Goal: Task Accomplishment & Management: Use online tool/utility

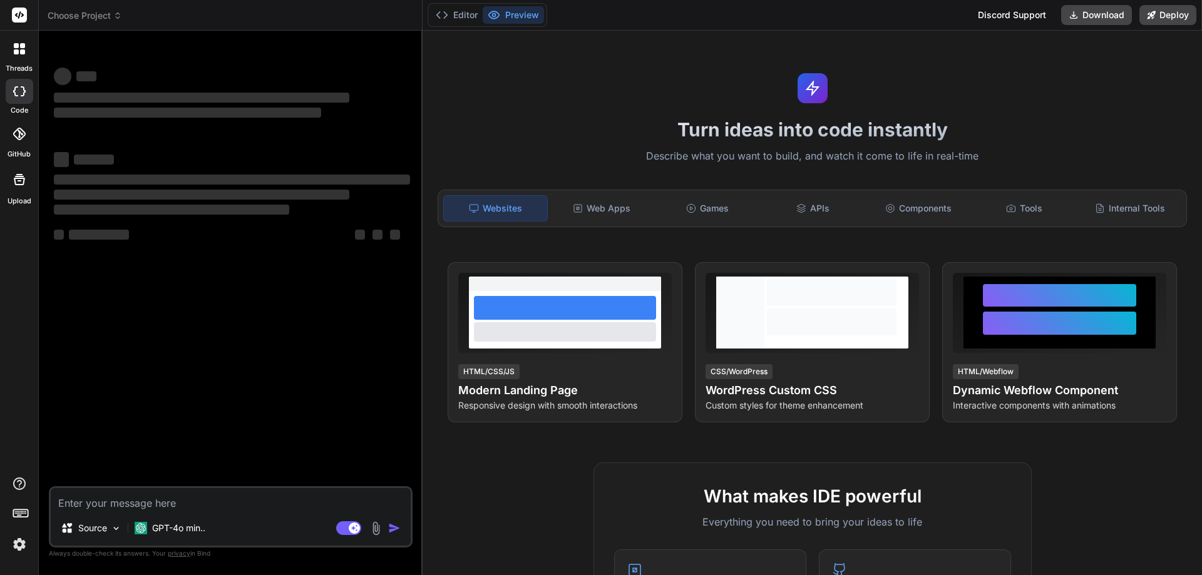
click at [116, 16] on icon at bounding box center [117, 15] width 9 height 9
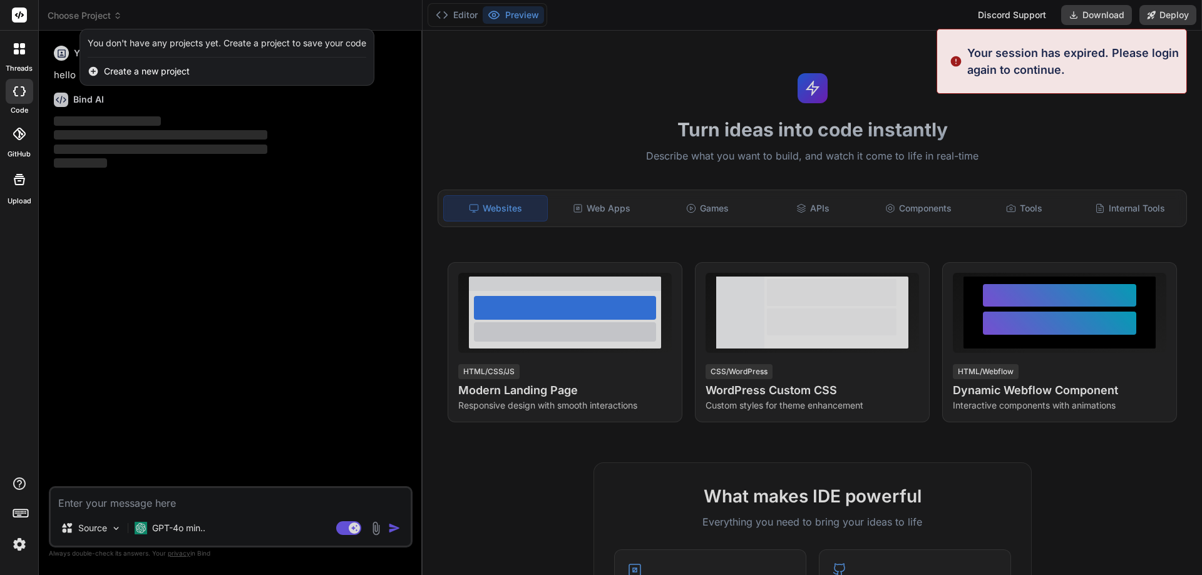
click at [139, 72] on span "Create a new project" at bounding box center [147, 71] width 86 height 13
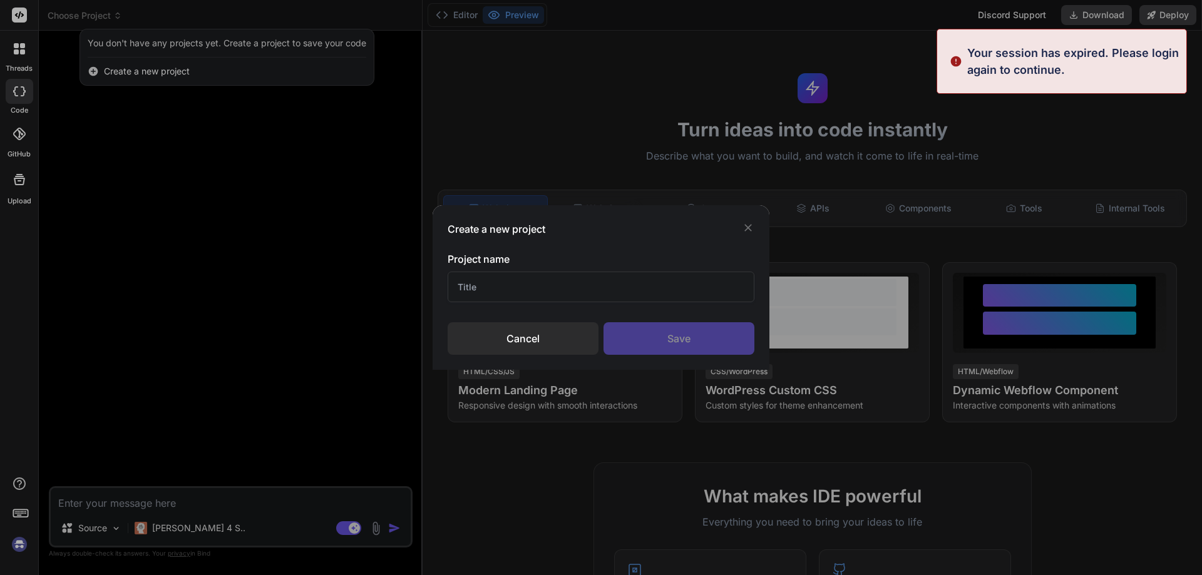
type textarea "x"
click at [501, 291] on input "text" at bounding box center [601, 287] width 307 height 31
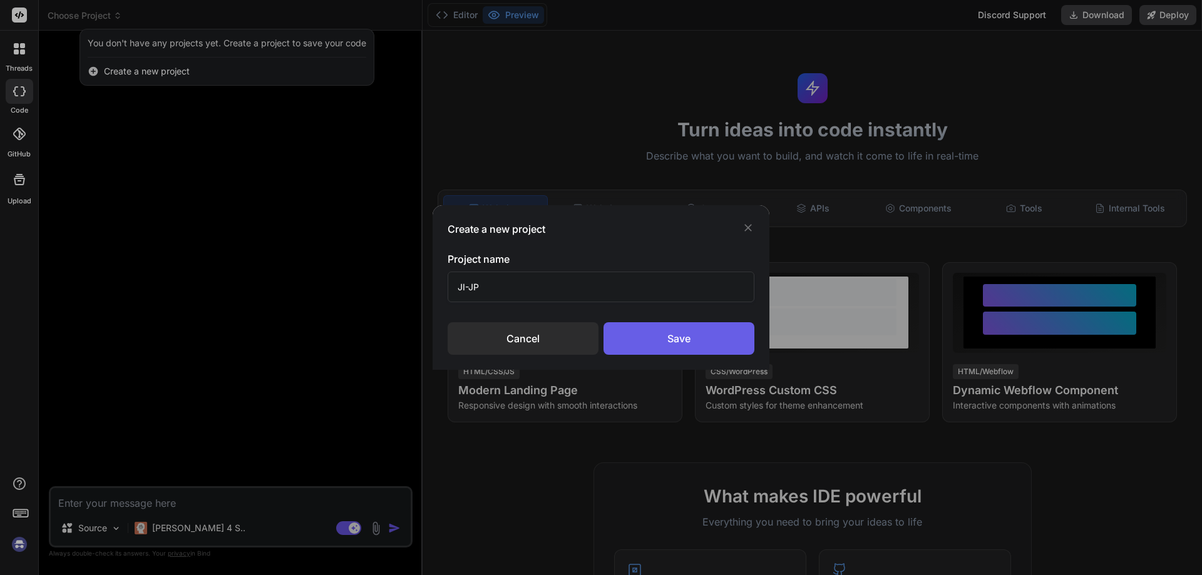
type input "JI-JP"
click at [657, 338] on div "Save" at bounding box center [679, 338] width 151 height 33
type textarea "x"
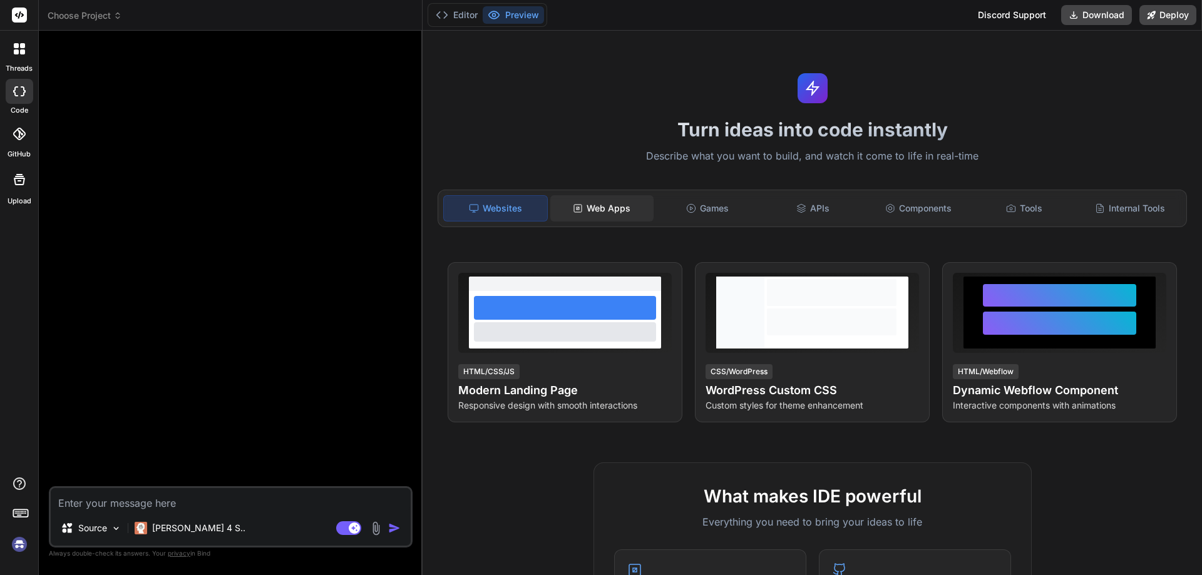
click at [618, 205] on div "Web Apps" at bounding box center [601, 208] width 103 height 26
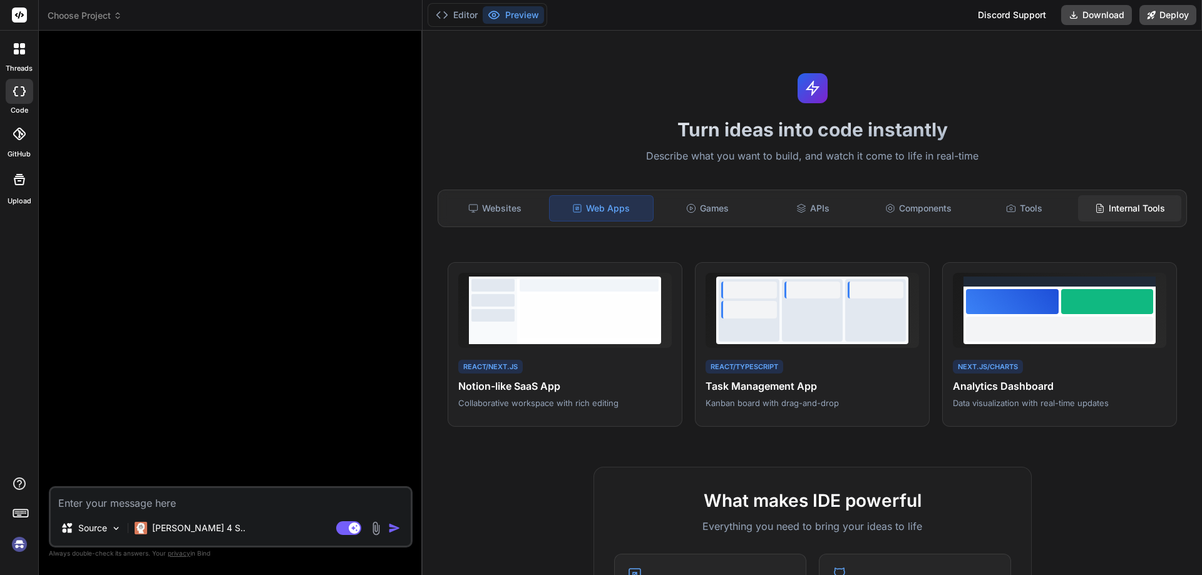
click at [1122, 212] on div "Internal Tools" at bounding box center [1129, 208] width 103 height 26
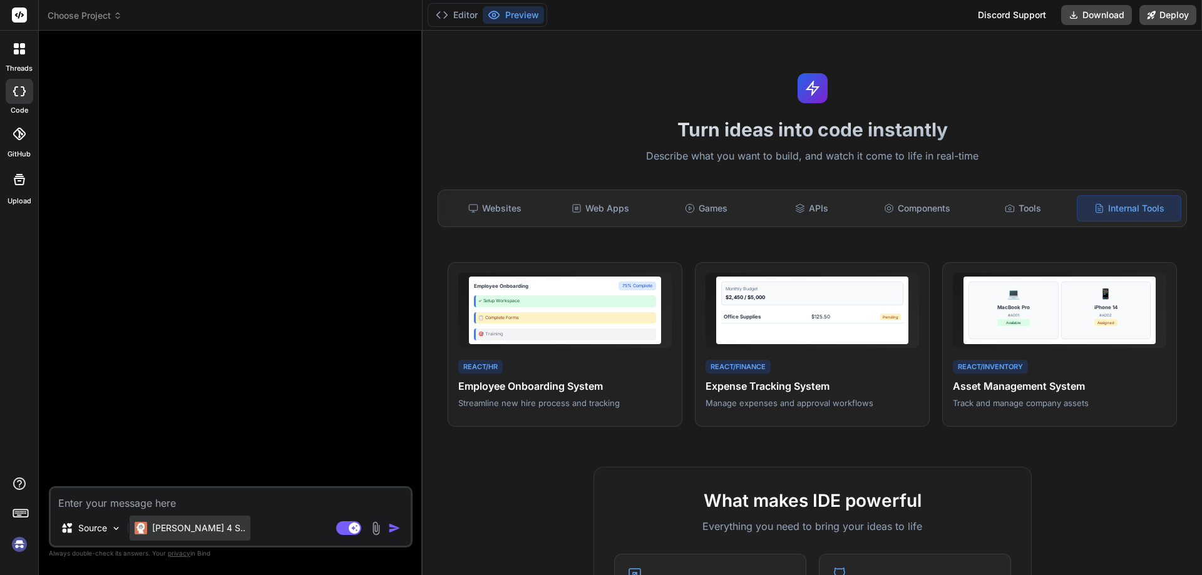
click at [200, 526] on p "[PERSON_NAME] 4 S.." at bounding box center [198, 528] width 93 height 13
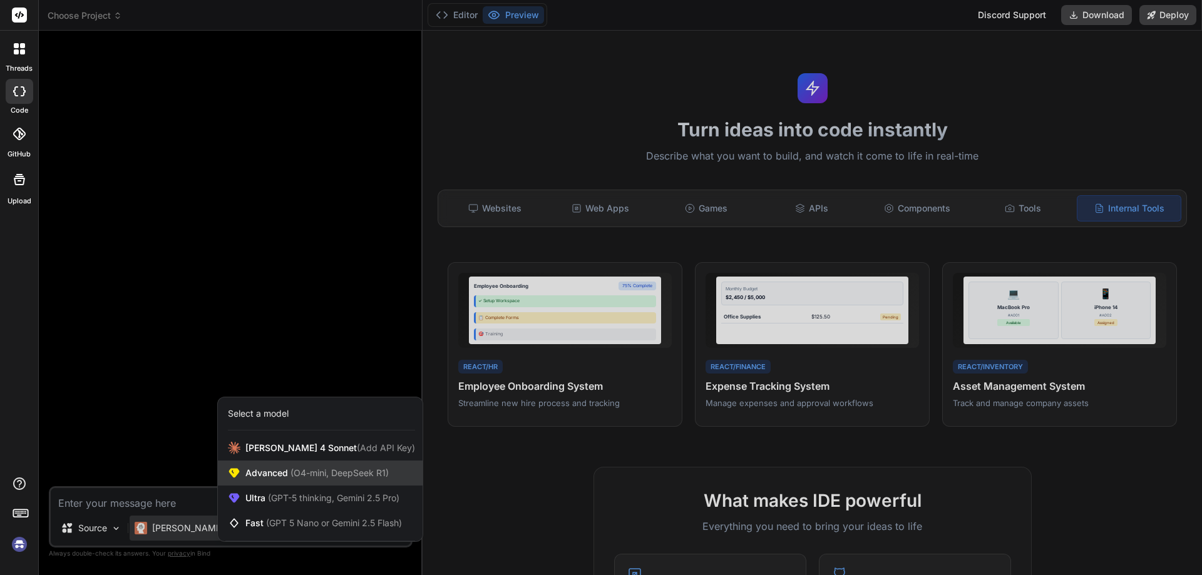
click at [306, 473] on span "(O4-mini, DeepSeek R1)" at bounding box center [338, 473] width 101 height 11
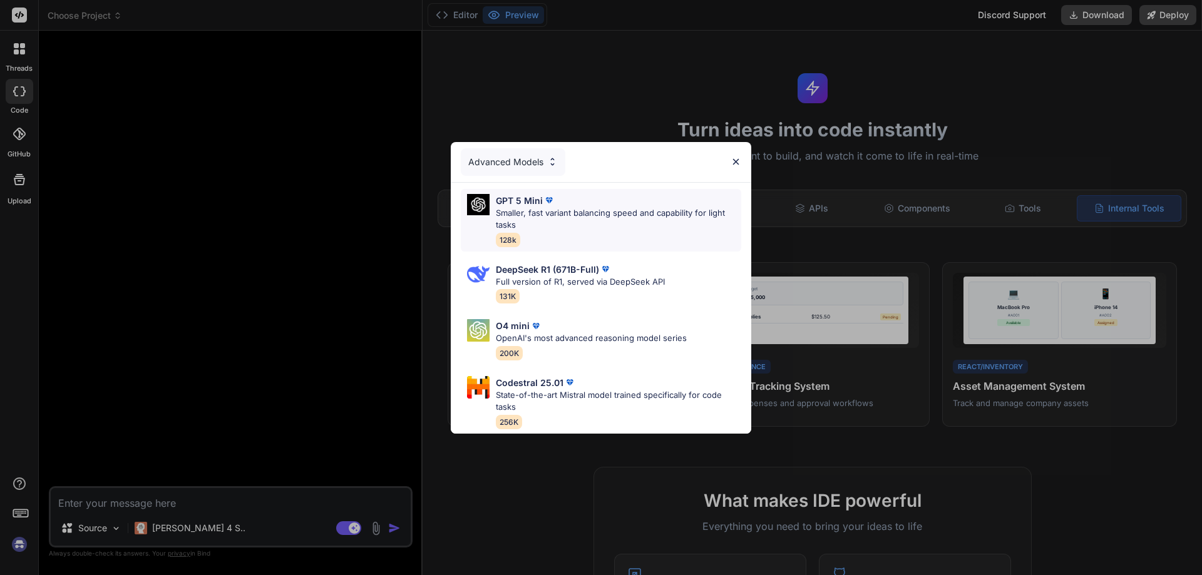
click at [527, 200] on p "GPT 5 Mini" at bounding box center [519, 200] width 47 height 13
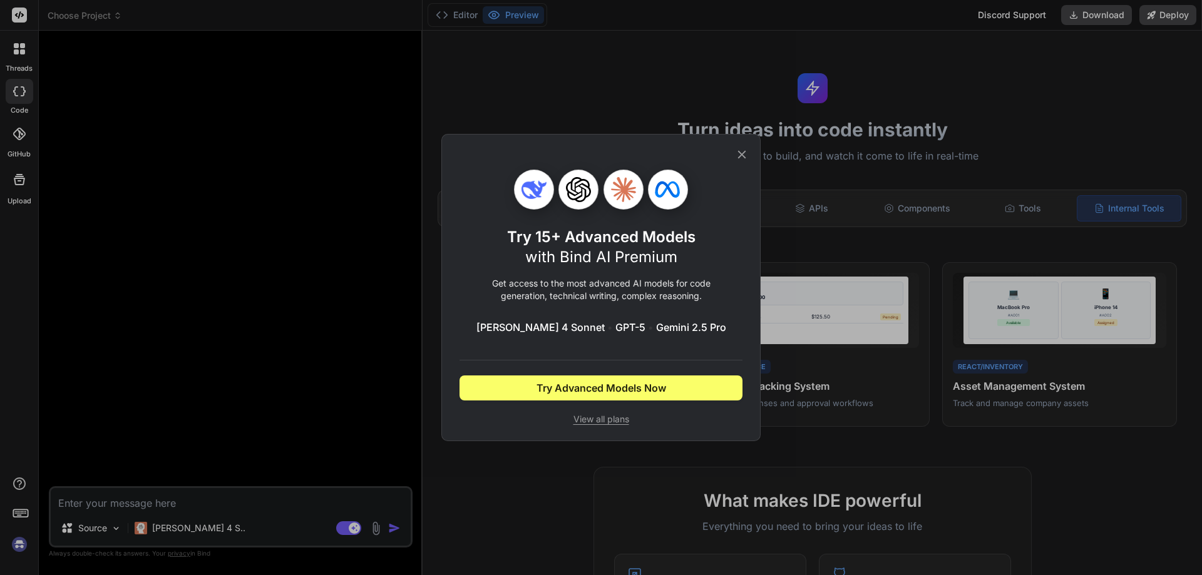
click at [621, 418] on span "View all plans" at bounding box center [601, 419] width 283 height 13
click at [745, 155] on icon at bounding box center [742, 155] width 14 height 14
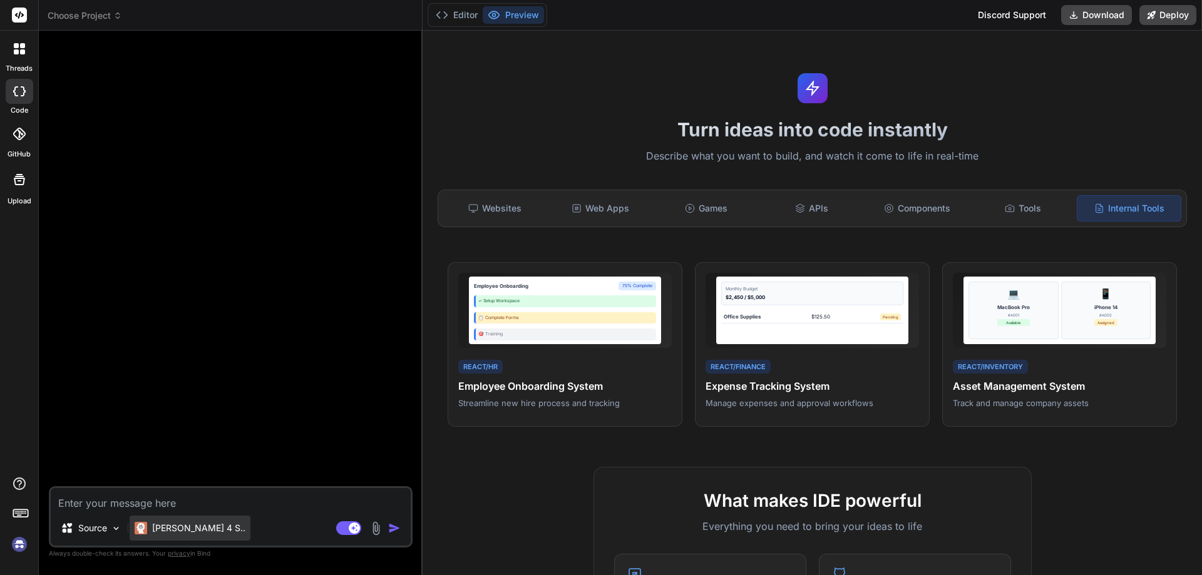
click at [182, 530] on p "Claude 4 S.." at bounding box center [198, 528] width 93 height 13
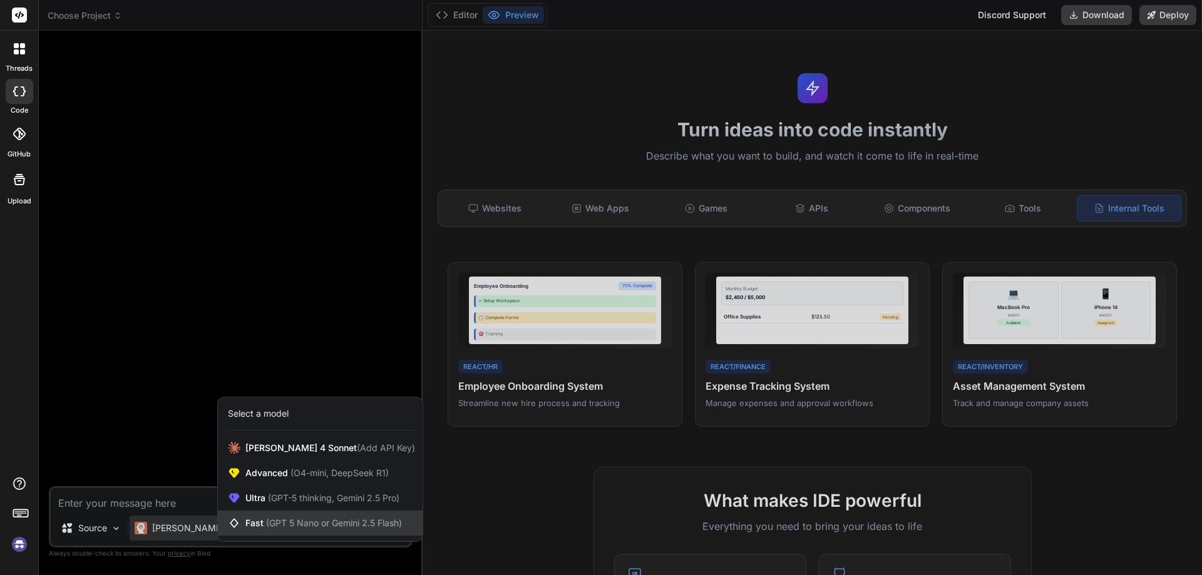
click at [260, 520] on span "Fast (GPT 5 Nano or Gemini 2.5 Flash)" at bounding box center [323, 523] width 157 height 13
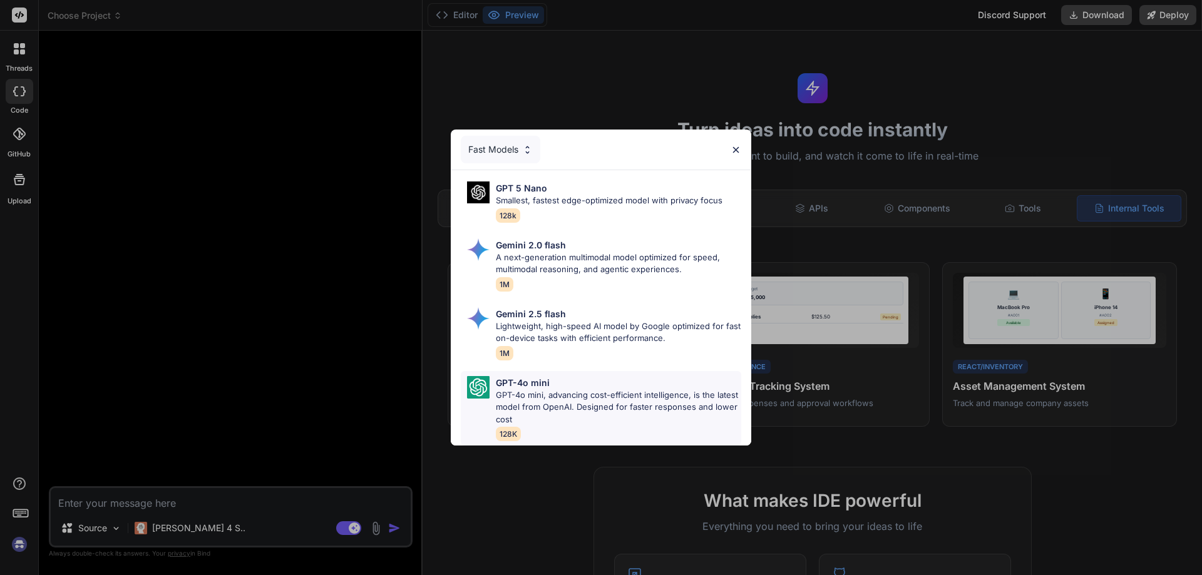
click at [547, 406] on p "GPT-4o mini, advancing cost-efficient intelligence, is the latest model from Op…" at bounding box center [618, 407] width 245 height 37
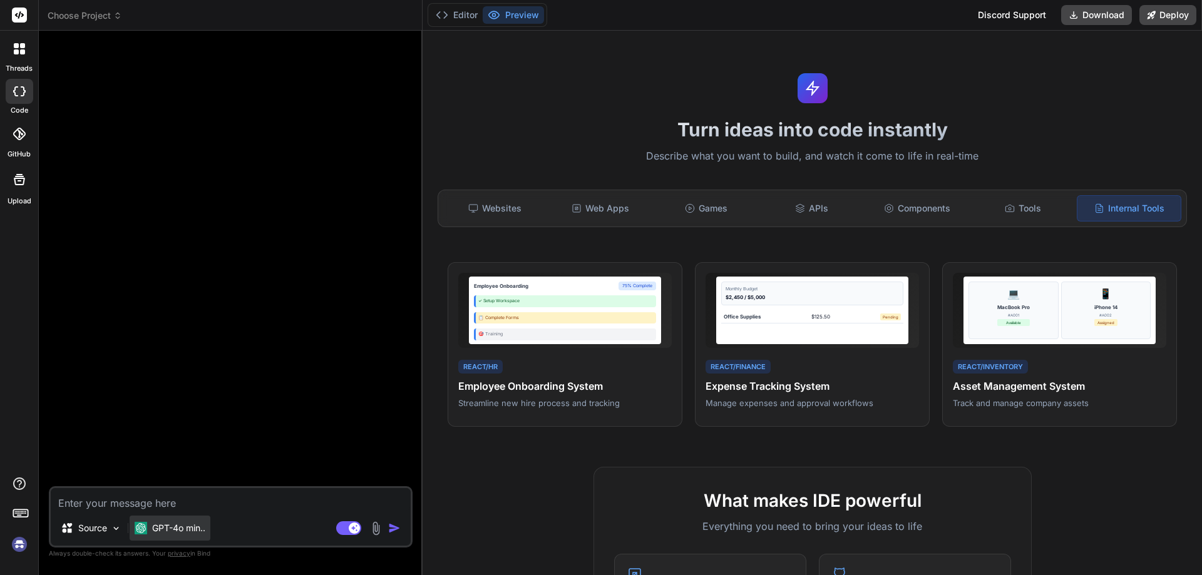
click at [185, 532] on p "GPT-4o min.." at bounding box center [178, 528] width 53 height 13
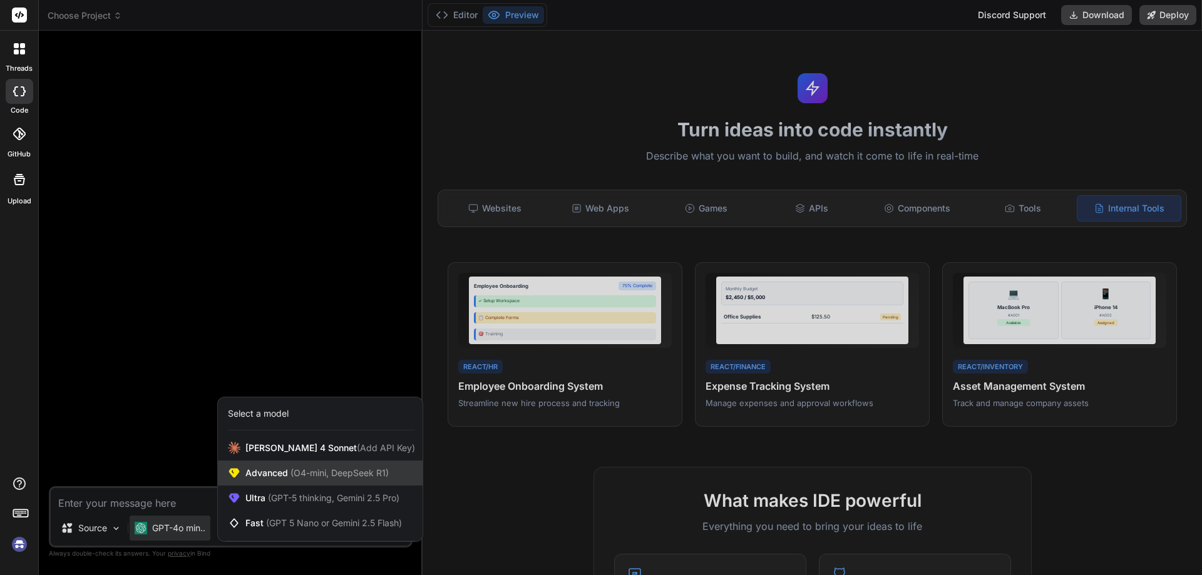
click at [277, 476] on span "Advanced (O4-mini, DeepSeek R1)" at bounding box center [316, 473] width 143 height 13
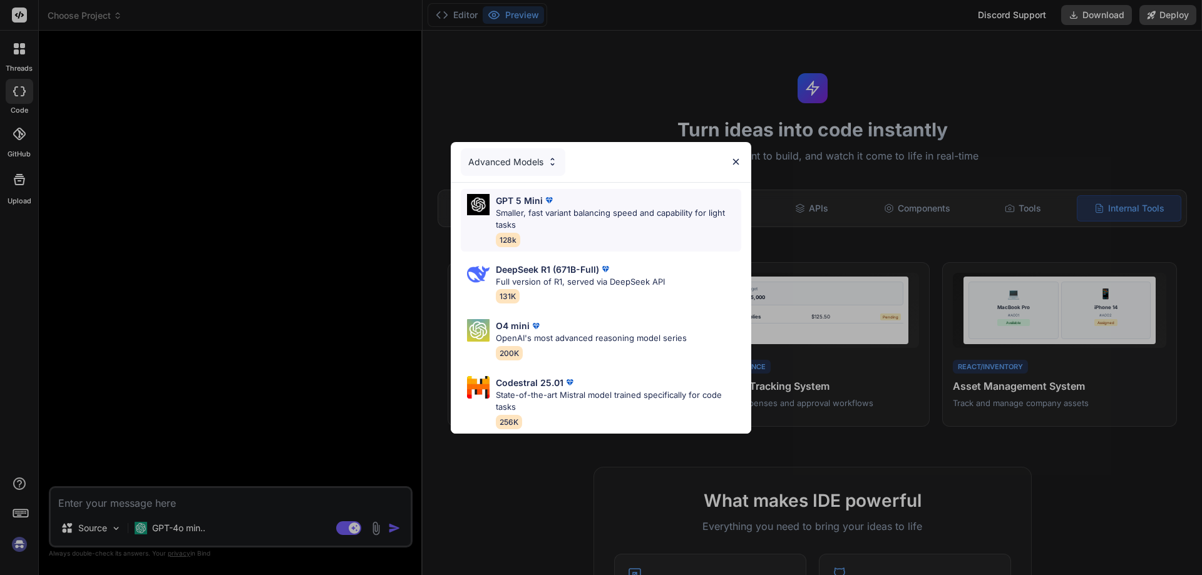
click at [564, 207] on p "Smaller, fast variant balancing speed and capability for light tasks" at bounding box center [618, 219] width 245 height 24
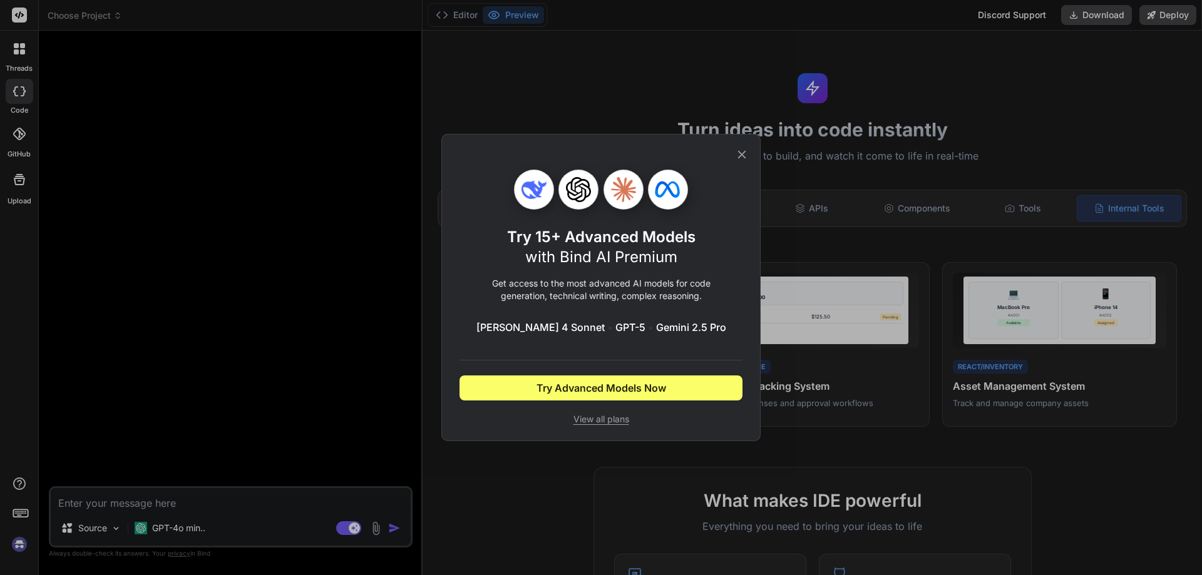
drag, startPoint x: 740, startPoint y: 158, endPoint x: 695, endPoint y: 197, distance: 59.4
click at [739, 157] on icon at bounding box center [742, 155] width 8 height 8
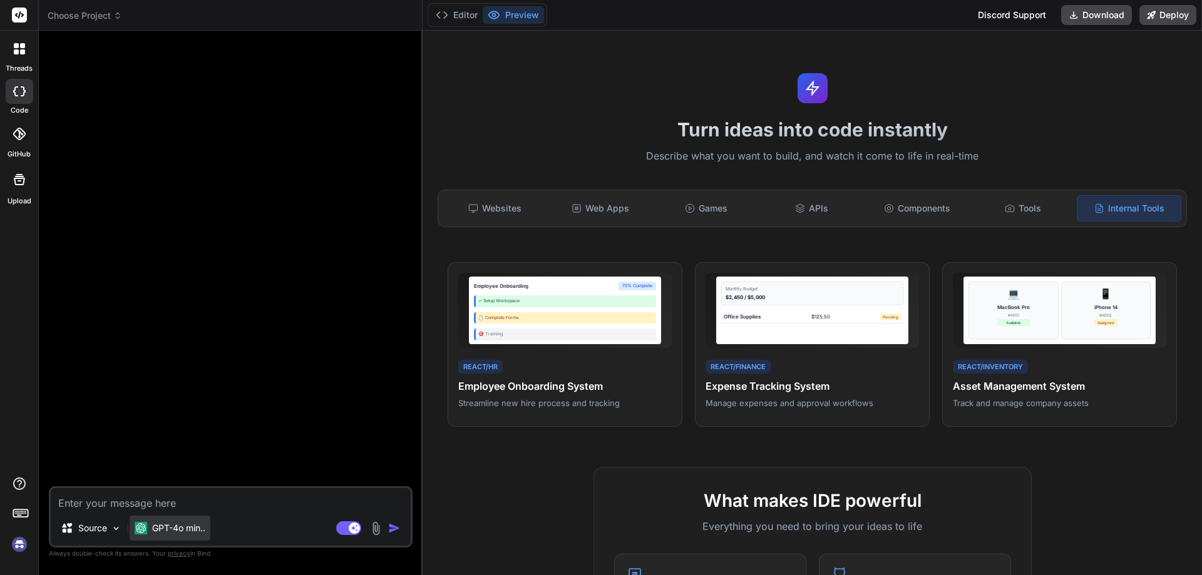
click at [212, 527] on div "Source GPT-4o min.." at bounding box center [231, 531] width 360 height 30
click at [205, 528] on p "GPT-4o min.." at bounding box center [178, 528] width 53 height 13
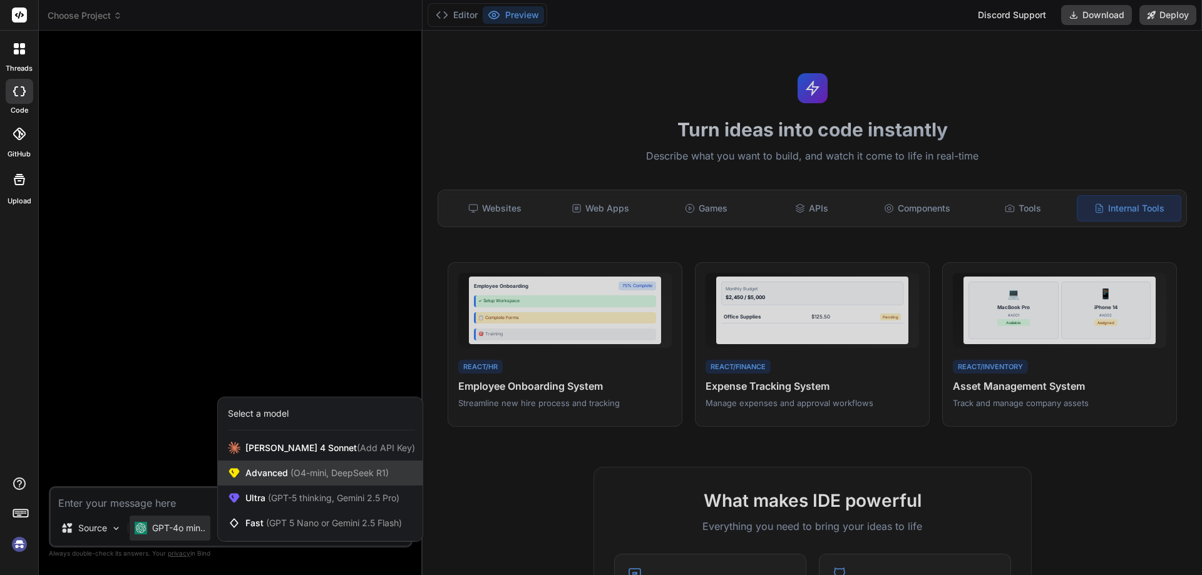
click at [274, 474] on span "Advanced (O4-mini, DeepSeek R1)" at bounding box center [316, 473] width 143 height 13
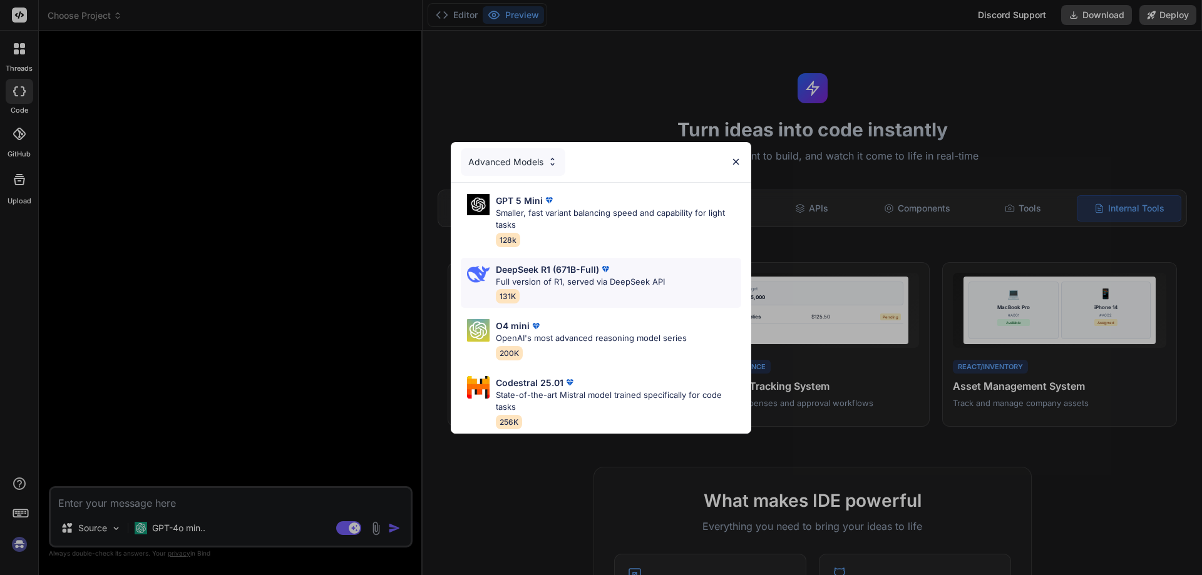
click at [543, 276] on p "Full version of R1, served via DeepSeek API" at bounding box center [580, 282] width 169 height 13
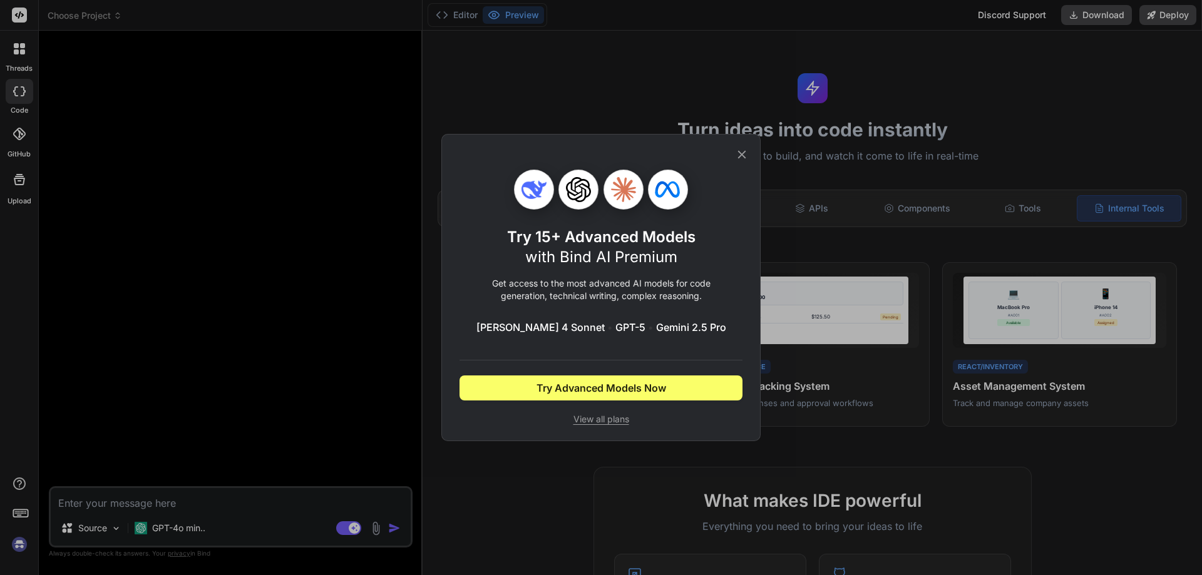
click at [738, 153] on icon at bounding box center [742, 155] width 14 height 14
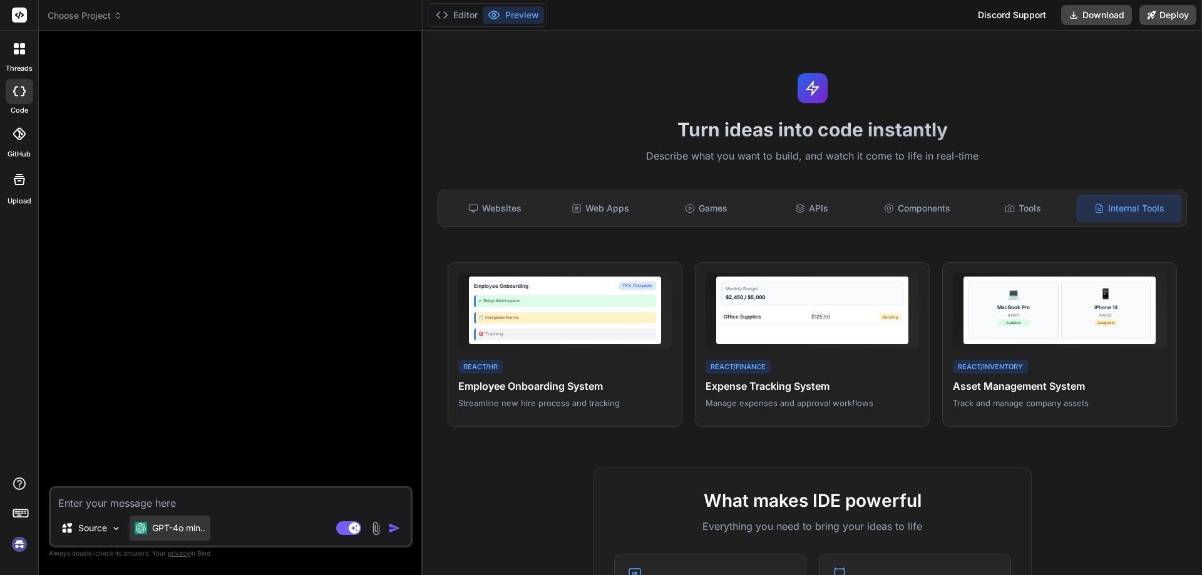
click at [188, 528] on p "GPT-4o min.." at bounding box center [178, 528] width 53 height 13
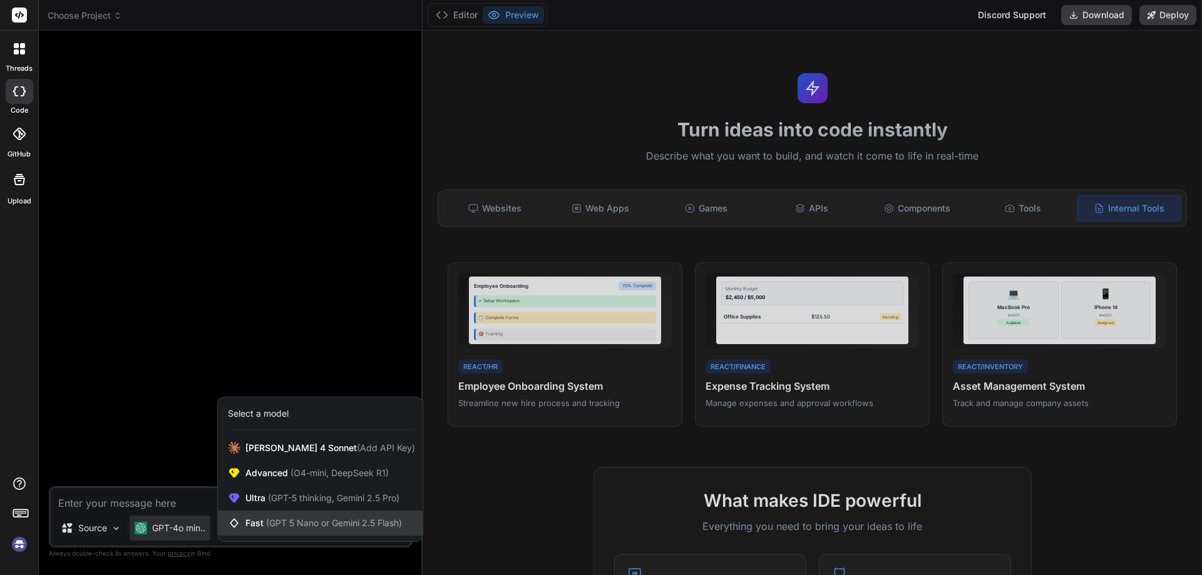
click at [250, 523] on span "Fast (GPT 5 Nano or Gemini 2.5 Flash)" at bounding box center [323, 523] width 157 height 13
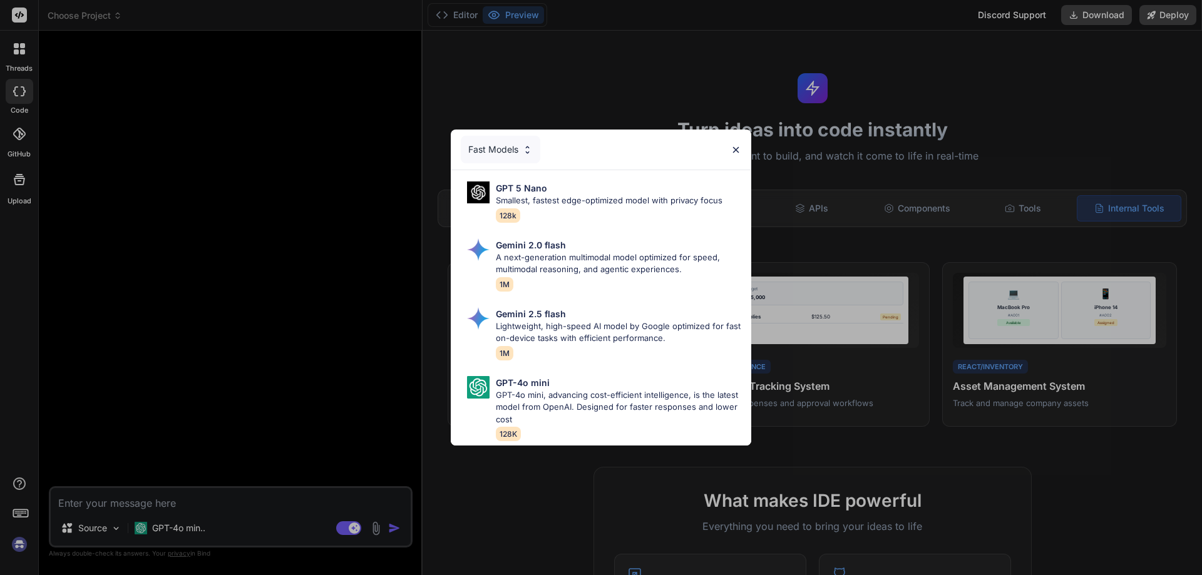
click at [734, 145] on img at bounding box center [736, 150] width 11 height 11
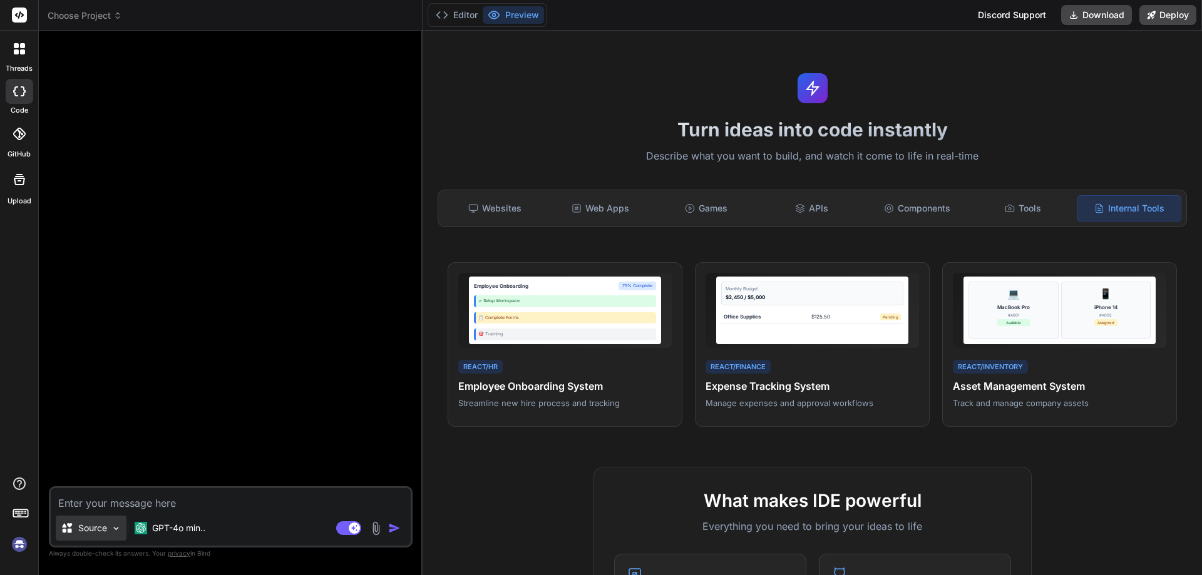
click at [103, 527] on p "Source" at bounding box center [92, 528] width 29 height 13
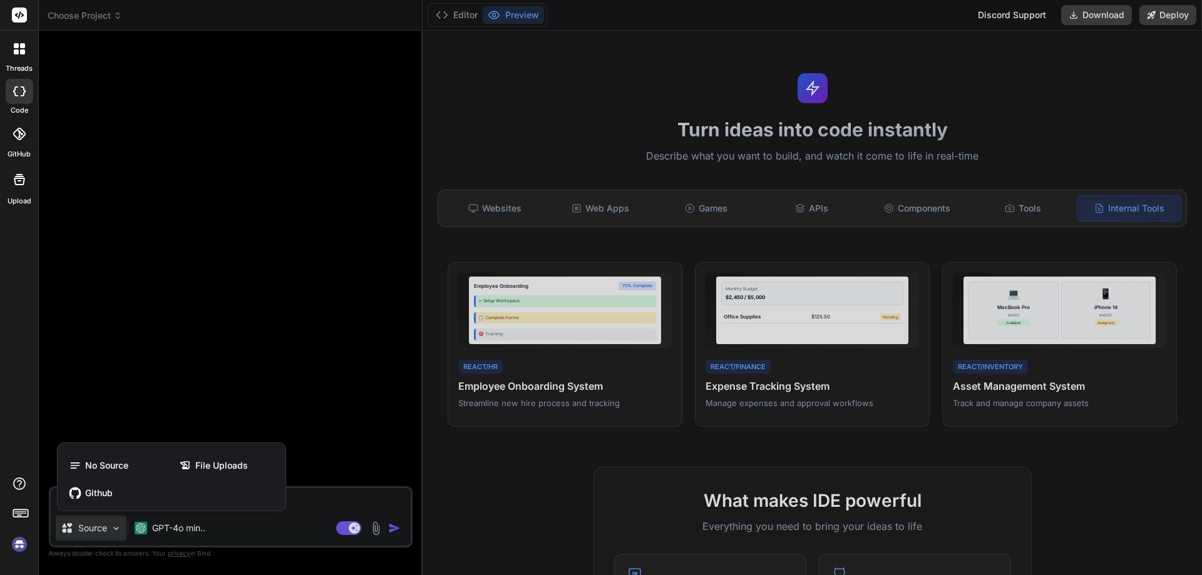
click at [247, 244] on div at bounding box center [601, 287] width 1202 height 575
type textarea "x"
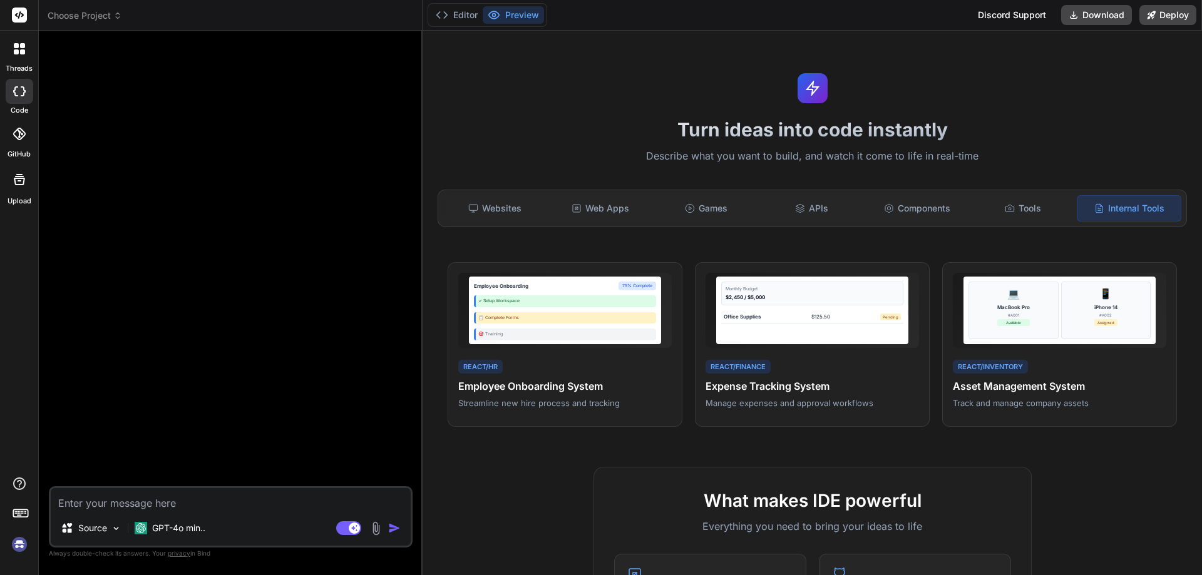
click at [242, 257] on div at bounding box center [231, 264] width 361 height 446
click at [96, 6] on header "Choose Project Created with Pixso." at bounding box center [231, 15] width 384 height 31
click at [96, 16] on span "Choose Project" at bounding box center [85, 15] width 75 height 13
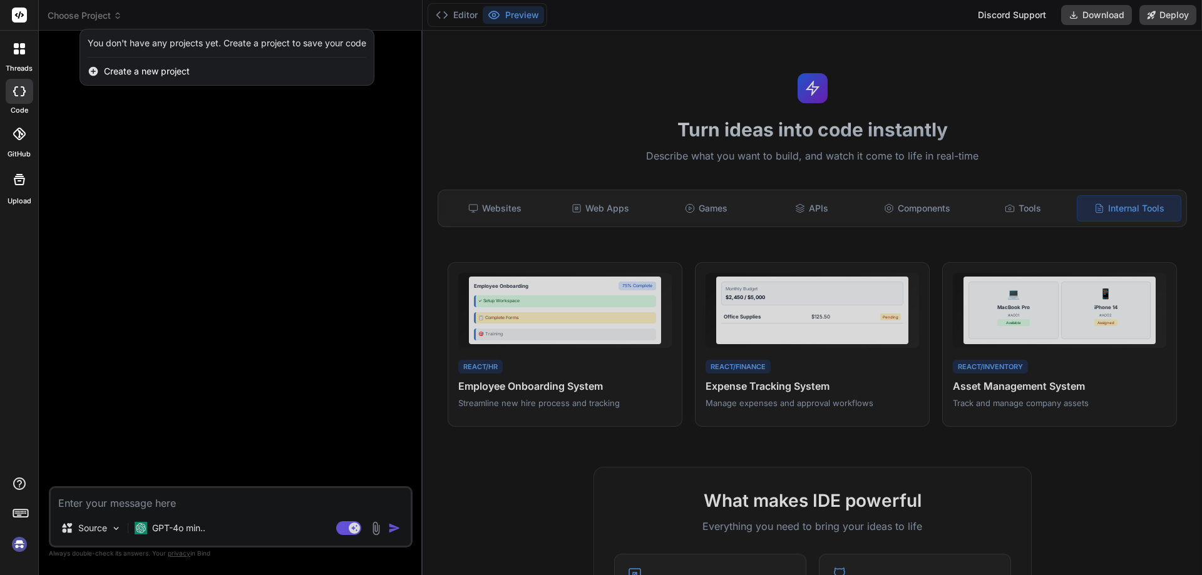
click at [119, 71] on span "Create a new project" at bounding box center [147, 71] width 86 height 13
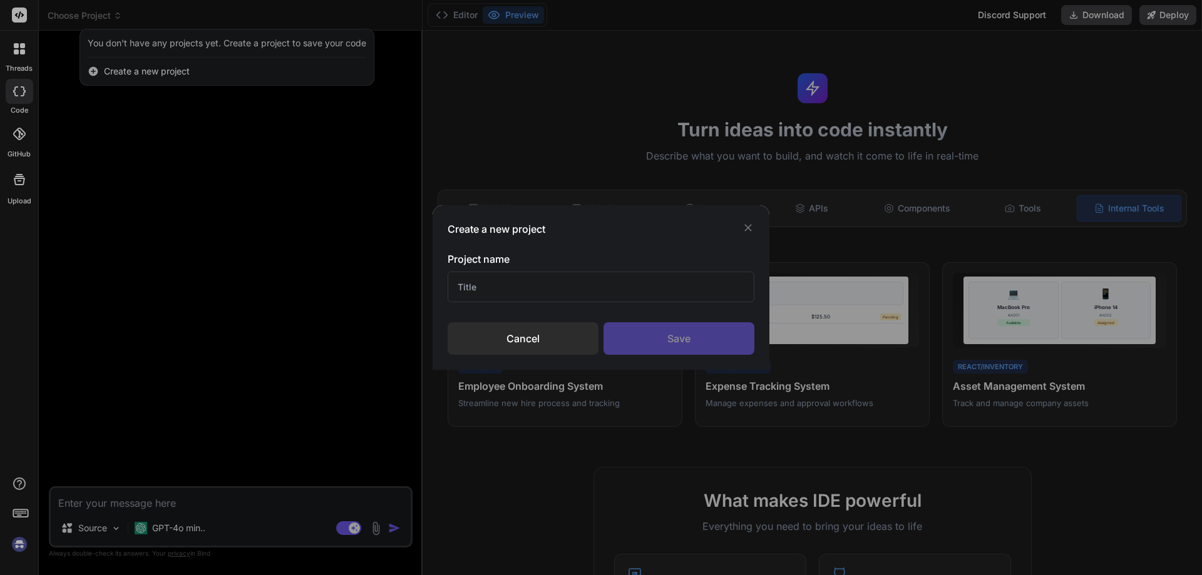
click at [502, 286] on input "text" at bounding box center [601, 287] width 307 height 31
type input "Job Post"
click at [671, 341] on div "Save" at bounding box center [679, 338] width 151 height 33
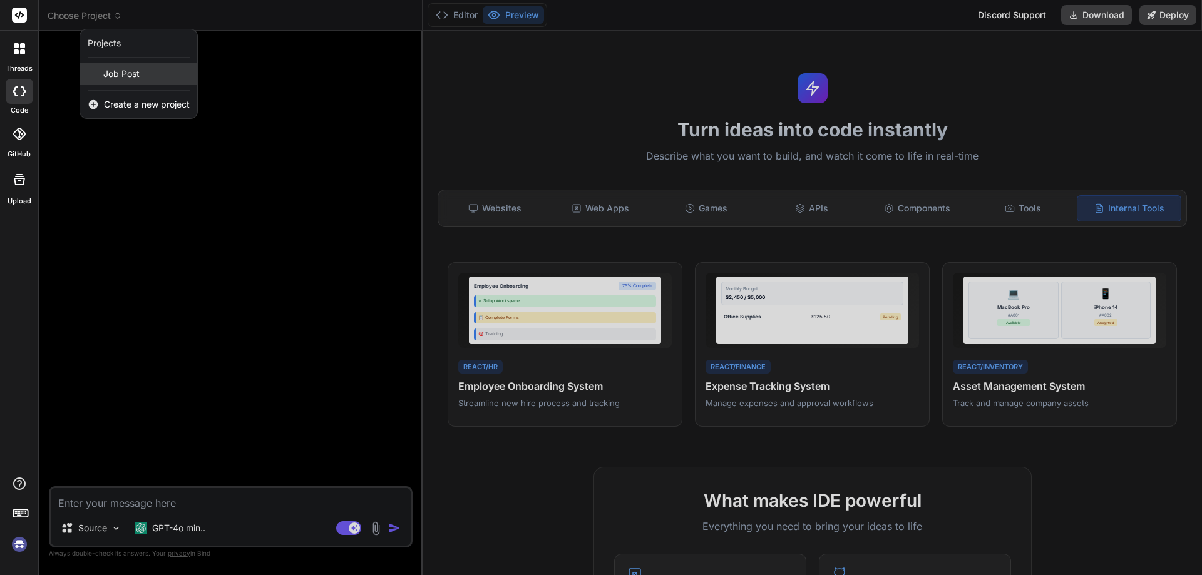
click at [127, 76] on span "Job Post" at bounding box center [121, 74] width 36 height 13
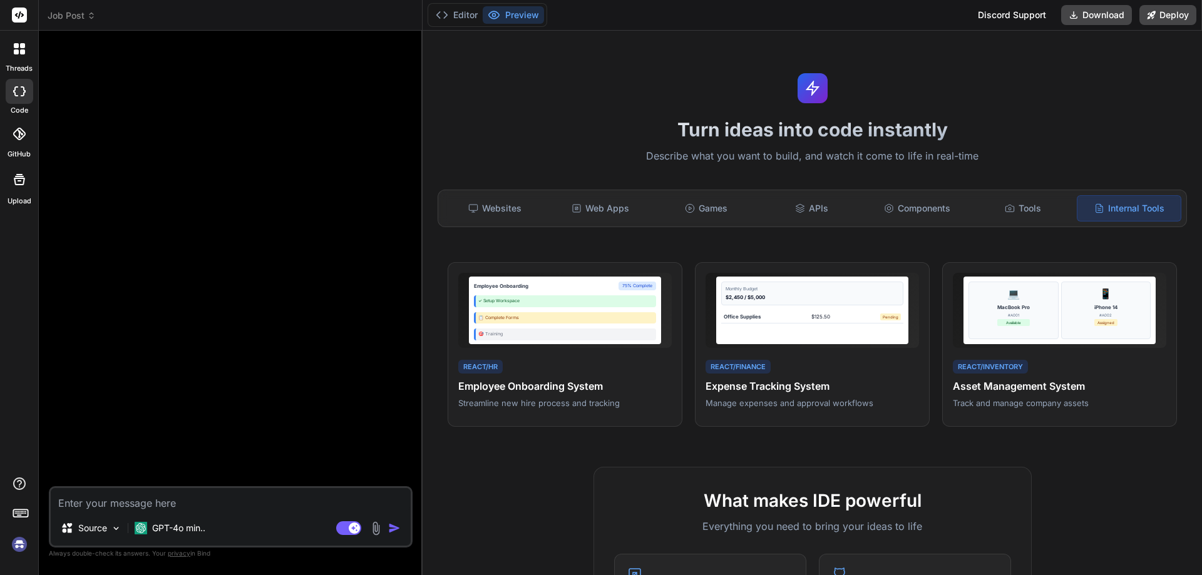
click at [14, 545] on img at bounding box center [19, 544] width 21 height 21
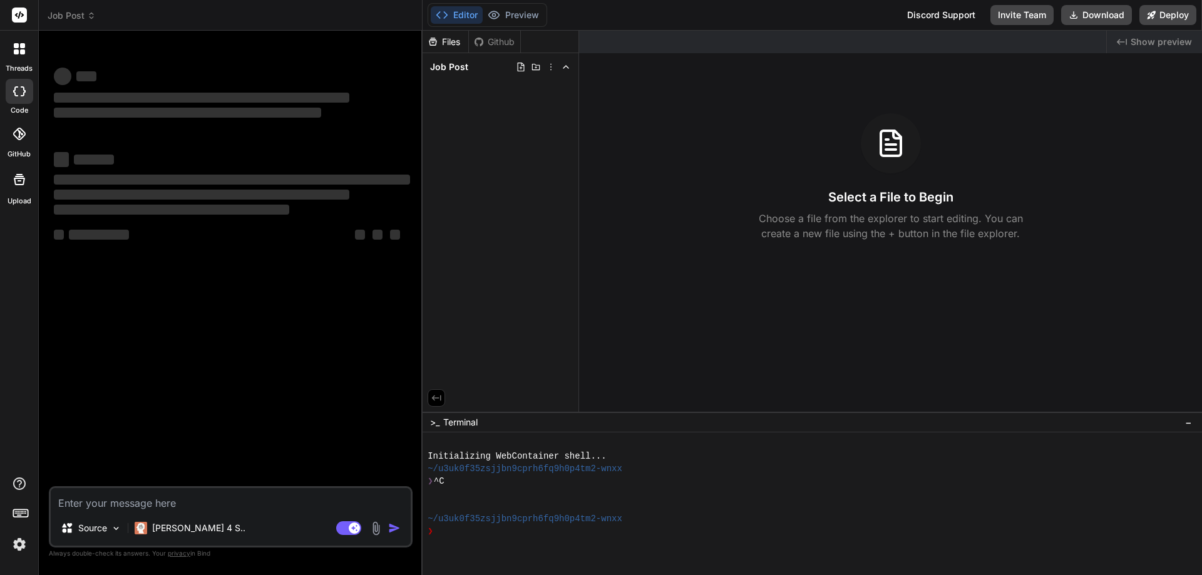
type textarea "x"
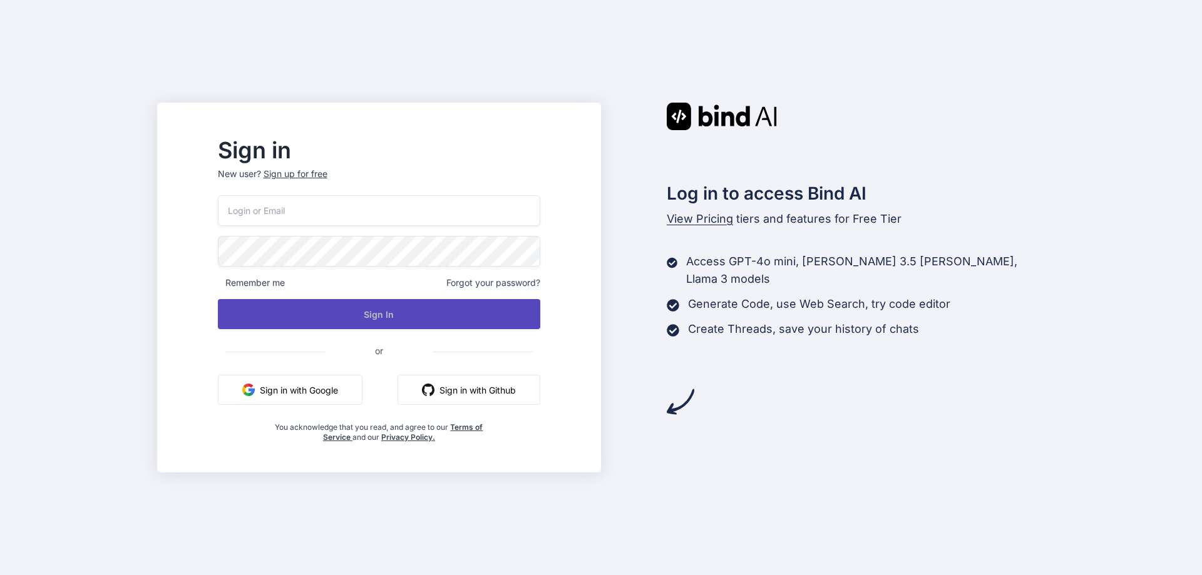
type input "alessandro.romeo@consulromeo.it"
click at [354, 316] on button "Sign In" at bounding box center [379, 314] width 322 height 30
click at [403, 319] on button "Sign In" at bounding box center [379, 314] width 322 height 30
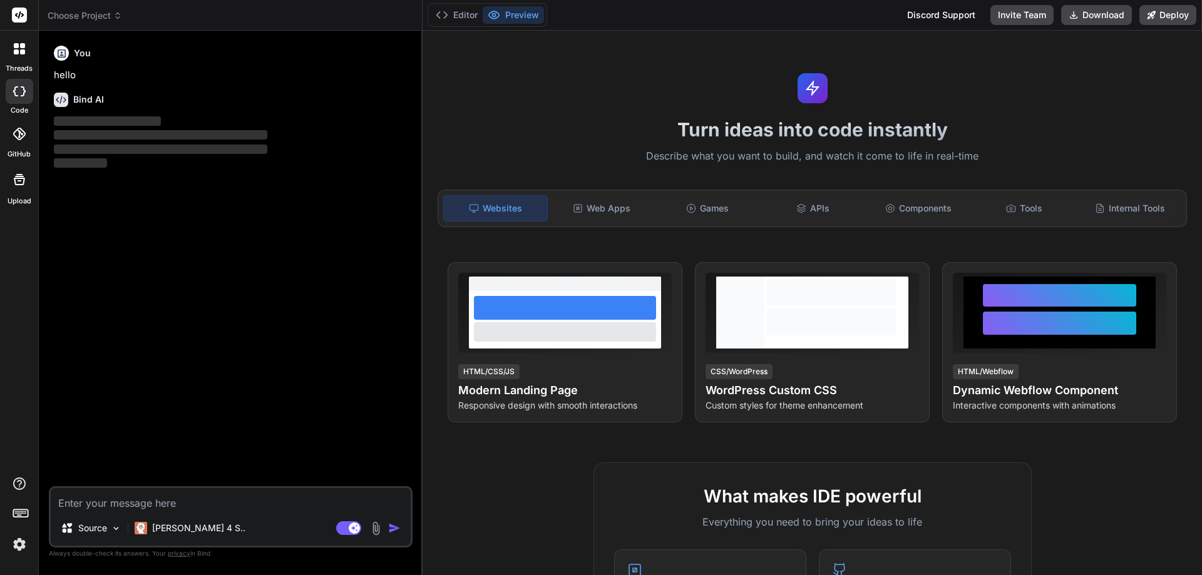
click at [101, 12] on span "Choose Project" at bounding box center [85, 15] width 75 height 13
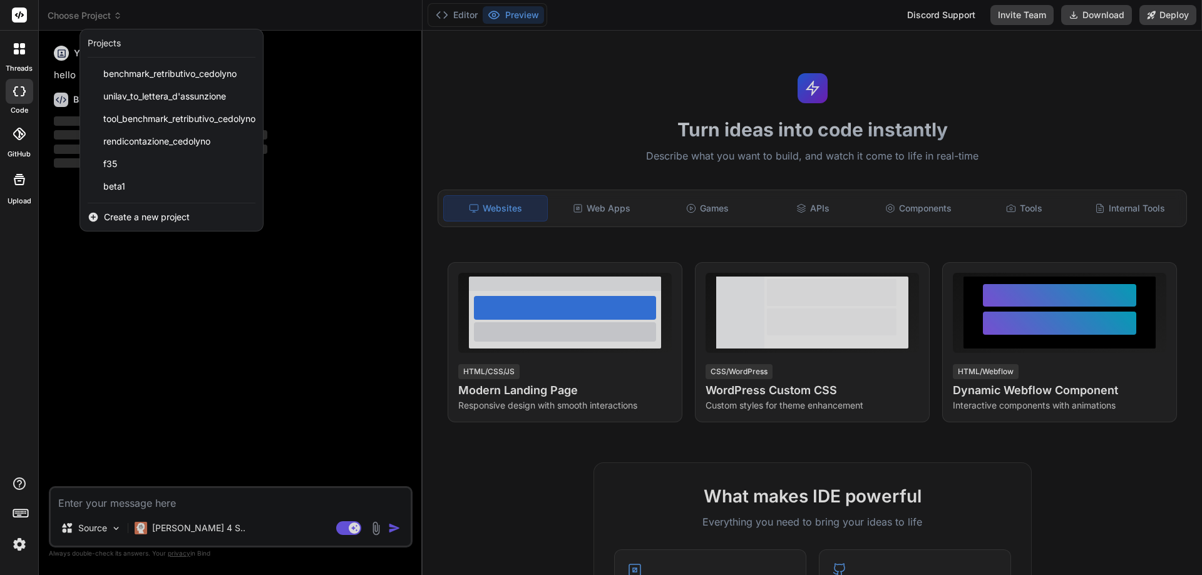
click at [155, 217] on span "Create a new project" at bounding box center [147, 217] width 86 height 13
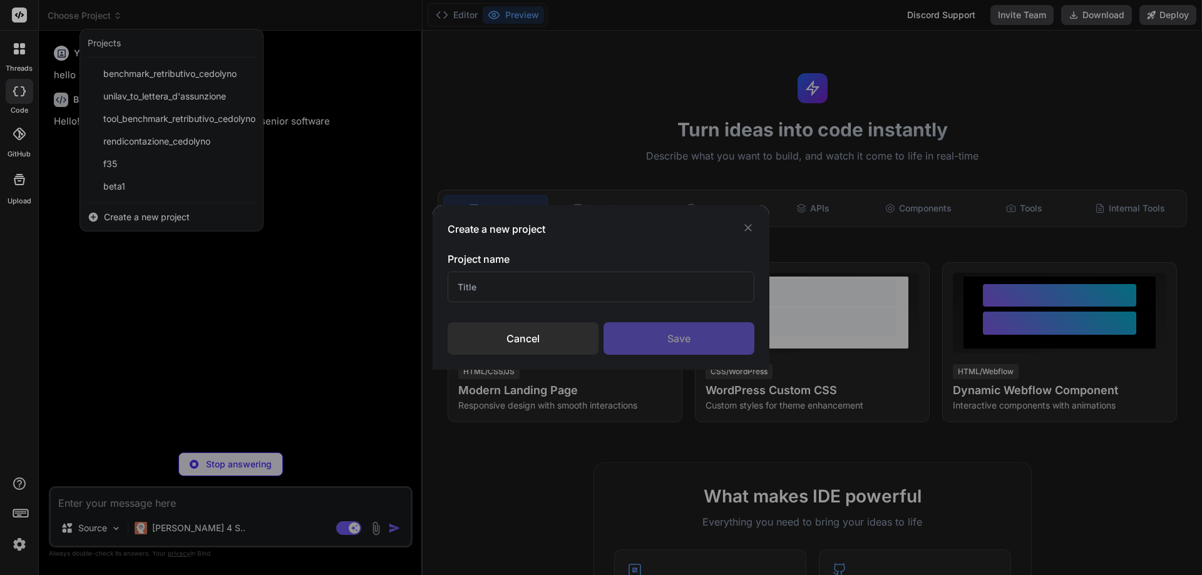
click at [513, 286] on input "text" at bounding box center [601, 287] width 307 height 31
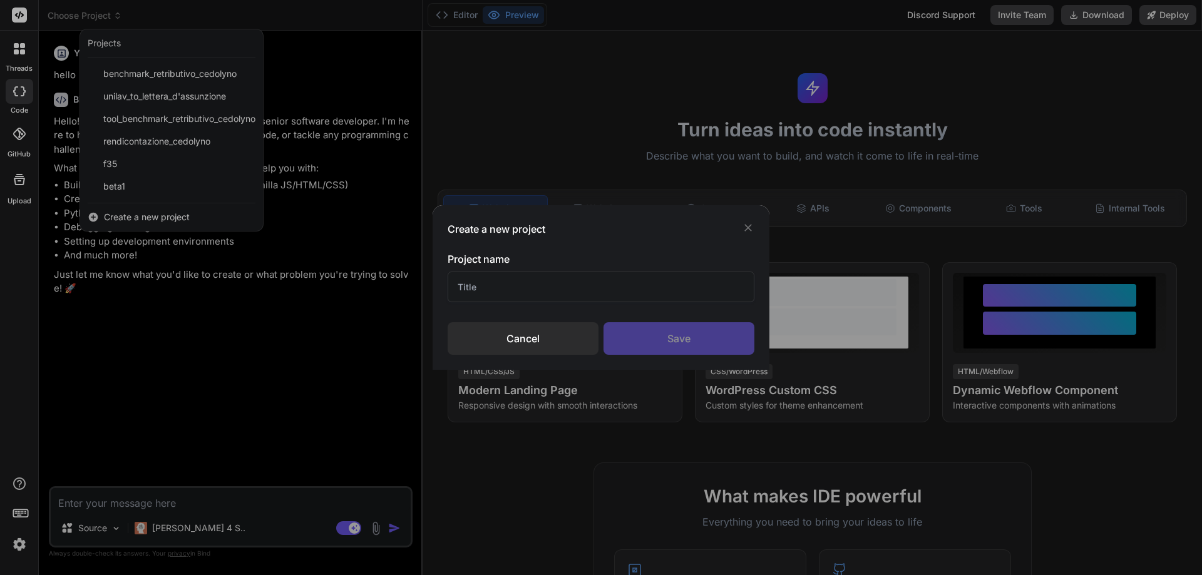
type textarea "x"
click at [229, 376] on div "Create a new project Project name Cancel Save" at bounding box center [601, 287] width 1202 height 575
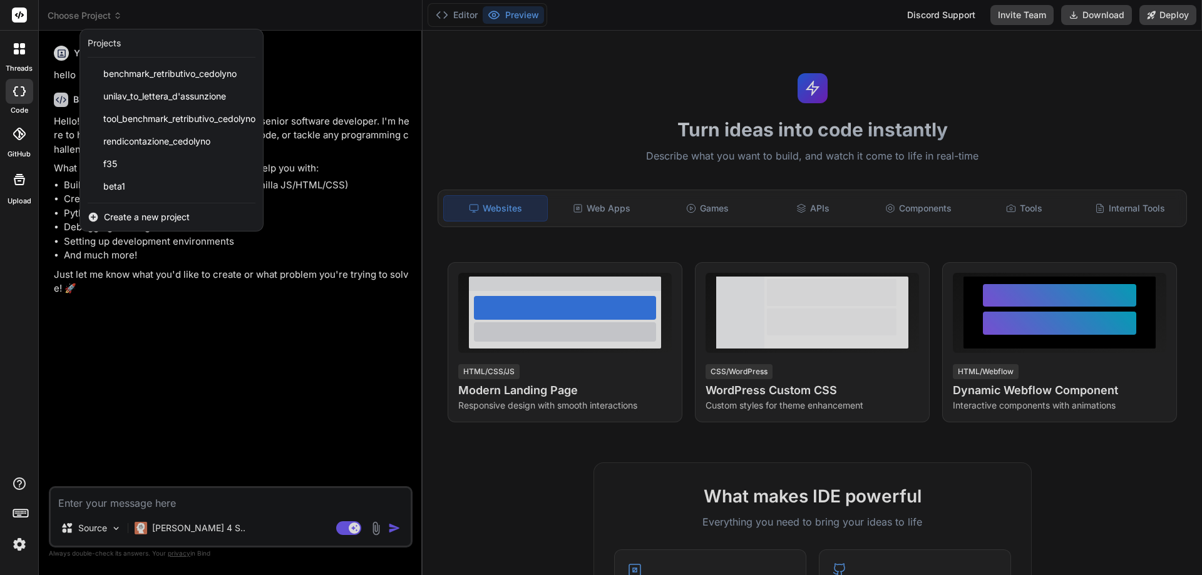
click at [242, 342] on div at bounding box center [601, 287] width 1202 height 575
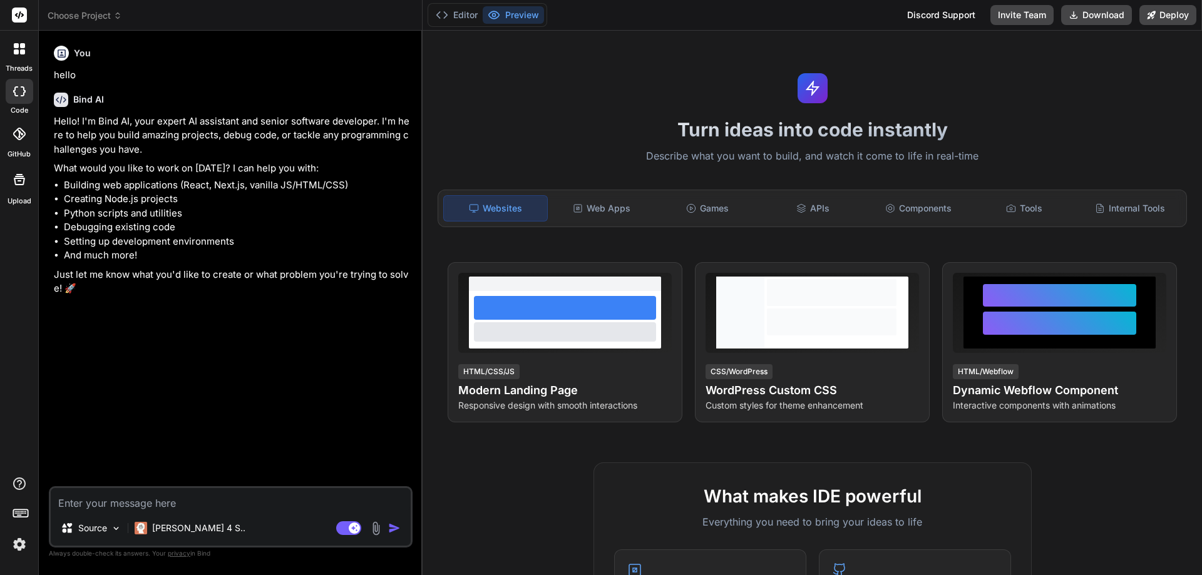
click at [117, 21] on span "Choose Project" at bounding box center [85, 15] width 75 height 13
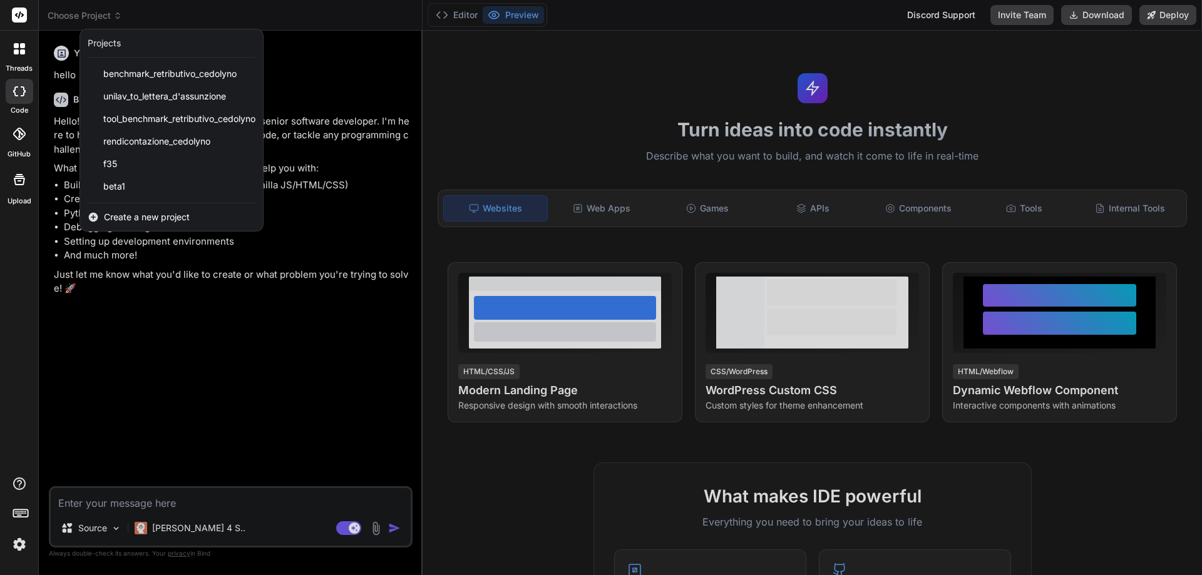
click at [160, 214] on span "Create a new project" at bounding box center [147, 217] width 86 height 13
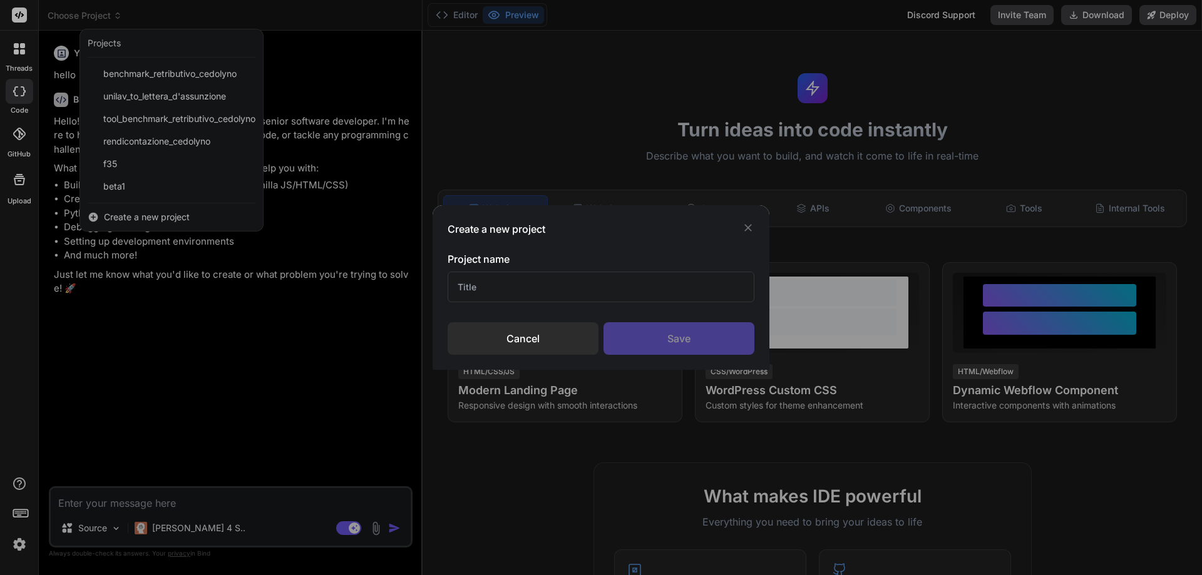
click at [542, 292] on input "text" at bounding box center [601, 287] width 307 height 31
type input "Job Post"
click at [691, 339] on div "Save" at bounding box center [679, 338] width 151 height 33
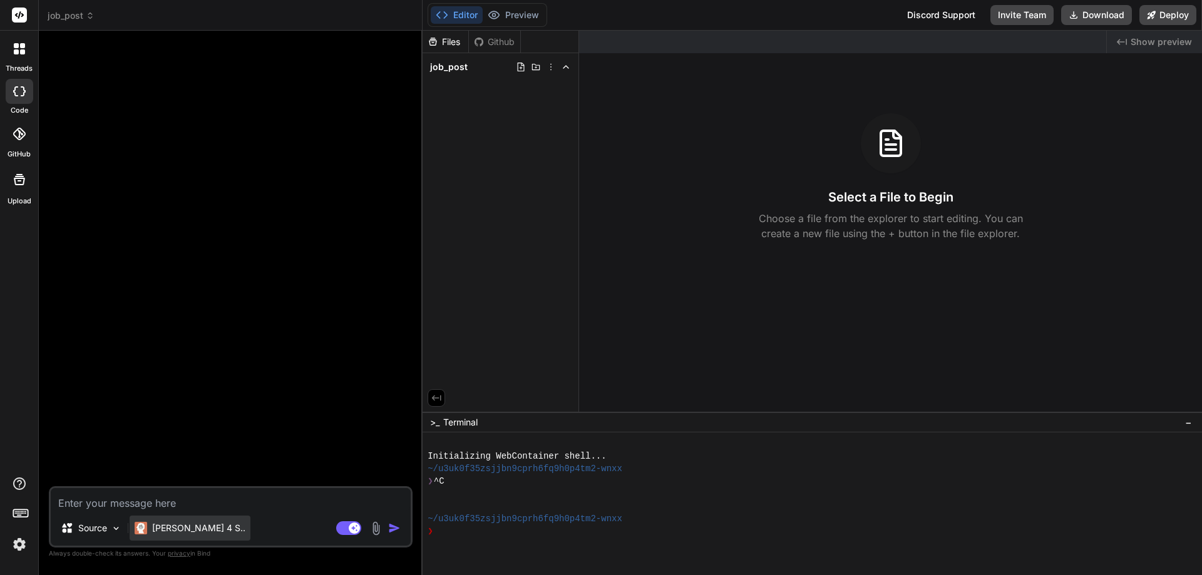
click at [181, 528] on p "Claude 4 S.." at bounding box center [198, 528] width 93 height 13
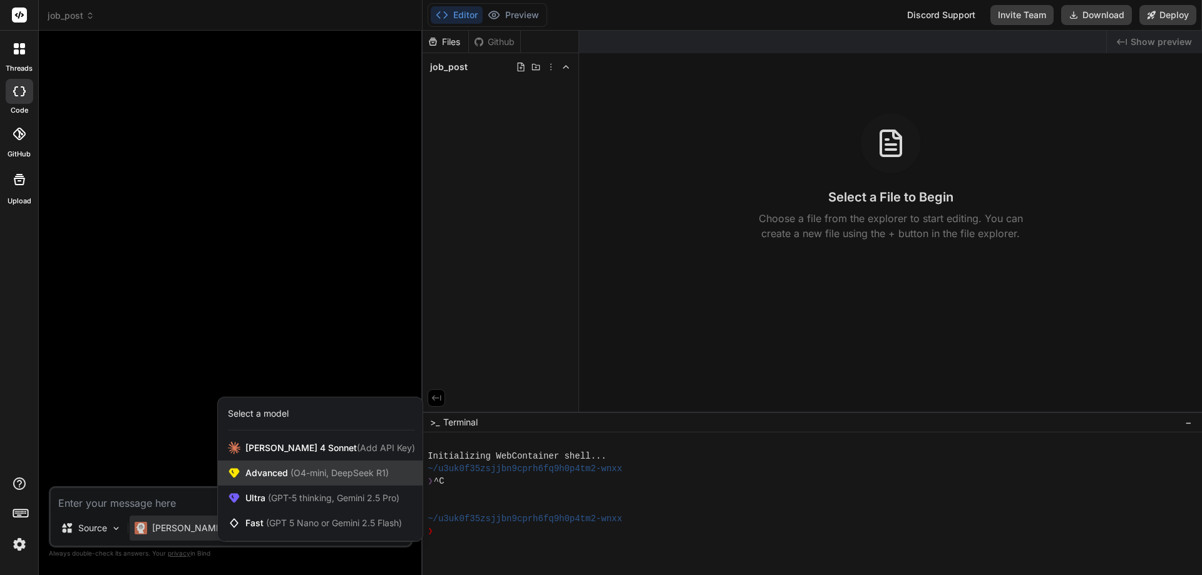
click at [264, 474] on span "Advanced (O4-mini, DeepSeek R1)" at bounding box center [316, 473] width 143 height 13
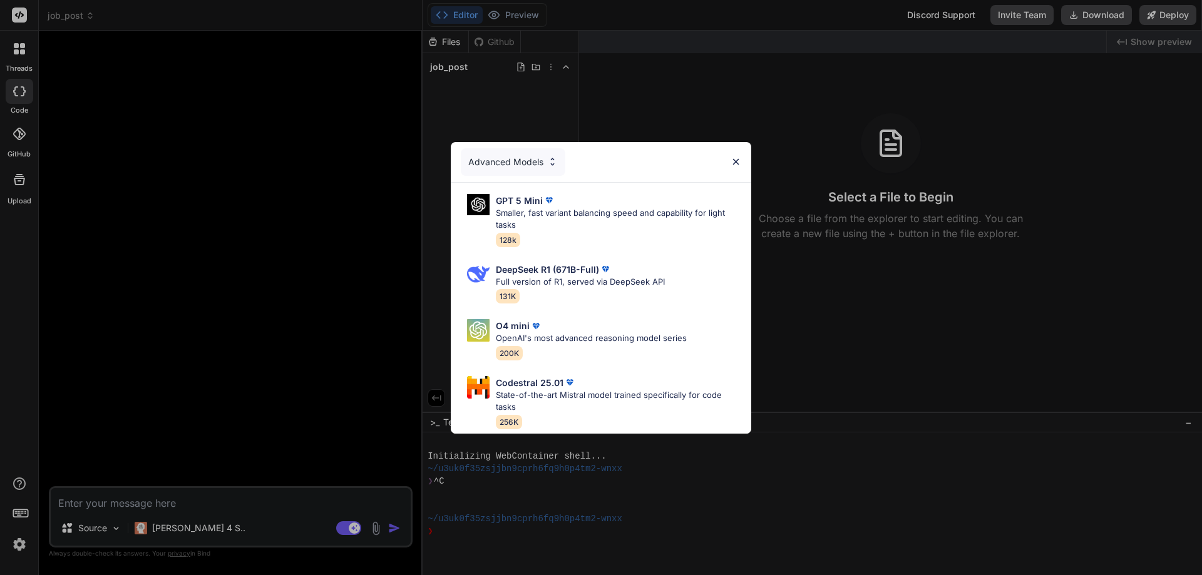
click at [732, 157] on img at bounding box center [736, 162] width 11 height 11
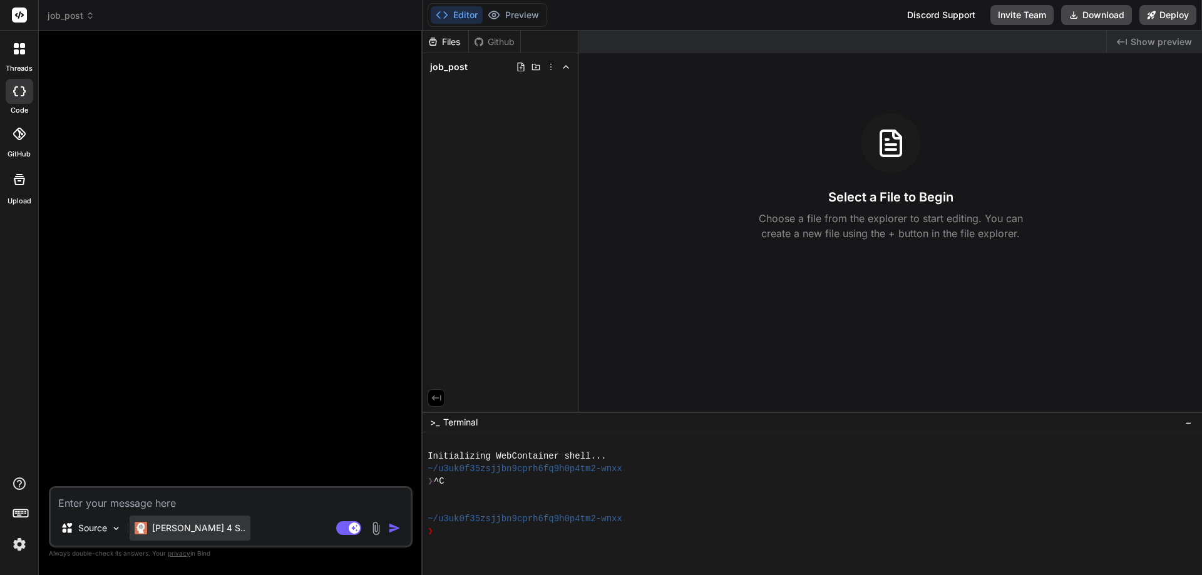
click at [172, 528] on p "Claude 4 S.." at bounding box center [198, 528] width 93 height 13
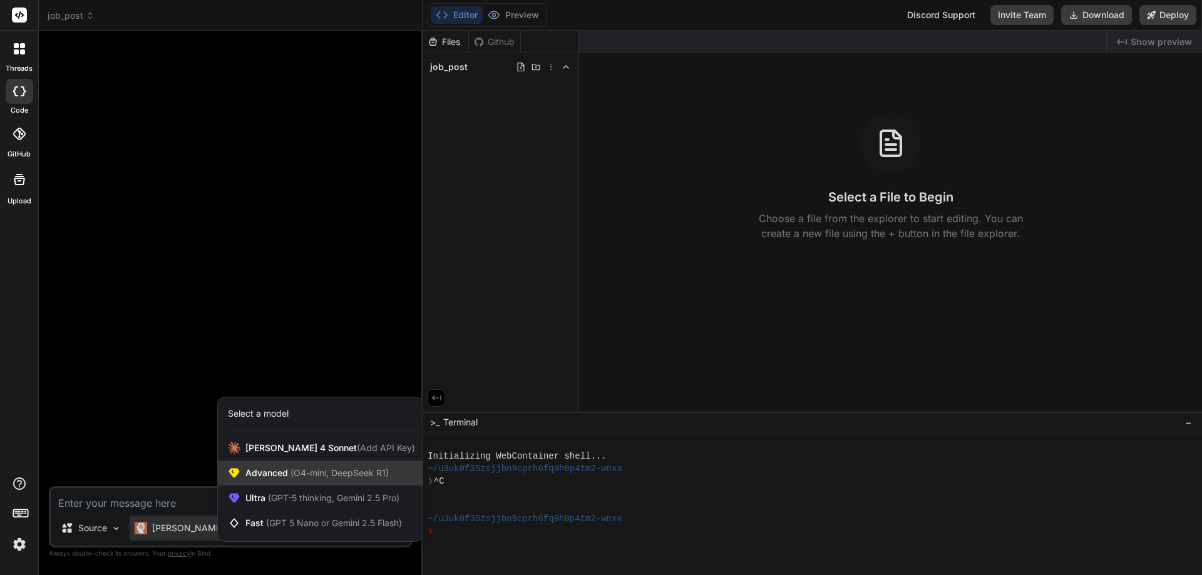
click at [290, 473] on span "(O4-mini, DeepSeek R1)" at bounding box center [338, 473] width 101 height 11
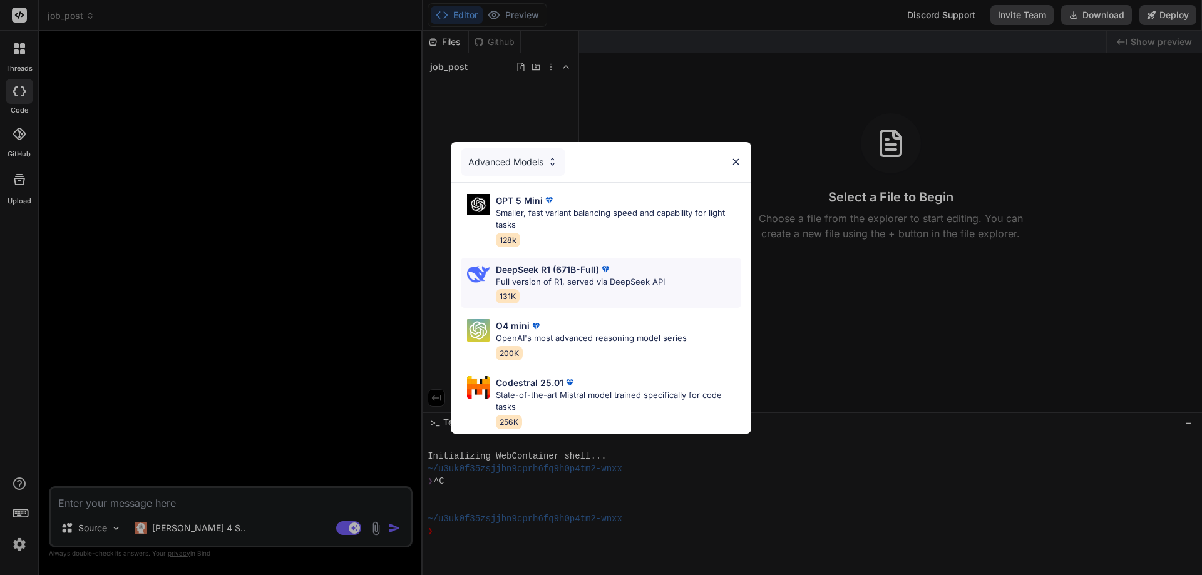
click at [569, 276] on p "Full version of R1, served via DeepSeek API" at bounding box center [580, 282] width 169 height 13
type textarea "x"
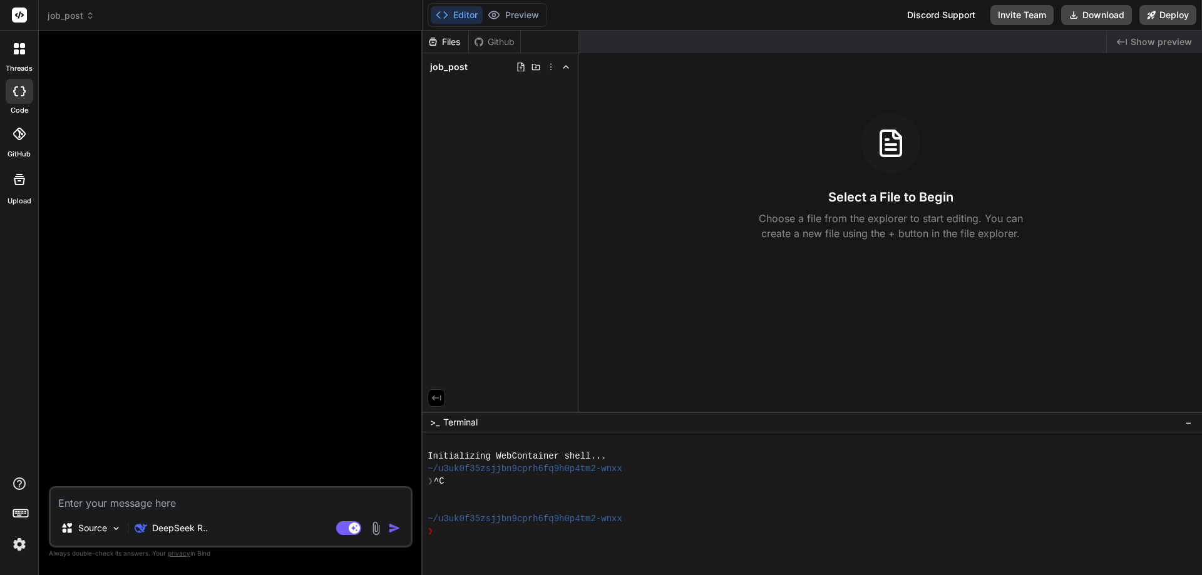
click at [142, 504] on textarea at bounding box center [231, 499] width 360 height 23
paste textarea "Prompt per creare l’app “Job Intake → Annuncio” Nome app: FCO Recruit Ad Builde…"
type textarea "Prompt per creare l’app “Job Intake → Annuncio” Nome app: FCO Recruit Ad Builde…"
type textarea "x"
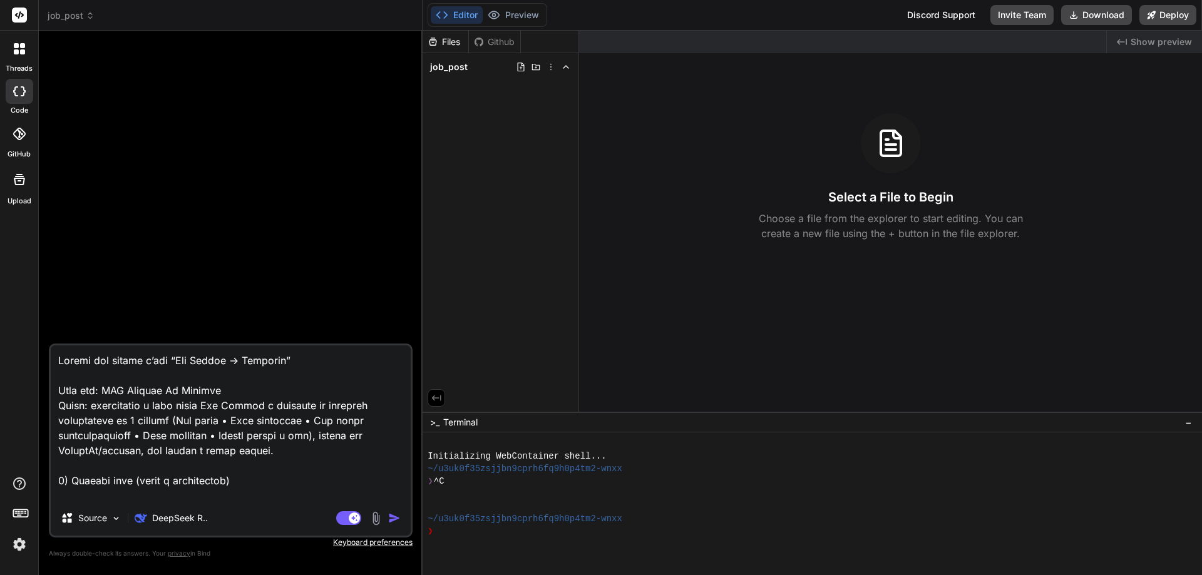
click at [138, 391] on textarea at bounding box center [231, 423] width 360 height 155
type textarea "Prompt per creare l’app “Job Intake → Annuncio” Nome app: FCORecruit Ad Builder…"
type textarea "x"
type textarea "Prompt per creare l’app “Job Intake → Annuncio” Nome app: FCRecruit Ad Builder …"
type textarea "x"
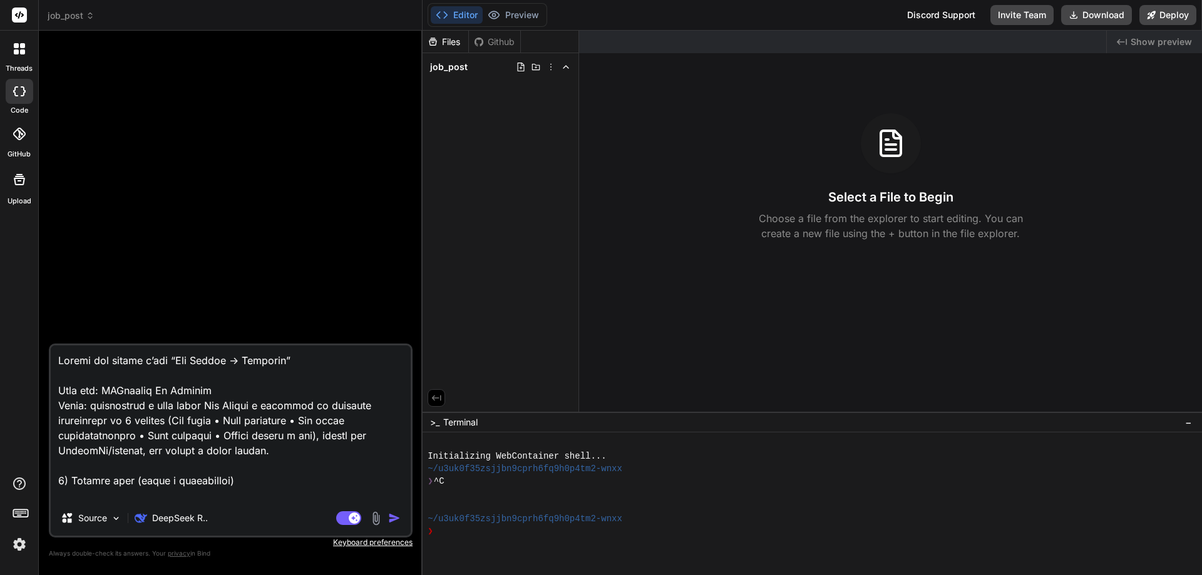
type textarea "Prompt per creare l’app “Job Intake → Annuncio” Nome app: FRecruit Ad Builder S…"
type textarea "x"
type textarea "Prompt per creare l’app “Job Intake → Annuncio” Nome app: Recruit Ad Builder Sc…"
type textarea "x"
type textarea "Prompt per creare l’app “Job Intake → Annuncio” Nome app:Recruit Ad Builder Sco…"
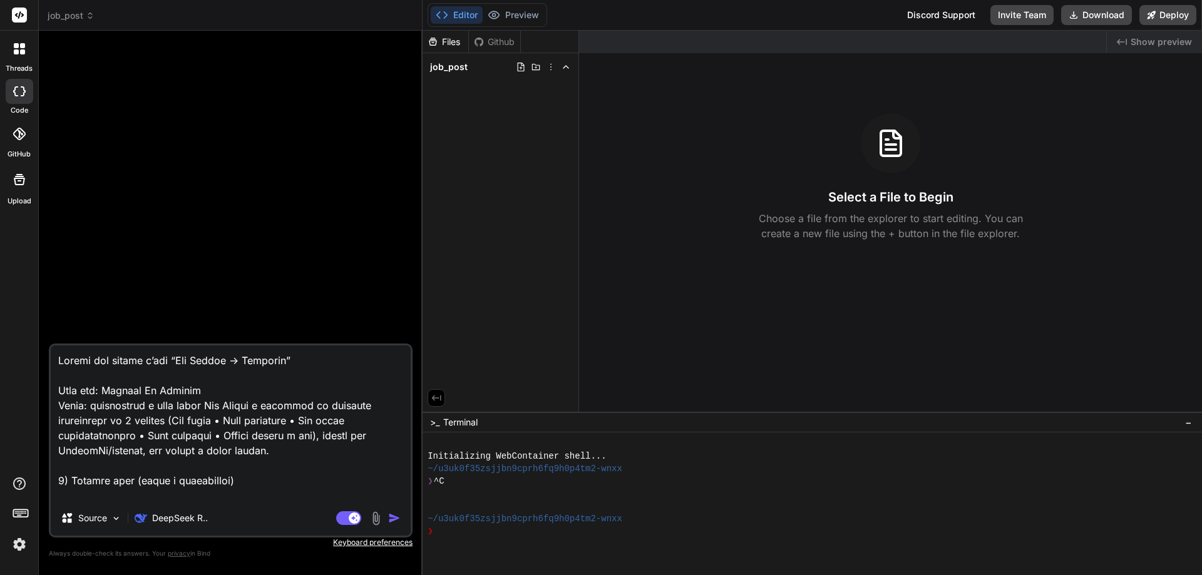
type textarea "x"
type textarea "Prompt per creare l’app “Job Intake → Annuncio” Nome app: Recruit Ad Builder Sc…"
type textarea "x"
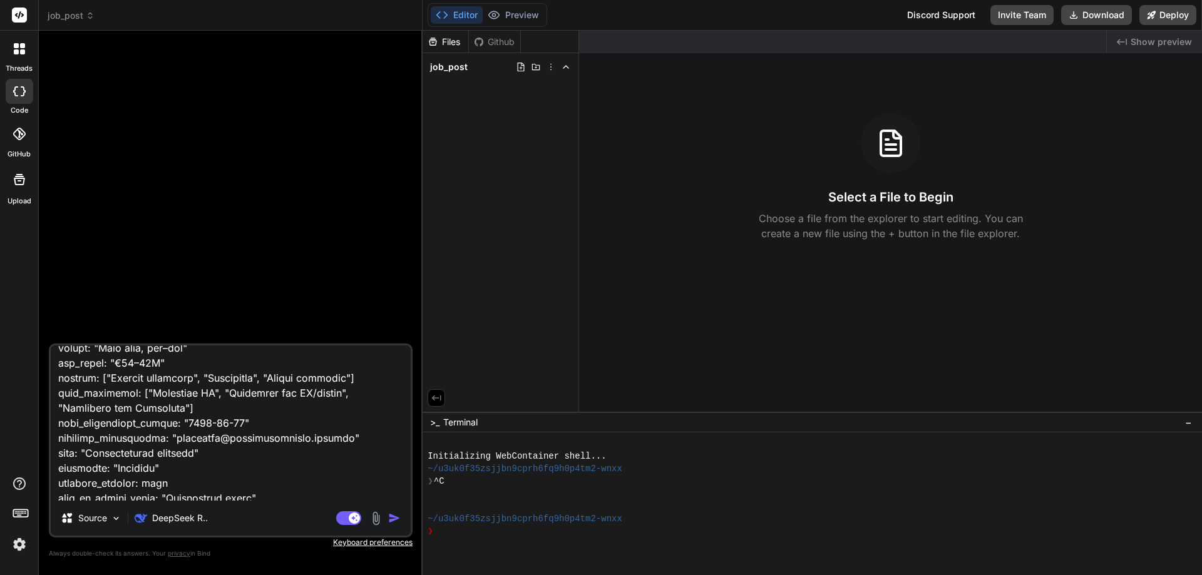
scroll to position [4962, 0]
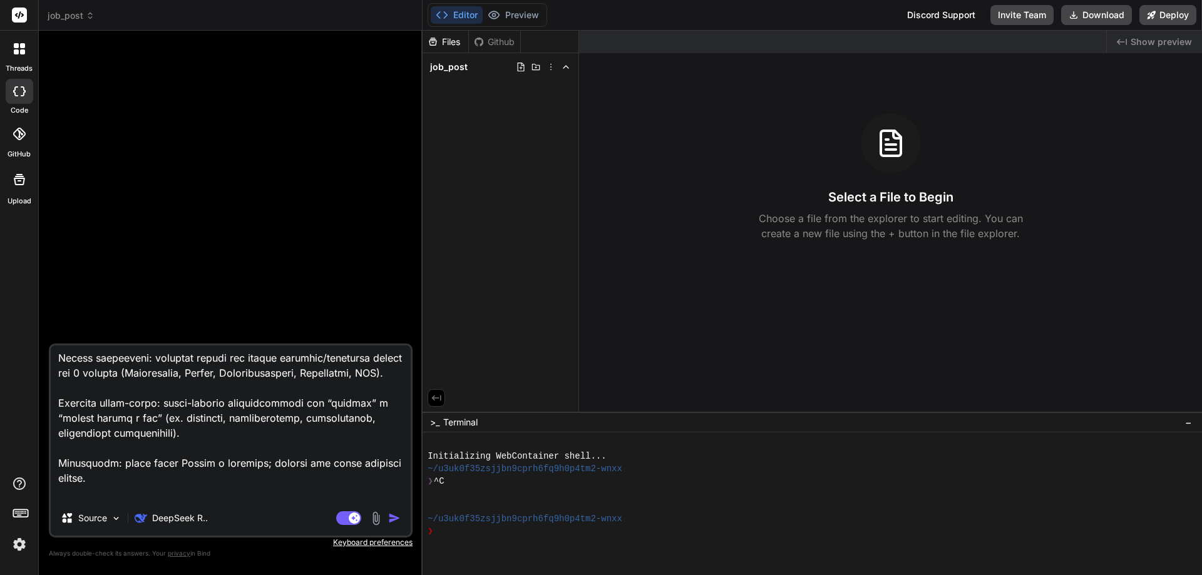
drag, startPoint x: 167, startPoint y: 495, endPoint x: 155, endPoint y: 473, distance: 24.1
click at [59, 473] on textarea at bounding box center [231, 423] width 360 height 155
type textarea "Prompt per creare l’app “Job Intake → Annuncio” Nome app: Recruit Ad Builder Sc…"
type textarea "x"
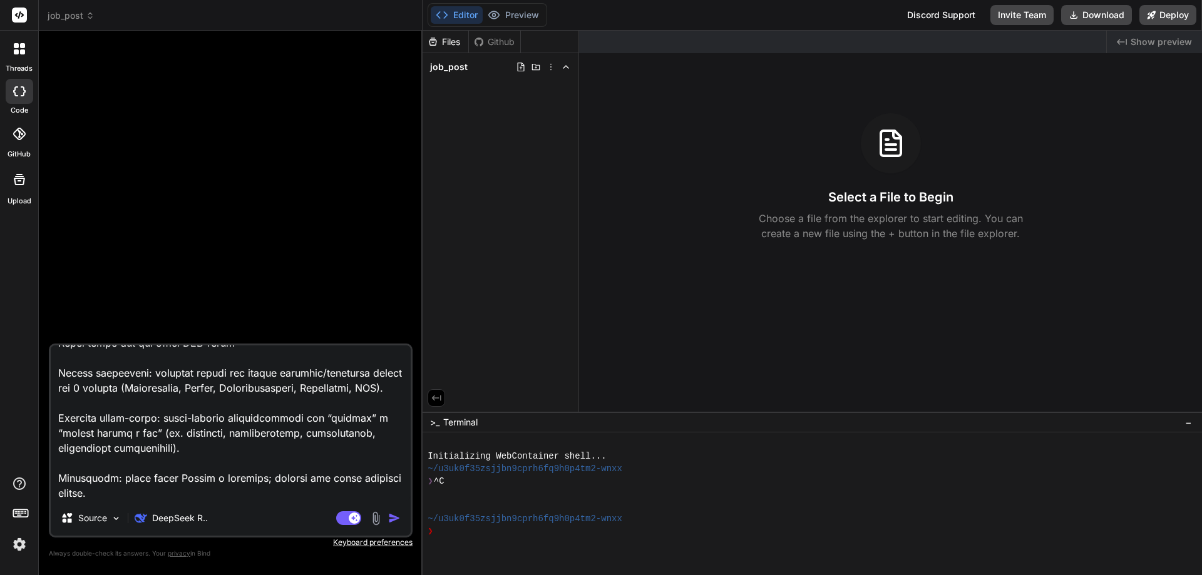
scroll to position [4947, 0]
type textarea "Prompt per creare l’app “Job Intake → Annuncio” Nome app: Recruit Ad Builder Sc…"
click at [389, 517] on img "button" at bounding box center [394, 518] width 13 height 13
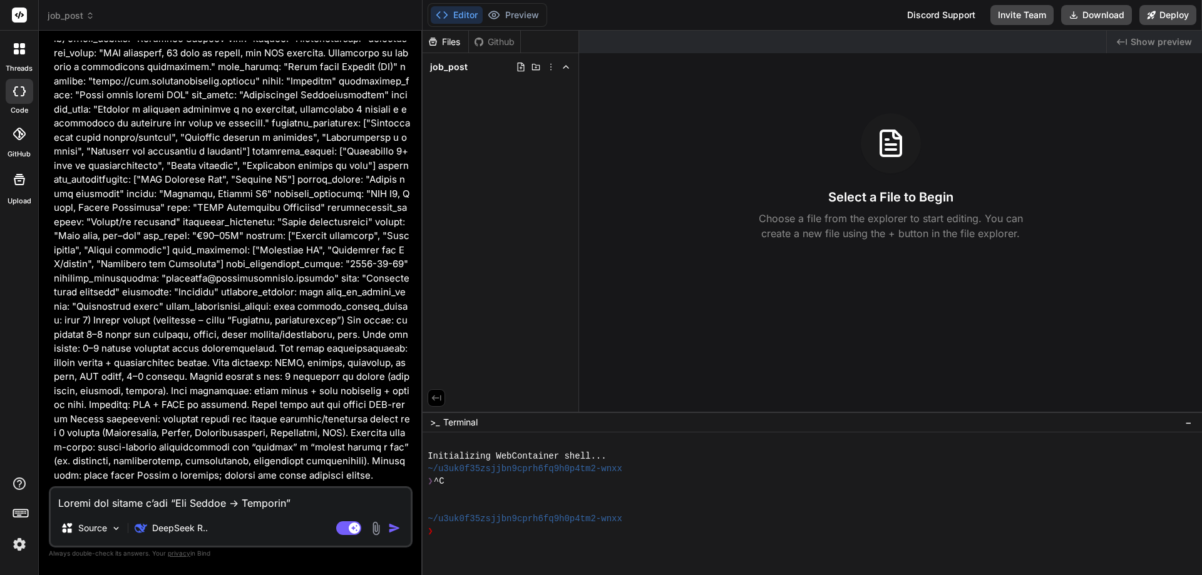
scroll to position [1441, 0]
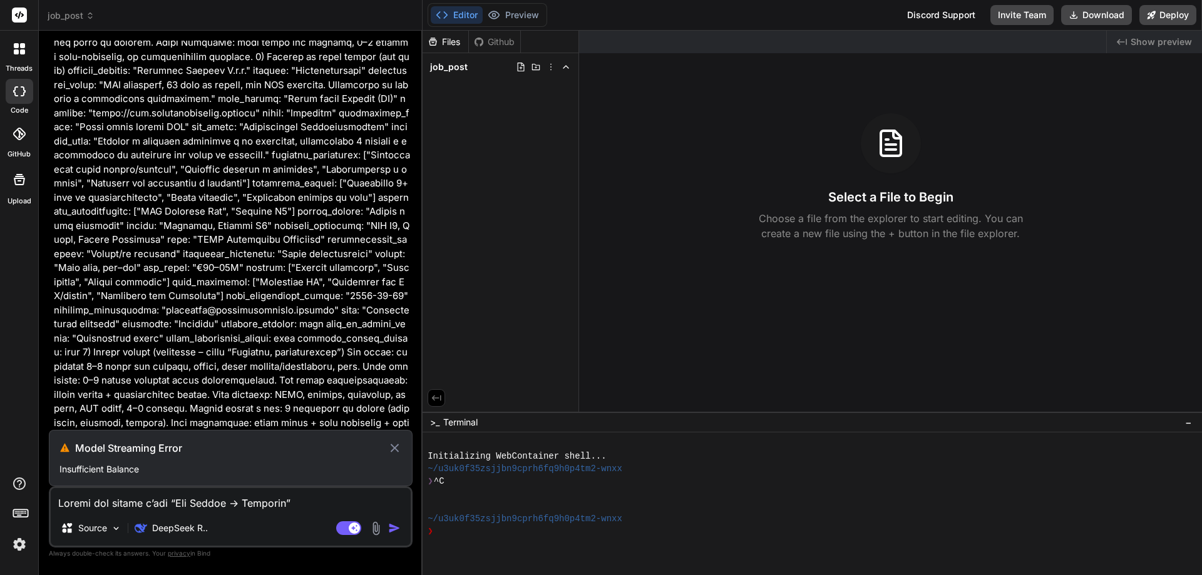
click at [123, 471] on p "Insufficient Balance" at bounding box center [230, 469] width 343 height 13
click at [138, 469] on p "Insufficient Balance" at bounding box center [230, 469] width 343 height 13
click at [393, 445] on icon at bounding box center [395, 448] width 14 height 15
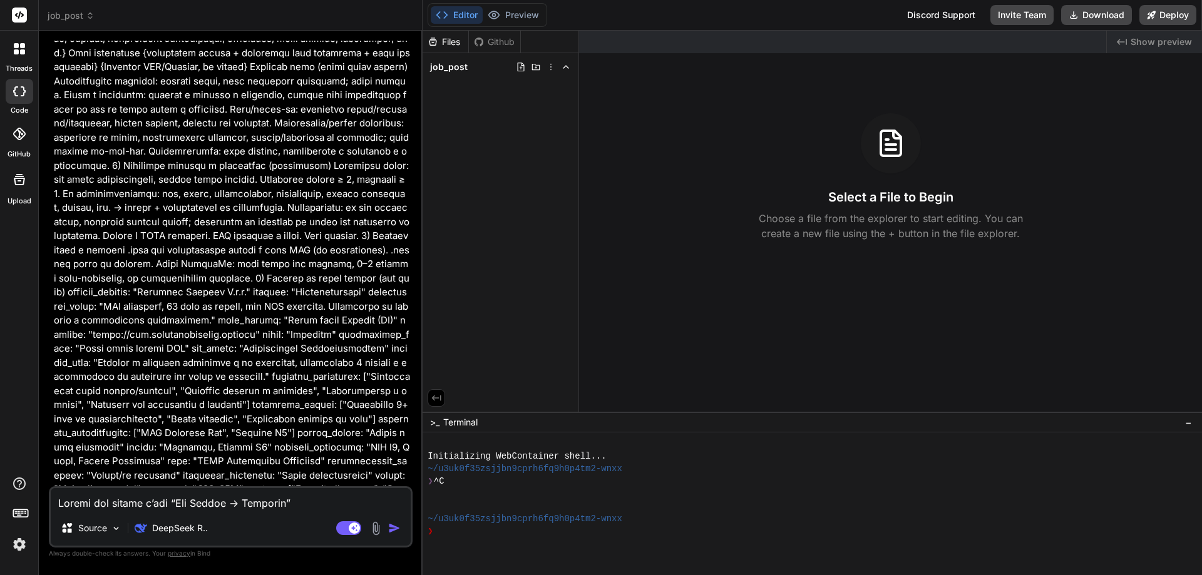
scroll to position [1385, 0]
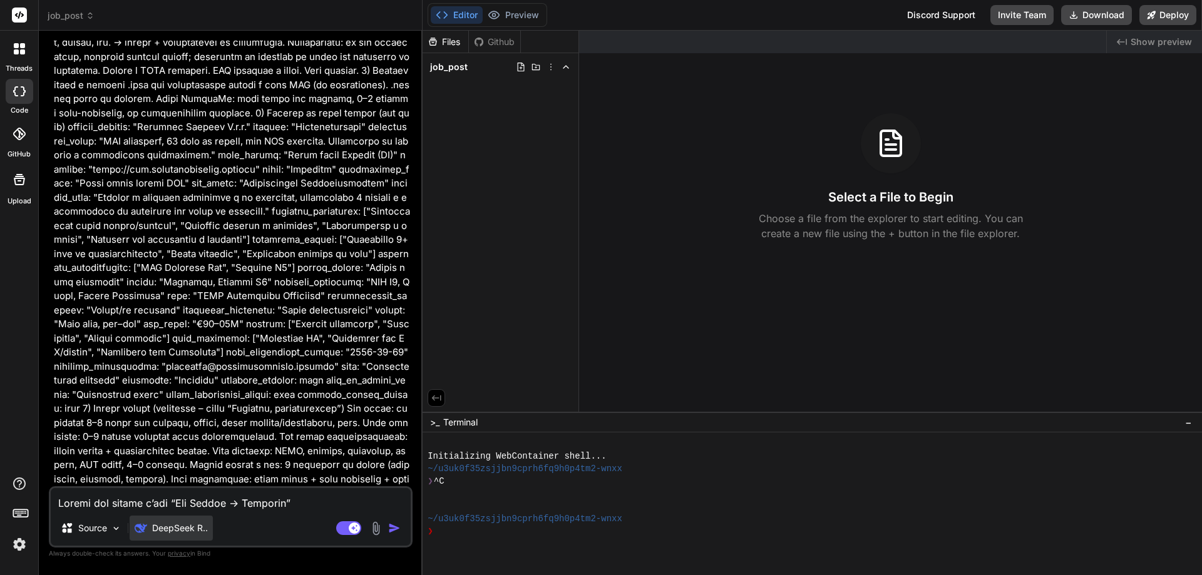
click at [191, 532] on p "DeepSeek R.." at bounding box center [180, 528] width 56 height 13
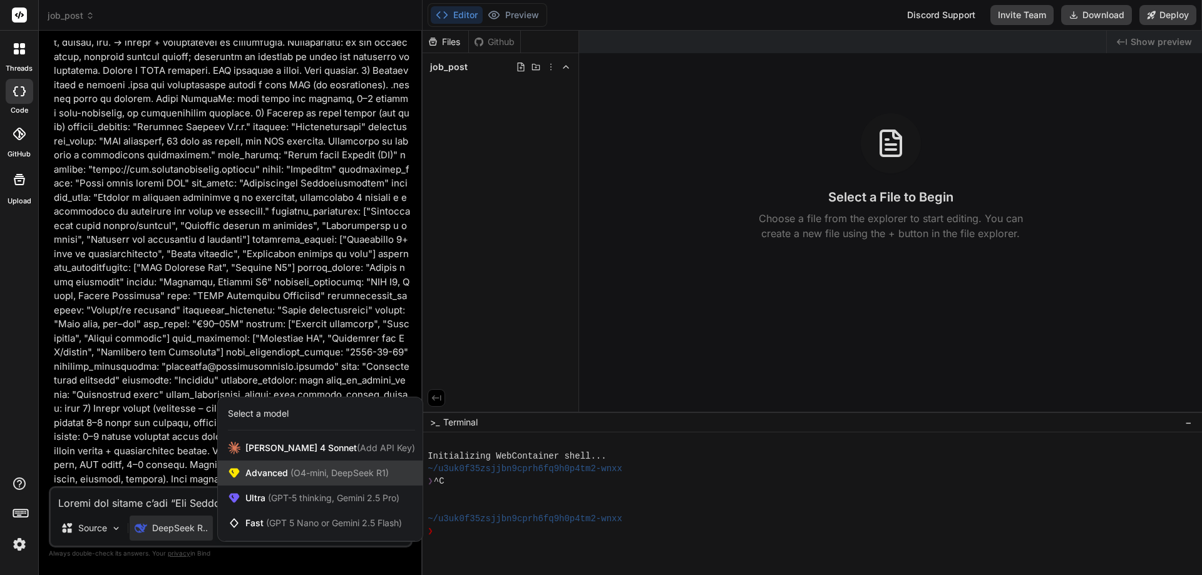
click at [267, 476] on span "Advanced (O4-mini, DeepSeek R1)" at bounding box center [316, 473] width 143 height 13
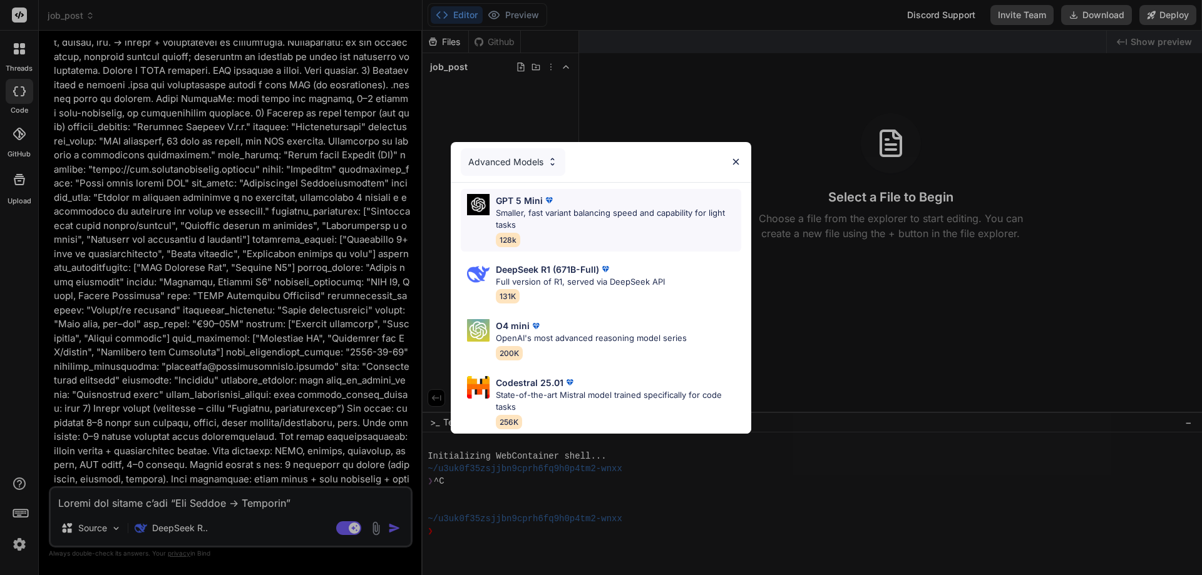
click at [558, 213] on p "Smaller, fast variant balancing speed and capability for light tasks" at bounding box center [618, 219] width 245 height 24
type textarea "x"
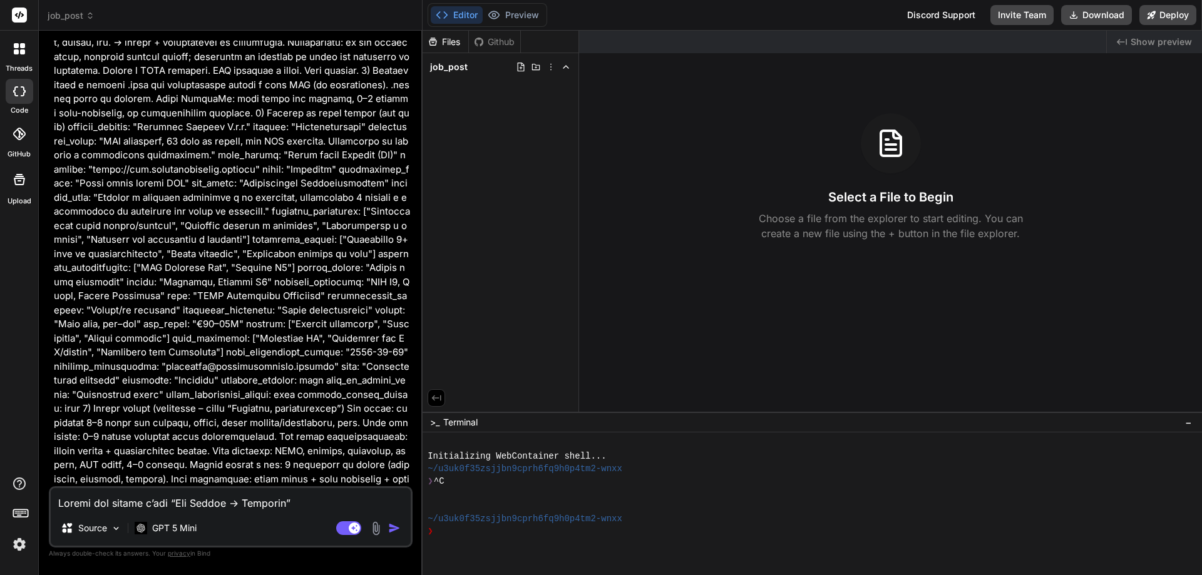
click at [394, 529] on img "button" at bounding box center [394, 528] width 13 height 13
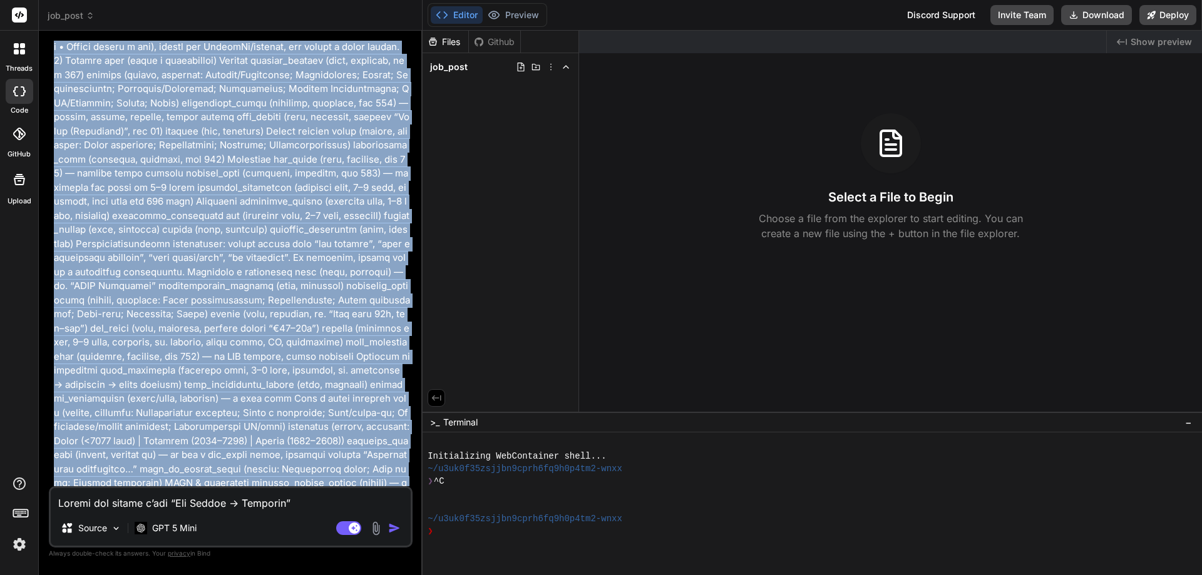
scroll to position [0, 0]
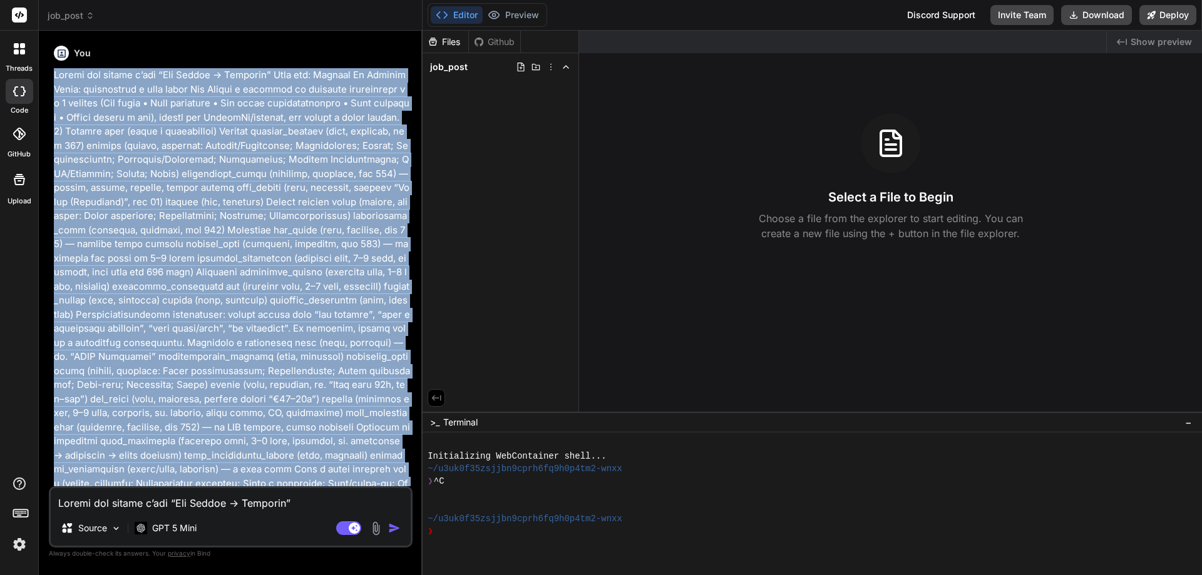
drag, startPoint x: 391, startPoint y: 481, endPoint x: 53, endPoint y: 78, distance: 526.7
click at [51, 77] on div "You" at bounding box center [231, 264] width 361 height 446
copy p "Prompt per creare l’app “Job Intake → Annuncio” Nome app: Recruit Ad Builder Sc…"
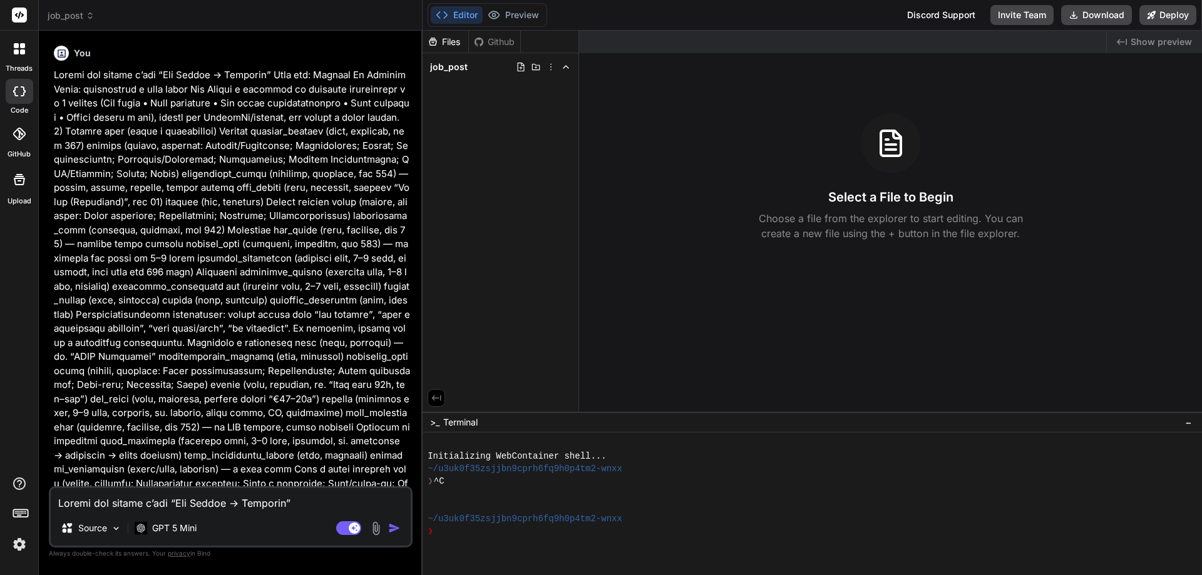
paste textarea "Nome app: Recruit Ad Builder Scopo: raccogliere i dati della Job Intake e gener…"
type textarea "Prompt per creare l’app “Job Intake → Annuncio” Nome app: Recruit Ad Builder Sc…"
type textarea "x"
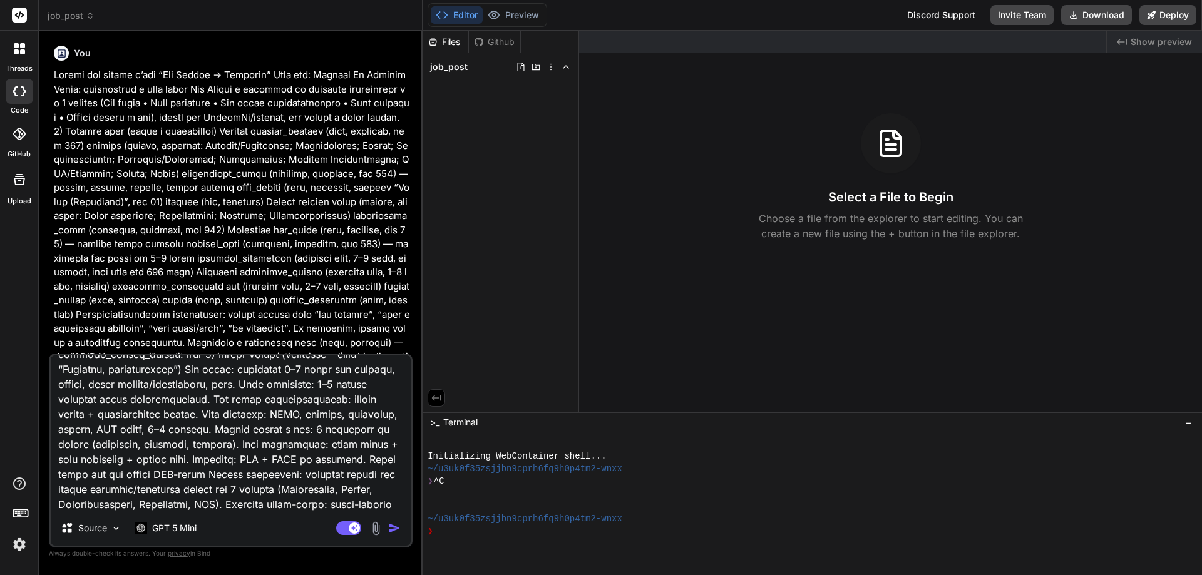
type textarea "Prompt per creare l’app “Job Intake → Annuncio” Nome app: Recruit Ad Builder Sc…"
click at [390, 528] on img "button" at bounding box center [394, 528] width 13 height 13
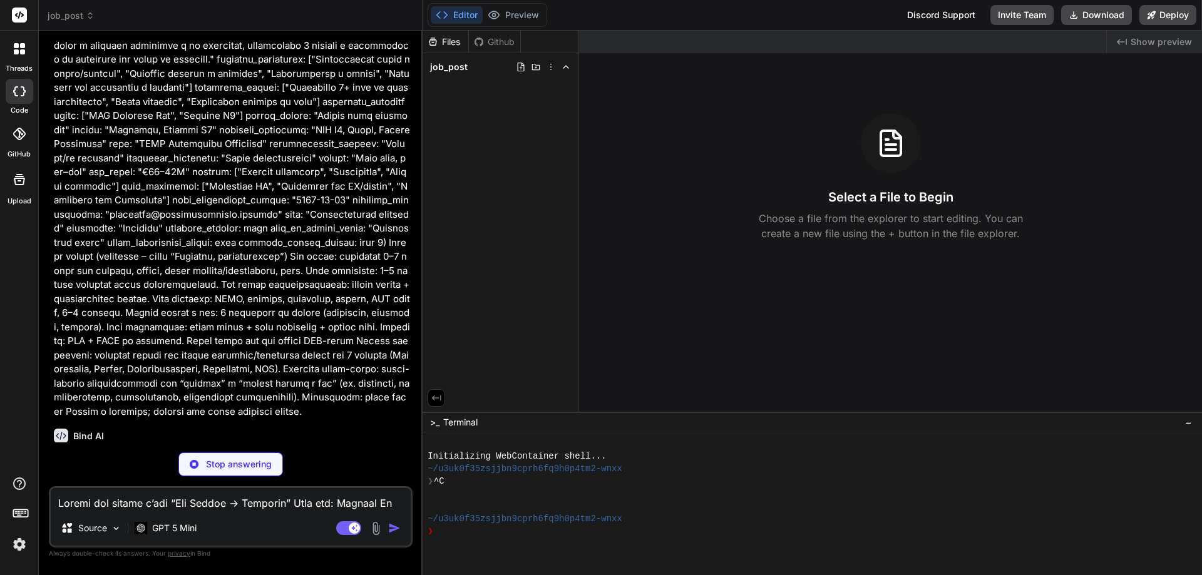
scroll to position [3617, 0]
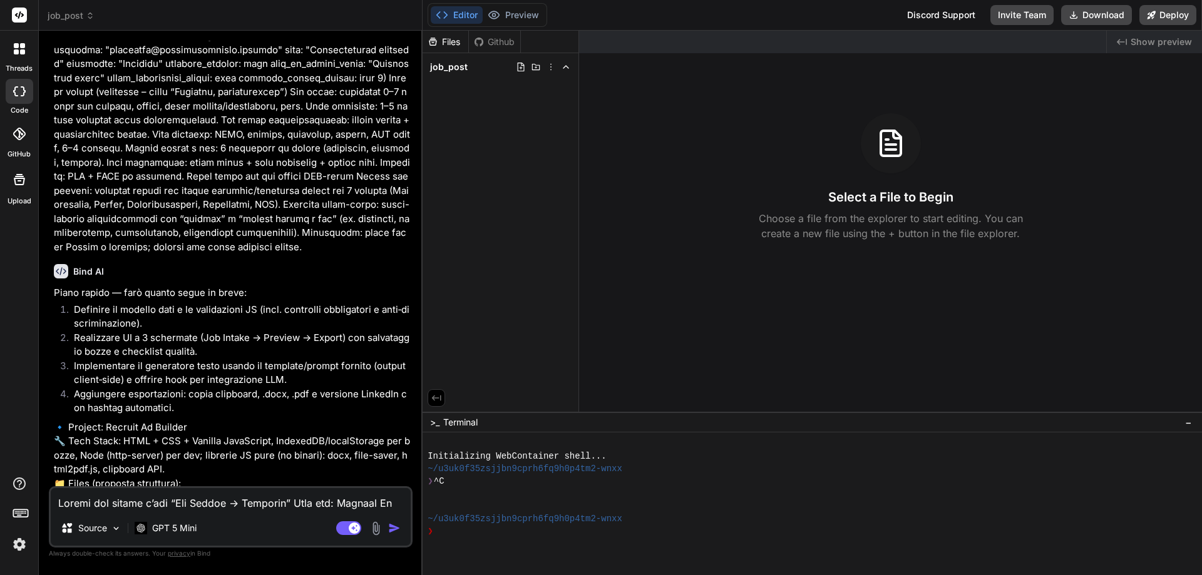
type textarea "x"
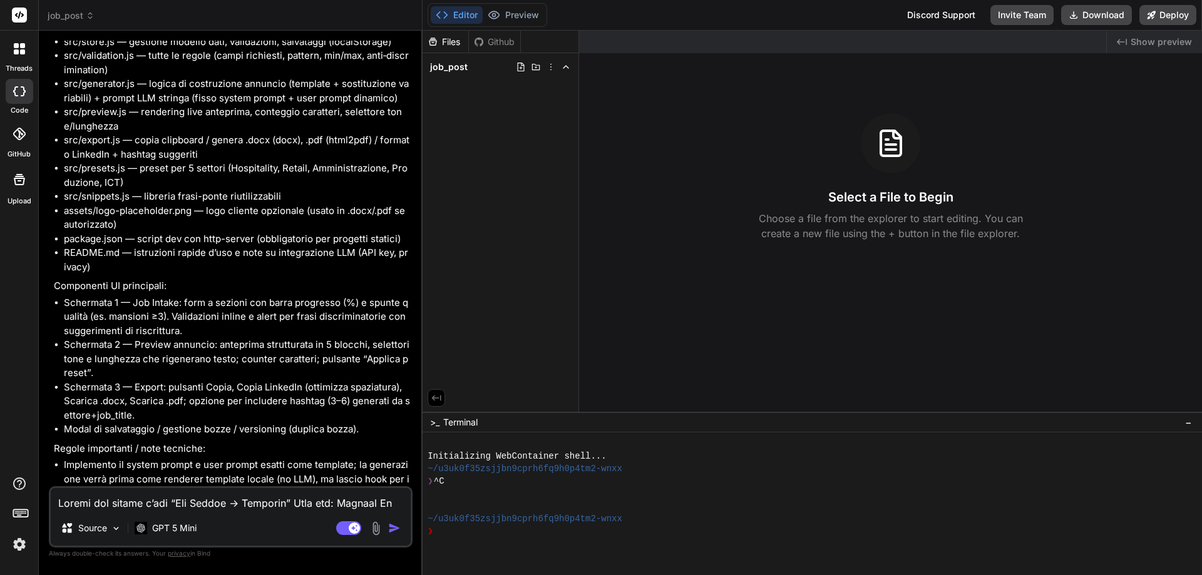
scroll to position [4345, 0]
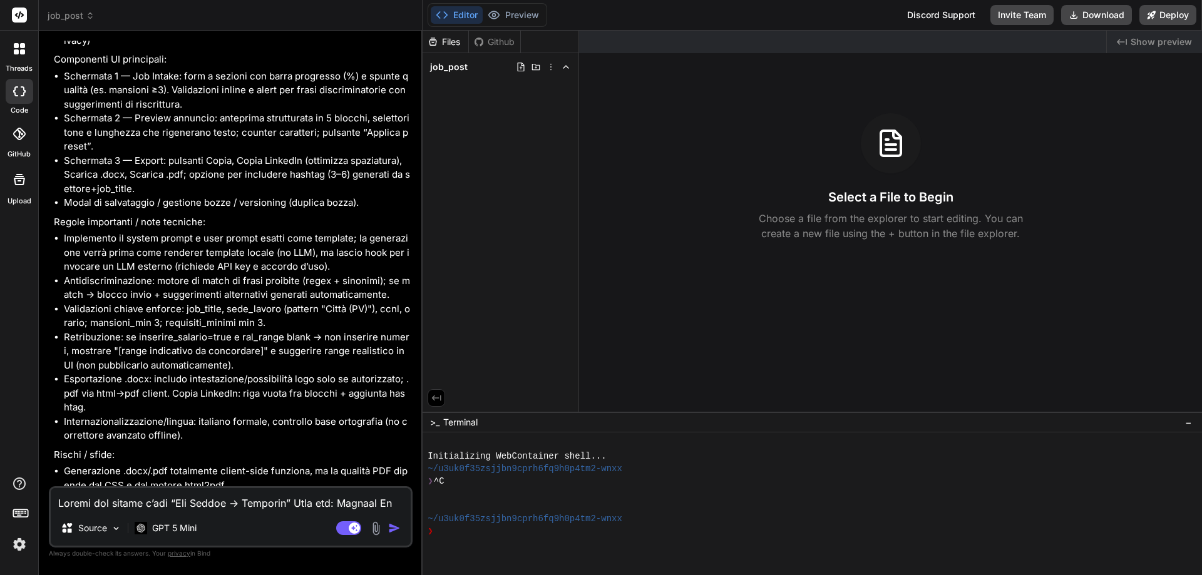
click at [227, 501] on textarea at bounding box center [231, 499] width 360 height 23
type textarea "y"
type textarea "x"
type textarea "ye"
type textarea "x"
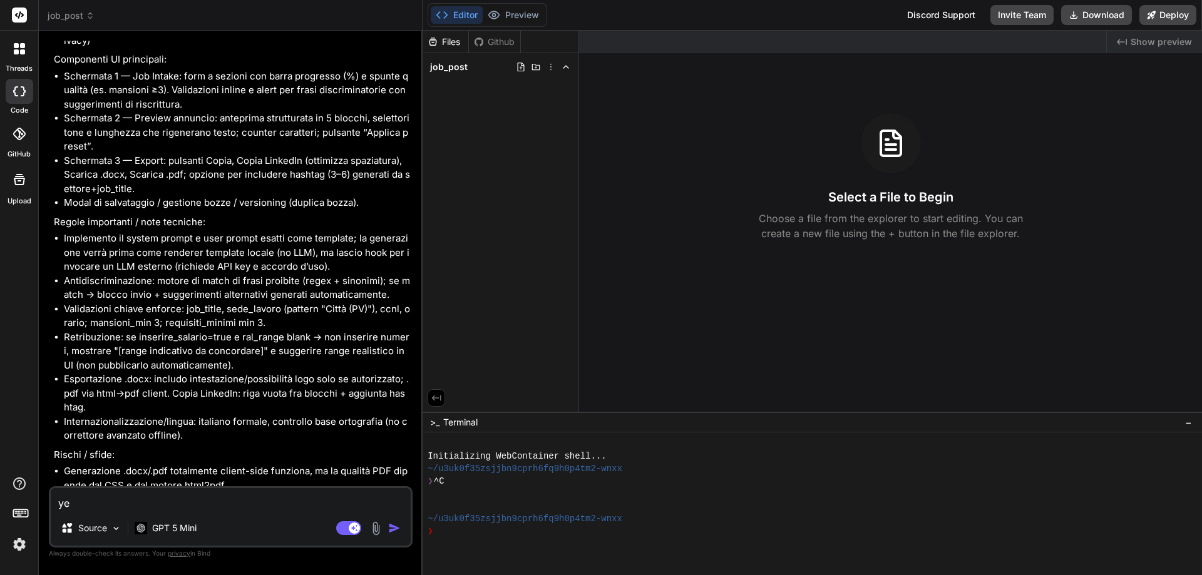
type textarea "yes"
type textarea "x"
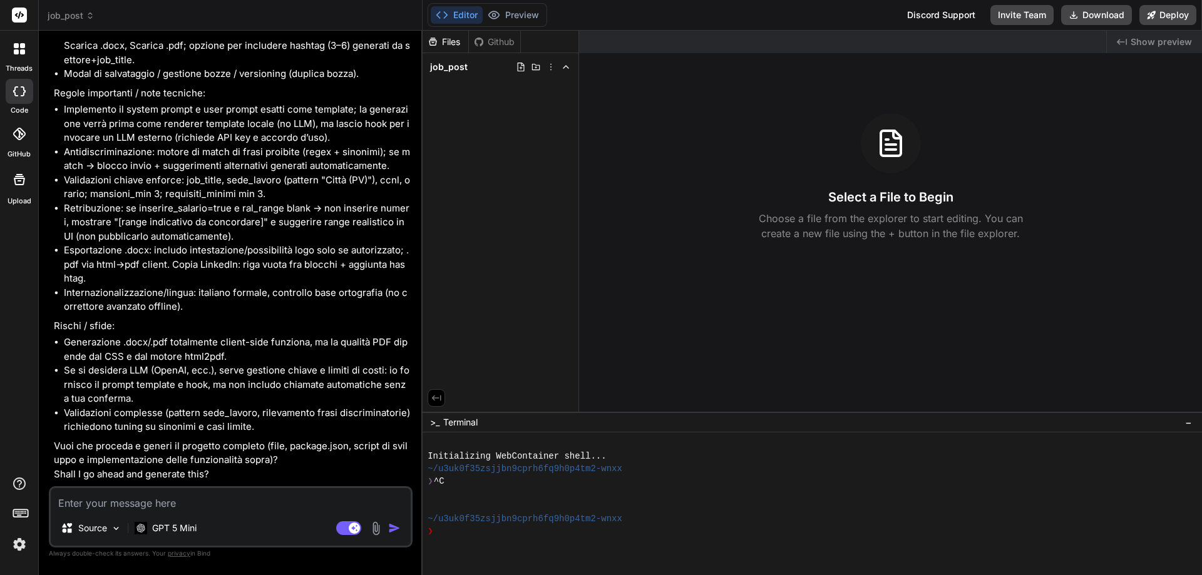
scroll to position [4475, 0]
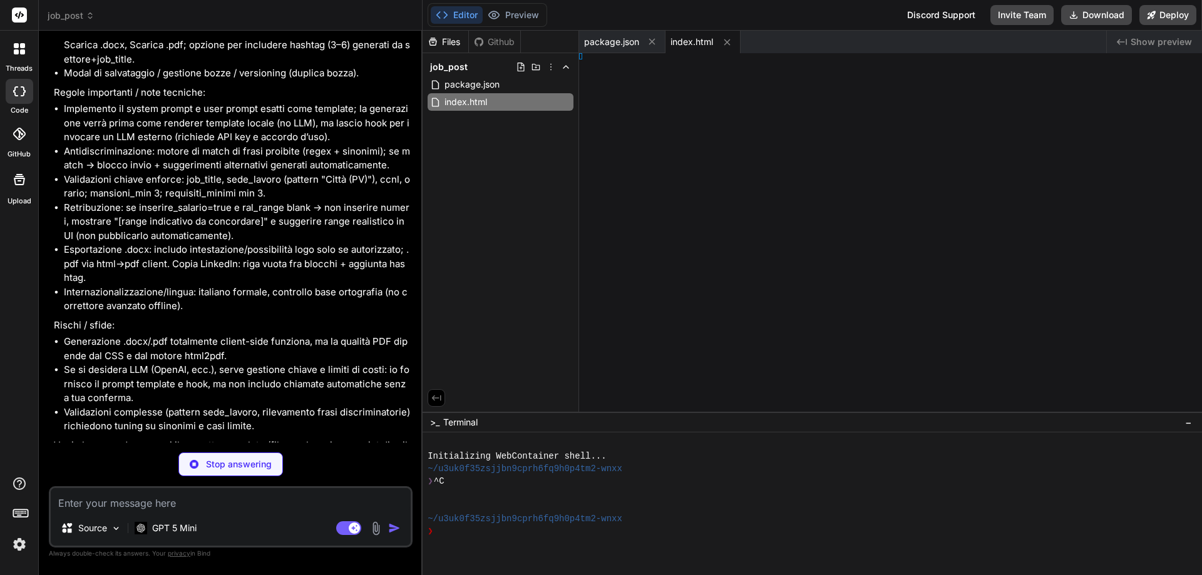
type textarea "x"
type textarea "}"
type textarea "x"
type textarea ";"
type textarea "x"
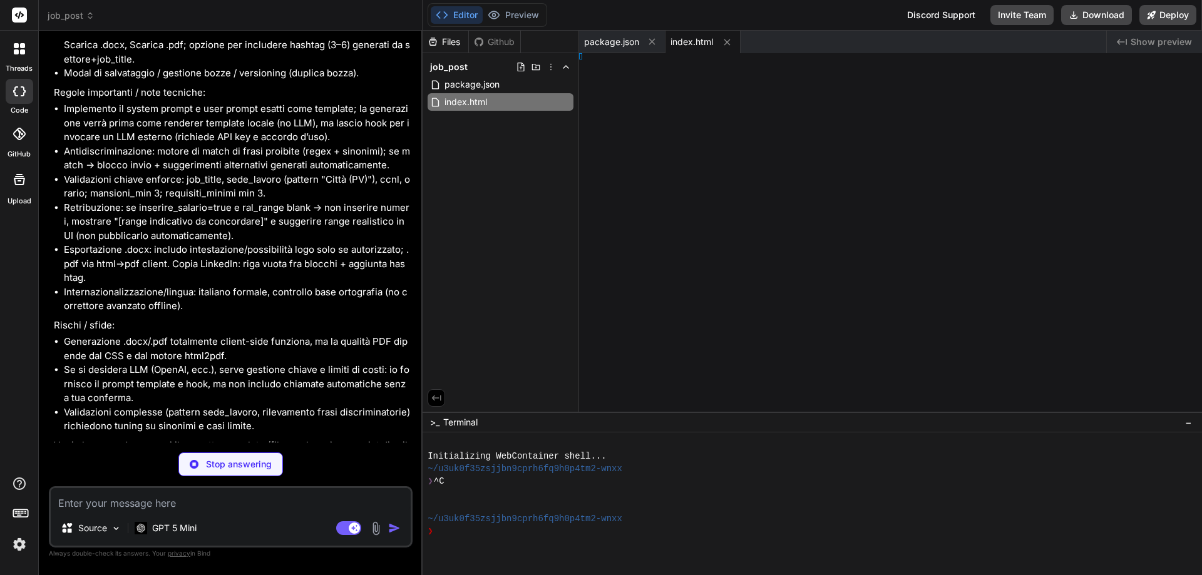
type textarea "zioni."; }"
type textarea "x"
type textarea ""&gt;"); }"
type textarea "x"
type textarea ")); }"
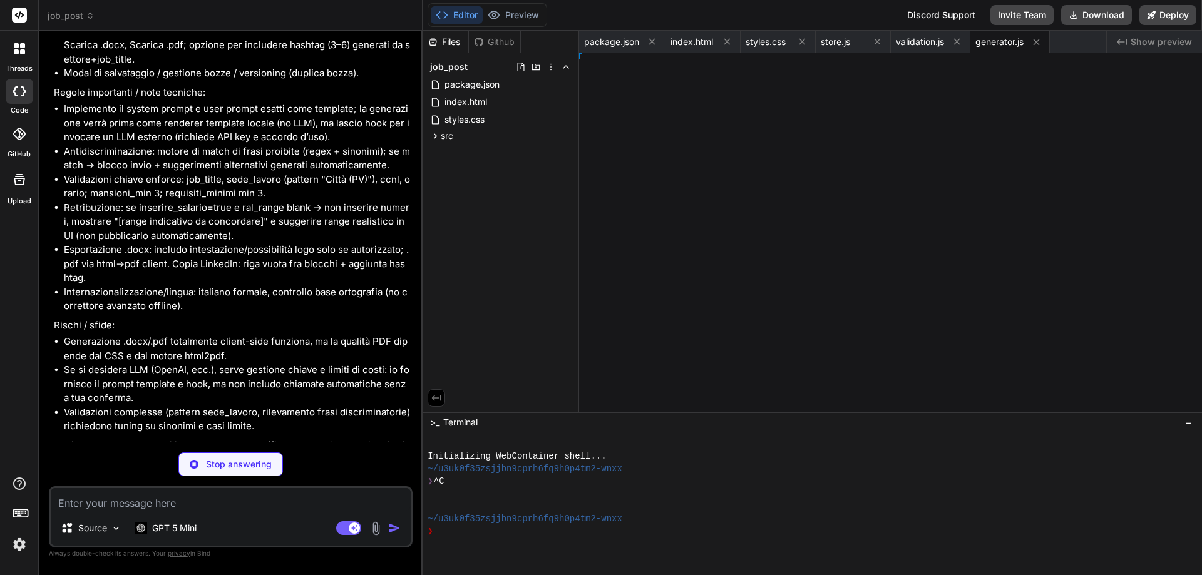
type textarea "x"
type textarea ";"
type textarea "x"
type textarea ""); });"
type textarea "x"
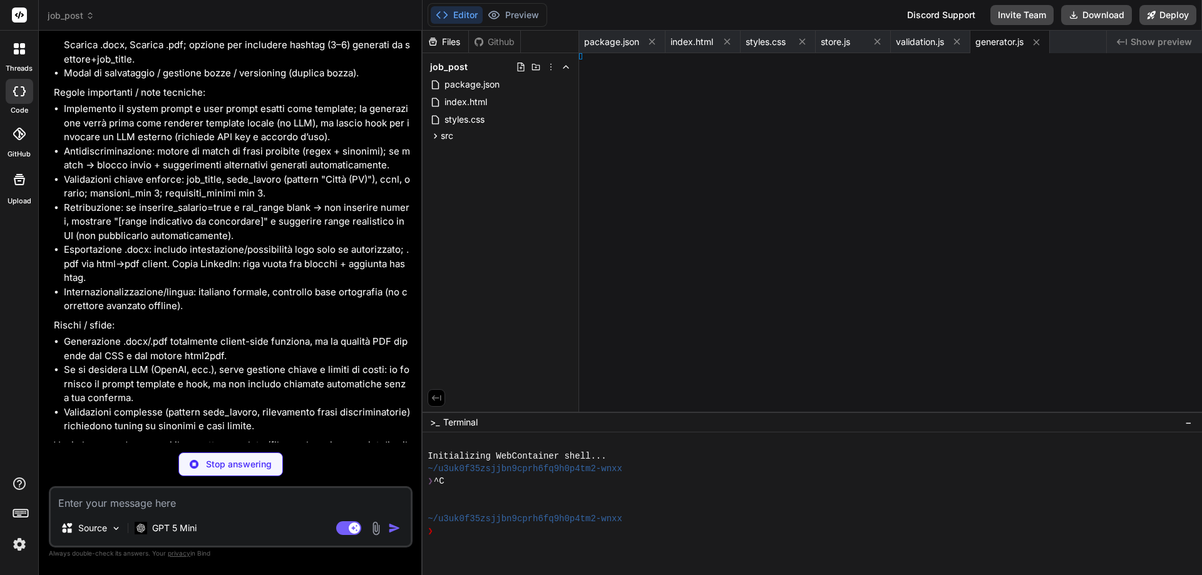
type textarea "ance." };"
type textarea "x"
type textarea ", init);"
type textarea "x"
type textarea "a: MIT"
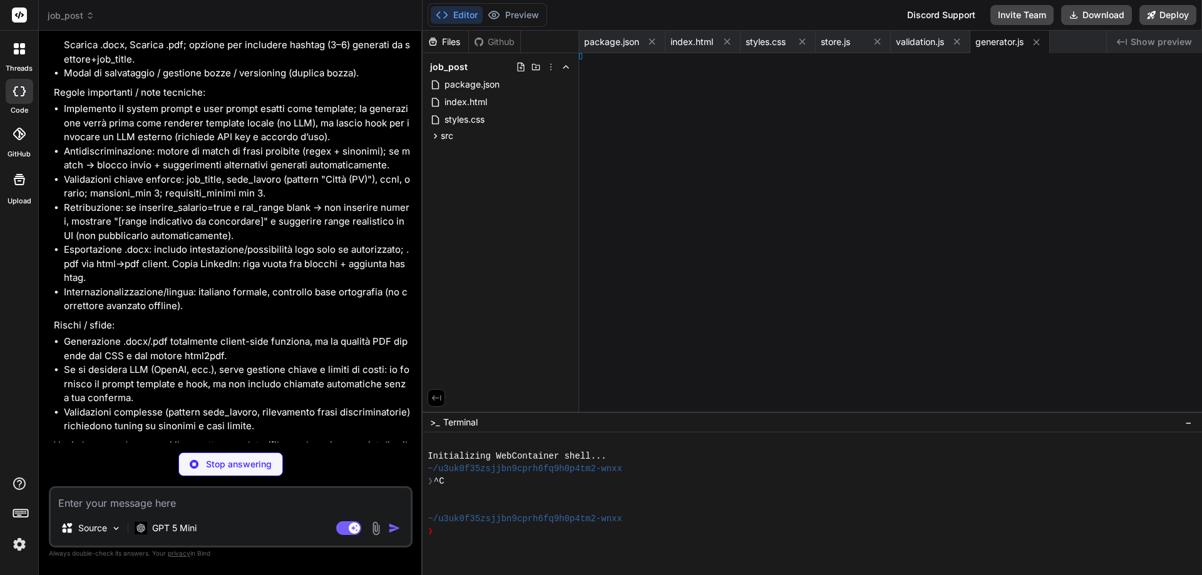
type textarea "x"
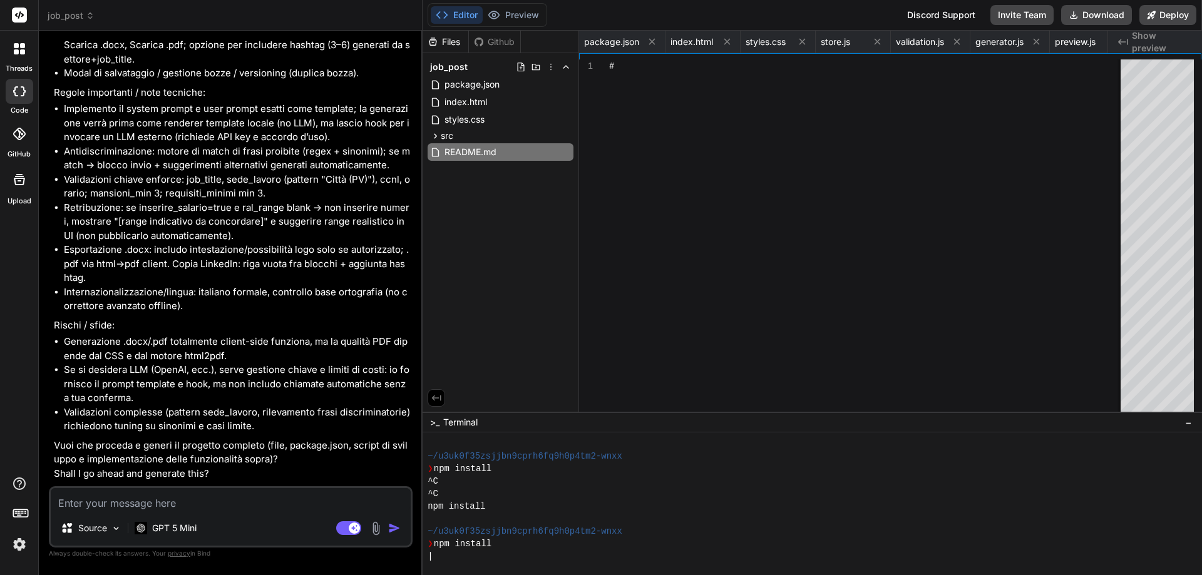
type textarea "Licenza: MIT"
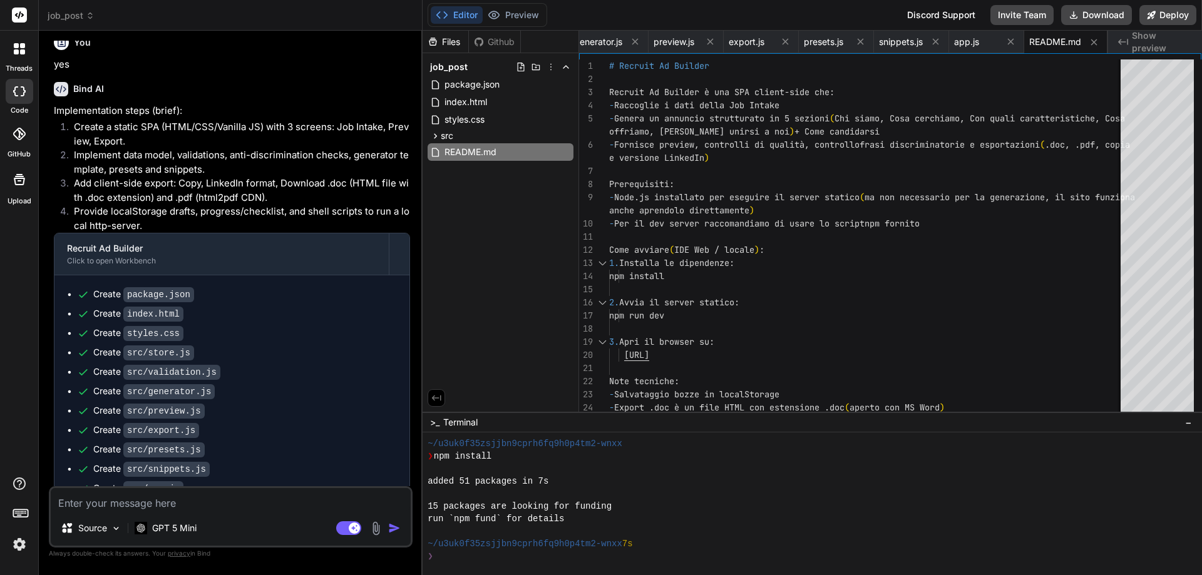
scroll to position [276, 0]
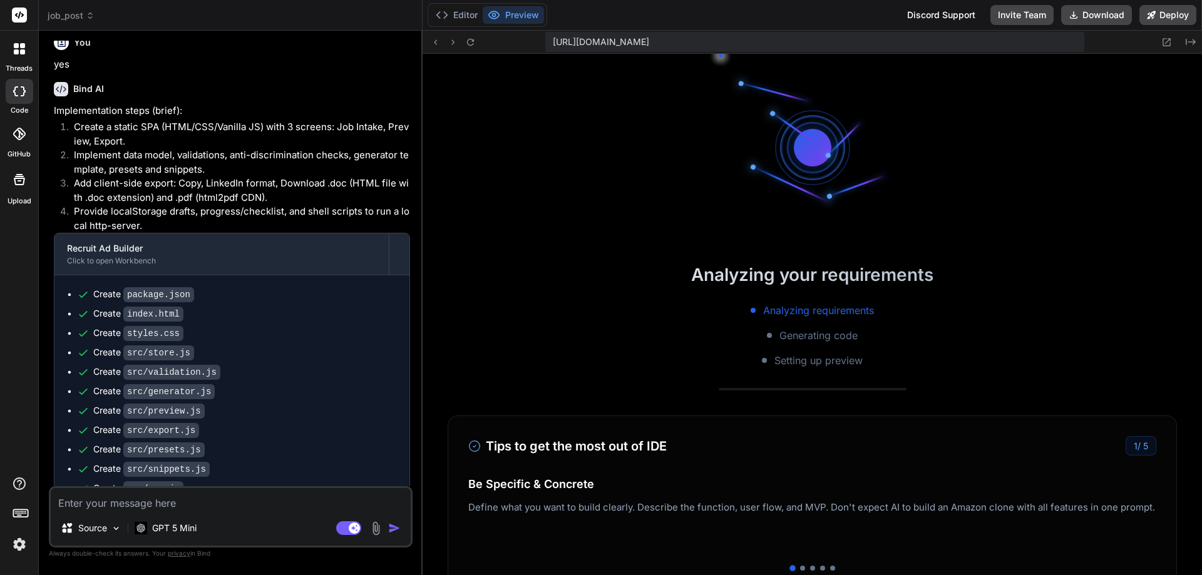
type textarea "x"
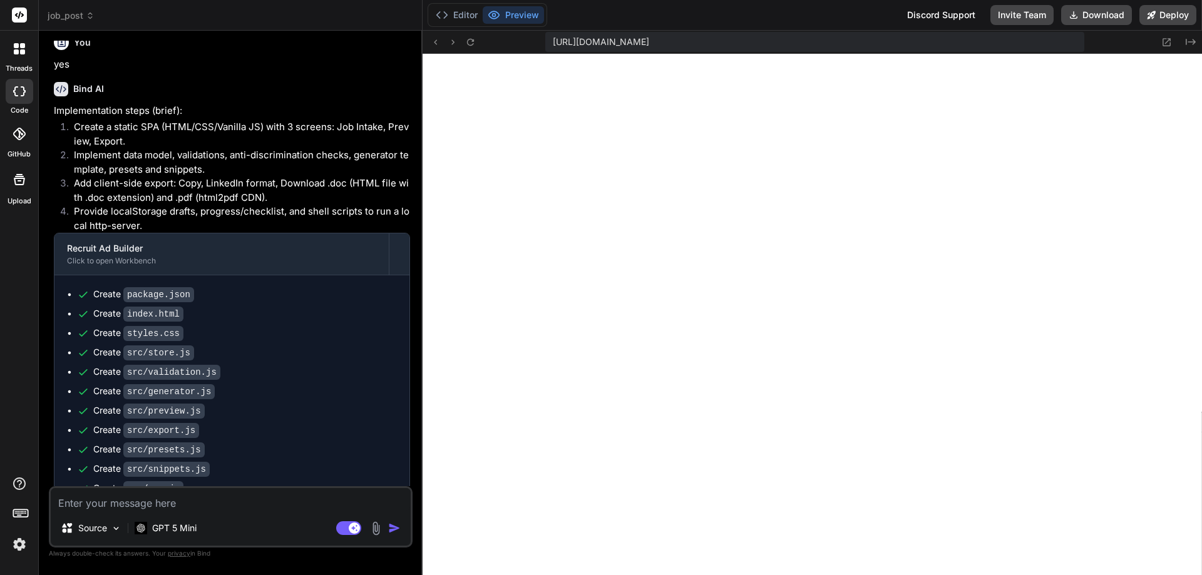
scroll to position [1365, 0]
click at [245, 507] on textarea at bounding box center [231, 499] width 360 height 23
type textarea "i"
type textarea "x"
type textarea "i"
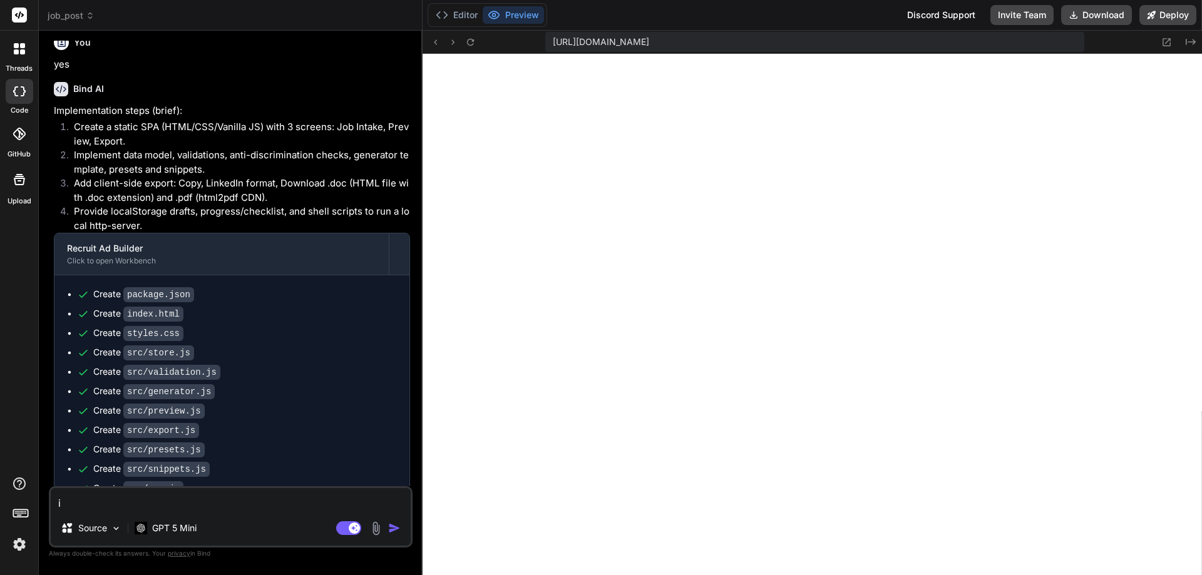
type textarea "x"
type textarea "i p"
type textarea "x"
type textarea "i pu"
type textarea "x"
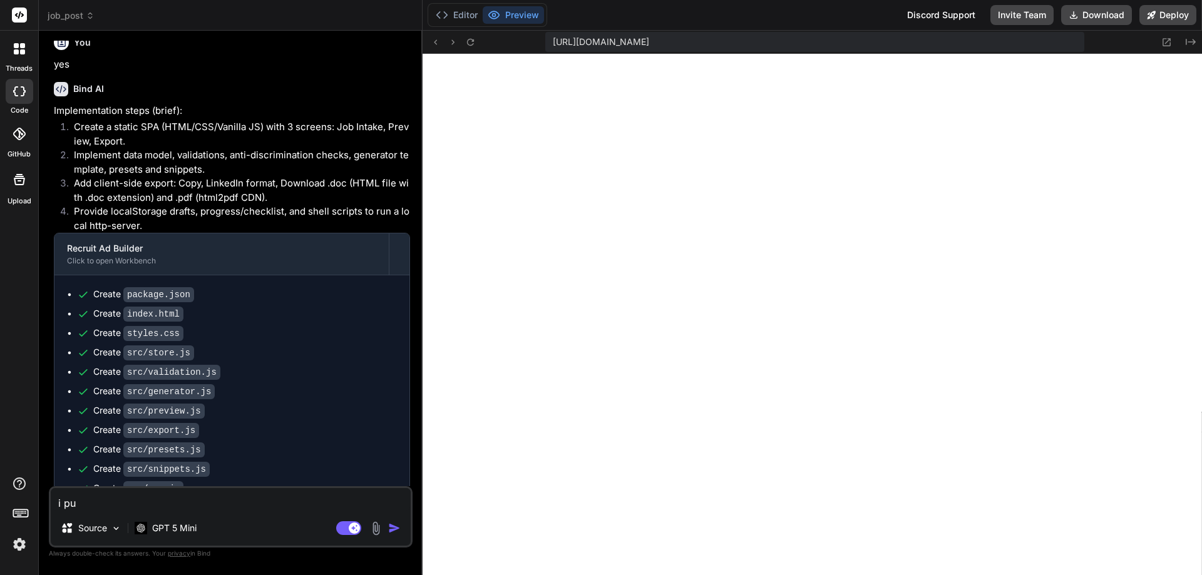
type textarea "i pul"
type textarea "x"
type textarea "i puls"
type textarea "x"
type textarea "i pulsa"
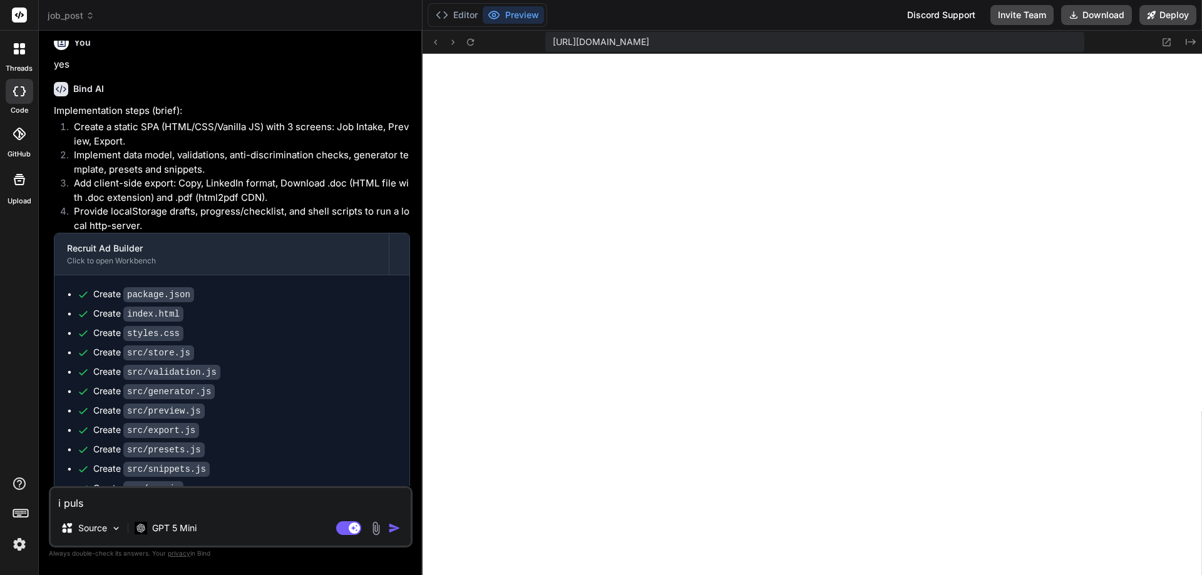
type textarea "x"
type textarea "i pulsan"
type textarea "x"
type textarea "i pulsant"
type textarea "x"
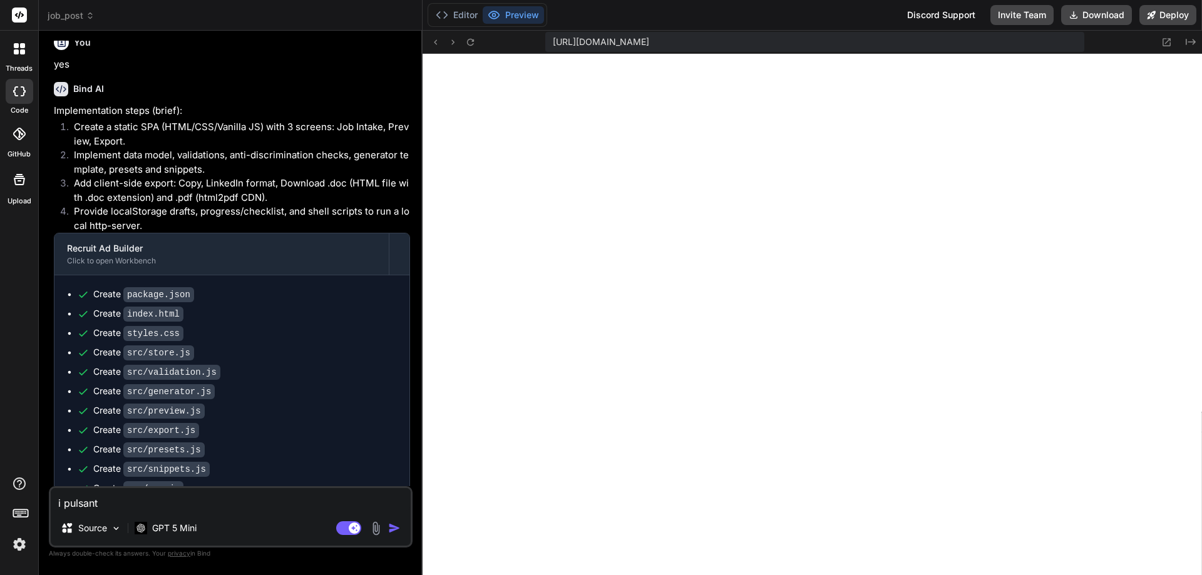
type textarea "i pulsanti"
type textarea "x"
type textarea "i pulsanti"
type textarea "x"
type textarea "i pulsanti a"
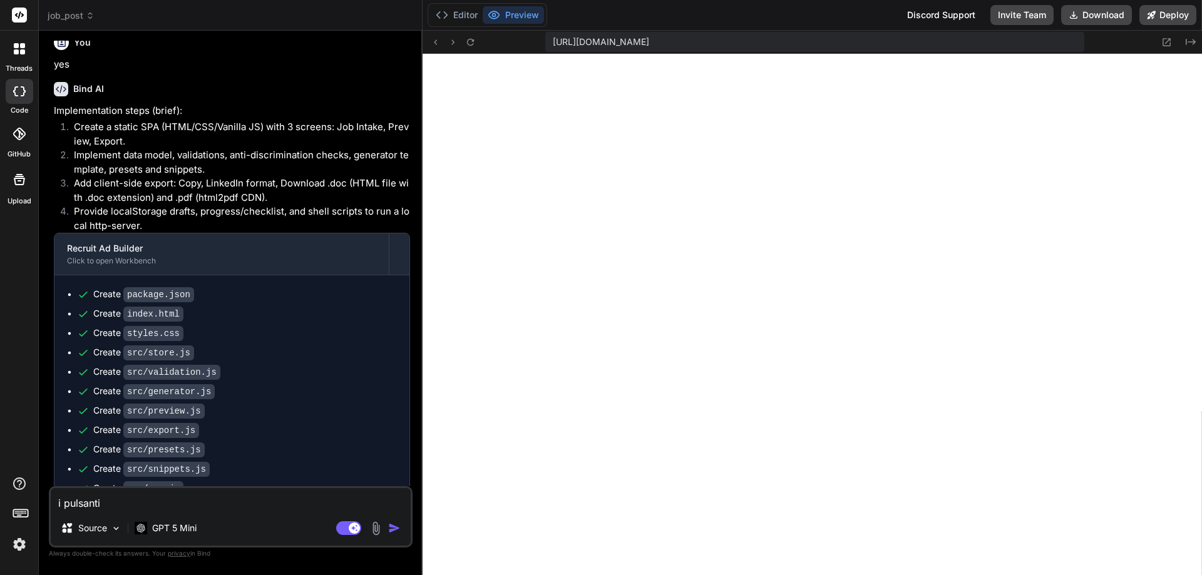
type textarea "x"
type textarea "i pulsanti"
type textarea "x"
type textarea "i pulsanti ""
type textarea "x"
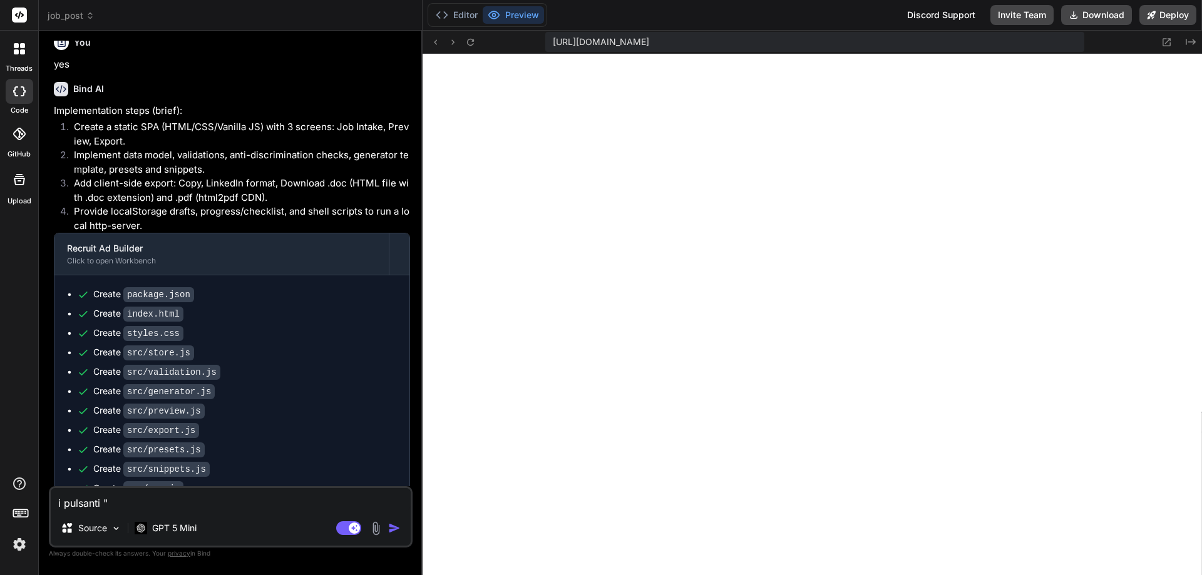
type textarea "i pulsanti "a"
type textarea "x"
type textarea "i pulsanti "ag"
type textarea "x"
type textarea "i pulsanti "agg"
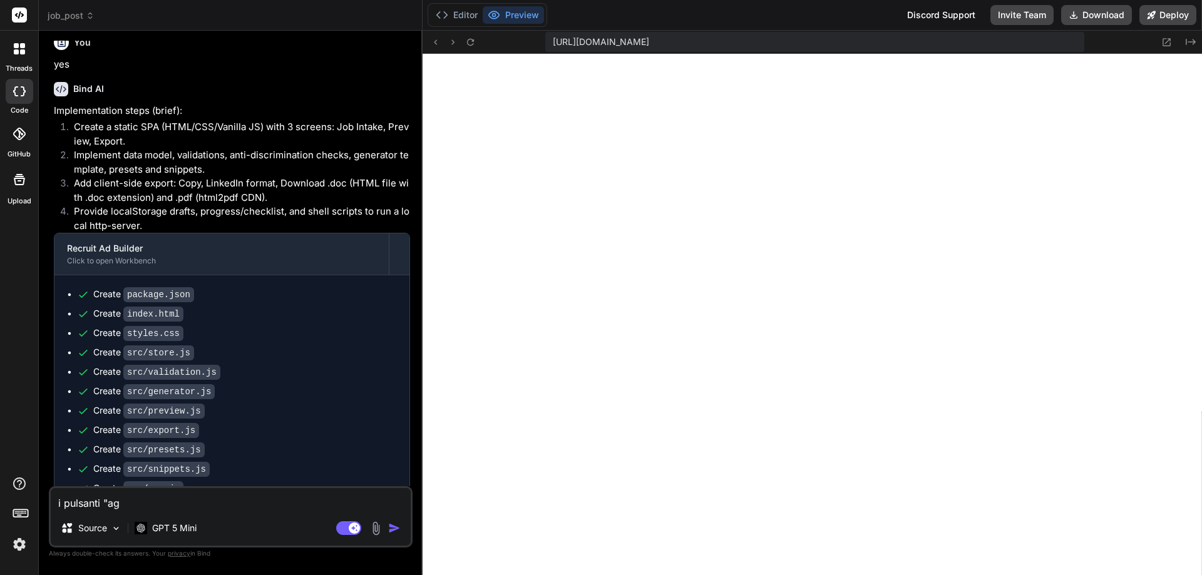
type textarea "x"
type textarea "i pulsanti "aggi"
type textarea "x"
type textarea "i pulsanti "aggiu"
type textarea "x"
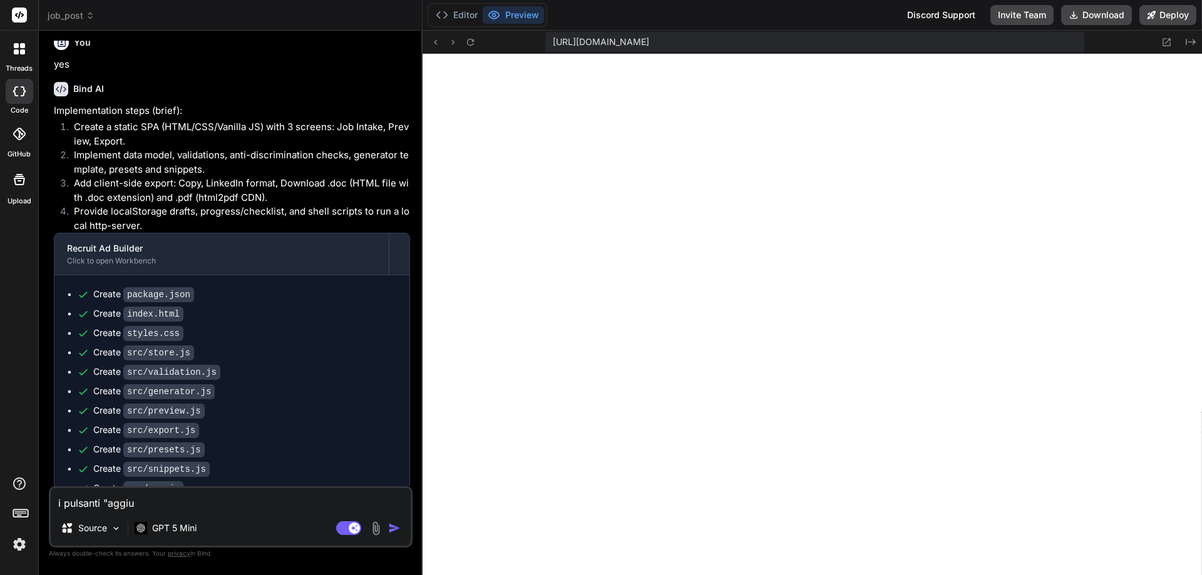
type textarea "i pulsanti "aggiun"
type textarea "x"
type textarea "i pulsanti "aggiung"
type textarea "x"
type textarea "i pulsanti "aggiungi"
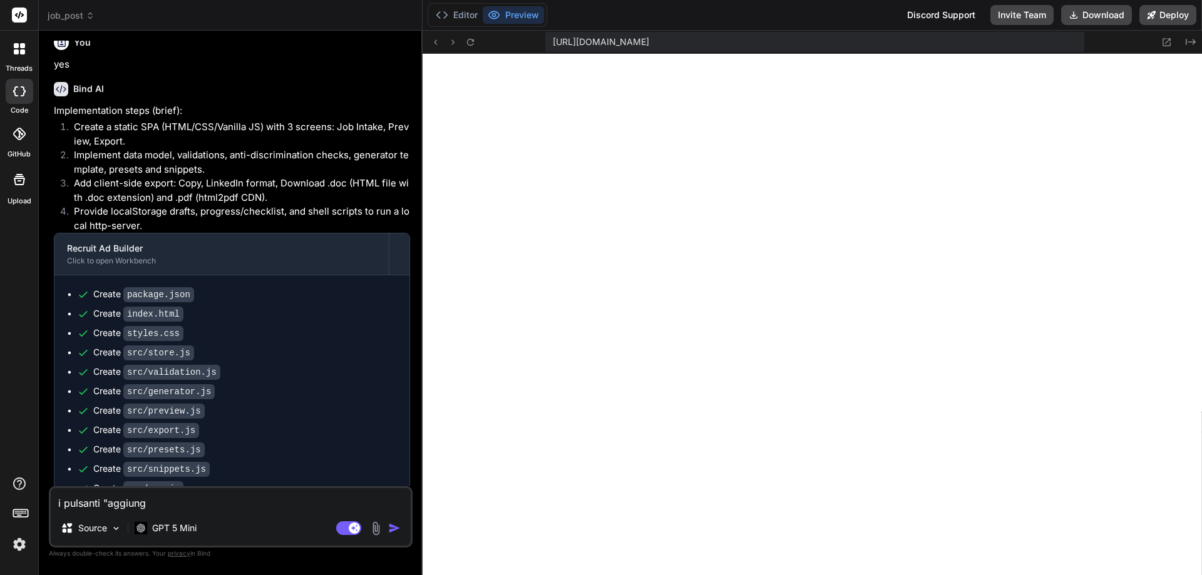
type textarea "x"
type textarea "i pulsanti "aggiungi""
type textarea "x"
type textarea "i pulsanti "aggiungi""
type textarea "x"
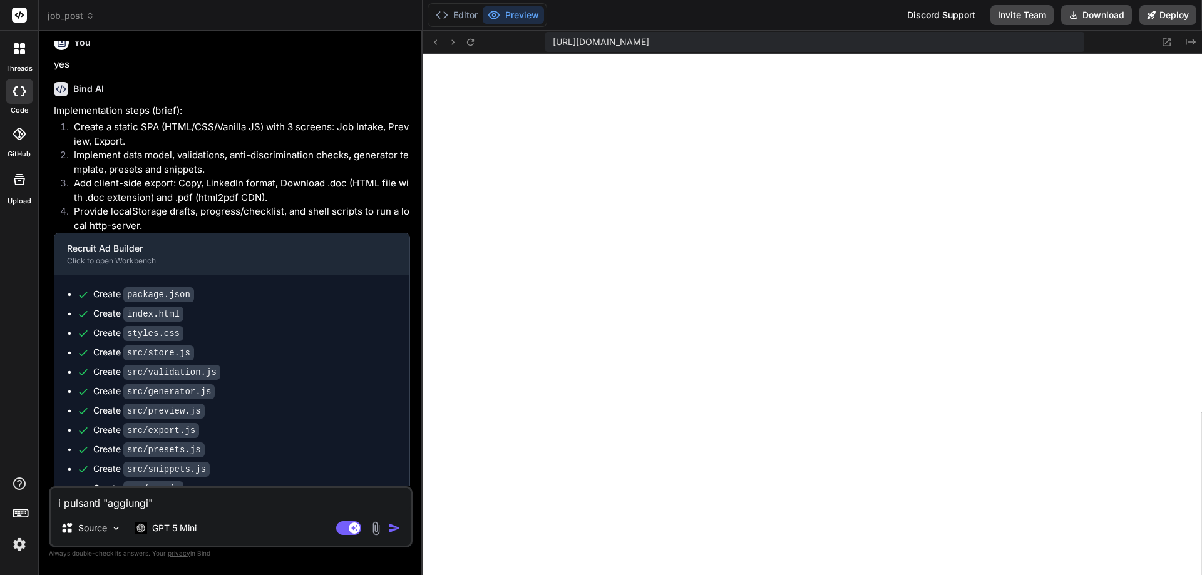
type textarea "i pulsanti "aggiungi" n"
type textarea "x"
type textarea "i pulsanti "aggiungi" no"
type textarea "x"
type textarea "i pulsanti "aggiungi" non"
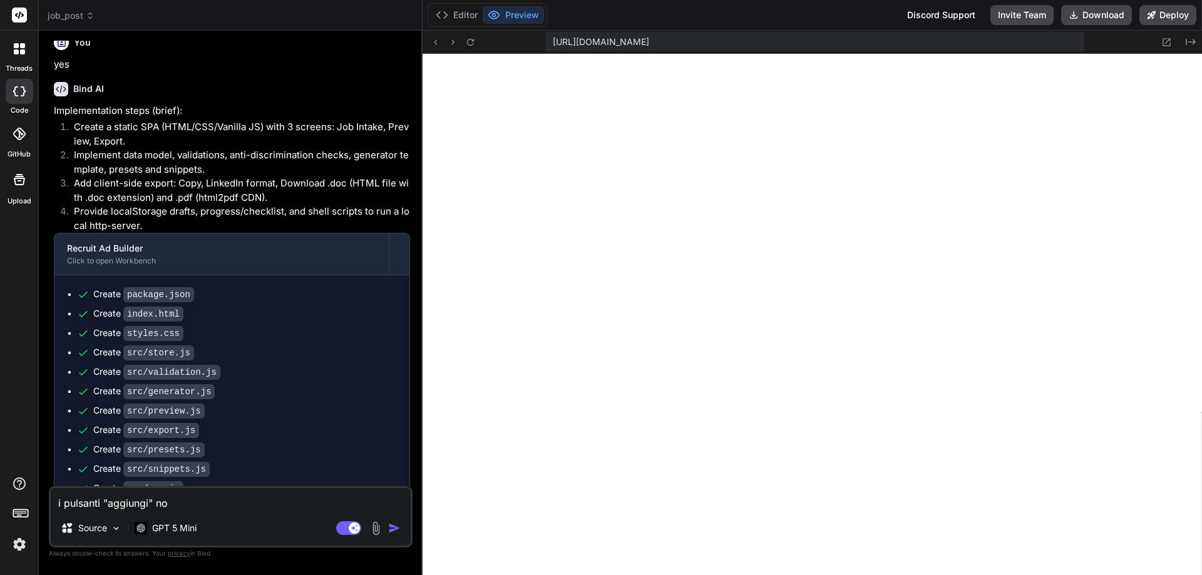
type textarea "x"
type textarea "i pulsanti "aggiungi" non"
type textarea "x"
type textarea "i pulsanti "aggiungi" non f"
type textarea "x"
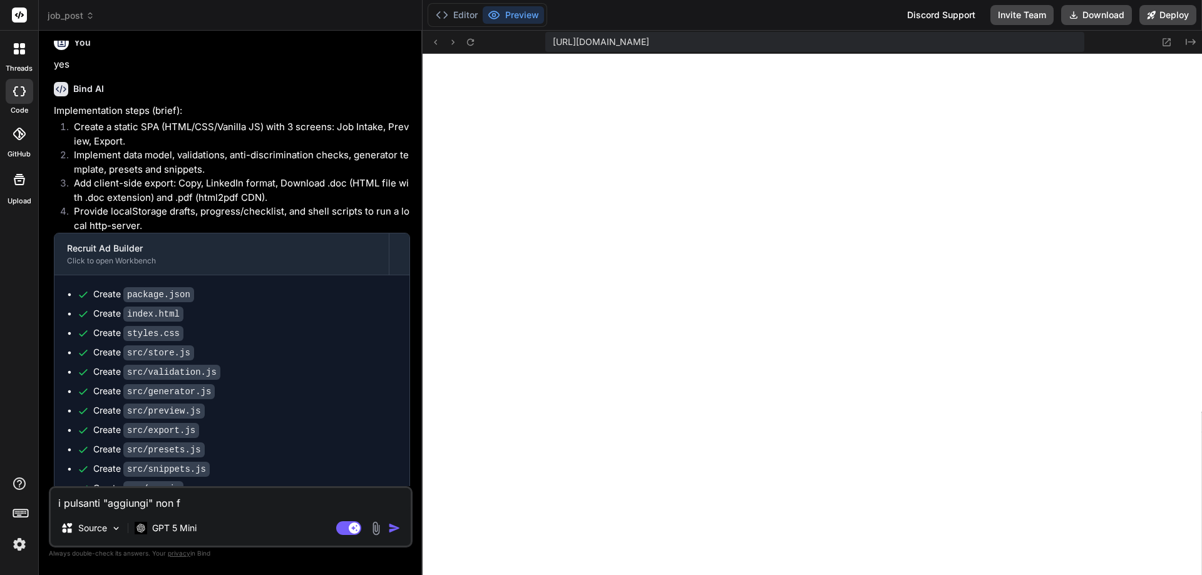
type textarea "i pulsanti "aggiungi" non fu"
type textarea "x"
type textarea "i pulsanti "aggiungi" non fun"
type textarea "x"
type textarea "i pulsanti "aggiungi" non funz"
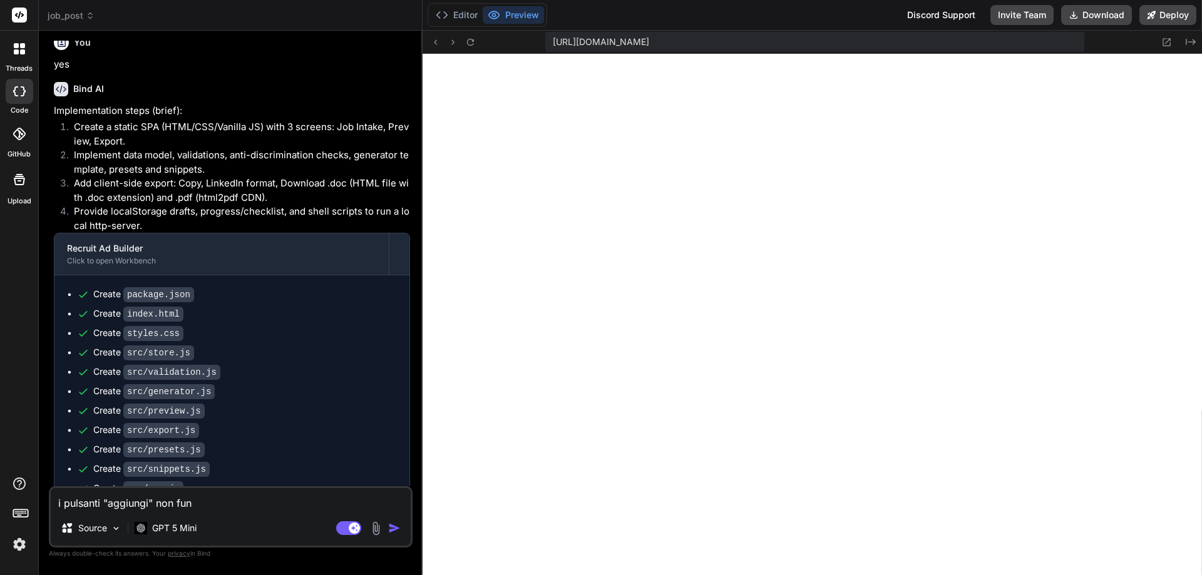
type textarea "x"
type textarea "i pulsanti "aggiungi" non funzi"
type textarea "x"
type textarea "i pulsanti "aggiungi" non funzio"
type textarea "x"
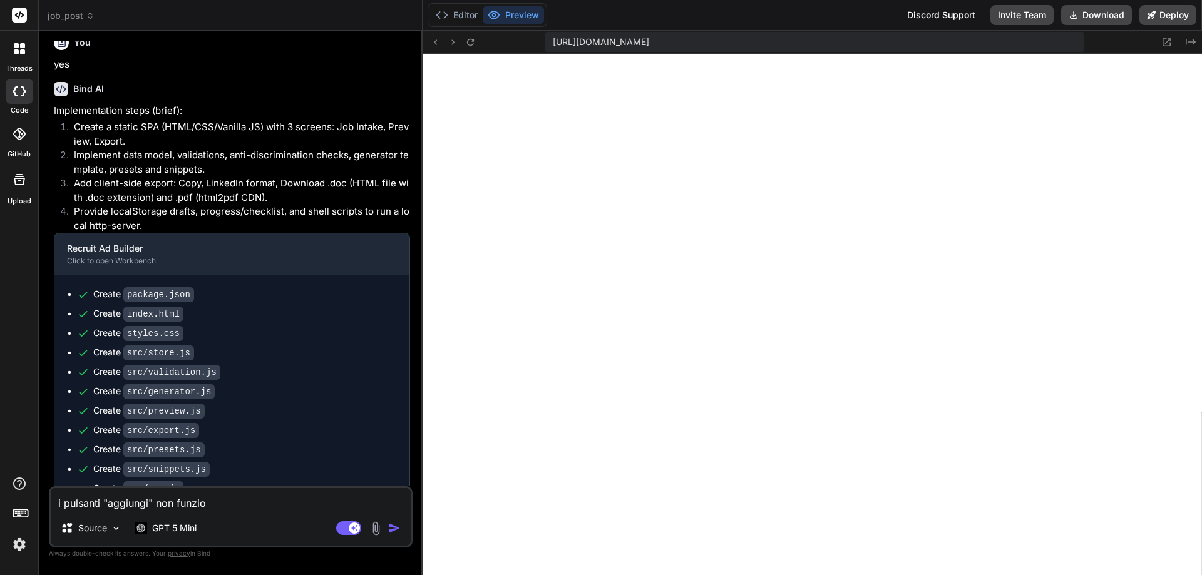
type textarea "i pulsanti "aggiungi" non funzion"
type textarea "x"
type textarea "i pulsanti "aggiungi" non funziona"
type textarea "x"
type textarea "i pulsanti "aggiungi" non funzionan"
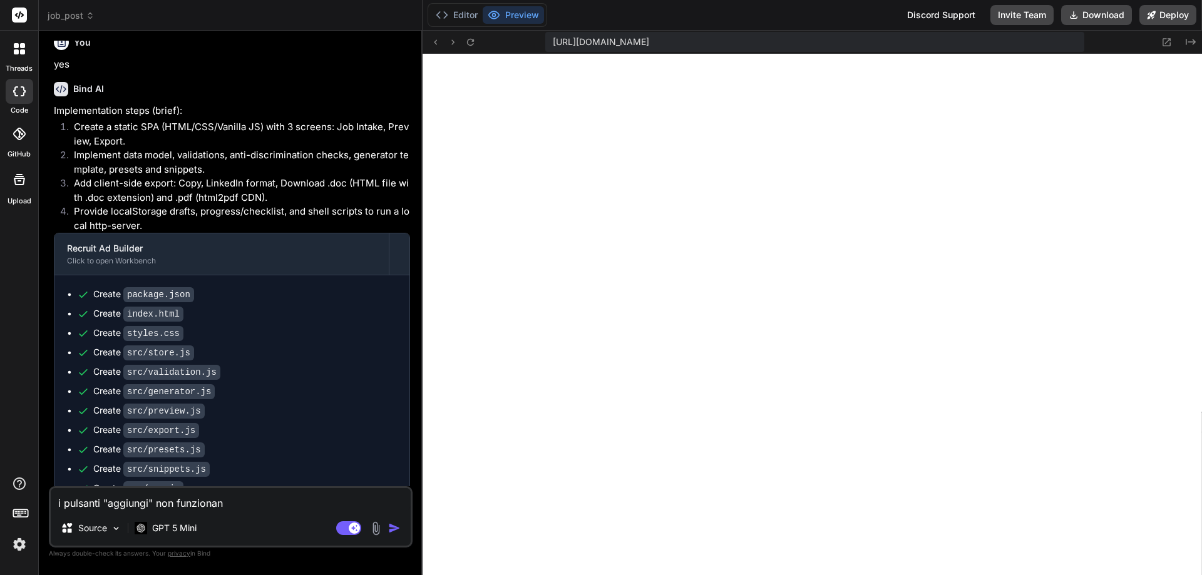
type textarea "x"
type textarea "i pulsanti "aggiungi" non funzionano"
type textarea "x"
type textarea "i pulsanti "aggiungi" non funzionano;"
type textarea "x"
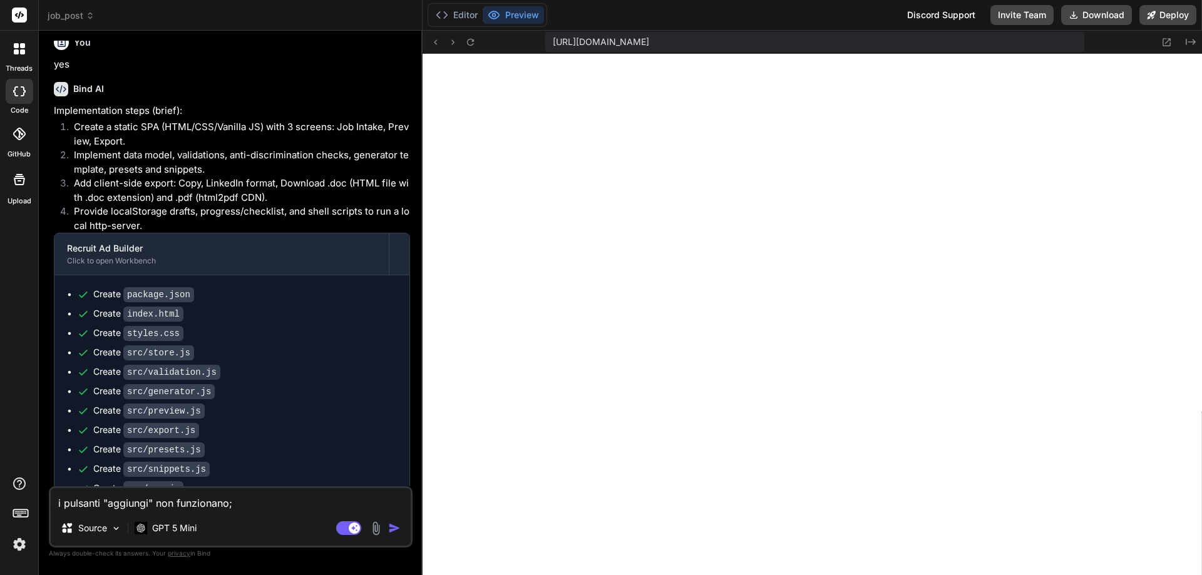
type textarea "i pulsanti "aggiungi" non funzionano;"
type textarea "x"
click at [103, 504] on textarea "i pulsanti "aggiungi" non funzionano;" at bounding box center [231, 499] width 360 height 23
type textarea "i pulsanti"aggiungi" non funzionano;"
type textarea "x"
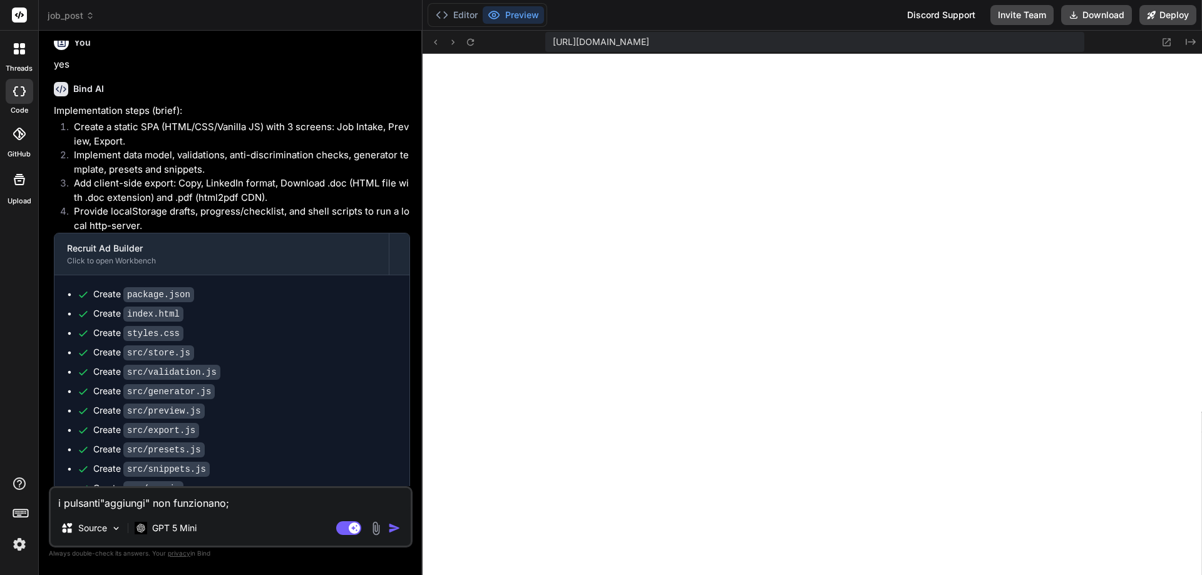
type textarea "i pulsanti:"aggiungi" non funzionano;"
type textarea "x"
type textarea "i pulsanti: "aggiungi" non funzionano;"
type textarea "x"
click at [160, 502] on textarea "i pulsanti: "aggiungi" non funzionano;" at bounding box center [231, 499] width 360 height 23
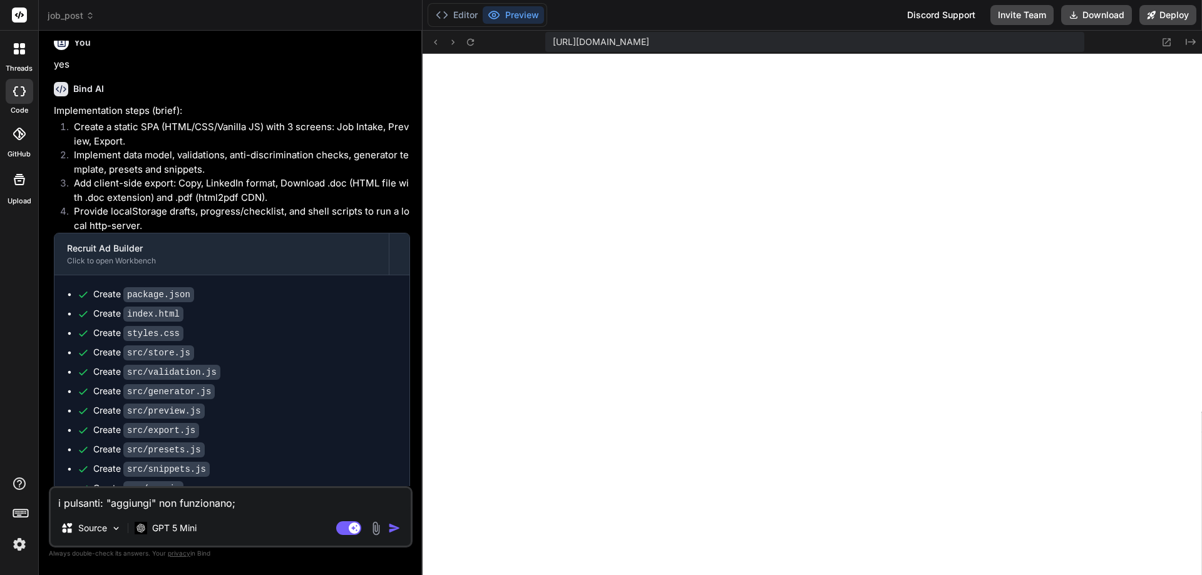
type textarea "i pulsanti: "aggiungi"non funzionano;"
type textarea "x"
type textarea "i pulsanti: "aggiungi",non funzionano;"
type textarea "x"
type textarea "i pulsanti: "aggiungi", non funzionano;"
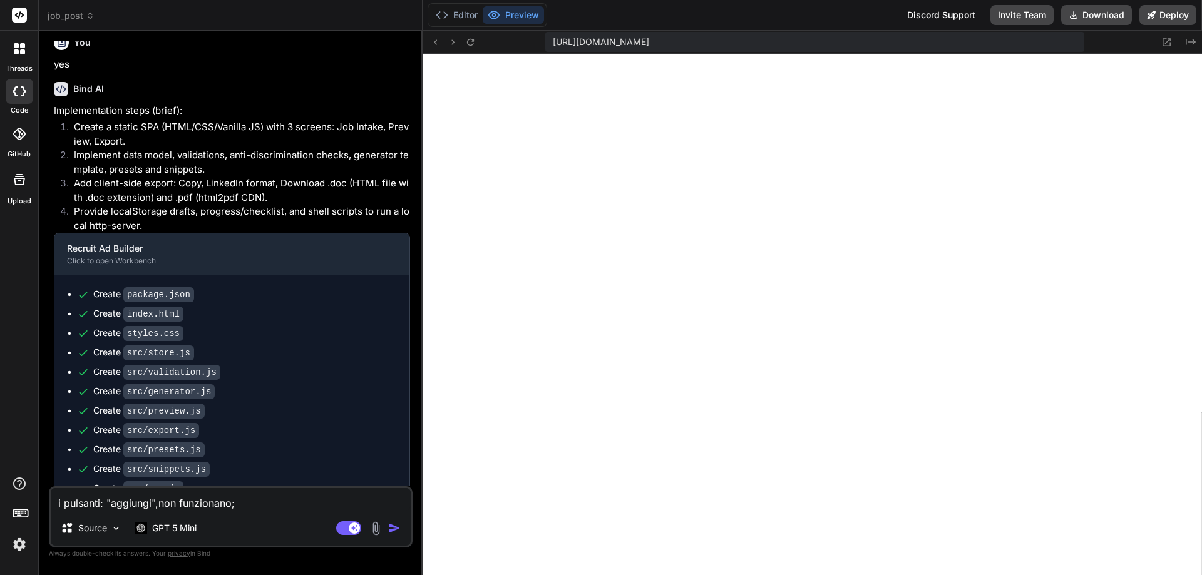
type textarea "x"
type textarea "i pulsanti: "aggiungi", "non funzionano;"
type textarea "x"
type textarea "i pulsanti: "aggiungi", "Vnon funzionano;"
type textarea "x"
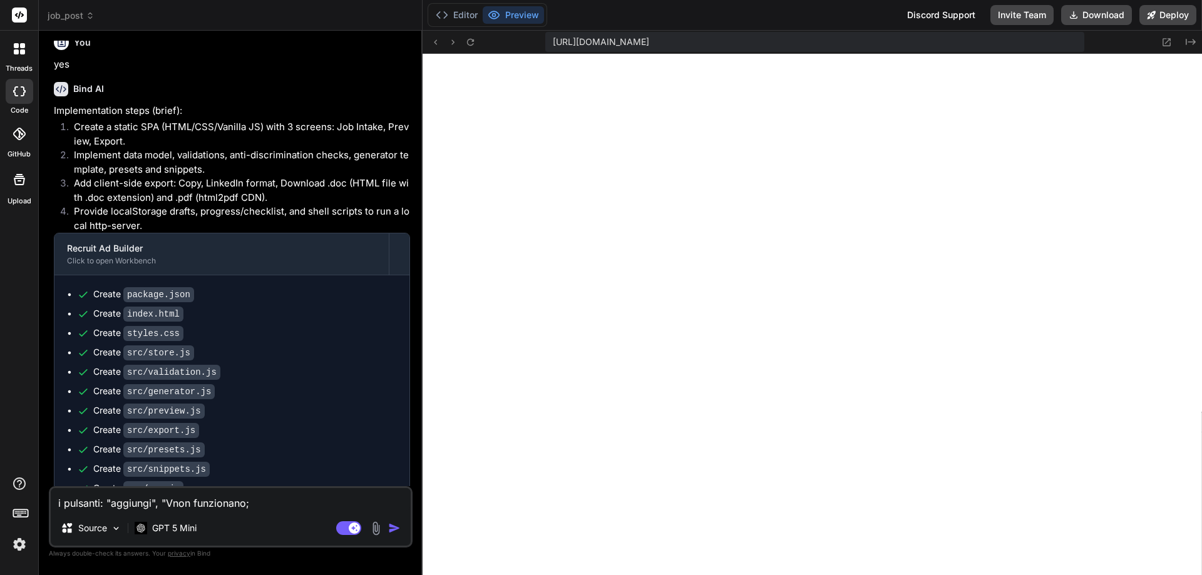
type textarea "i pulsanti: "aggiungi", "Vanon funzionano;"
type textarea "x"
type textarea "i pulsanti: "aggiungi", "Vainon funzionano;"
type textarea "x"
type textarea "i pulsanti: "aggiungi", "Vai non funzionano;"
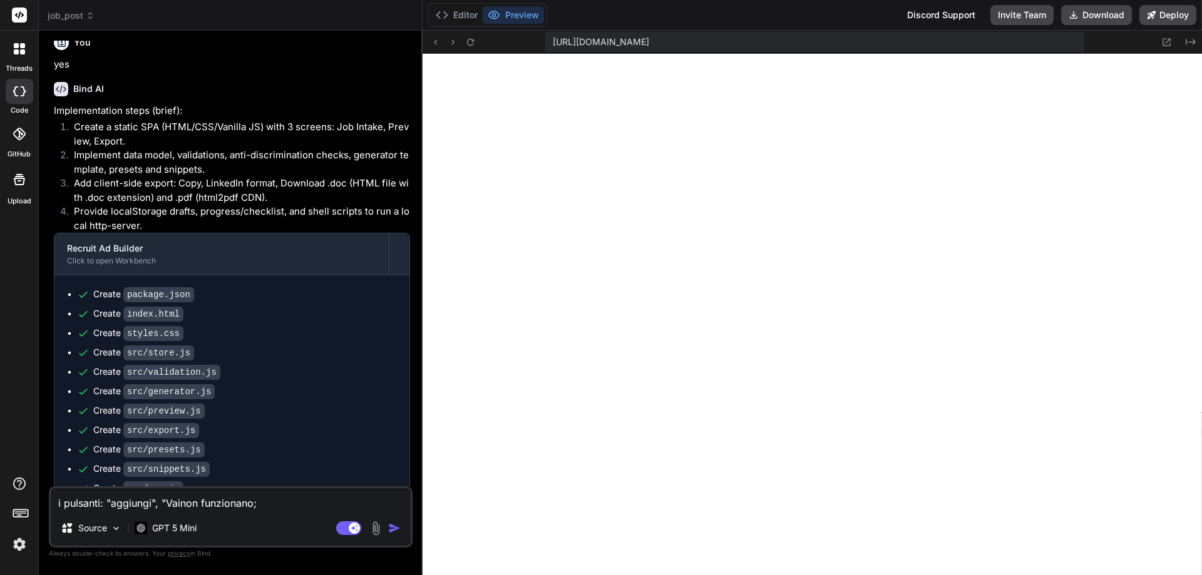
type textarea "x"
type textarea "i pulsanti: "aggiungi", "Vai anon funzionano;"
type textarea "x"
type textarea "i pulsanti: "aggiungi", "Vai a non funzionano;"
type textarea "x"
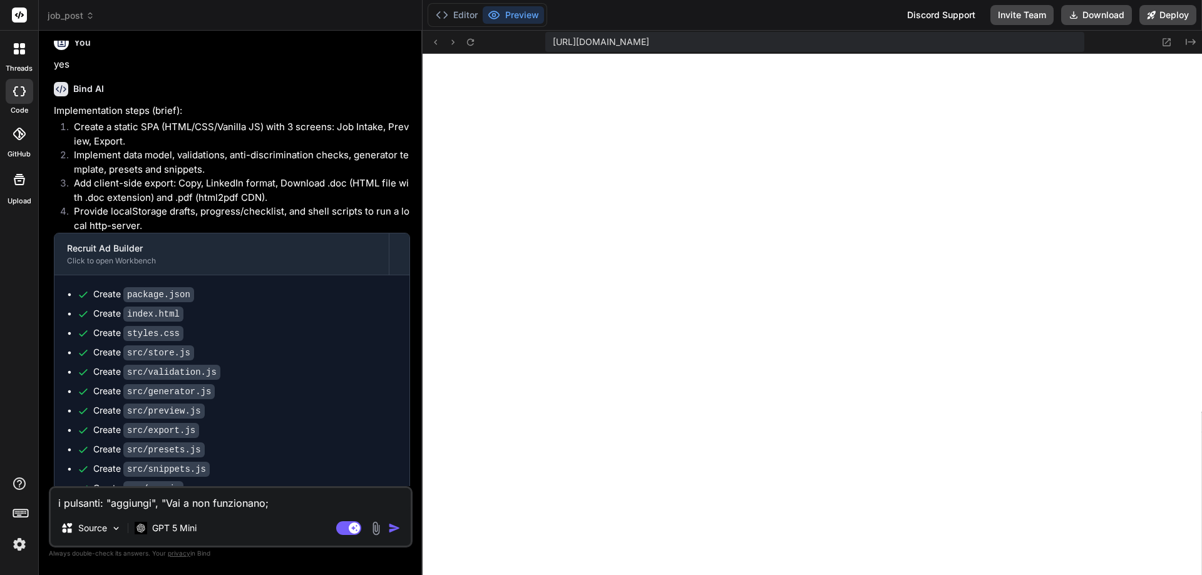
type textarea "i pulsanti: "aggiungi", "Vai a Pnon funzionano;"
type textarea "x"
type textarea "i pulsanti: "aggiungi", "Vai a Prnon funzionano;"
type textarea "x"
type textarea "i pulsanti: "aggiungi", "Vai a Prenon funzionano;"
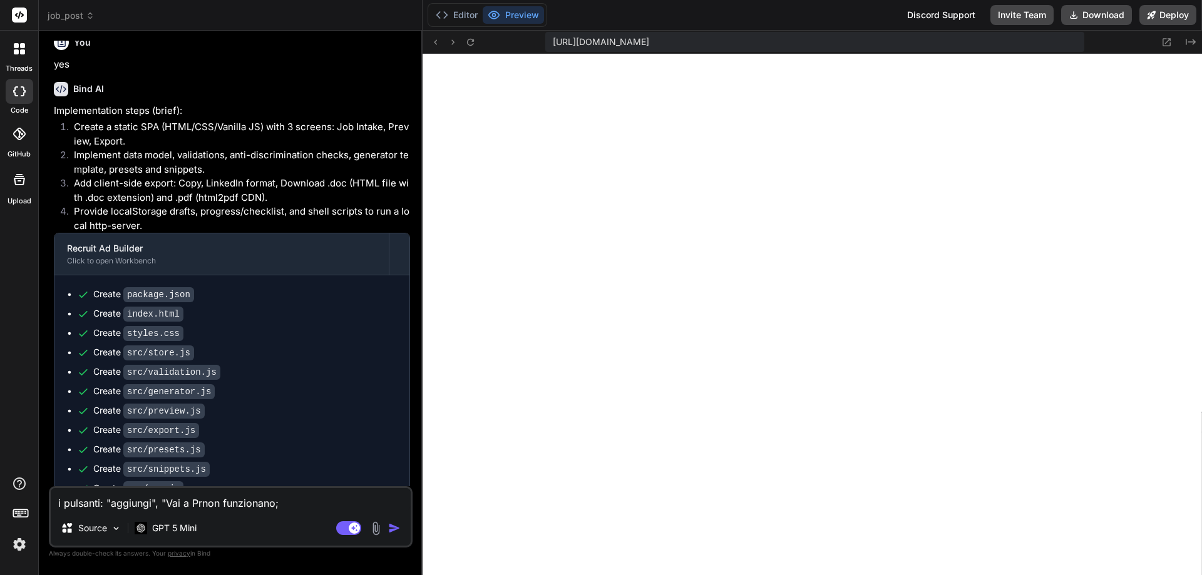
type textarea "x"
type textarea "i pulsanti: "aggiungi", "Vai a Prevnon funzionano;"
type textarea "x"
type textarea "i pulsanti: "aggiungi", "Vai a Previnon funzionano;"
type textarea "x"
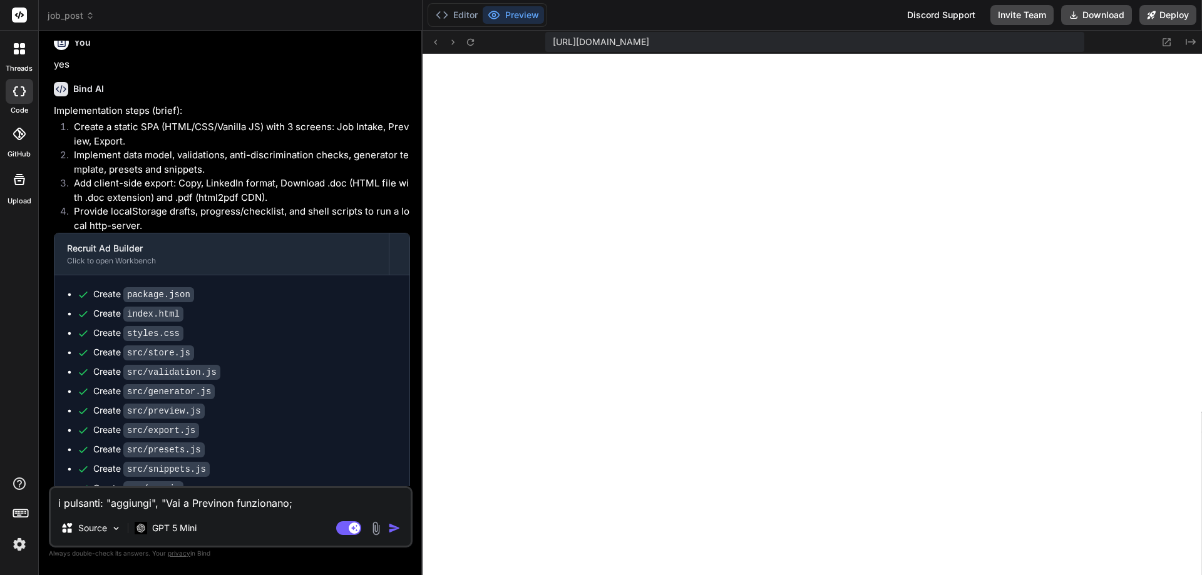
type textarea "i pulsanti: "aggiungi", "Vai a Previenon funzionano;"
type textarea "x"
type textarea "i pulsanti: "aggiungi", "Vai a Previewnon funzionano;"
type textarea "x"
type textarea "i pulsanti: "aggiungi", "Vai a Preview"non funzionano;"
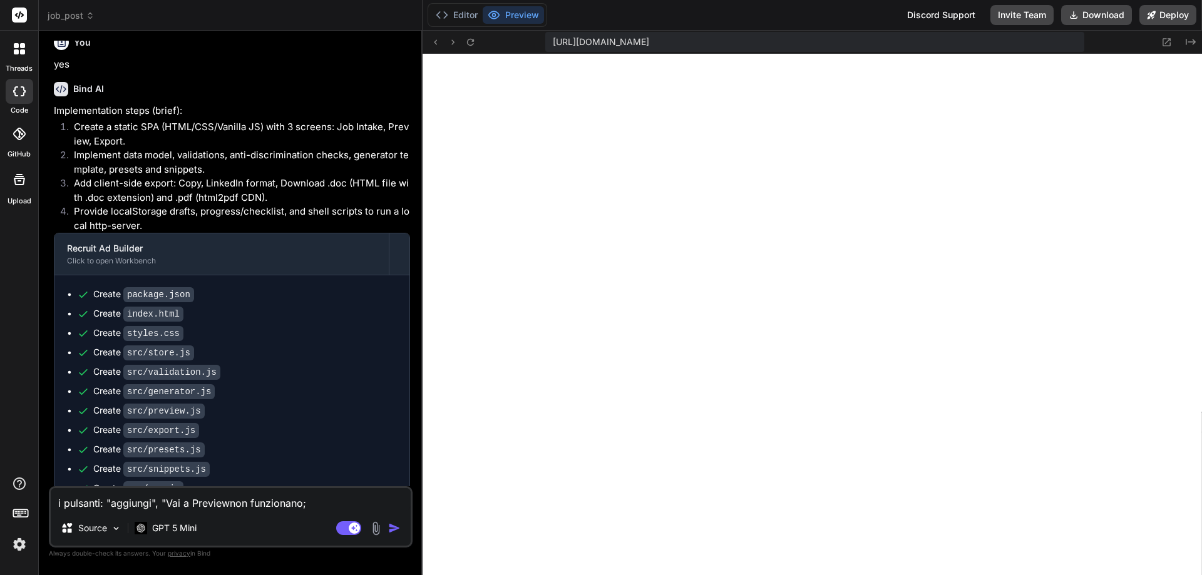
type textarea "x"
type textarea "i pulsanti: "aggiungi", "Vai a Preview",non funzionano;"
type textarea "x"
type textarea "i pulsanti: "aggiungi", "Vai a Preview", non funzionano;"
type textarea "x"
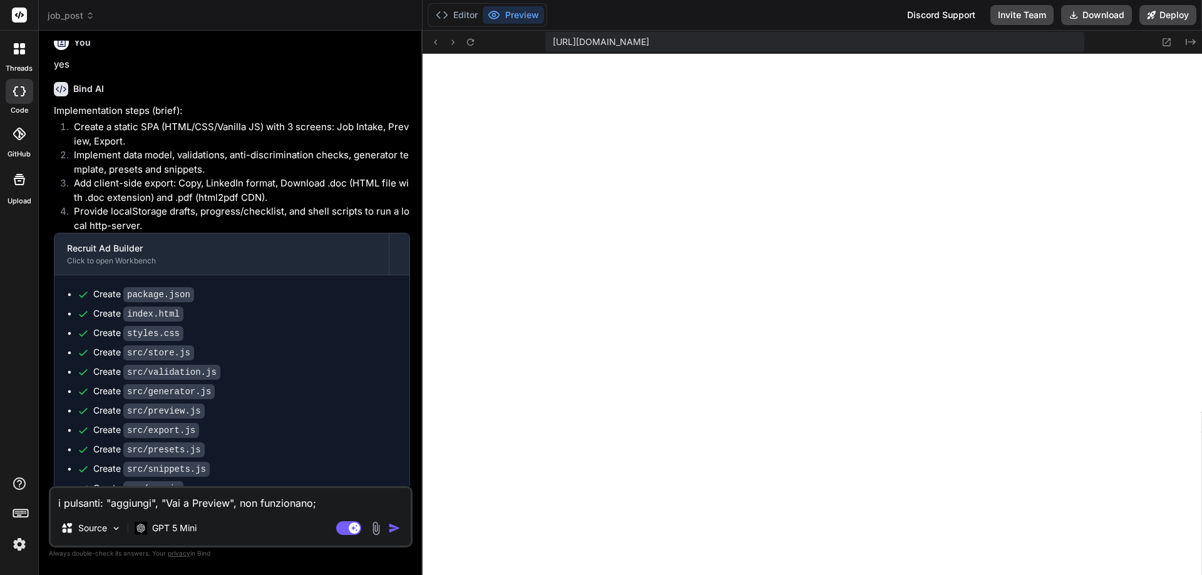
type textarea "i pulsanti: "aggiungi", "Vai a Preview", "non funzionano;"
type textarea "x"
type textarea "i pulsanti: "aggiungi", "Vai a Preview", "Cnon funzionano;"
type textarea "x"
type textarea "i pulsanti: "aggiungi", "Vai a Preview", "Conon funzionano;"
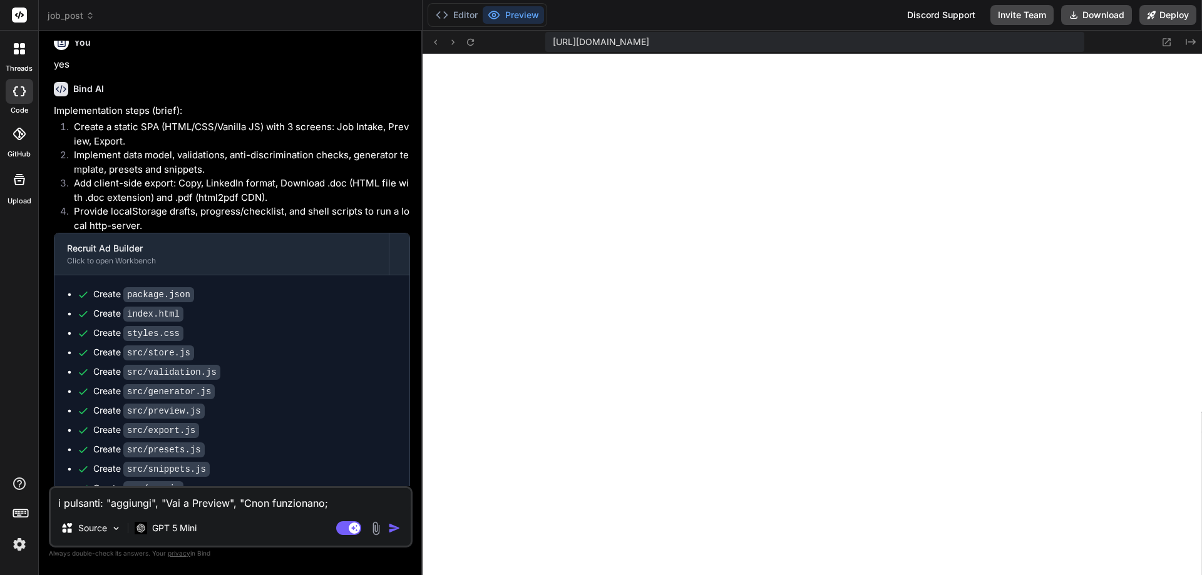
type textarea "x"
type textarea "i pulsanti: "aggiungi", "Vai a Preview", "Connon funzionano;"
type textarea "x"
type textarea "i pulsanti: "aggiungi", "Vai a Preview", "Contnon funzionano;"
type textarea "x"
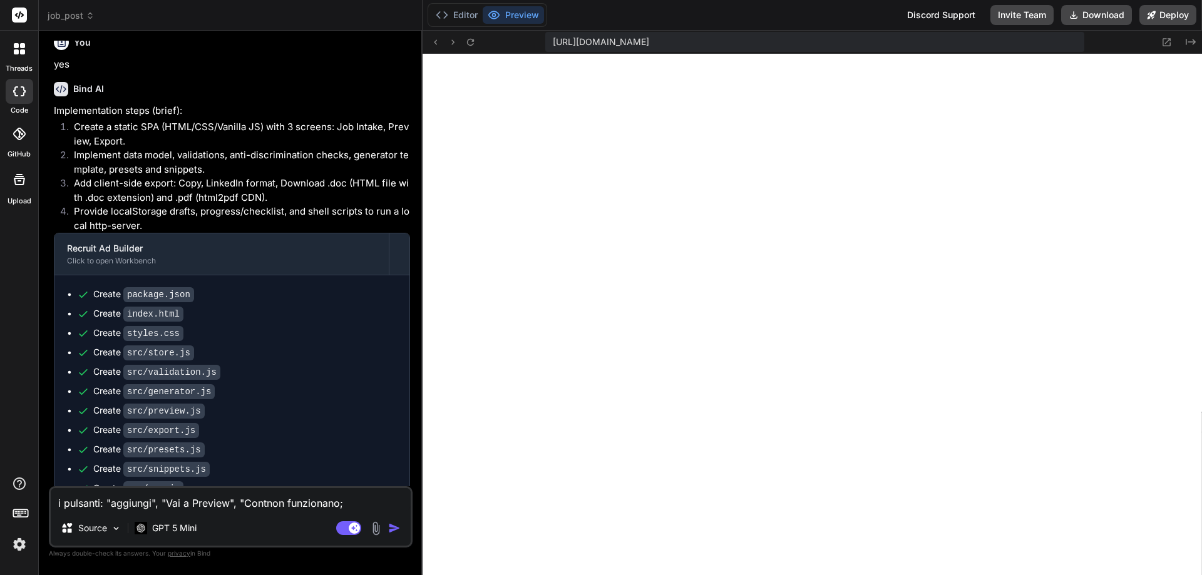
type textarea "i pulsanti: "aggiungi", "Vai a Preview", "Contrnon funzionano;"
type textarea "x"
type textarea "i pulsanti: "aggiungi", "Vai a Preview", "Contronon funzionano;"
type textarea "x"
type textarea "i pulsanti: "aggiungi", "Vai a Preview", "Controlnon funzionano;"
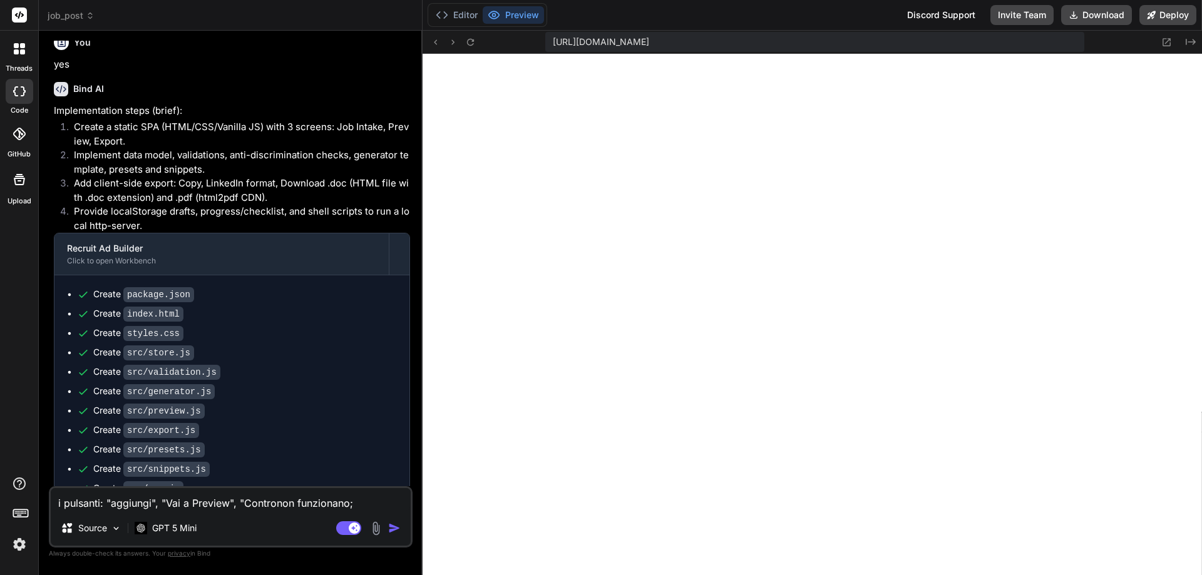
type textarea "x"
type textarea "i pulsanti: "aggiungi", "Vai a Preview", "Controllnon funzionano;"
type textarea "x"
type textarea "i pulsanti: "aggiungi", "Vai a Preview", "Controllonon funzionano;"
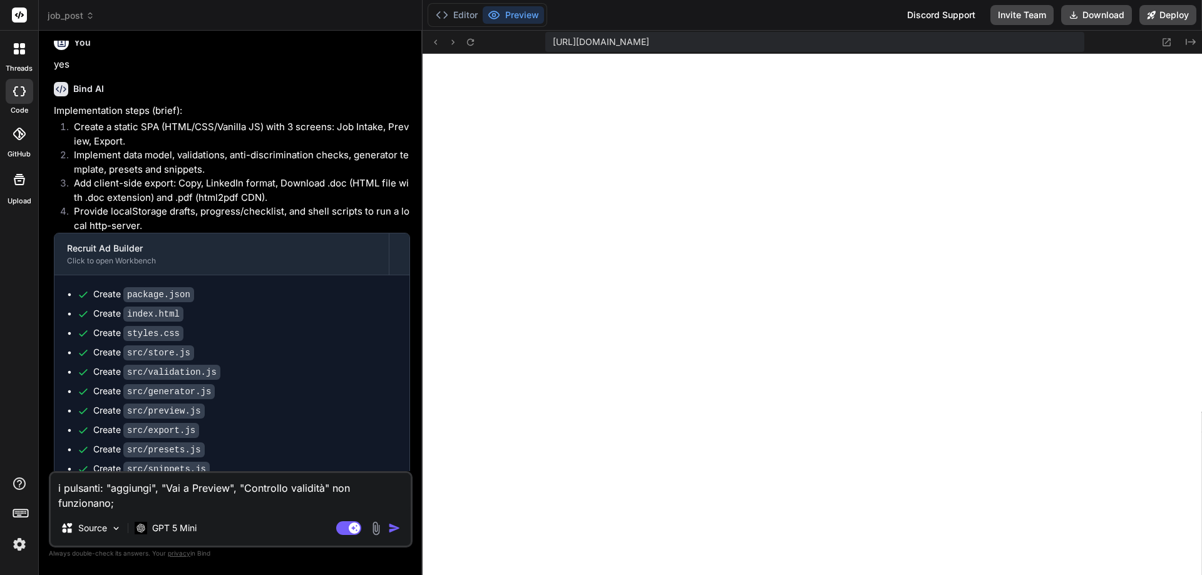
click at [139, 502] on textarea "i pulsanti: "aggiungi", "Vai a Preview", "Controllo validità" non funzionano;" at bounding box center [231, 492] width 360 height 38
click at [394, 525] on img "button" at bounding box center [394, 528] width 13 height 13
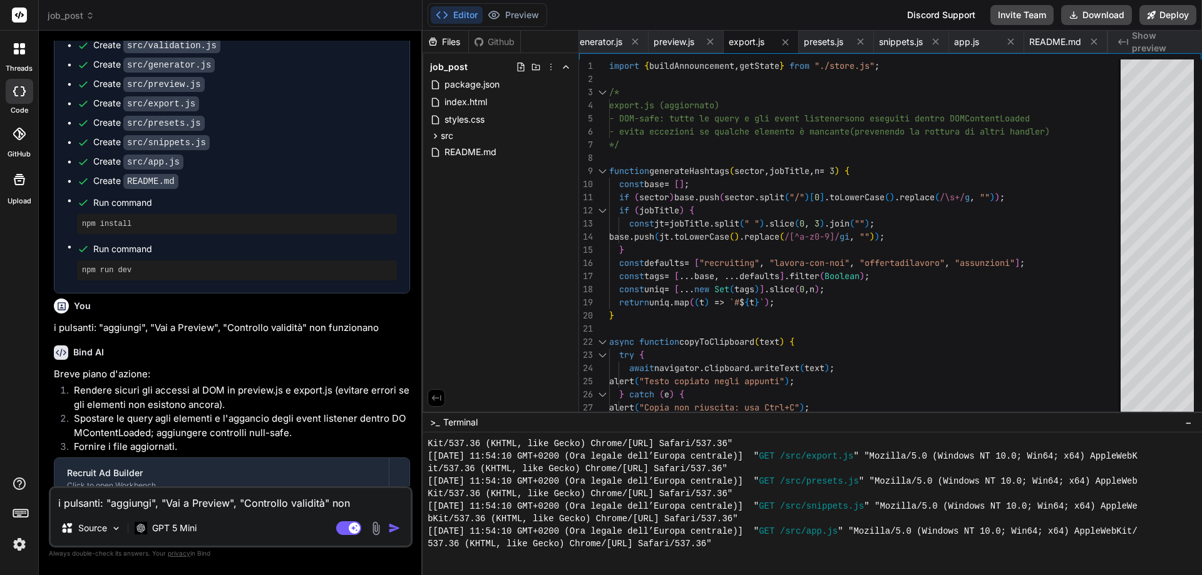
scroll to position [5255, 0]
click at [514, 14] on button "Preview" at bounding box center [513, 15] width 61 height 18
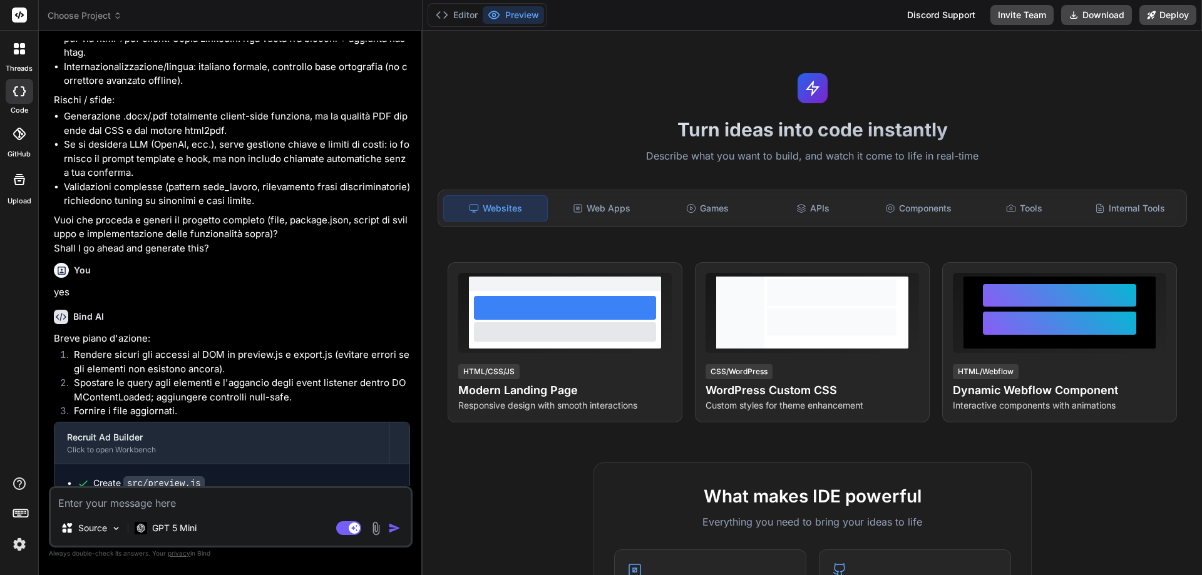
type textarea "x"
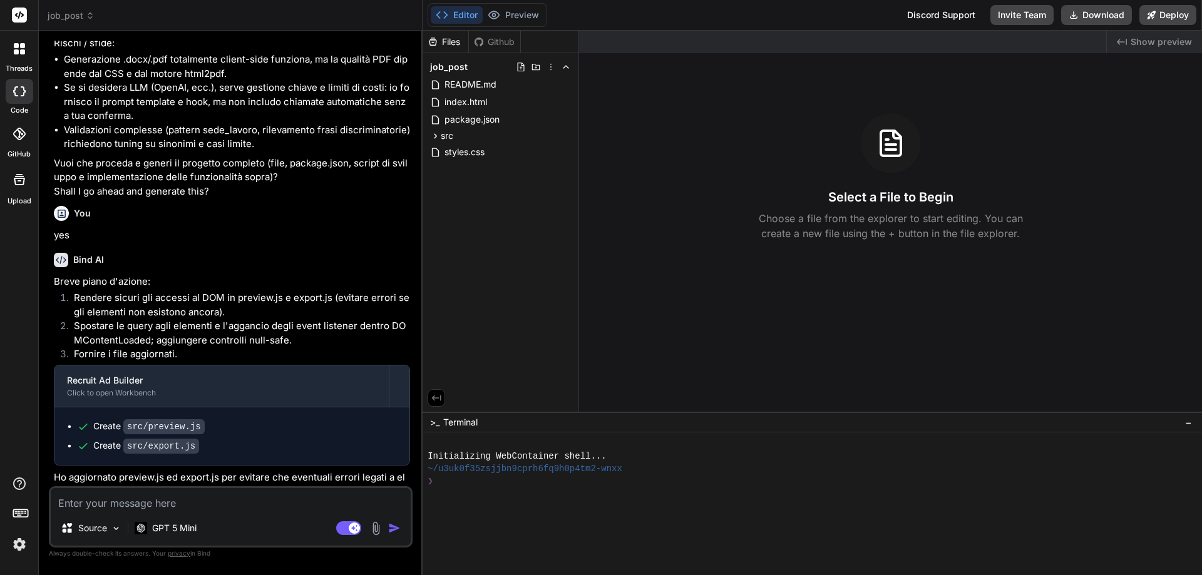
scroll to position [2842, 0]
click at [193, 494] on textarea at bounding box center [231, 499] width 360 height 23
type textarea "n"
type textarea "x"
type textarea "no"
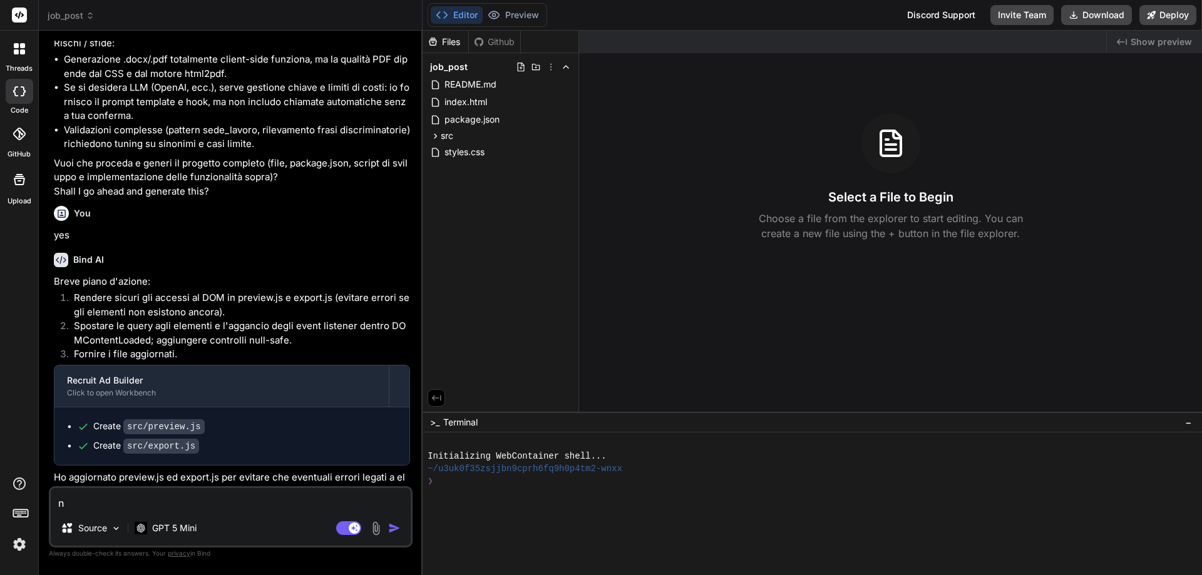
type textarea "x"
type textarea "non"
type textarea "x"
type textarea "non"
type textarea "x"
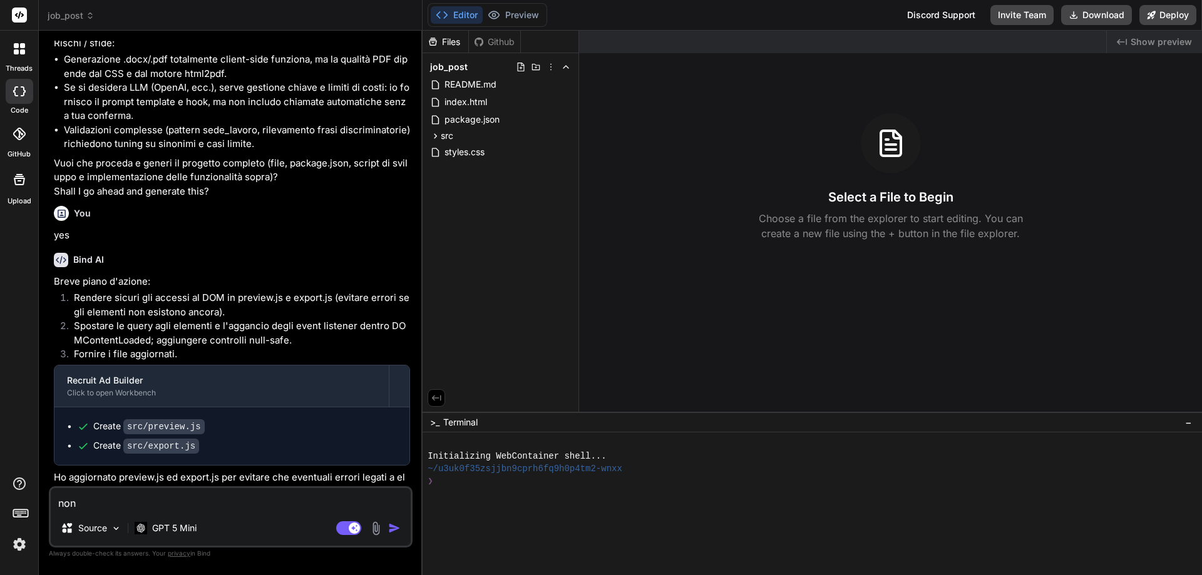
type textarea "non r"
type textarea "x"
type textarea "non ri"
type textarea "x"
type textarea "non rie"
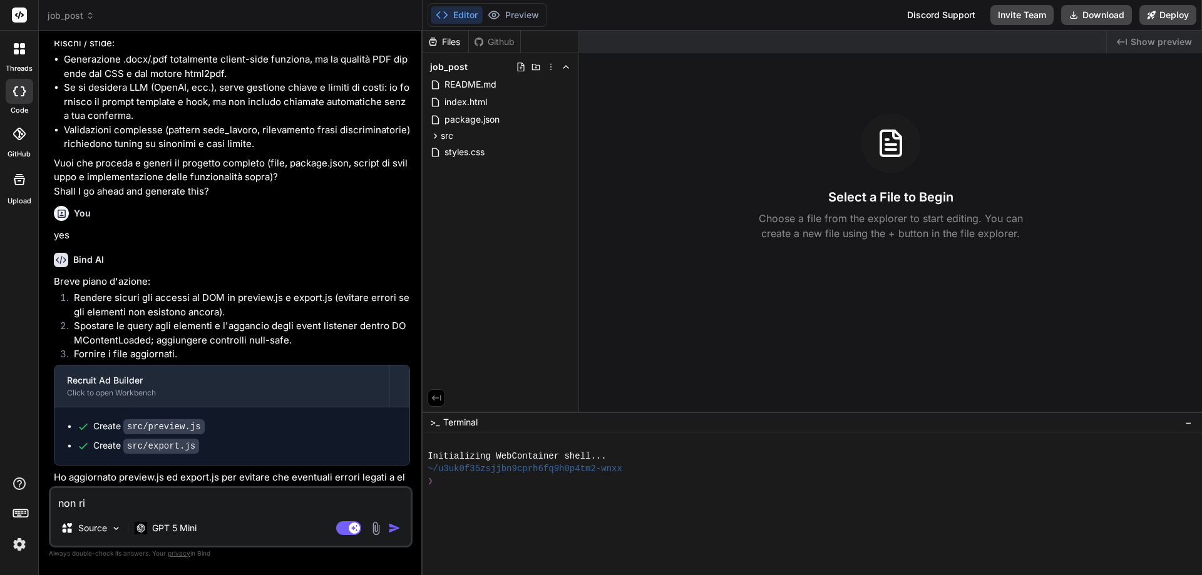
type textarea "x"
type textarea "non ries"
type textarea "x"
type textarea "non riesc"
type textarea "x"
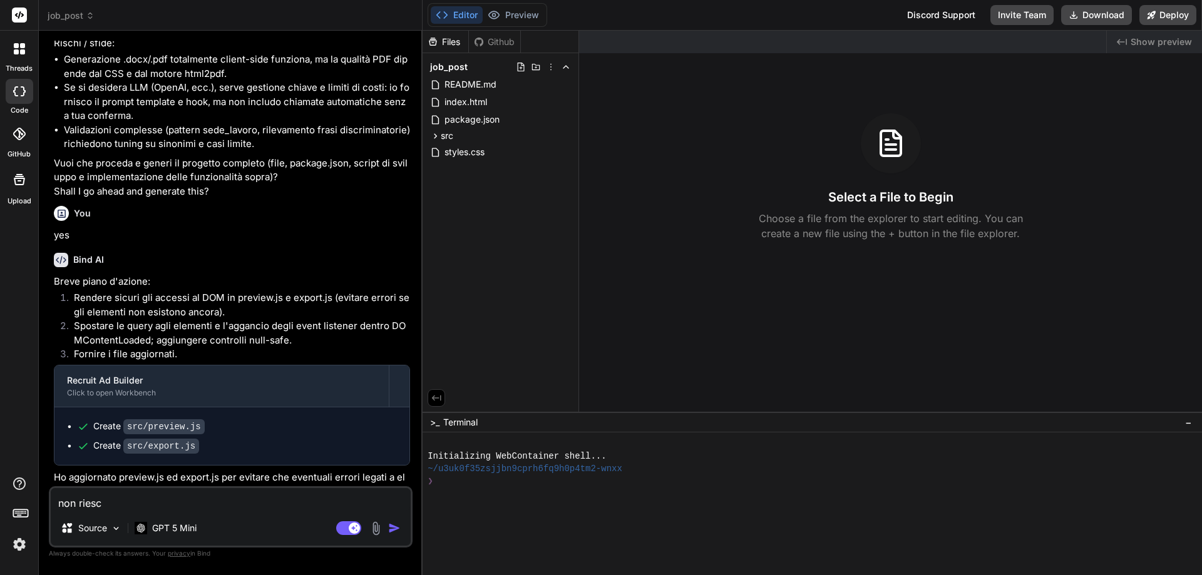
type textarea "non riesco"
type textarea "x"
type textarea "non riesco"
type textarea "x"
type textarea "non riesco a"
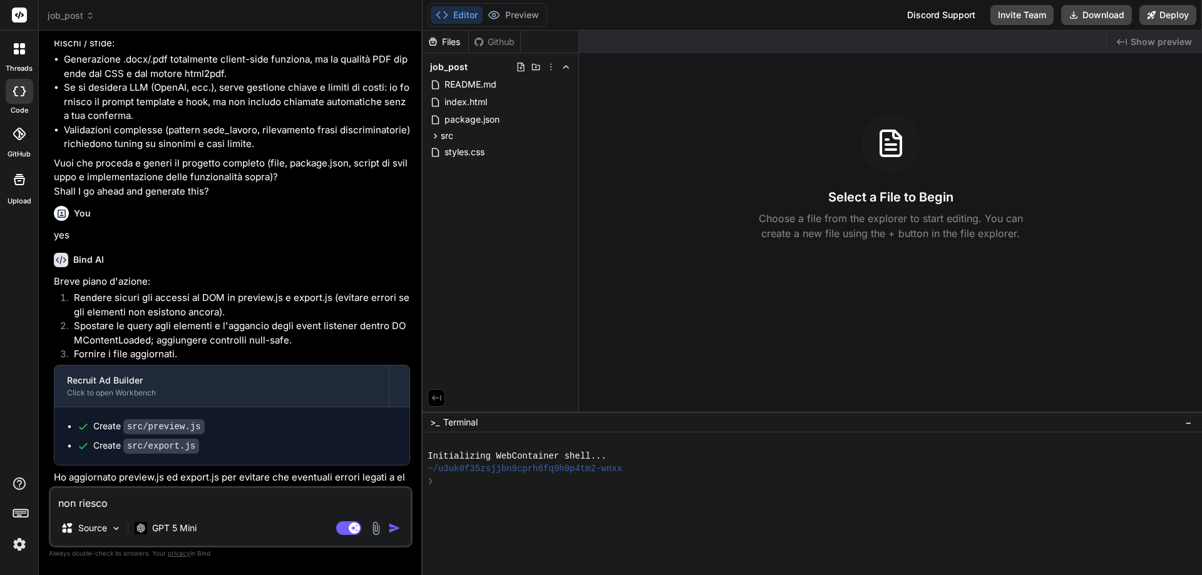
type textarea "x"
type textarea "non riesco a"
type textarea "x"
type textarea "non riesco a v"
type textarea "x"
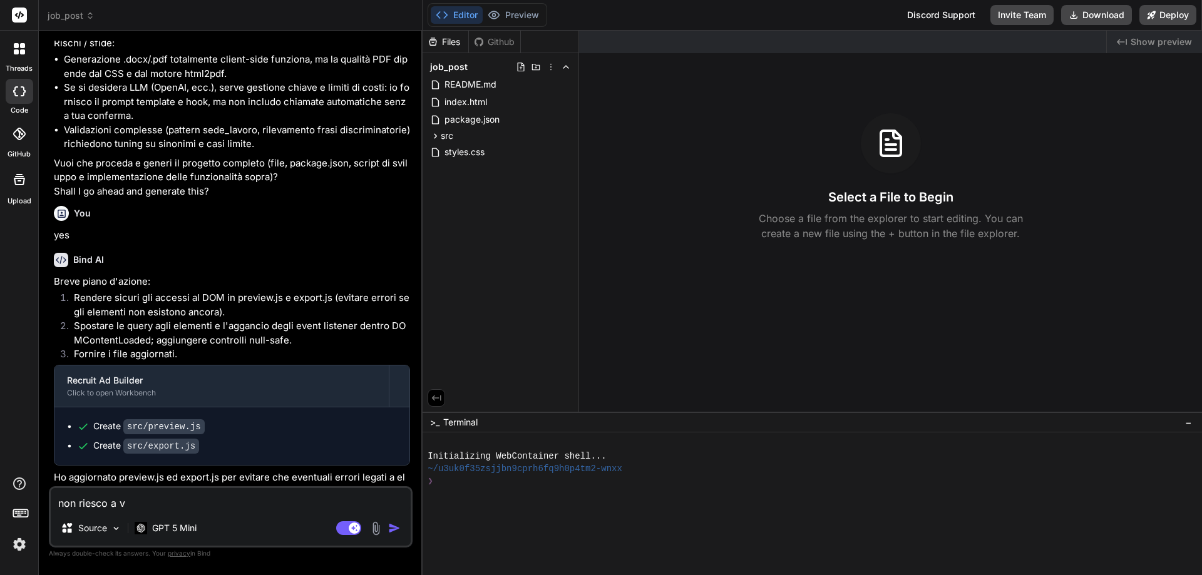
type textarea "non riesco a ve"
type textarea "x"
type textarea "non riesco a ved"
type textarea "x"
type textarea "non riesco a vede"
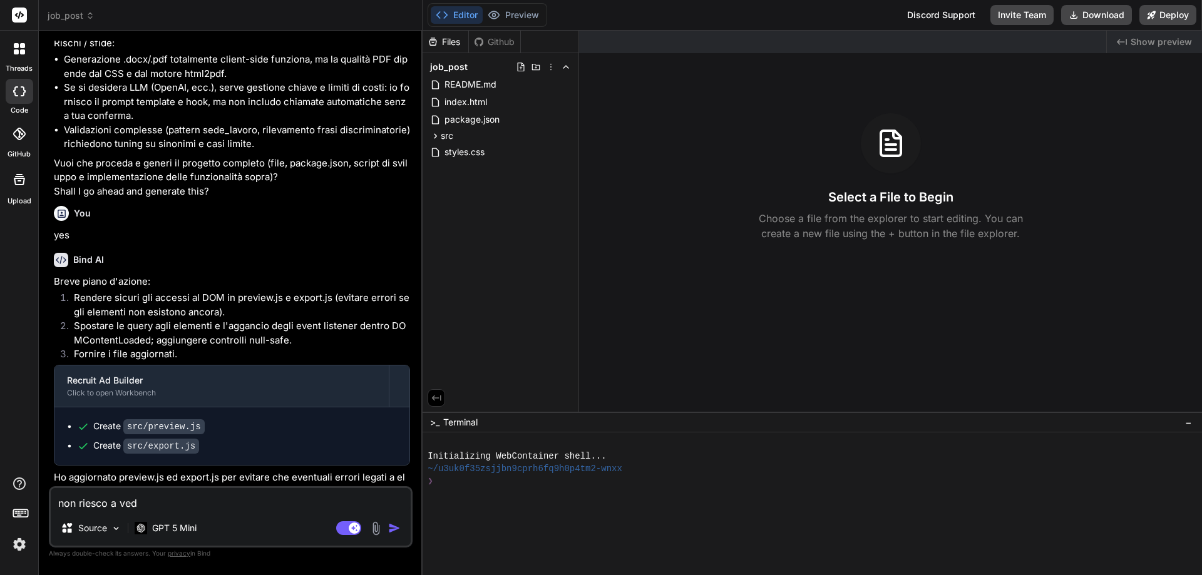
type textarea "x"
type textarea "non riesco a veder"
type textarea "x"
type textarea "non riesco a vedere"
type textarea "x"
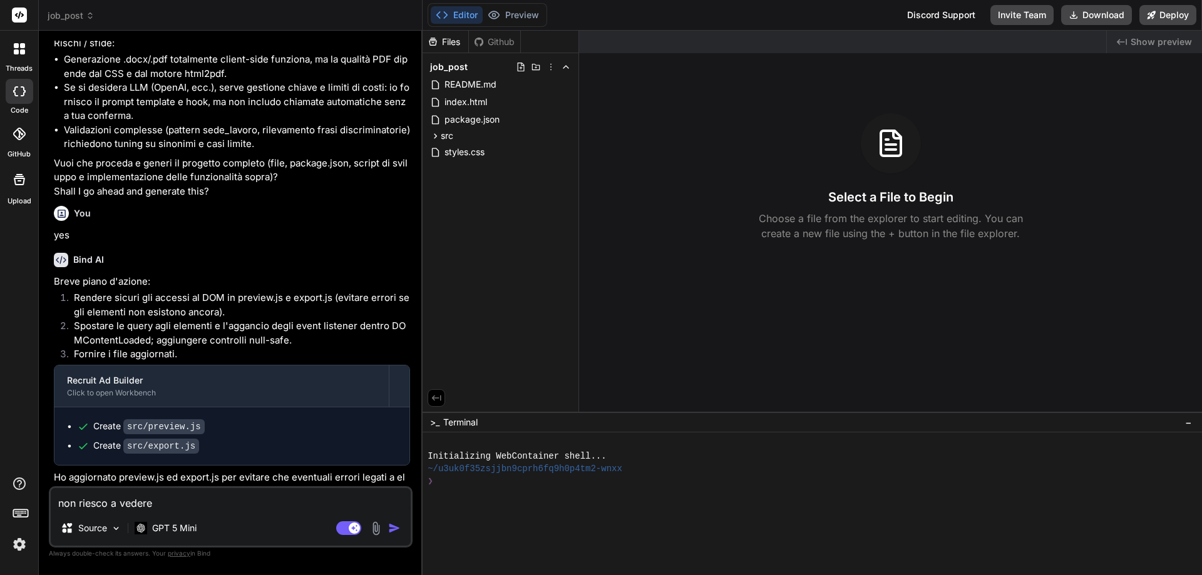
type textarea "non riesco a vedere"
type textarea "x"
type textarea "non riesco a vedere l"
type textarea "x"
type textarea "non riesco a vedere la"
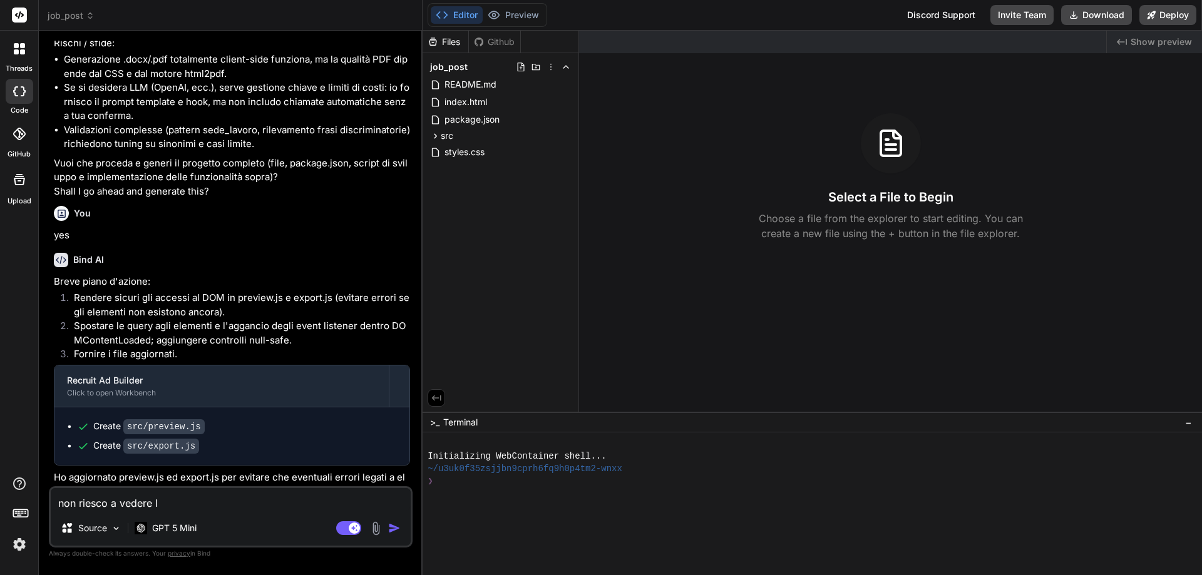
type textarea "x"
type textarea "non riesco a vedere la"
type textarea "x"
type textarea "non riesco a vedere la P"
type textarea "x"
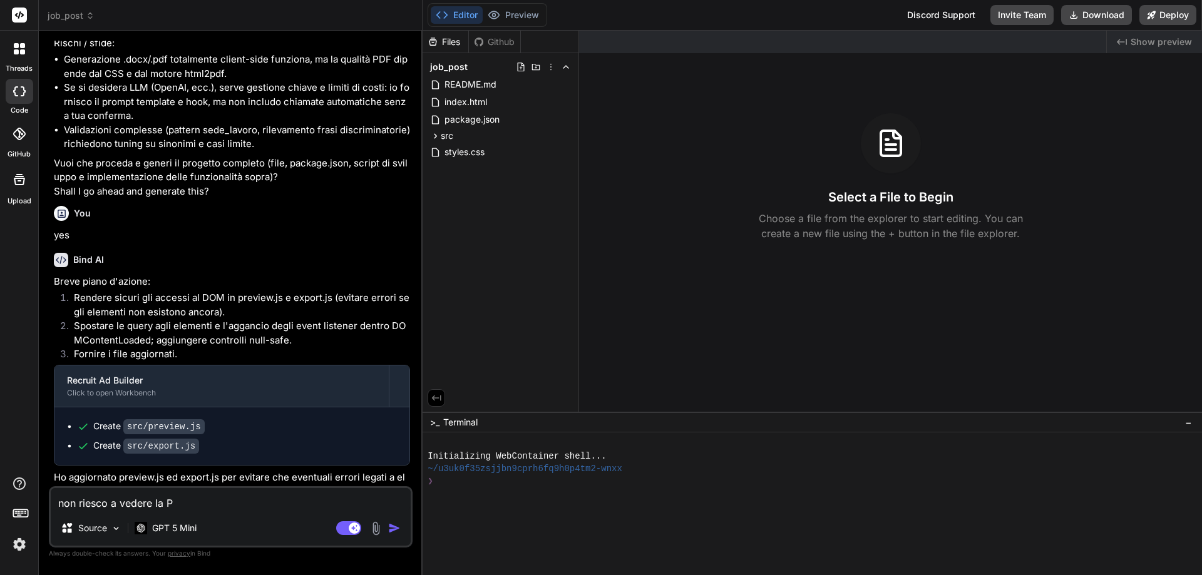
type textarea "non riesco a vedere la Pr"
type textarea "x"
type textarea "non riesco a vedere la Pre"
type textarea "x"
type textarea "non riesco a vedere la Prev"
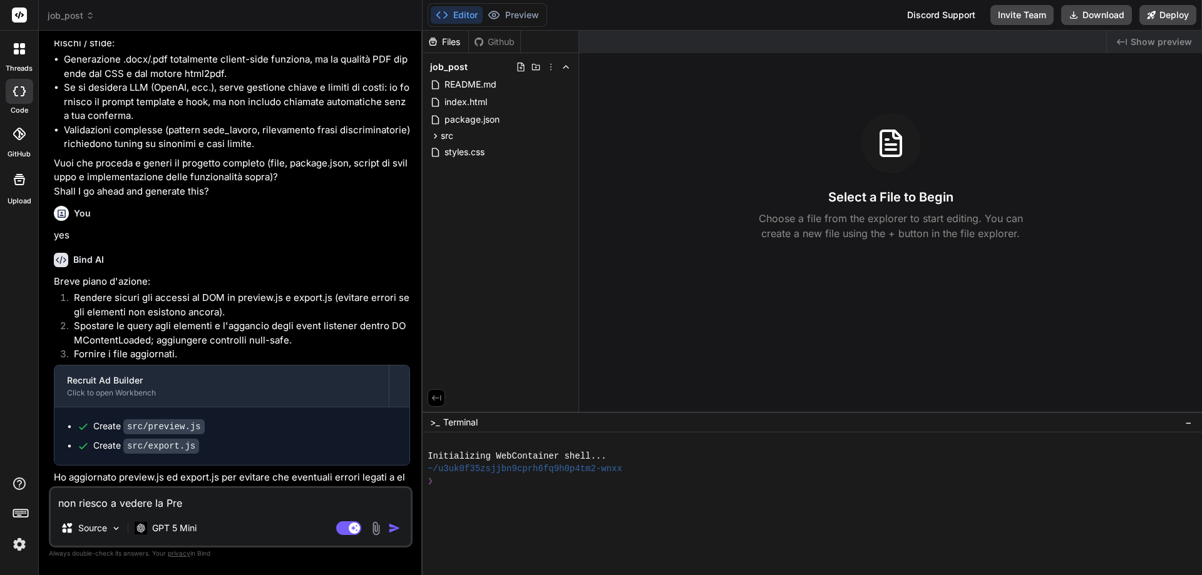
type textarea "x"
type textarea "non riesco a vedere la Previ"
type textarea "x"
type textarea "non riesco a vedere la Previe"
type textarea "x"
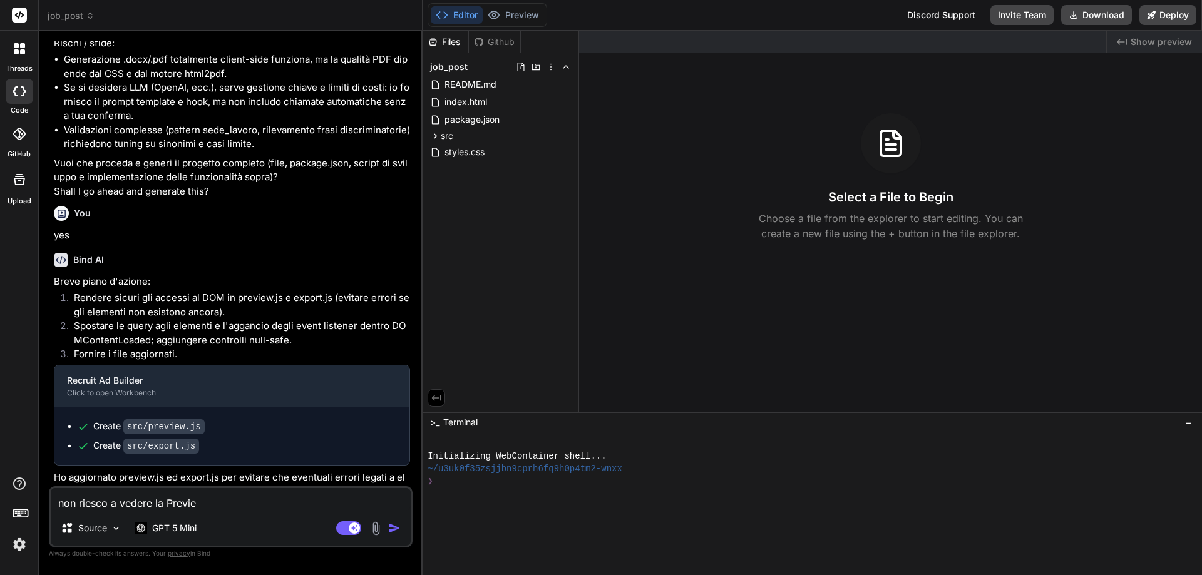
type textarea "non riesco a vedere la Preview"
type textarea "x"
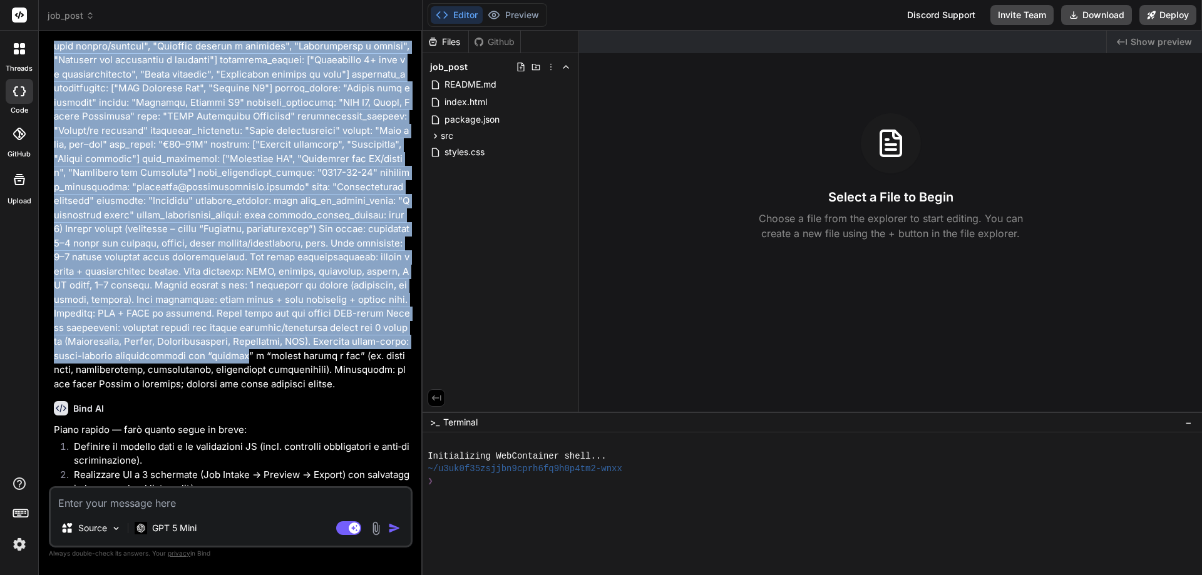
scroll to position [1565, 0]
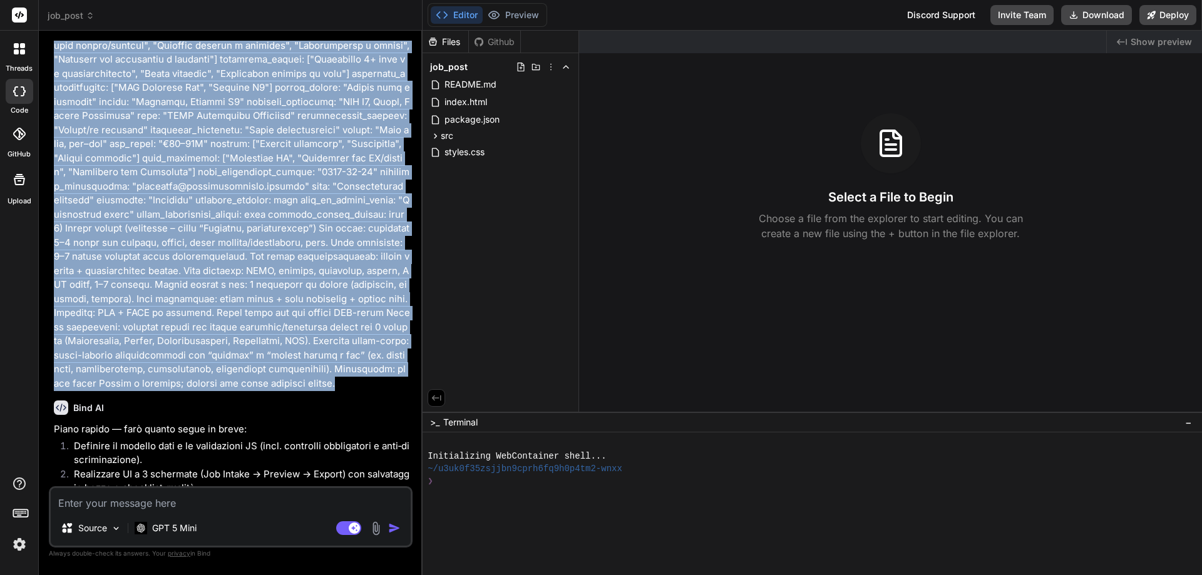
drag, startPoint x: 53, startPoint y: 75, endPoint x: 398, endPoint y: 295, distance: 408.5
click at [398, 295] on div "You Bind AI Piano rapido — farò quanto segue in breve: Definire il modello dati…" at bounding box center [231, 264] width 361 height 446
copy p "Prompt per creare l’app “Job Intake → Annuncio” Nome app: Recruit Ad Builder Sc…"
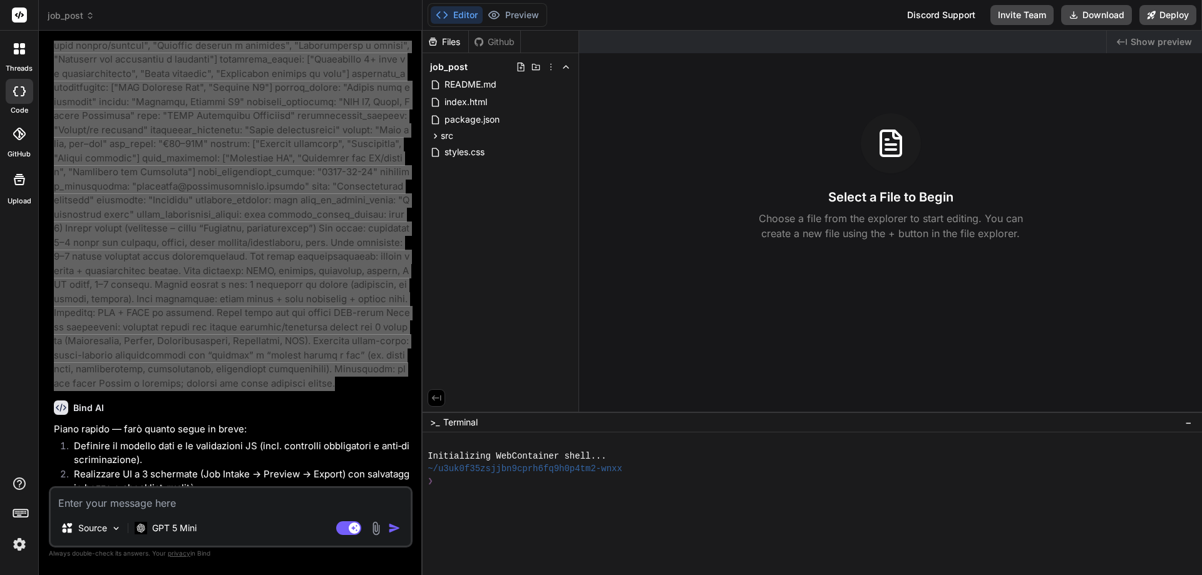
type textarea "x"
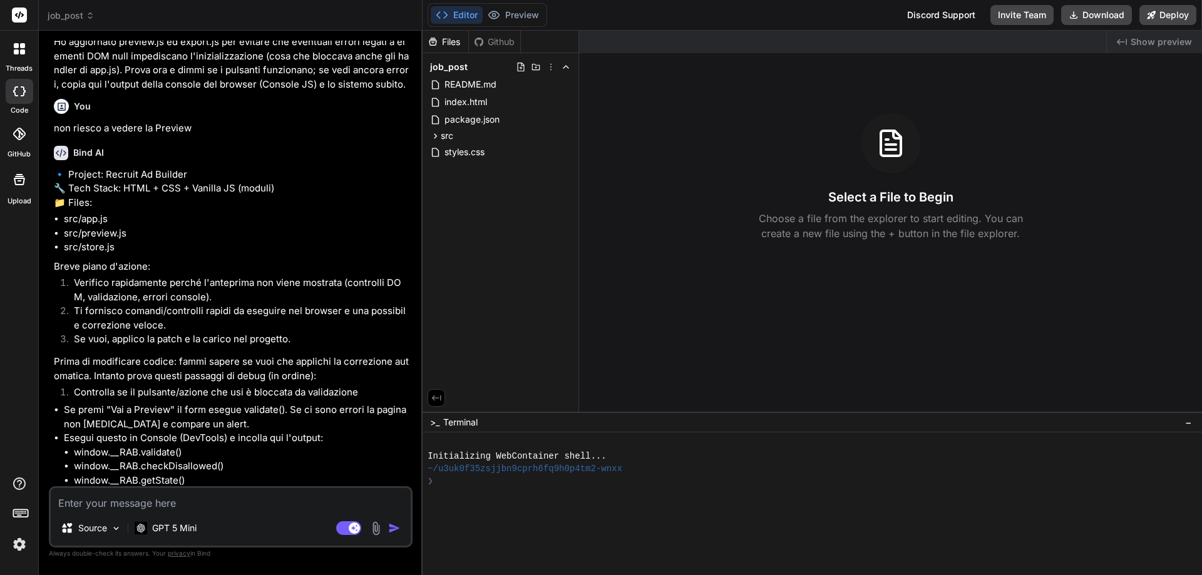
scroll to position [3266, 0]
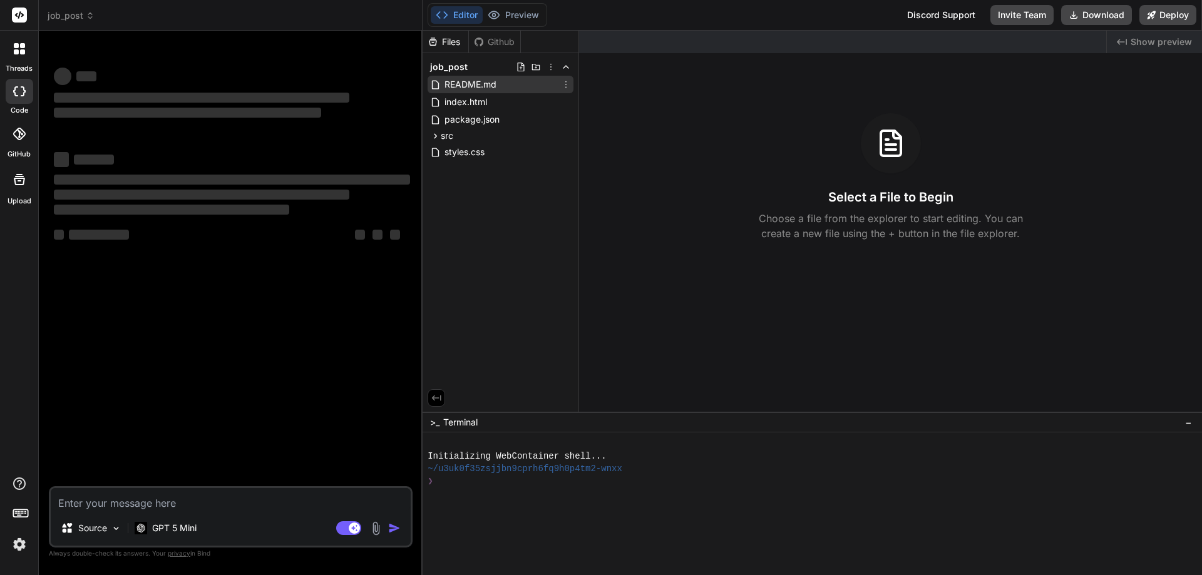
click at [477, 83] on span "README.md" at bounding box center [470, 84] width 54 height 15
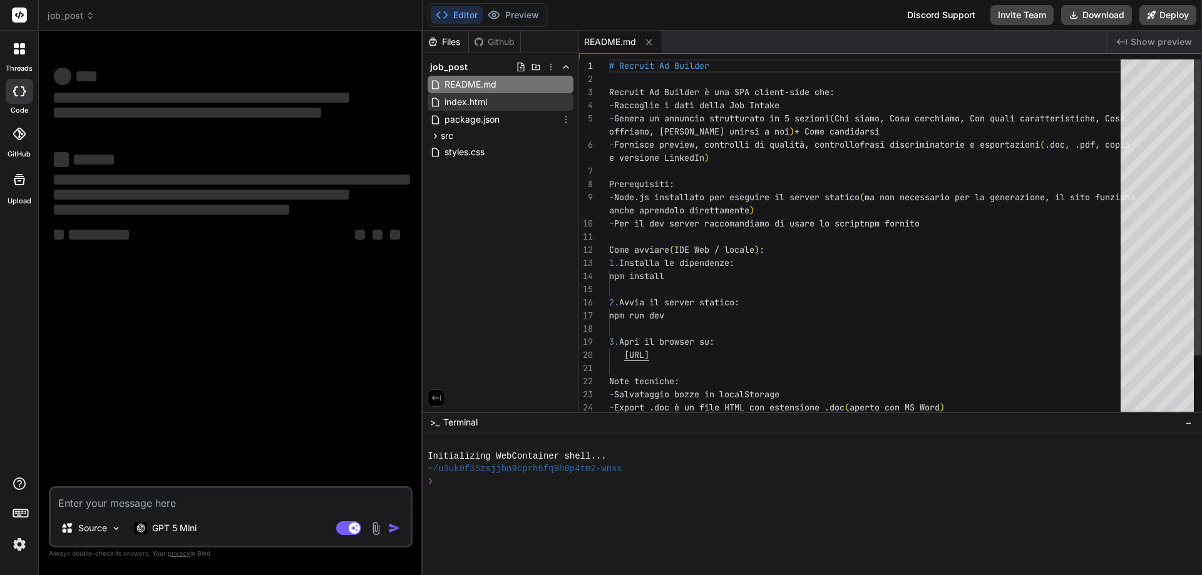
type textarea "x"
click at [463, 105] on span "index.html" at bounding box center [465, 102] width 45 height 15
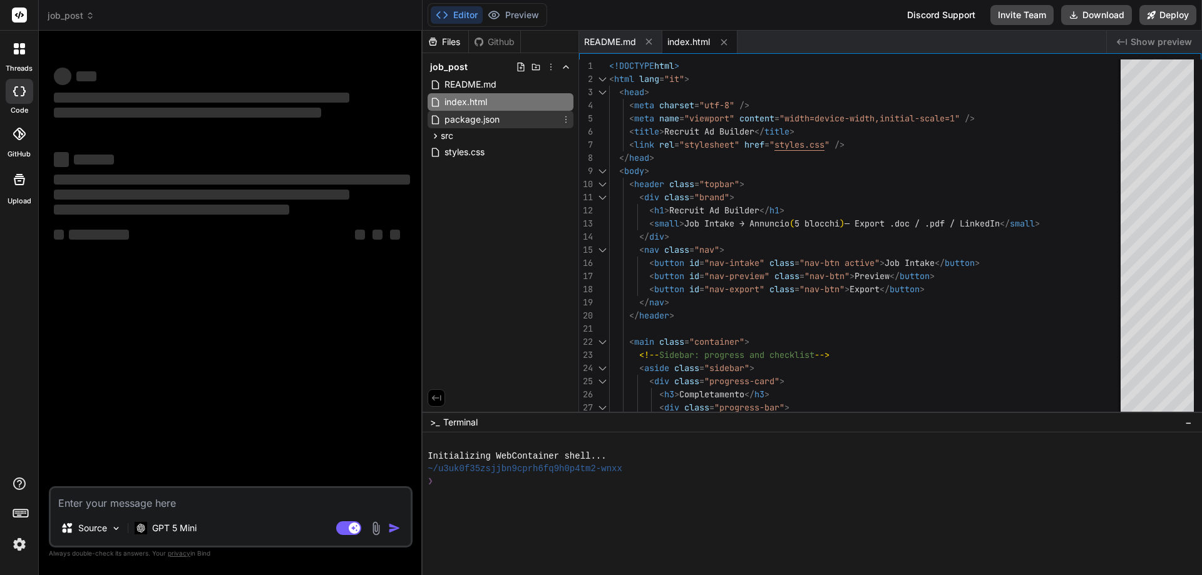
click at [458, 122] on span "package.json" at bounding box center [472, 119] width 58 height 15
type textarea "} }"
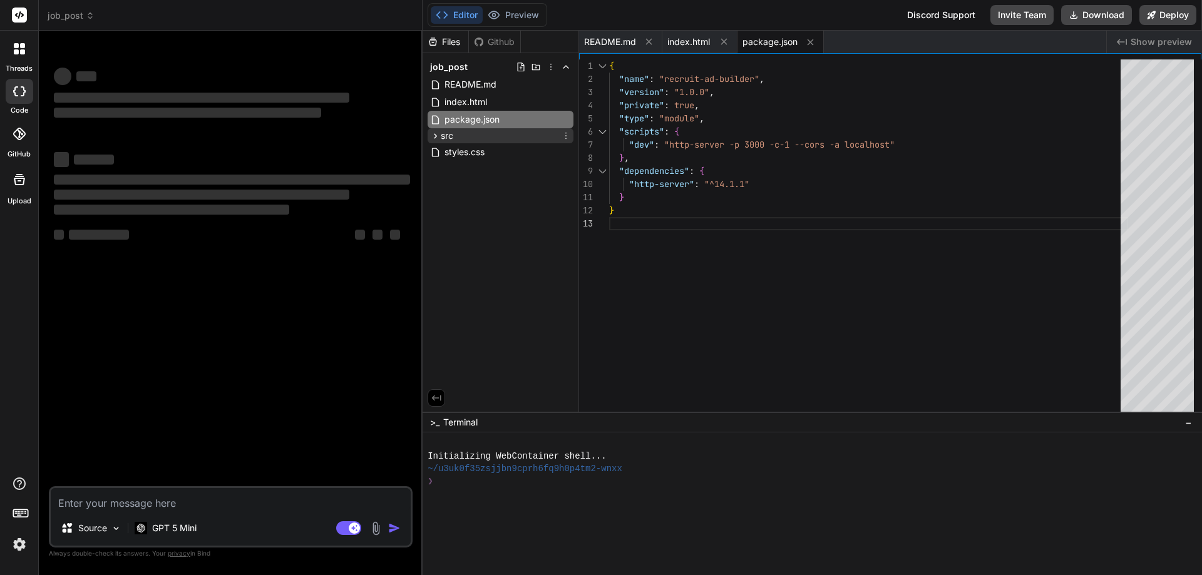
type textarea "x"
click at [455, 138] on div "src" at bounding box center [501, 135] width 146 height 15
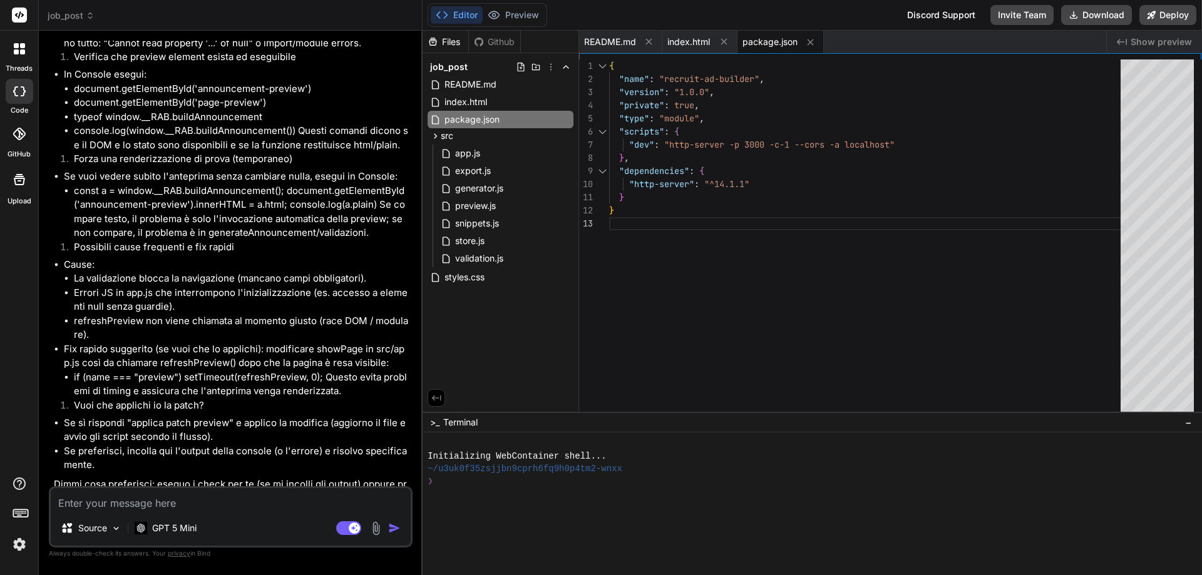
scroll to position [3767, 0]
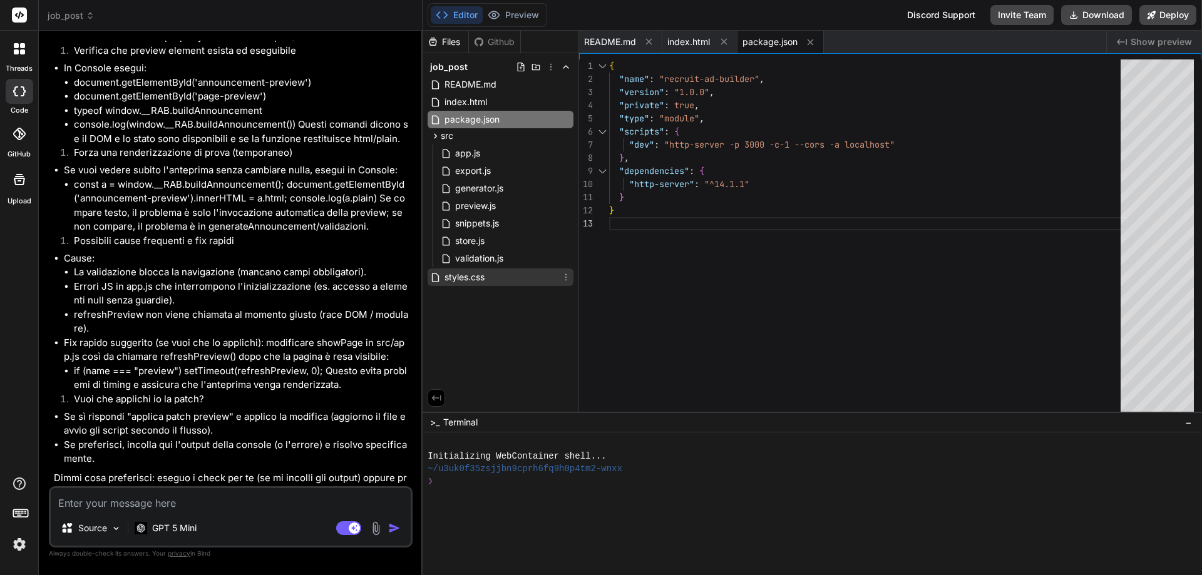
click at [472, 282] on span "styles.css" at bounding box center [464, 277] width 43 height 15
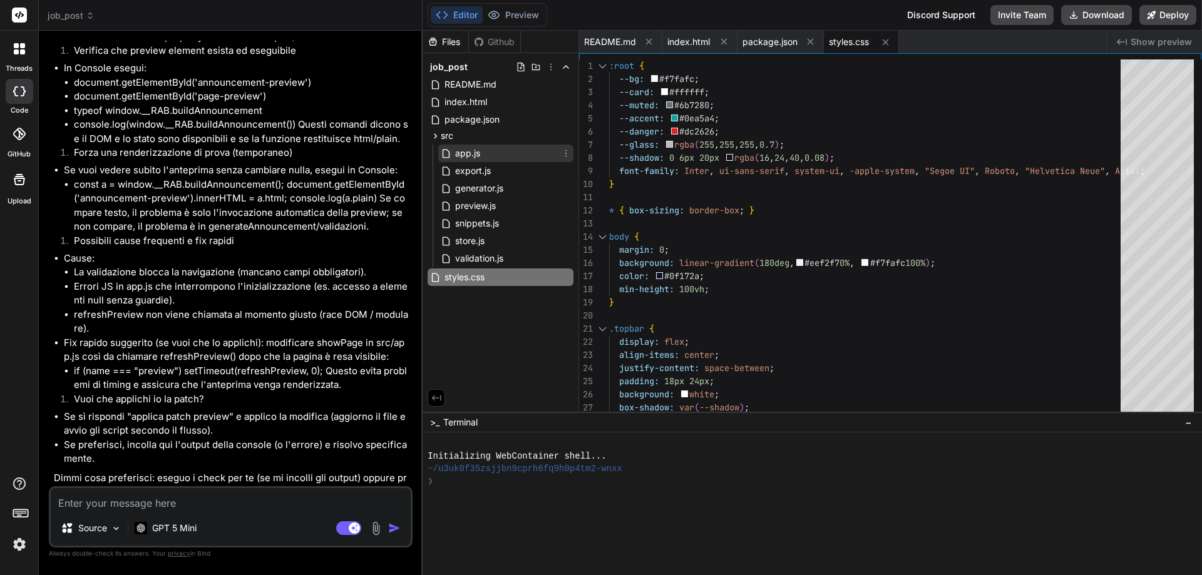
click at [477, 155] on span "app.js" at bounding box center [468, 153] width 28 height 15
type textarea "// initial page showInitialPage(); } function showInitialPage() { showPage("int…"
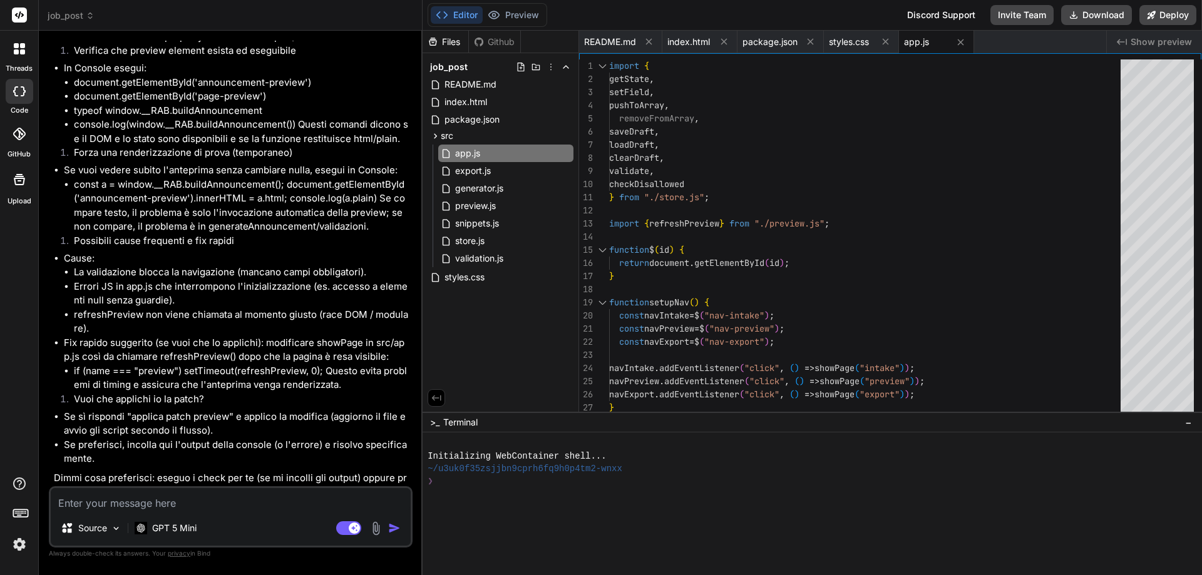
click at [221, 507] on textarea at bounding box center [231, 499] width 360 height 23
click at [251, 507] on textarea at bounding box center [231, 499] width 360 height 23
type textarea "x"
type textarea "p"
type textarea "x"
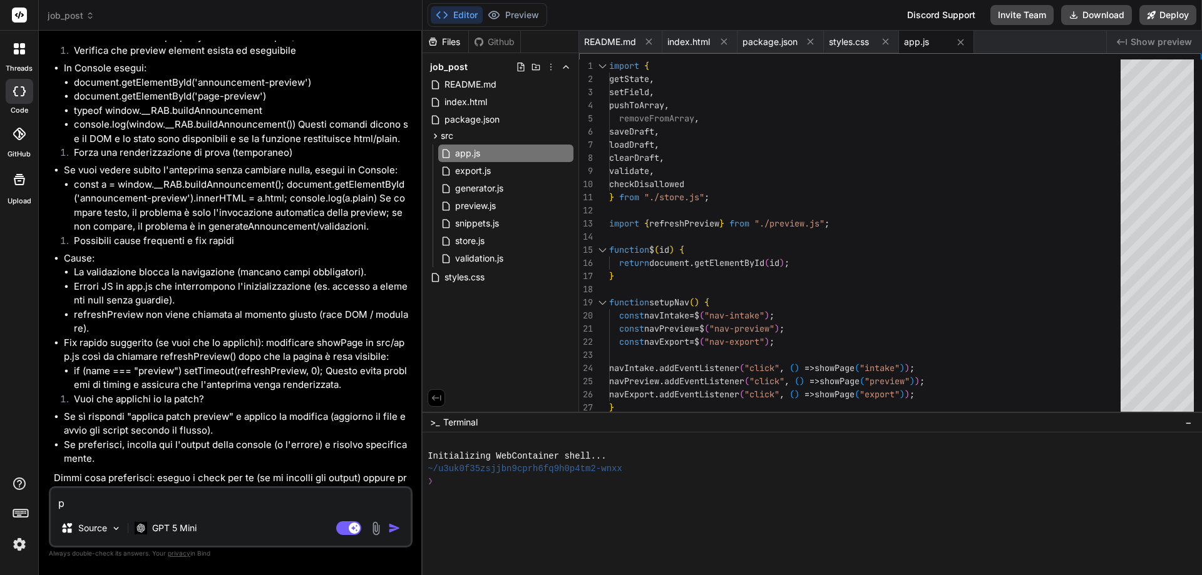
type textarea "pr"
type textarea "x"
type textarea "pro"
type textarea "x"
type textarea "proc"
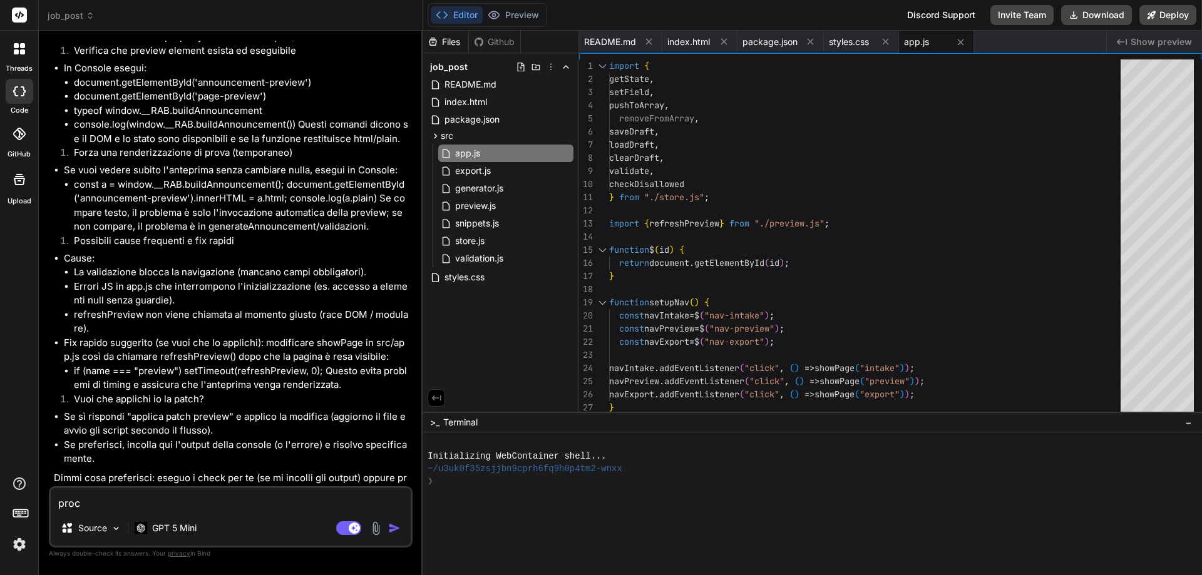
type textarea "x"
type textarea "proce"
type textarea "x"
type textarea "proced"
type textarea "x"
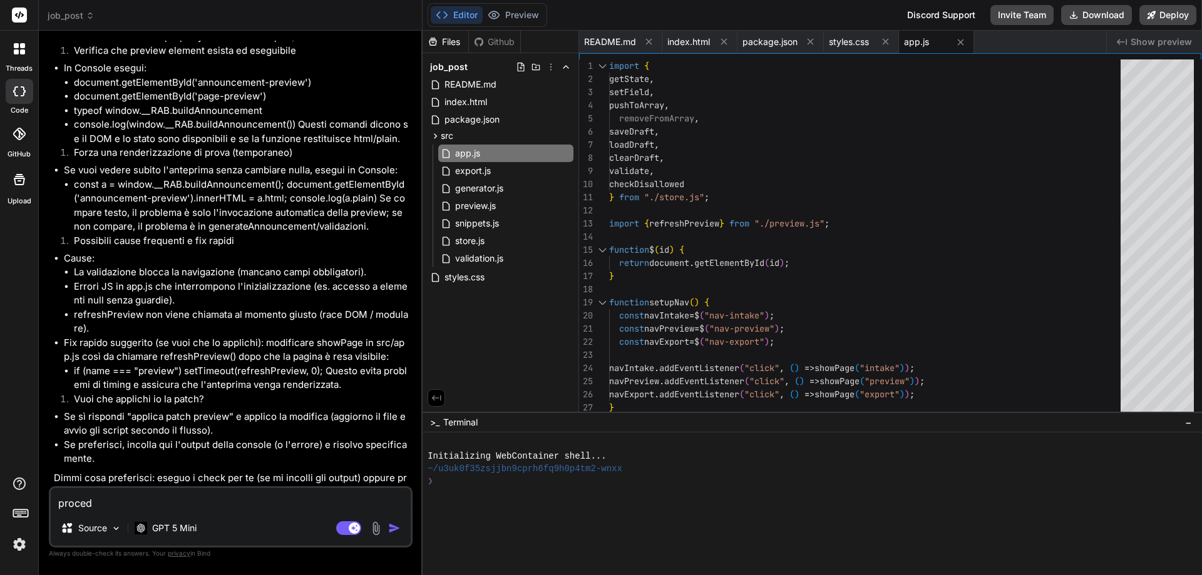
type textarea "procedi"
type textarea "x"
type textarea "procedi"
type textarea "x"
type textarea "procedi c"
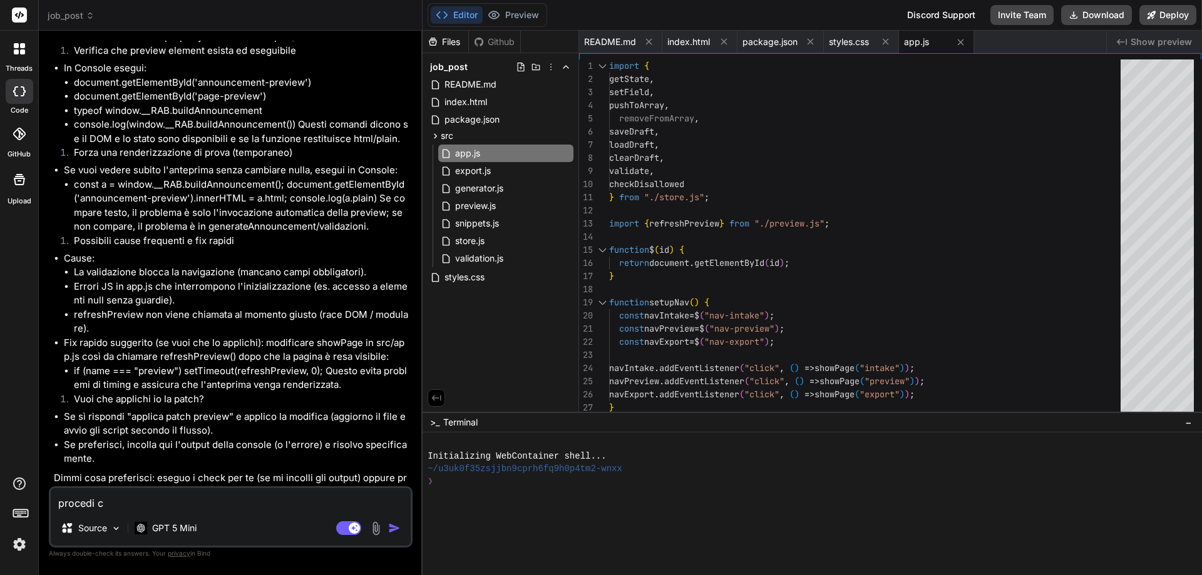
type textarea "x"
type textarea "procedi co"
type textarea "x"
type textarea "procedi con"
type textarea "x"
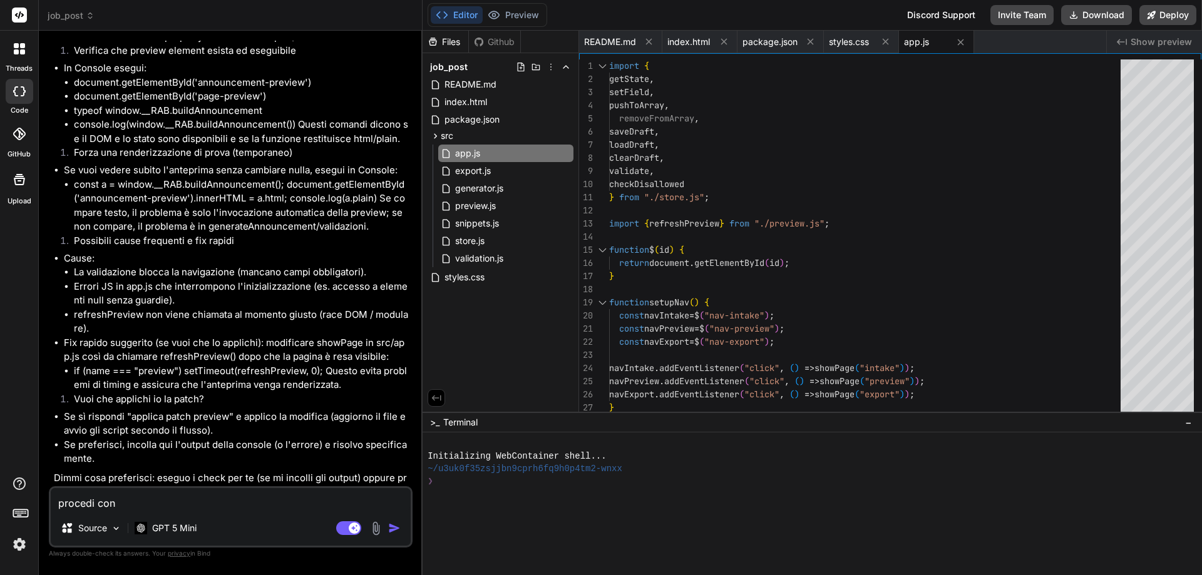
type textarea "procedi con"
type textarea "x"
type textarea "procedi con p"
type textarea "x"
type textarea "procedi con pa"
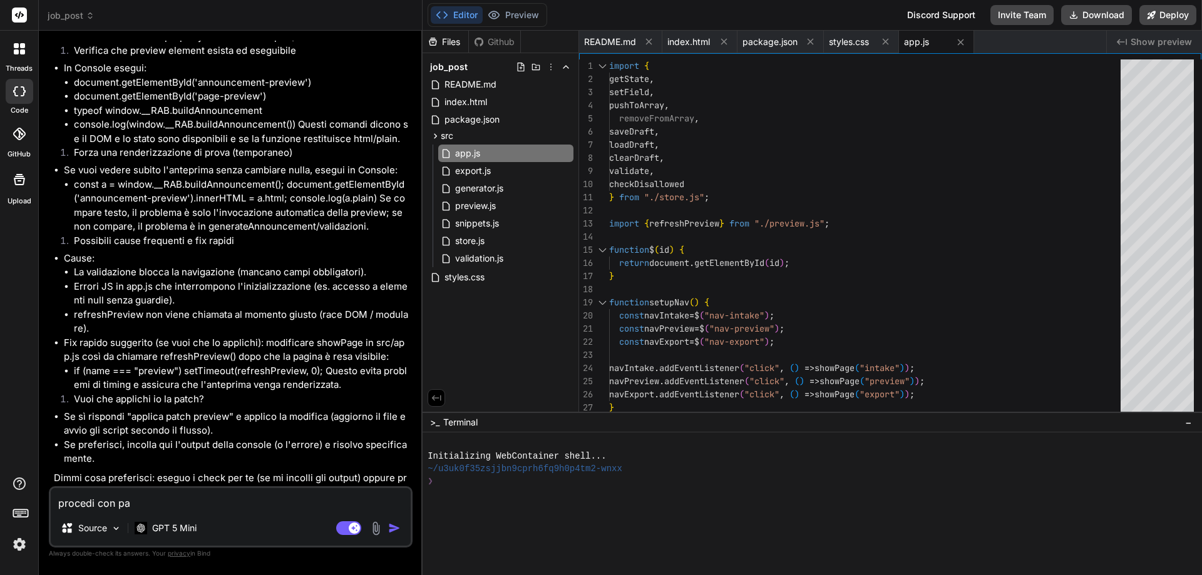
type textarea "x"
type textarea "procedi con pat"
type textarea "x"
type textarea "procedi con patc"
type textarea "x"
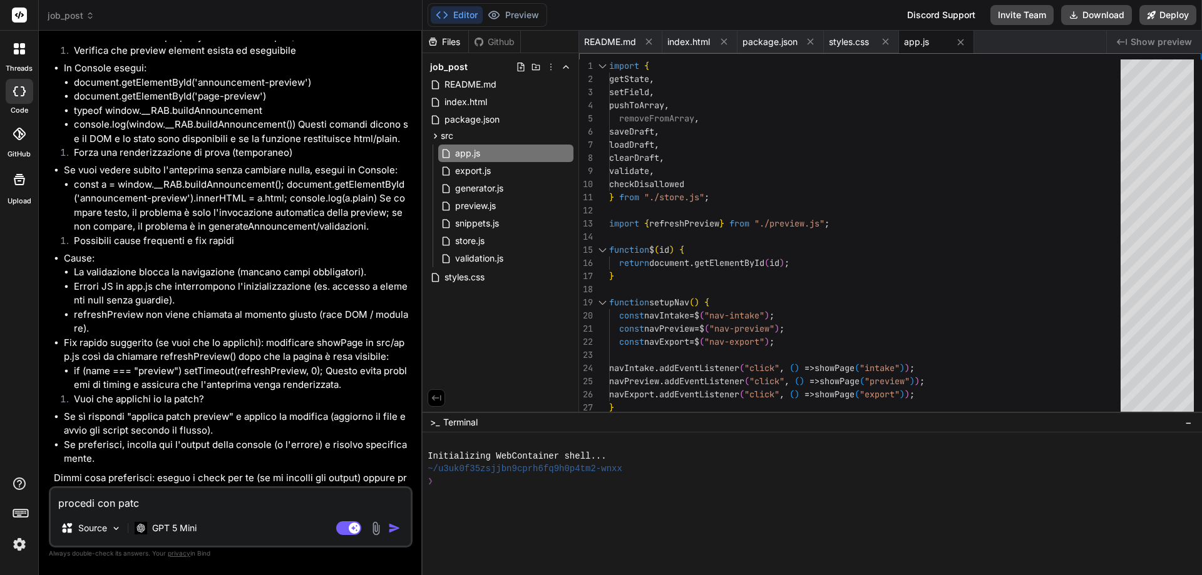
type textarea "procedi con patch"
type textarea "x"
type textarea "procedi con patch"
type textarea "x"
type textarea "procedi con patch a"
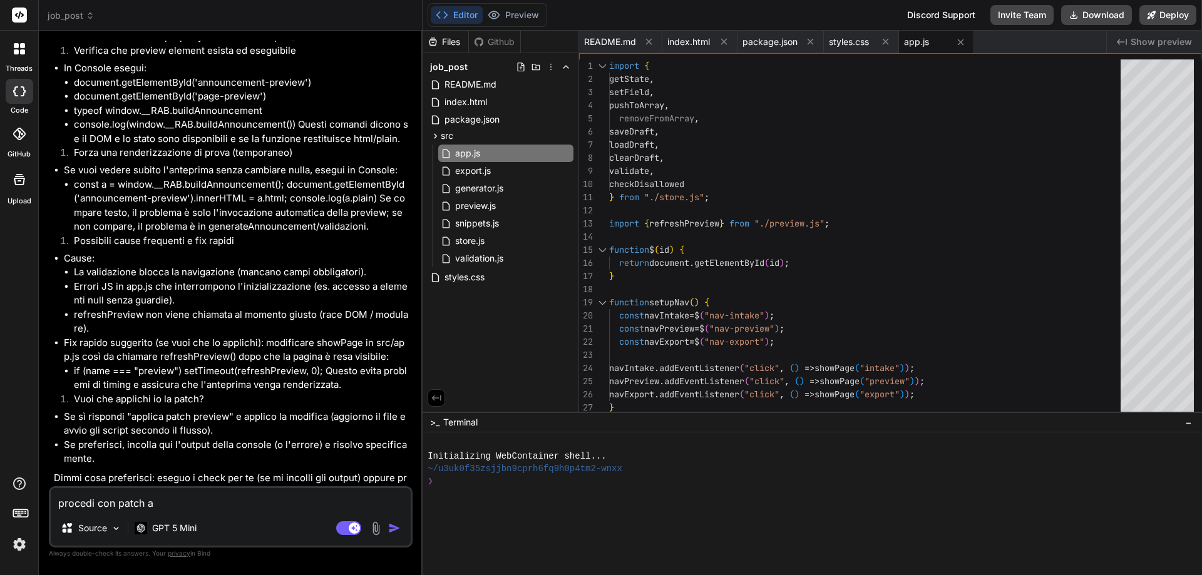
type textarea "x"
type textarea "procedi con patch au"
type textarea "x"
type textarea "procedi con patch aut"
type textarea "x"
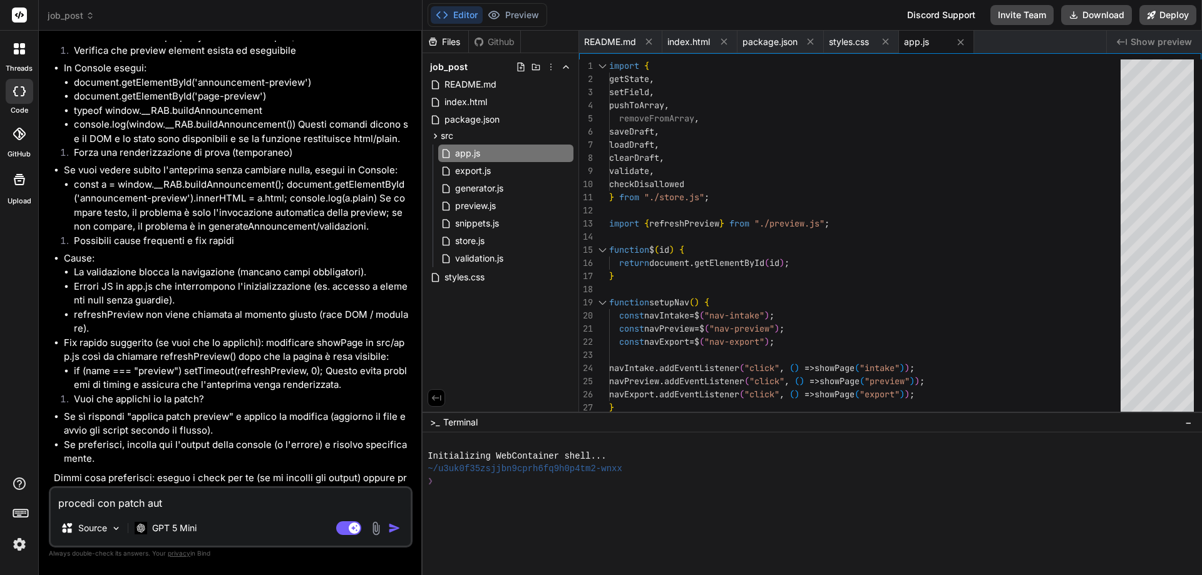
type textarea "procedi con patch auto"
type textarea "x"
type textarea "procedi con patch autom"
type textarea "x"
type textarea "procedi con patch automa"
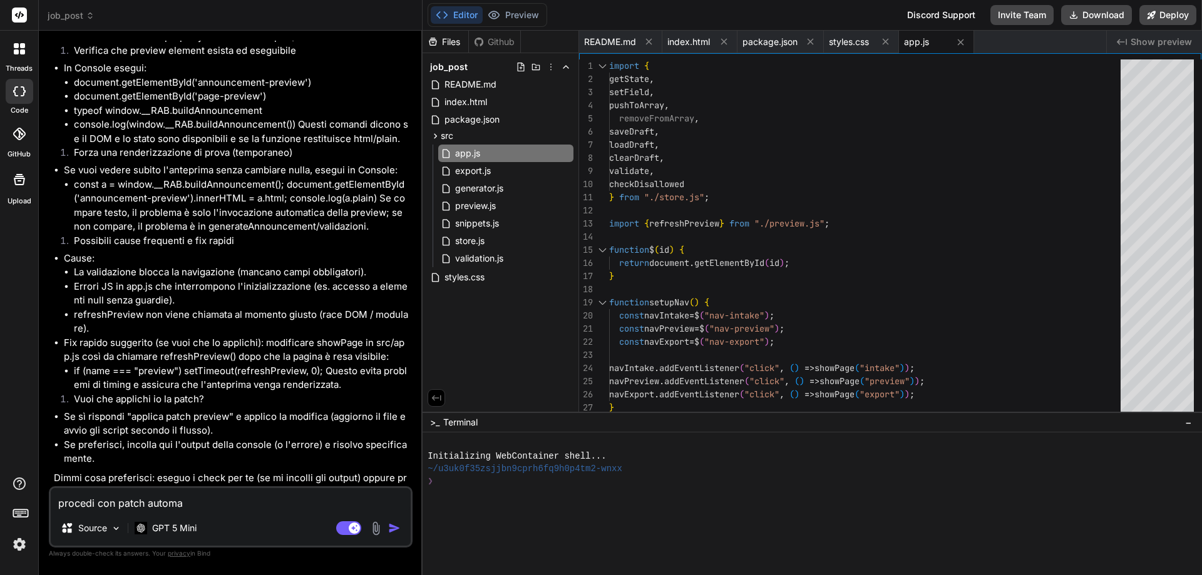
type textarea "x"
type textarea "procedi con patch automat"
type textarea "x"
type textarea "procedi con patch automati"
type textarea "x"
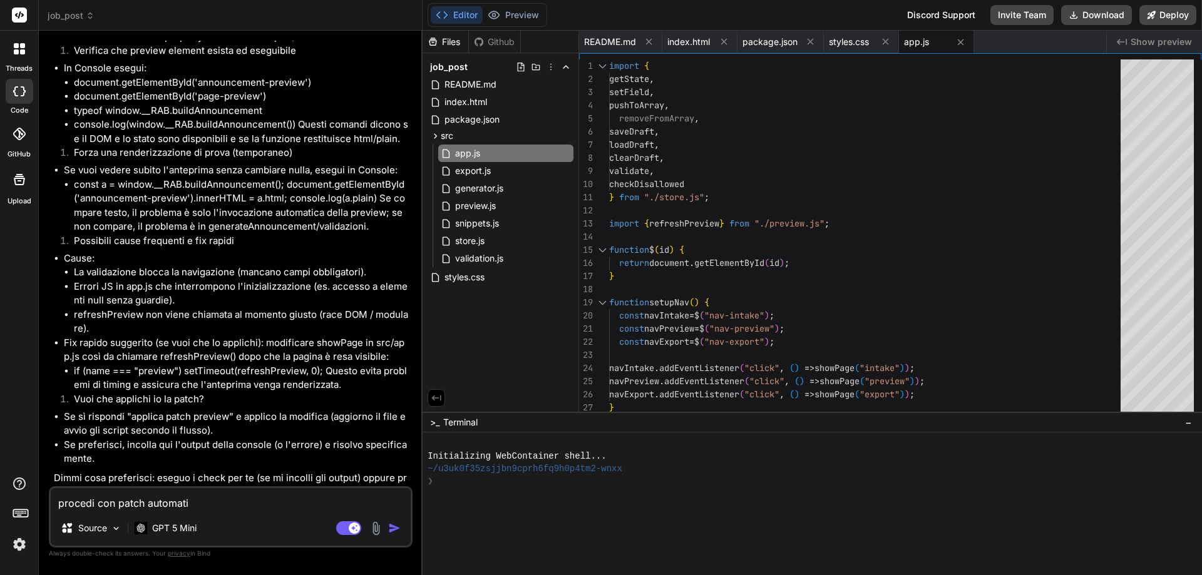
type textarea "procedi con patch automatic"
type textarea "x"
type textarea "procedi con patch automatich"
type textarea "x"
type textarea "procedi con patch automatiche"
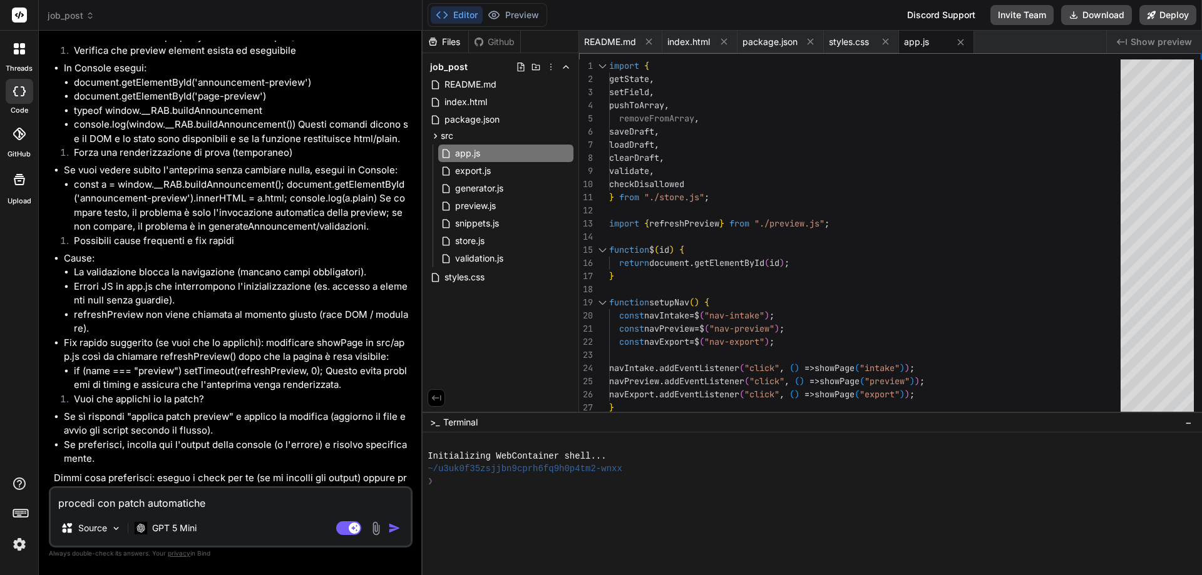
type textarea "x"
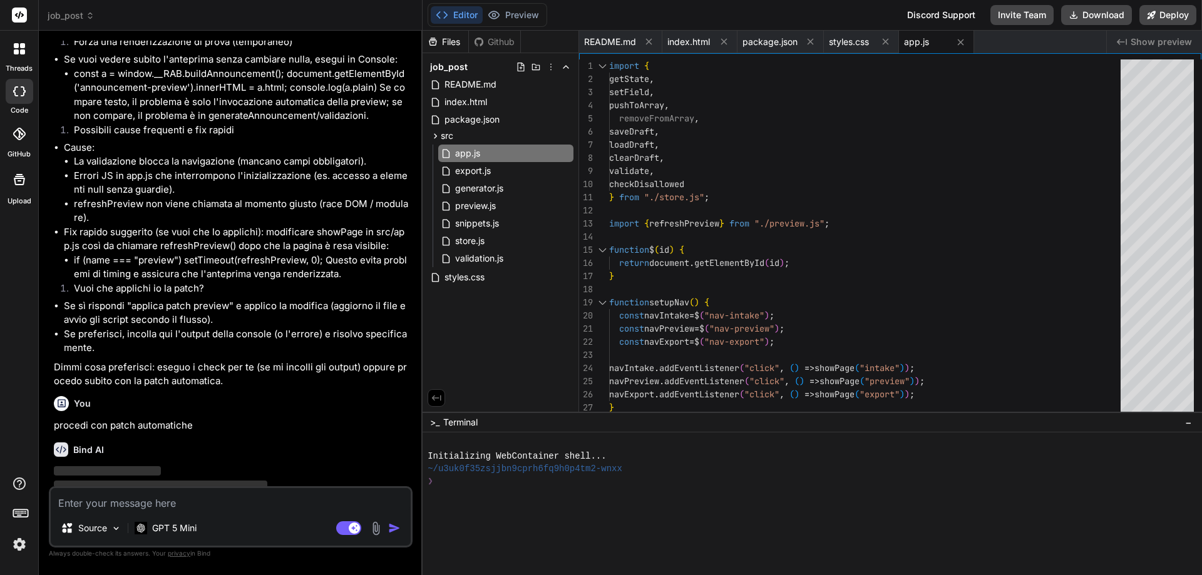
scroll to position [3897, 0]
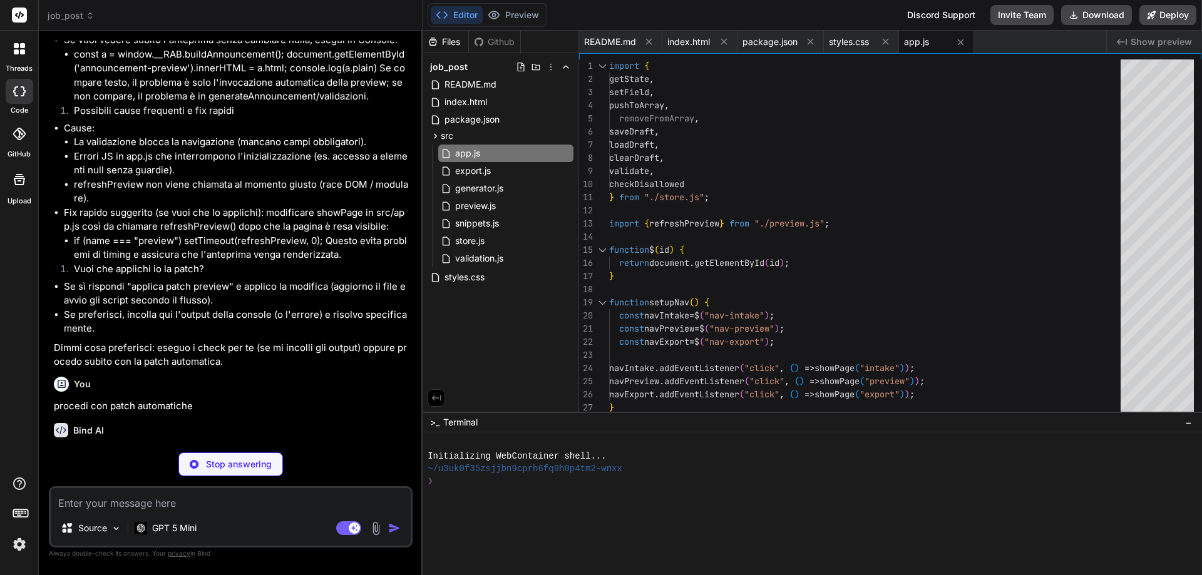
type textarea "x"
type textarea "function showInitialPage() { showPage("intake"); } document.addEventListener("D…"
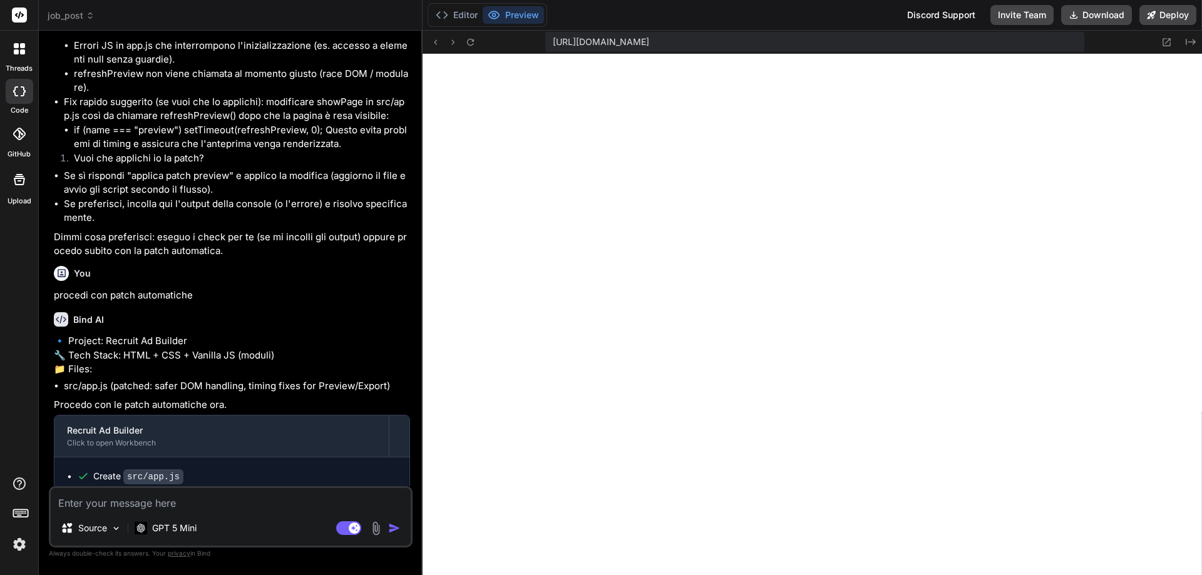
scroll to position [4076, 0]
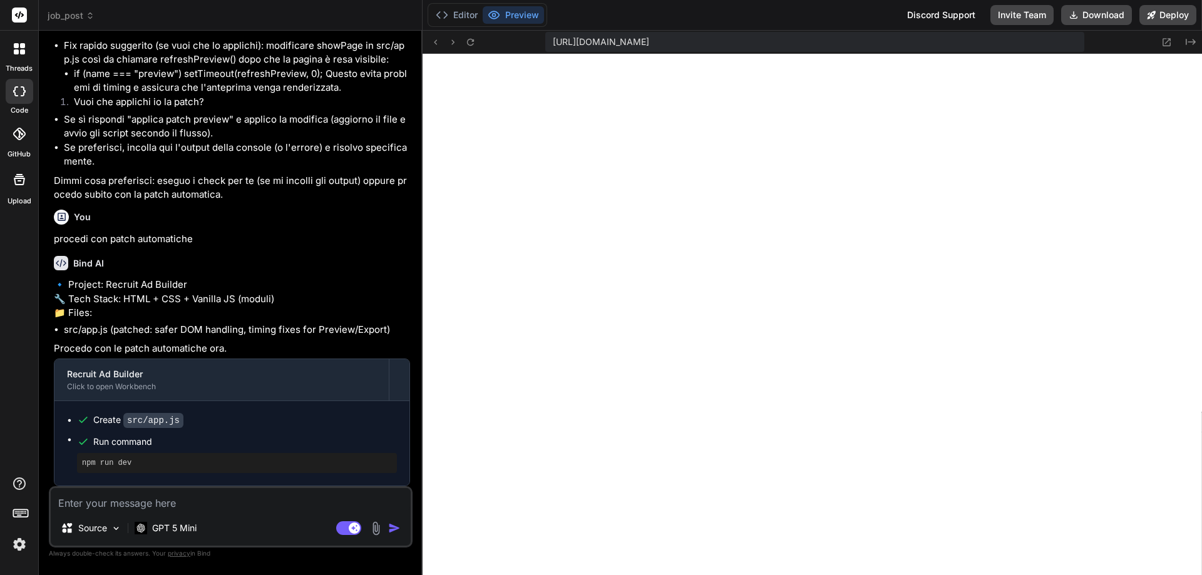
click at [265, 502] on textarea at bounding box center [231, 499] width 360 height 23
type textarea "x"
type textarea "n"
type textarea "x"
type textarea "no"
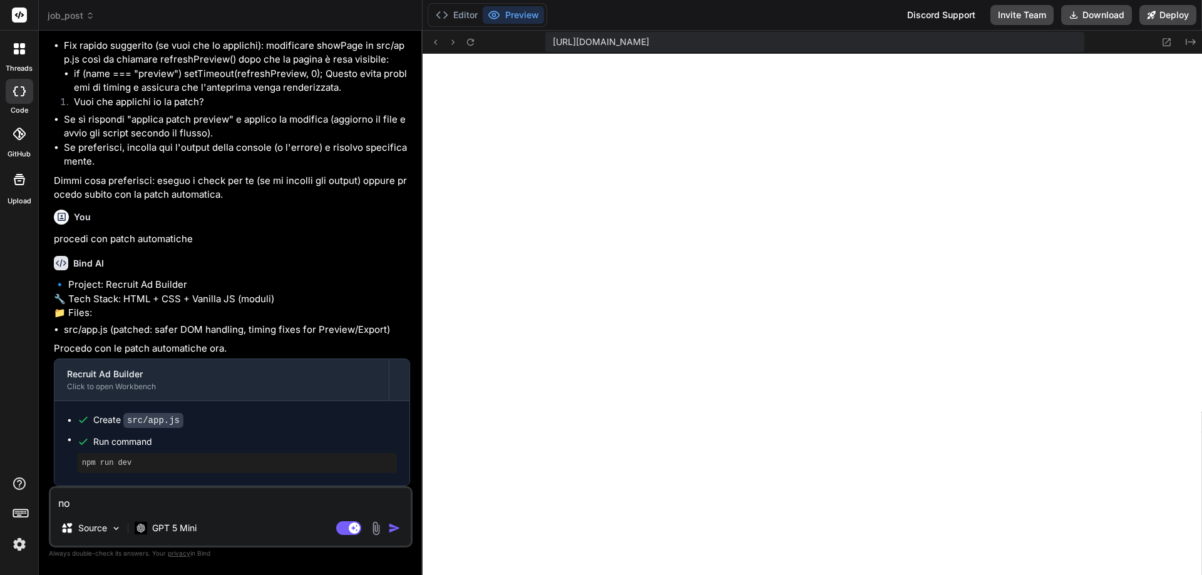
type textarea "x"
type textarea "non"
type textarea "x"
type textarea "non"
type textarea "x"
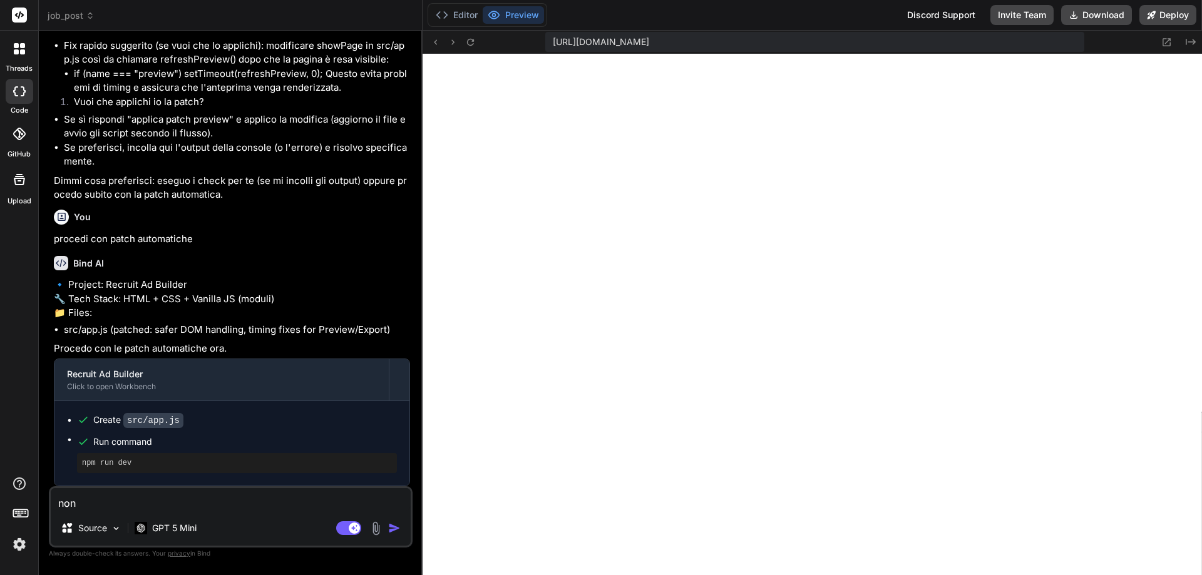
type textarea "non f"
type textarea "x"
type textarea "non fu"
type textarea "x"
type textarea "non fun"
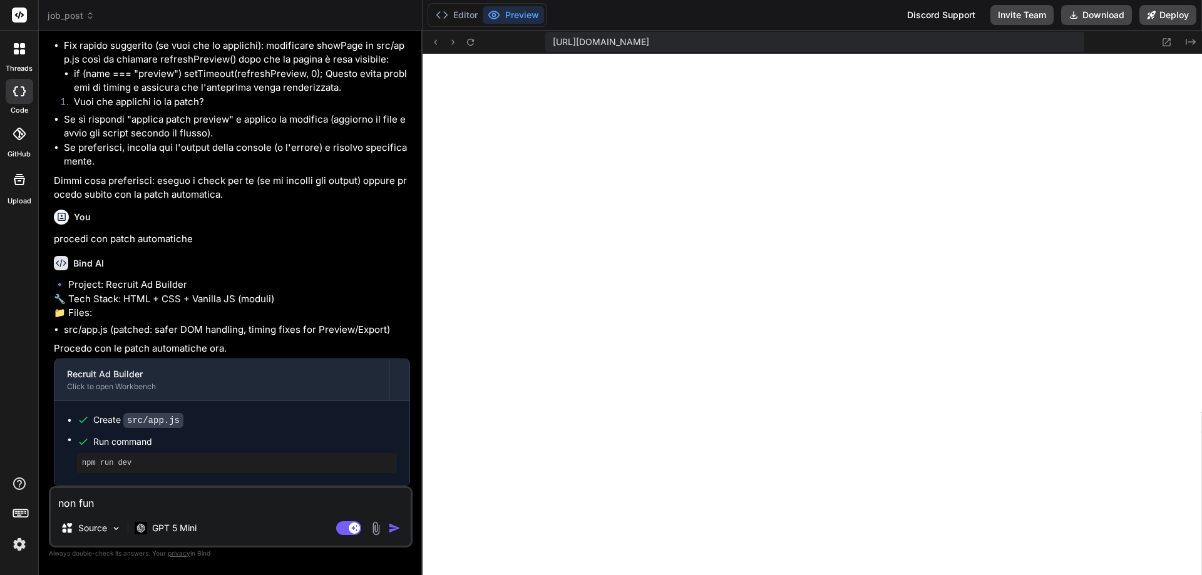
type textarea "x"
type textarea "non funz"
type textarea "x"
type textarea "non funzi"
type textarea "x"
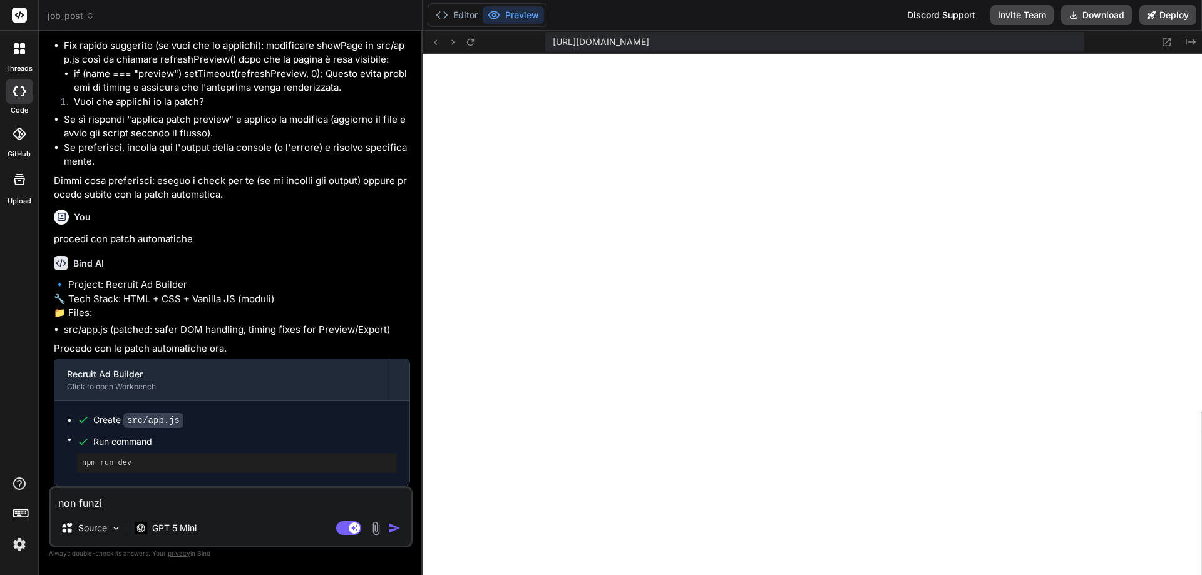
type textarea "non funzio"
type textarea "x"
type textarea "non funzion"
type textarea "x"
type textarea "non funziona"
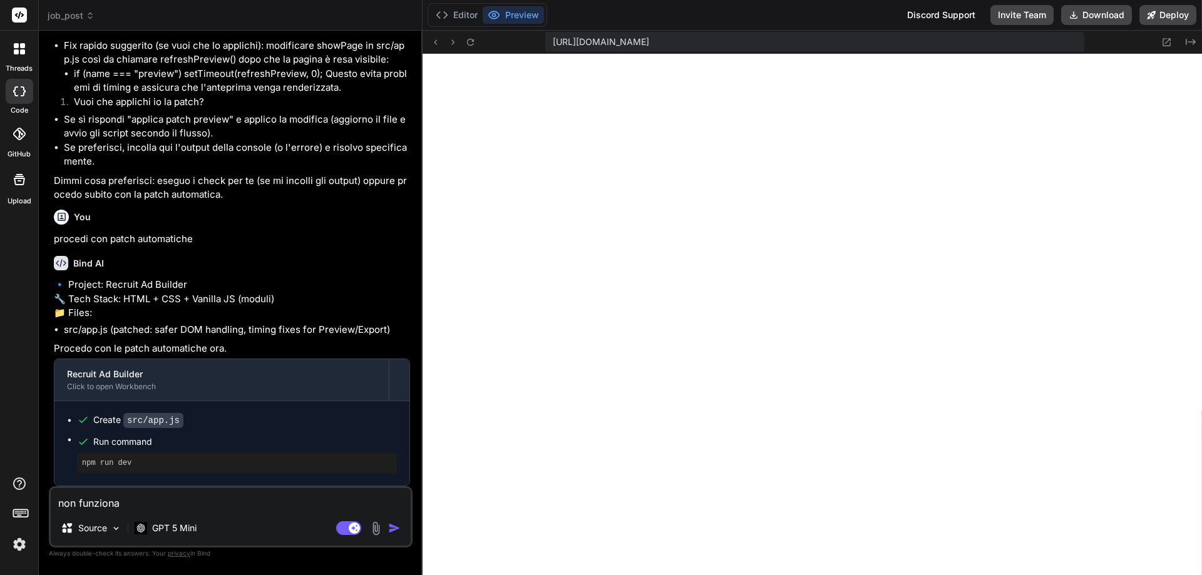
type textarea "x"
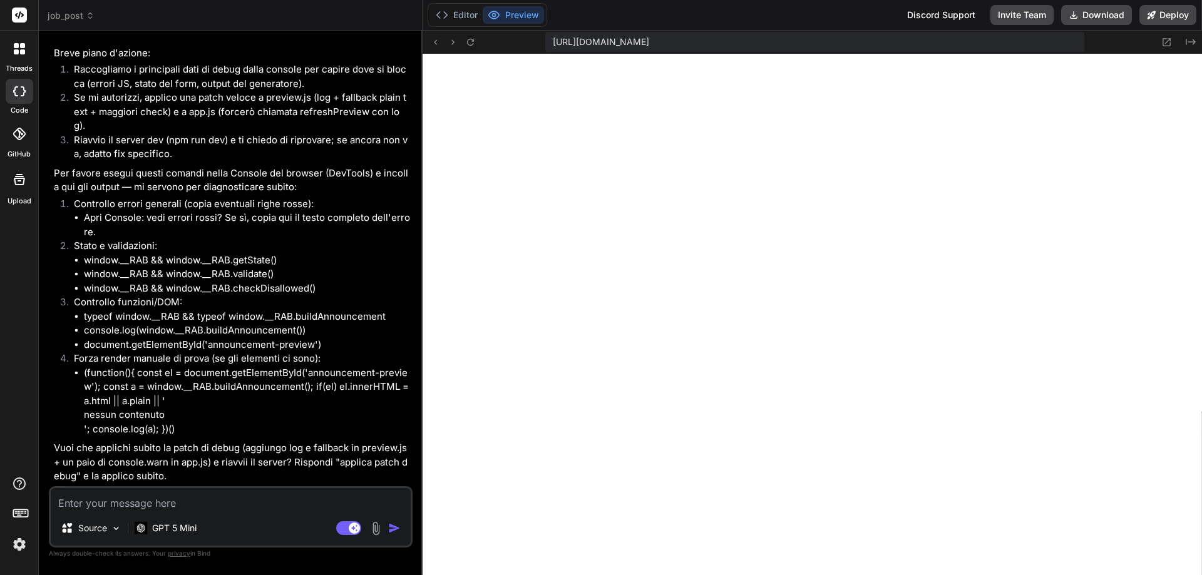
scroll to position [4652, 0]
drag, startPoint x: 340, startPoint y: 466, endPoint x: 76, endPoint y: 478, distance: 264.5
click at [76, 478] on p "Vuoi che applichi subito la patch di debug (aggiungo log e fallback in preview.…" at bounding box center [232, 462] width 356 height 43
copy p "applica patch debug"
paste textarea "applica patch debug"
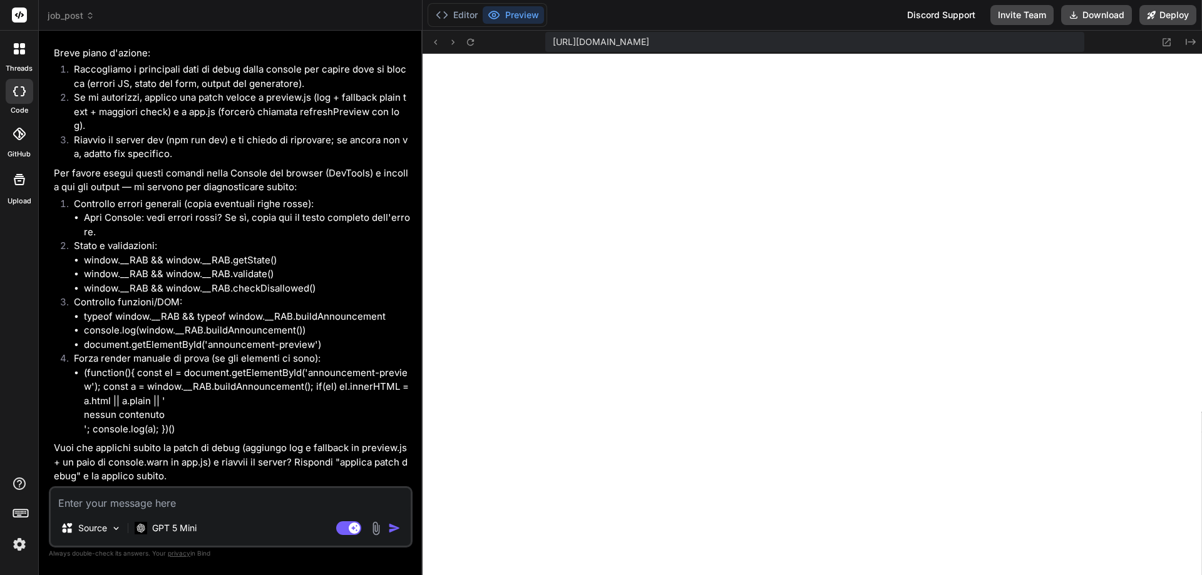
type textarea "x"
type textarea "applica patch debug"
click at [393, 528] on img "button" at bounding box center [394, 528] width 13 height 13
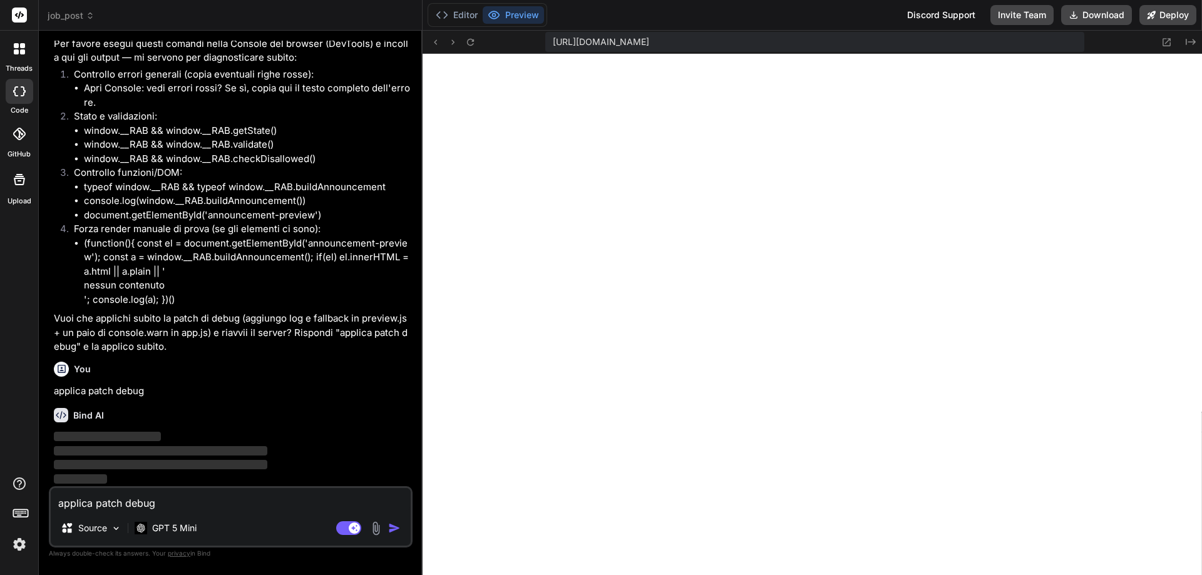
scroll to position [4781, 0]
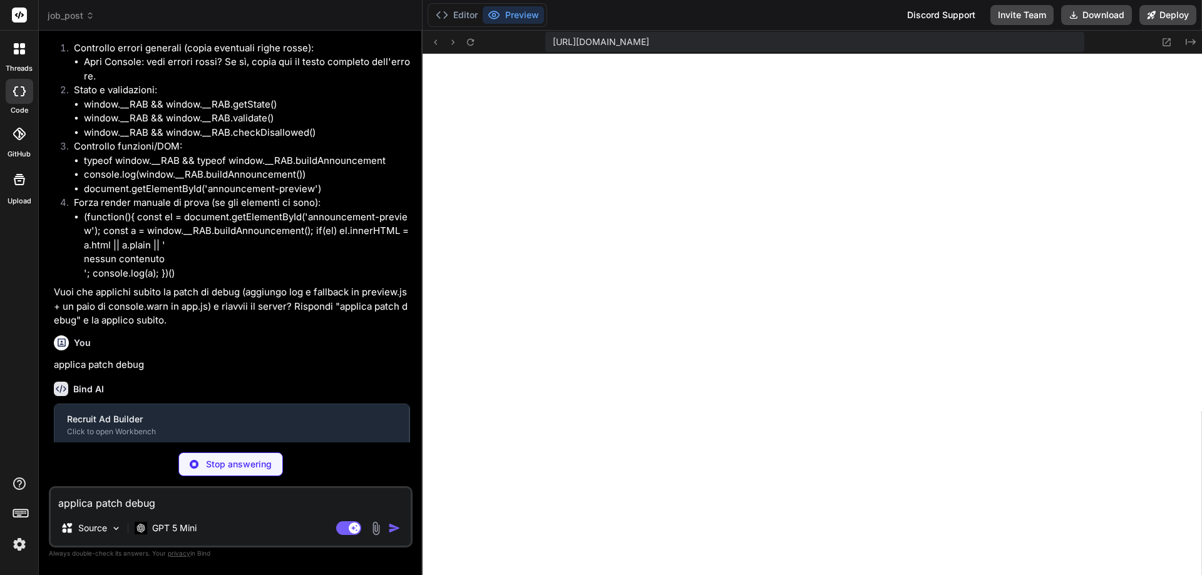
type textarea "x"
type textarea ".replace(/</g, "&lt;") .replace(/>/g, "&gt;"); }"
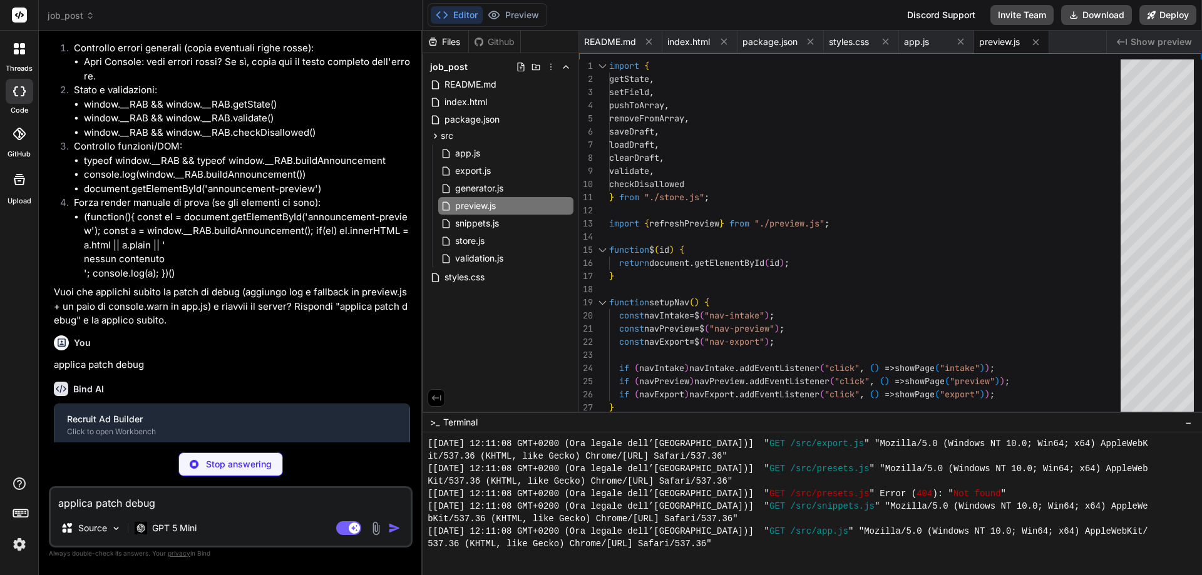
type textarea "x"
type textarea "} document.addEventListener("DOMContentLoaded", init);"
type textarea "x"
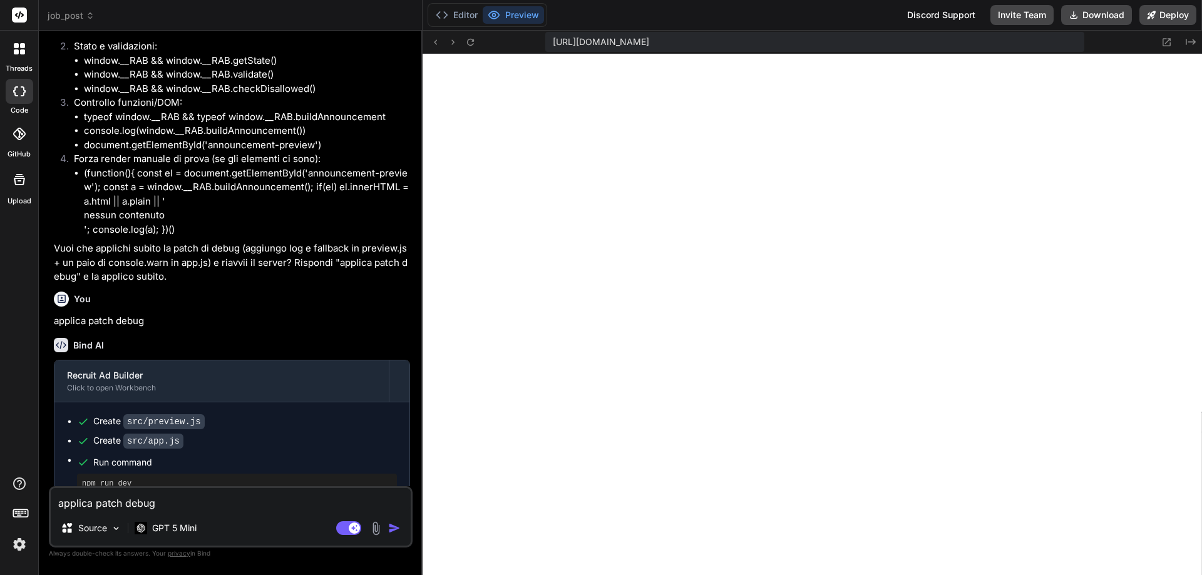
scroll to position [4871, 0]
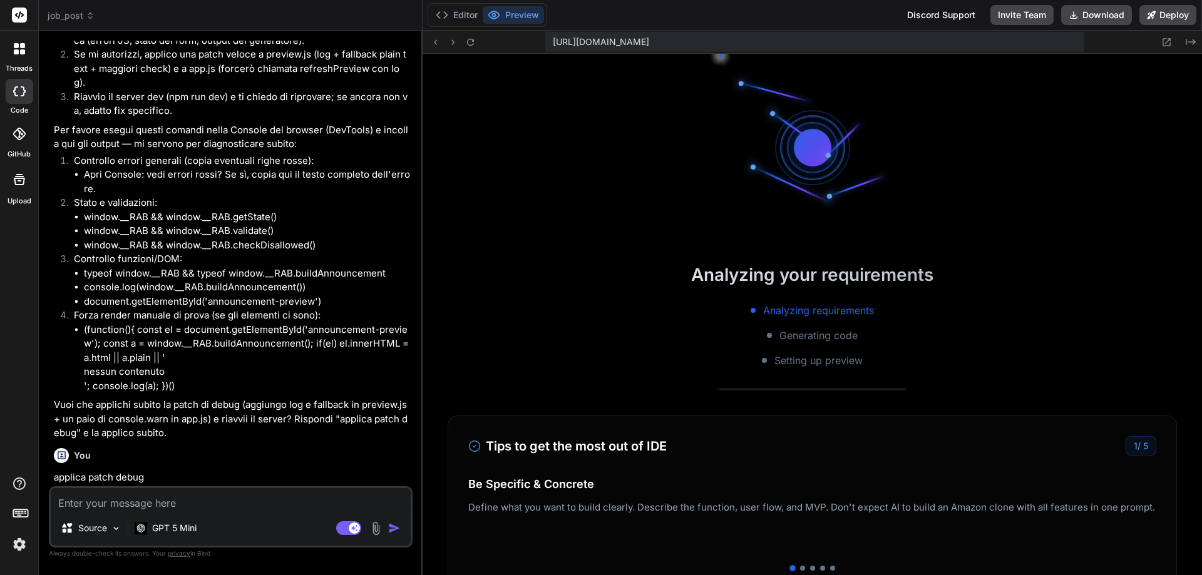
scroll to position [651, 0]
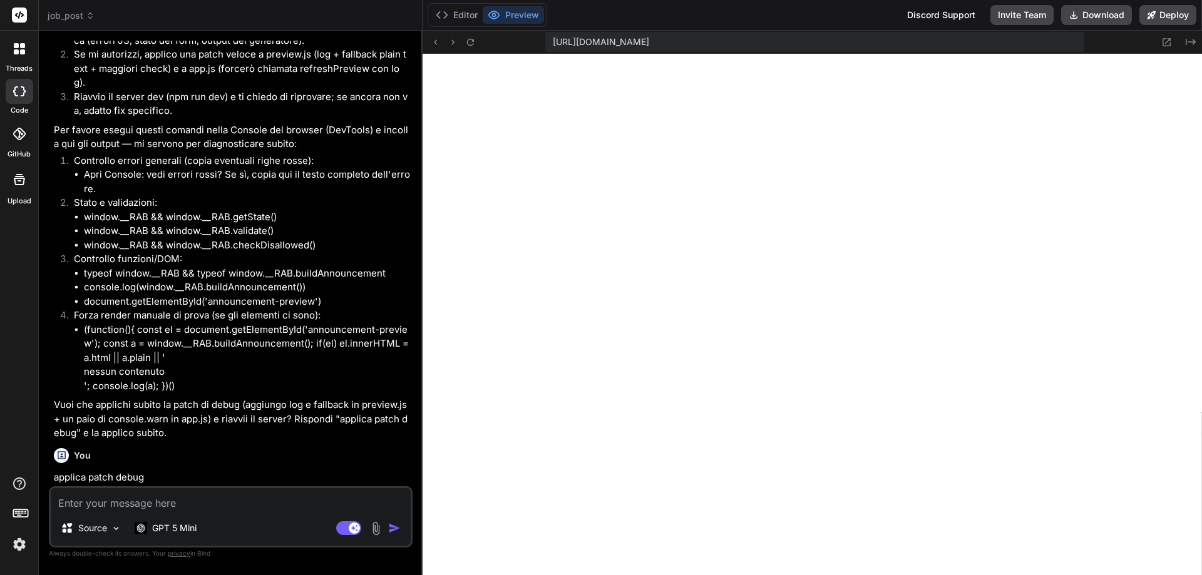
type textarea "x"
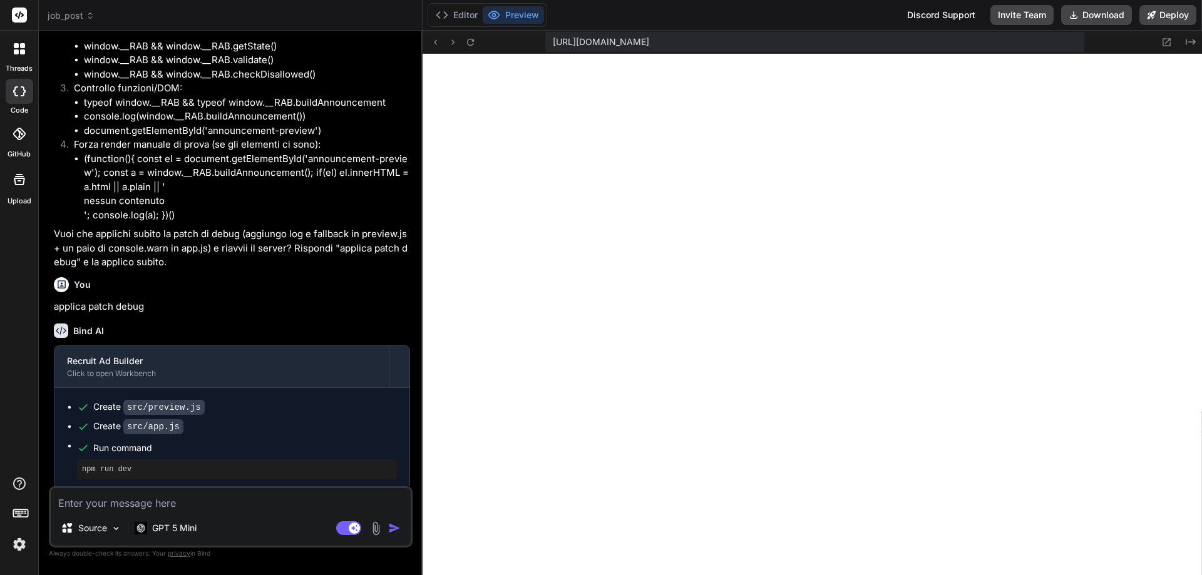
scroll to position [1912, 0]
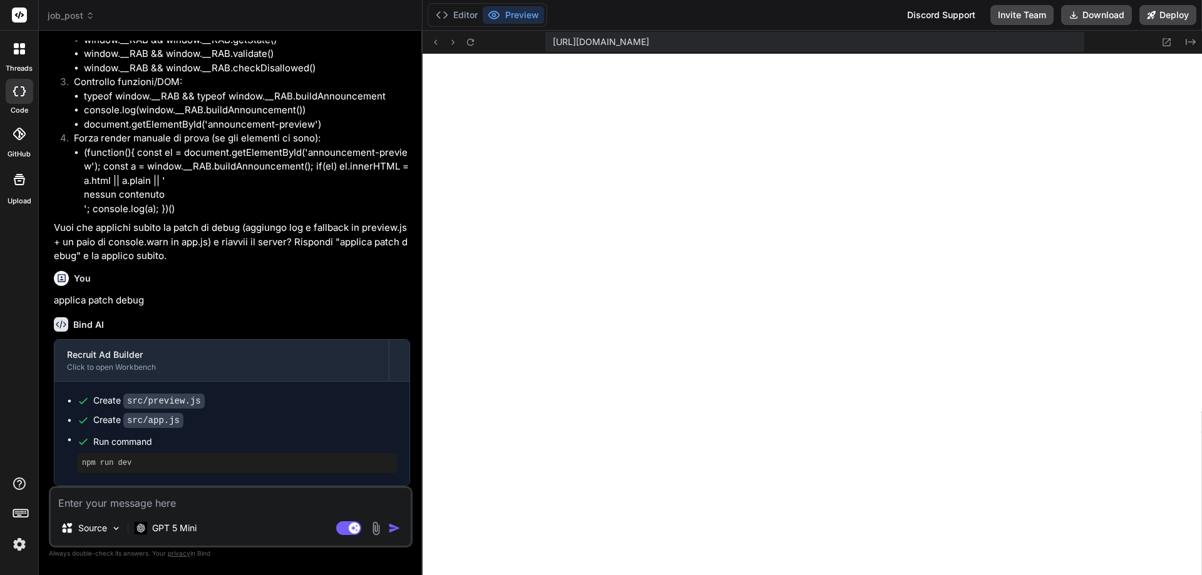
click at [200, 503] on textarea at bounding box center [231, 499] width 360 height 23
type textarea "N"
type textarea "x"
type textarea "No"
type textarea "x"
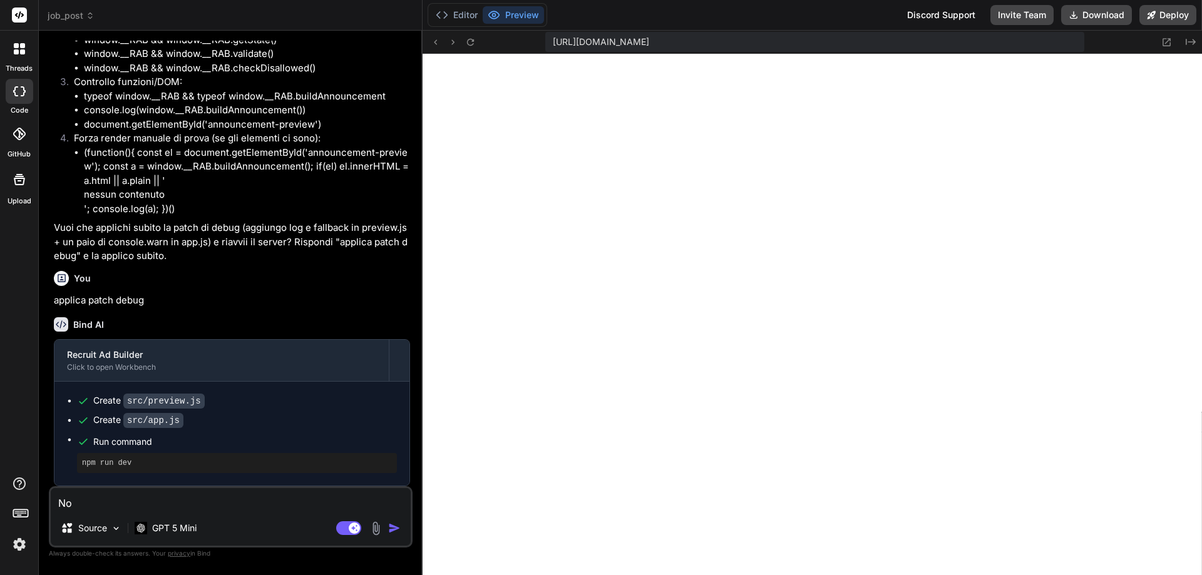
type textarea "Non"
type textarea "x"
type textarea "Non"
type textarea "x"
type textarea "Non f"
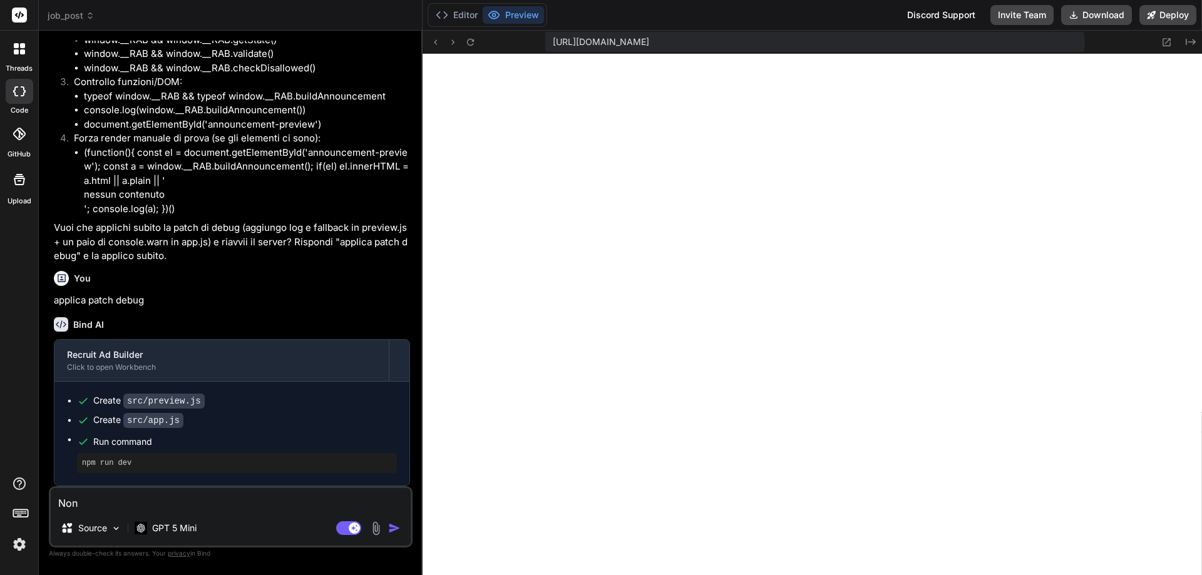
type textarea "x"
type textarea "Non fu"
type textarea "x"
type textarea "Non fun"
type textarea "x"
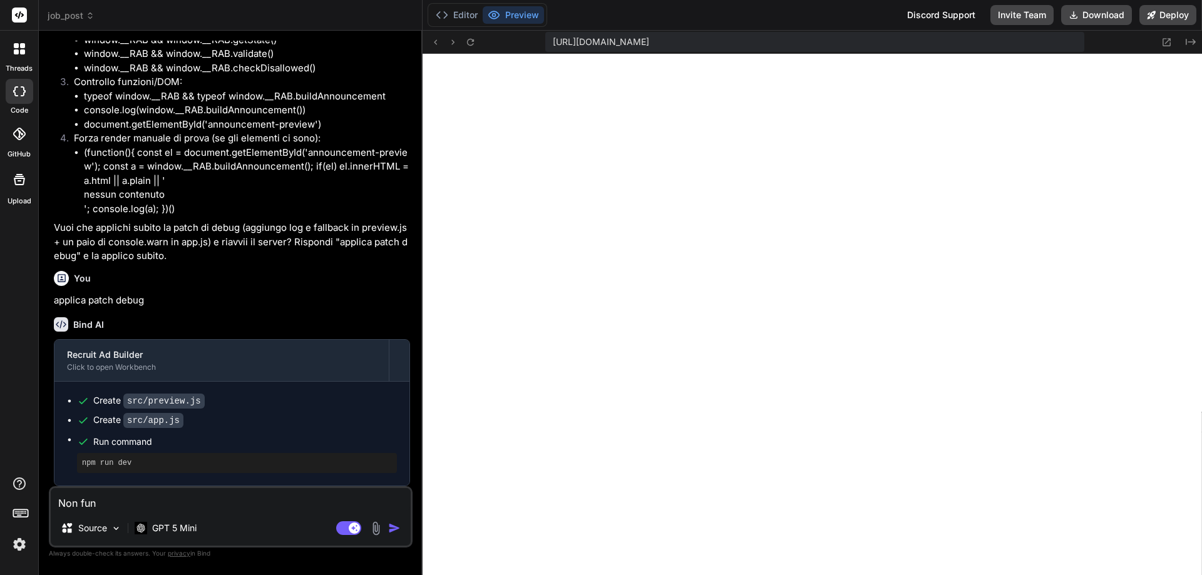
type textarea "Non funz"
type textarea "x"
type textarea "Non funzi"
type textarea "x"
type textarea "Non funzio"
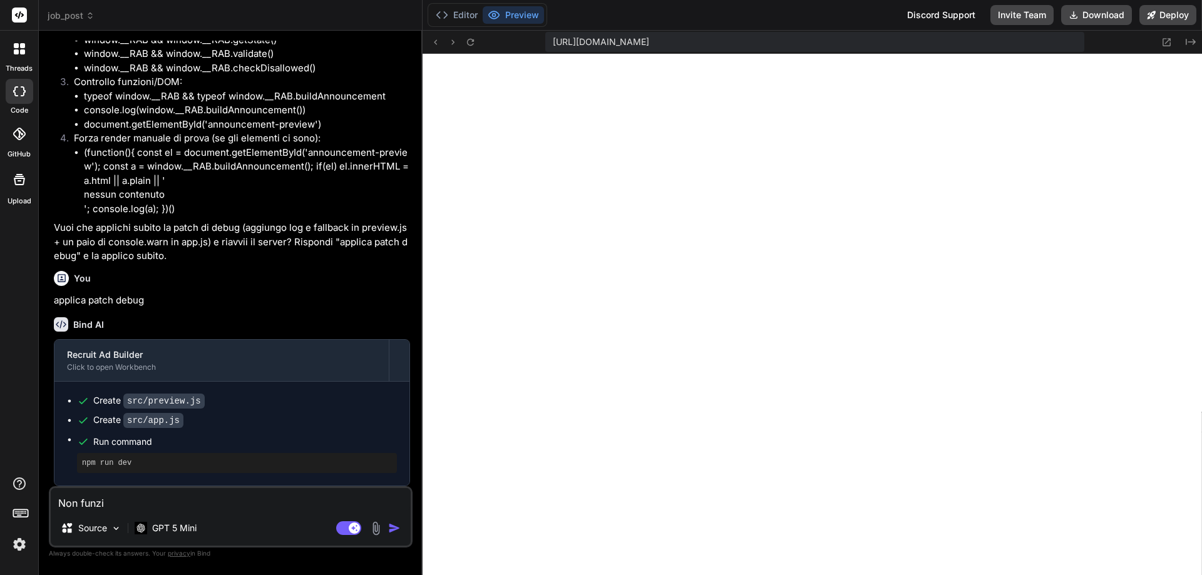
type textarea "x"
type textarea "Non funzion"
type textarea "x"
type textarea "Non funziona"
type textarea "x"
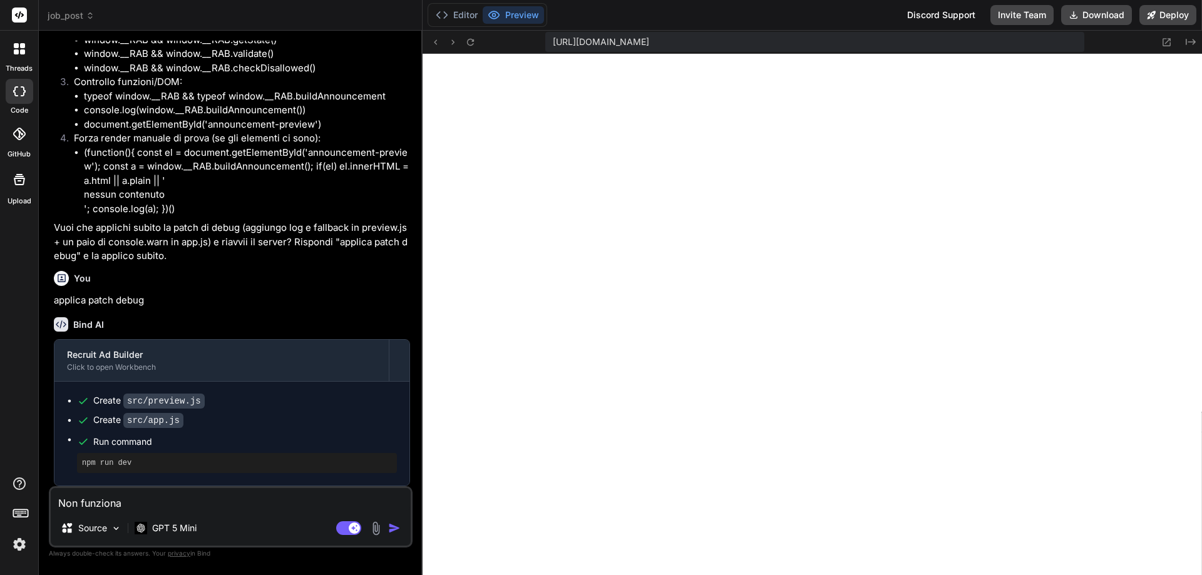
type textarea "Non funziona"
type textarea "x"
type textarea "Non funziona m"
type textarea "x"
type textarea "Non funziona"
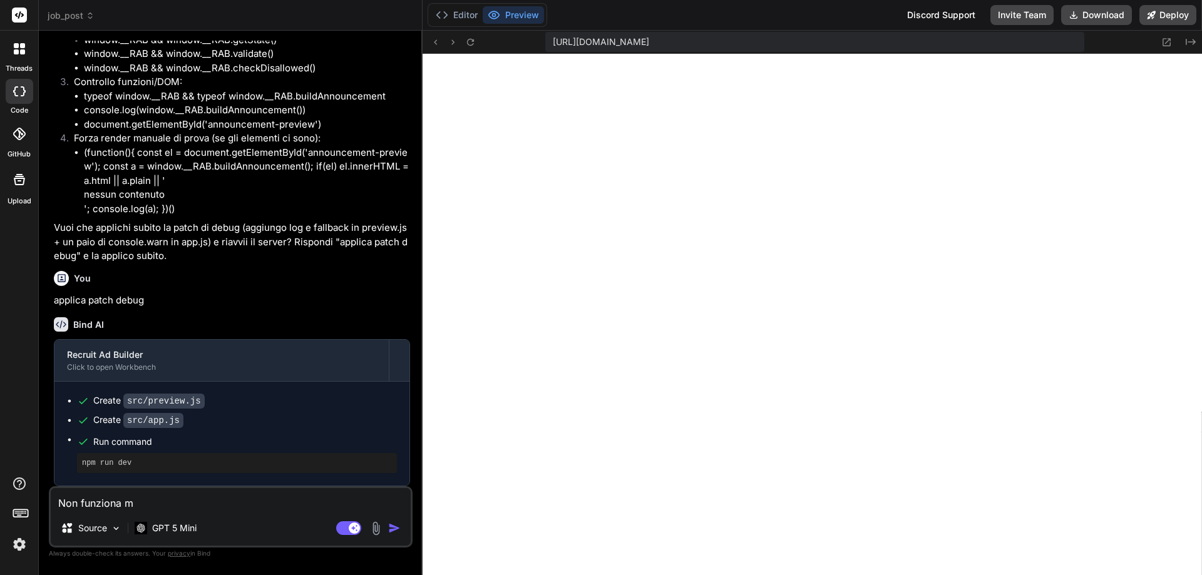
type textarea "x"
type textarea "Non funziona p"
type textarea "x"
type textarea "Non funziona pe"
type textarea "x"
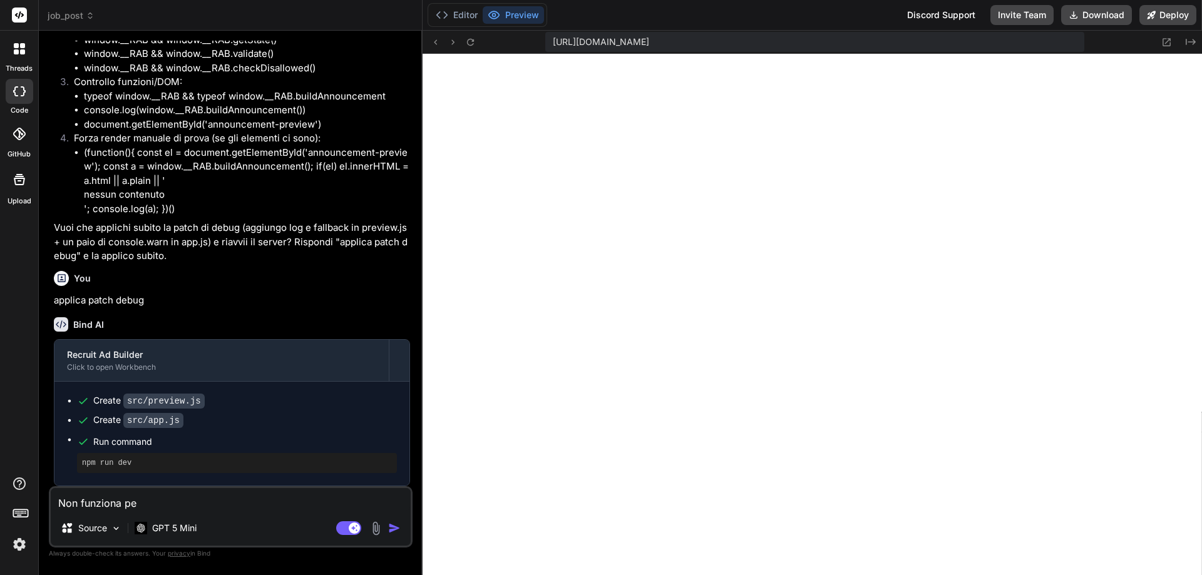
type textarea "Non funziona per"
type textarea "x"
type textarea "Non funziona per"
type textarea "x"
type textarea "Non funziona per n"
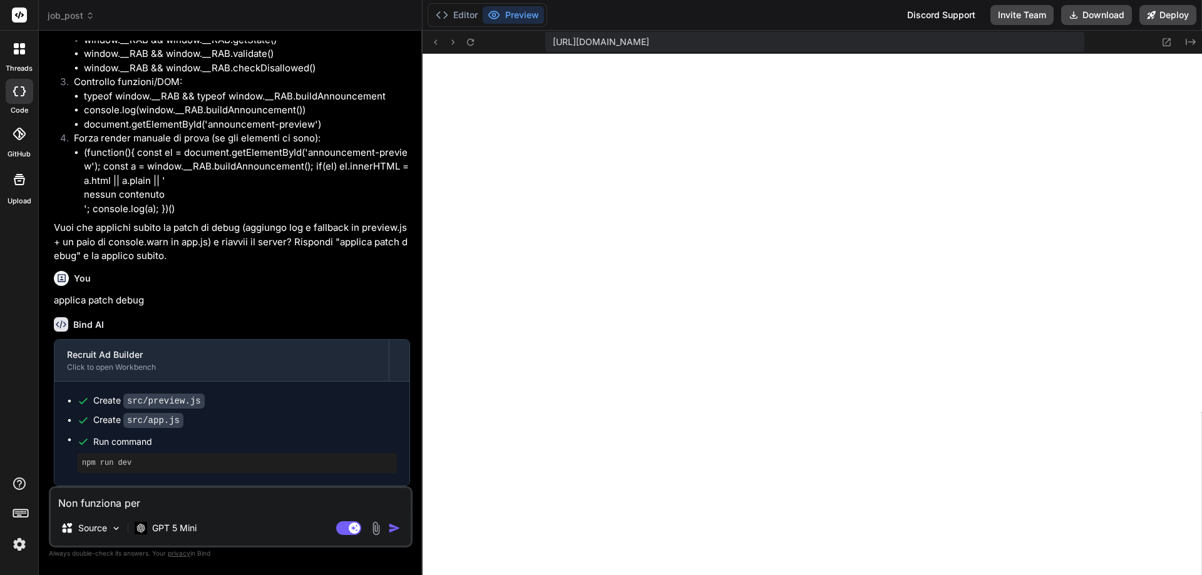
type textarea "x"
type textarea "Non funziona per ni"
type textarea "x"
type textarea "Non funziona per nie"
type textarea "x"
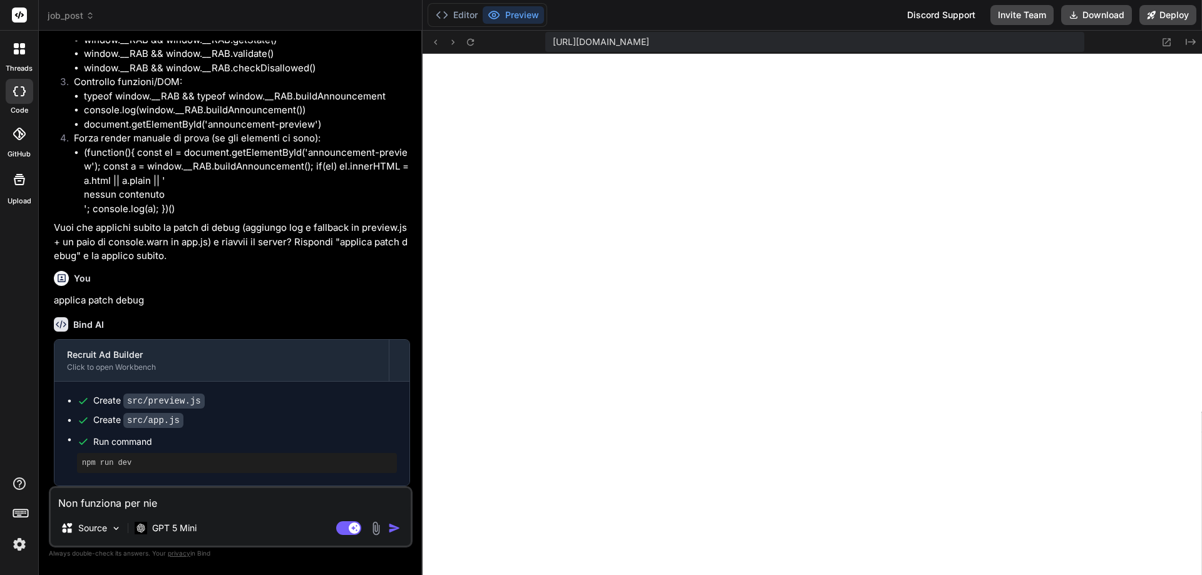
type textarea "Non funziona per nien"
type textarea "x"
type textarea "Non funziona per nient"
type textarea "x"
type textarea "Non funziona per niente"
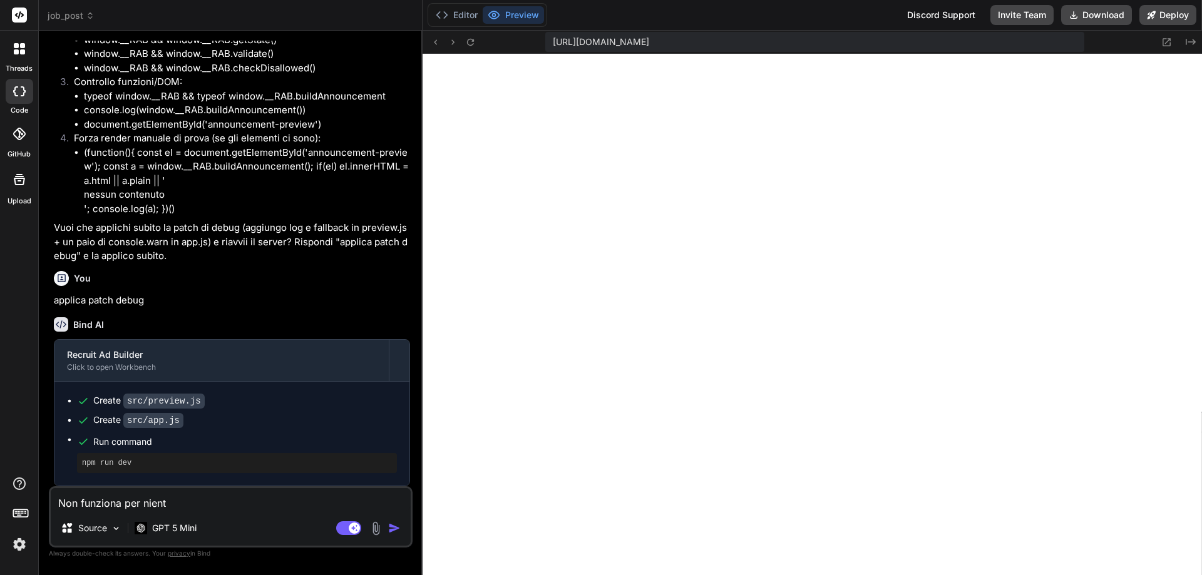
type textarea "x"
type textarea "Non funziona per niente"
type textarea "x"
type textarea "Non funziona per niente c"
type textarea "x"
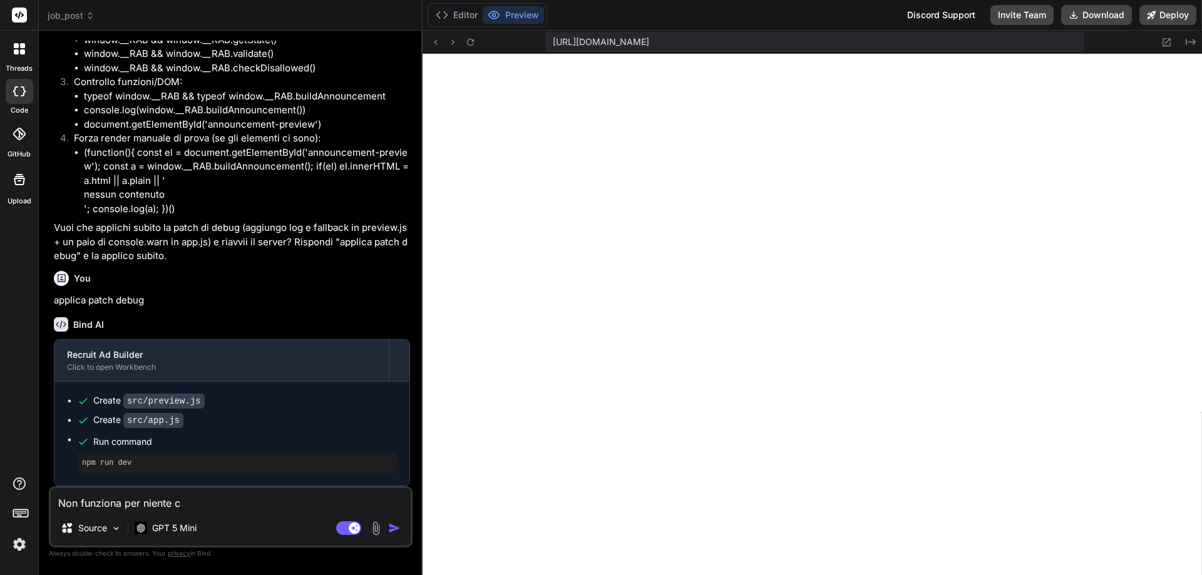
type textarea "Non funziona per niente co"
type textarea "x"
type textarea "Non funziona per niente cor"
type textarea "x"
type textarea "Non funziona per niente corr"
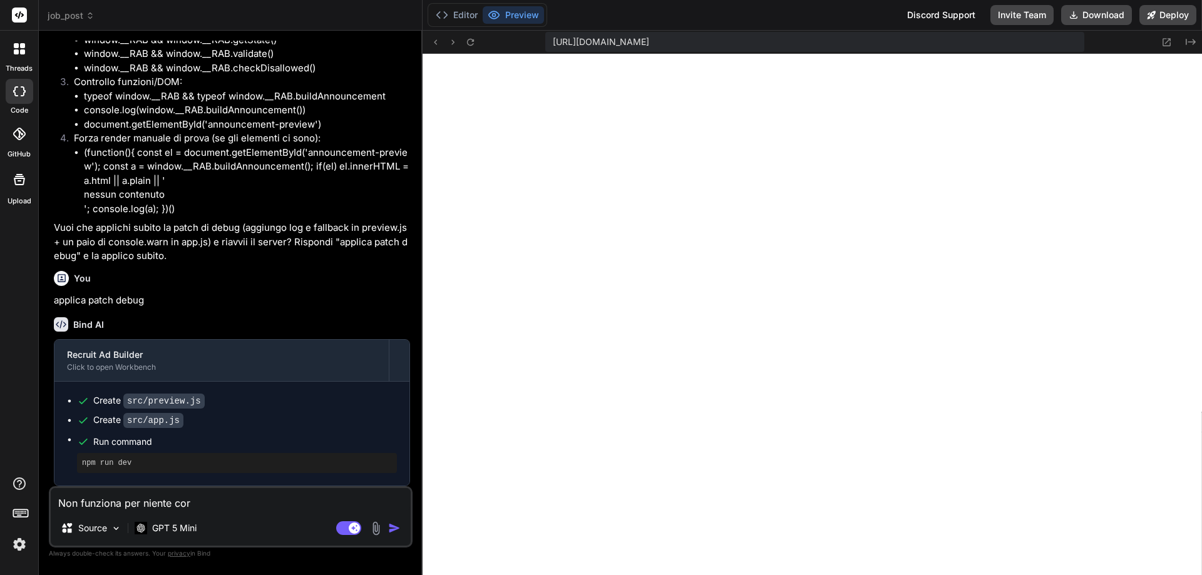
type textarea "x"
type textarea "Non funziona per niente corre"
type textarea "x"
type textarea "Non funziona per niente correg"
type textarea "x"
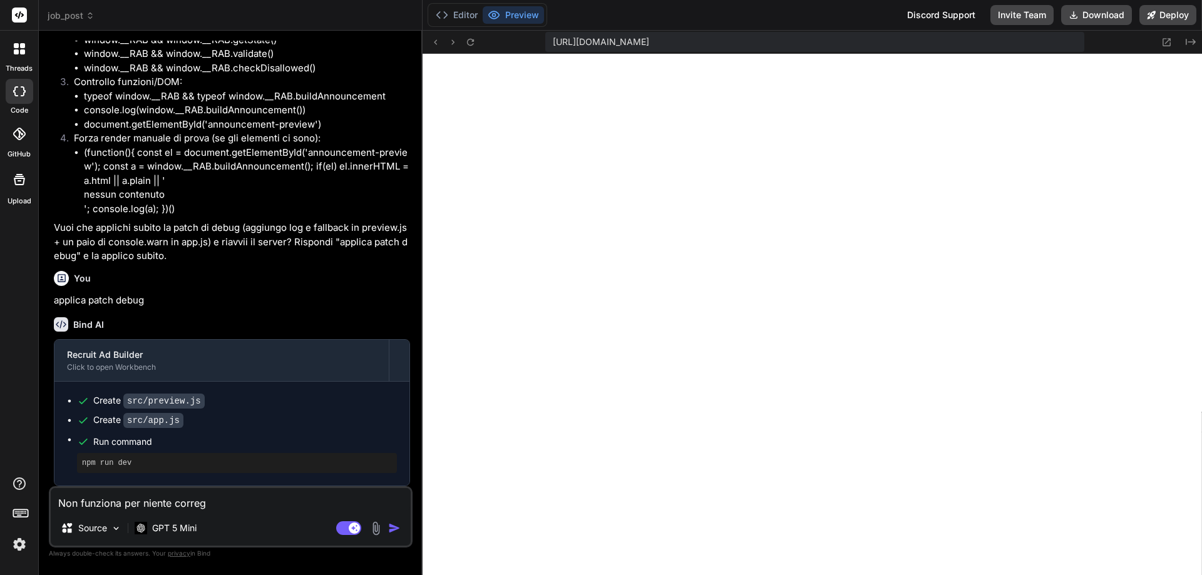
type textarea "Non funziona per niente corregg"
type textarea "x"
type textarea "Non funziona per niente correggi"
type textarea "x"
type textarea "Non funziona per niente correggi"
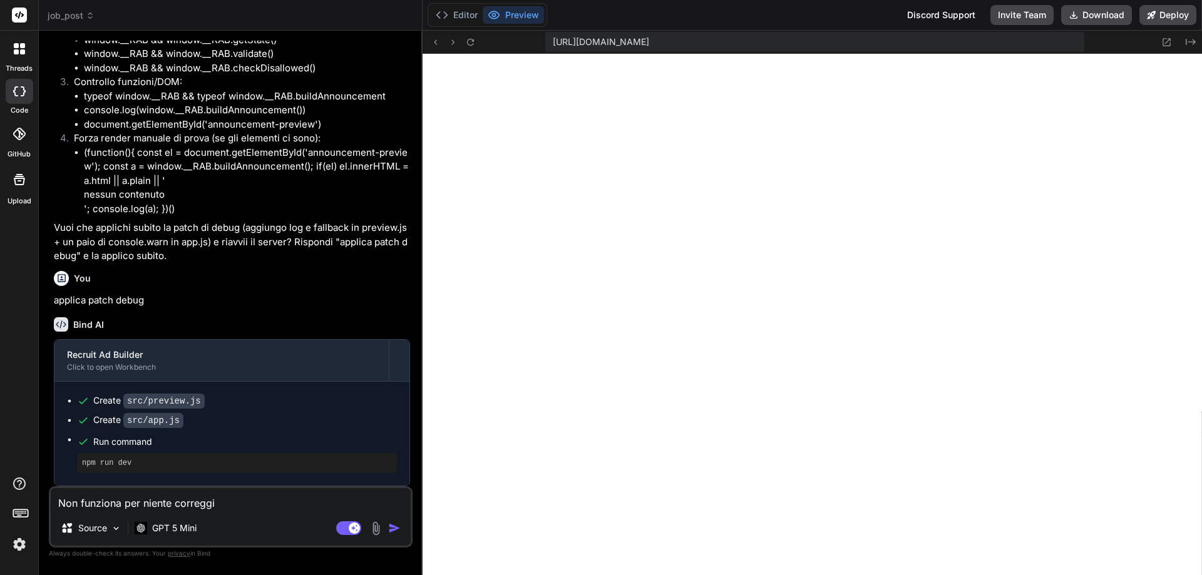
type textarea "x"
type textarea "Non funziona per niente correggi t"
type textarea "x"
type textarea "Non funziona per niente correggi tu"
type textarea "x"
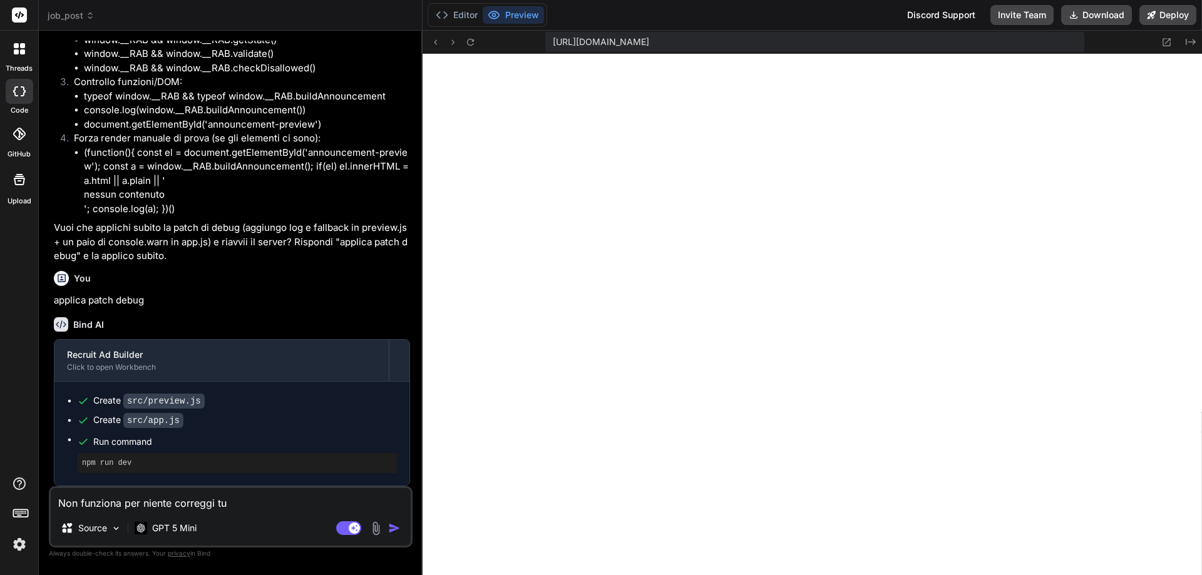
type textarea "Non funziona per niente correggi tut"
type textarea "x"
type textarea "Non funziona per niente correggi tutt"
type textarea "x"
type textarea "Non funziona per niente correggi tutti"
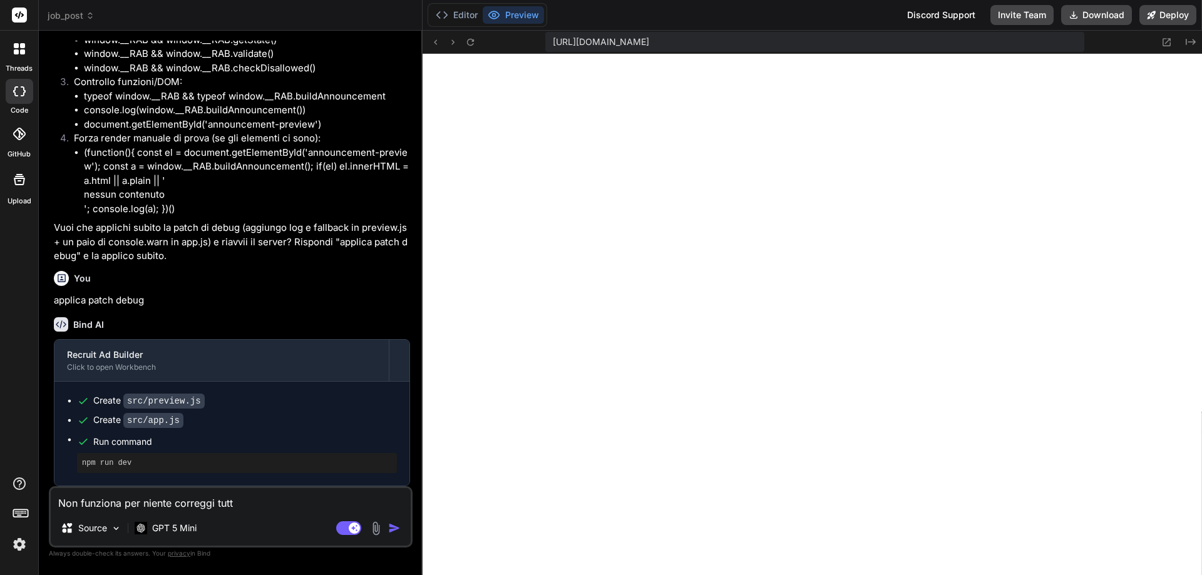
type textarea "x"
type textarea "Non funziona per niente correggi tutti"
type textarea "x"
type textarea "Non funziona per niente correggi tutti i"
type textarea "x"
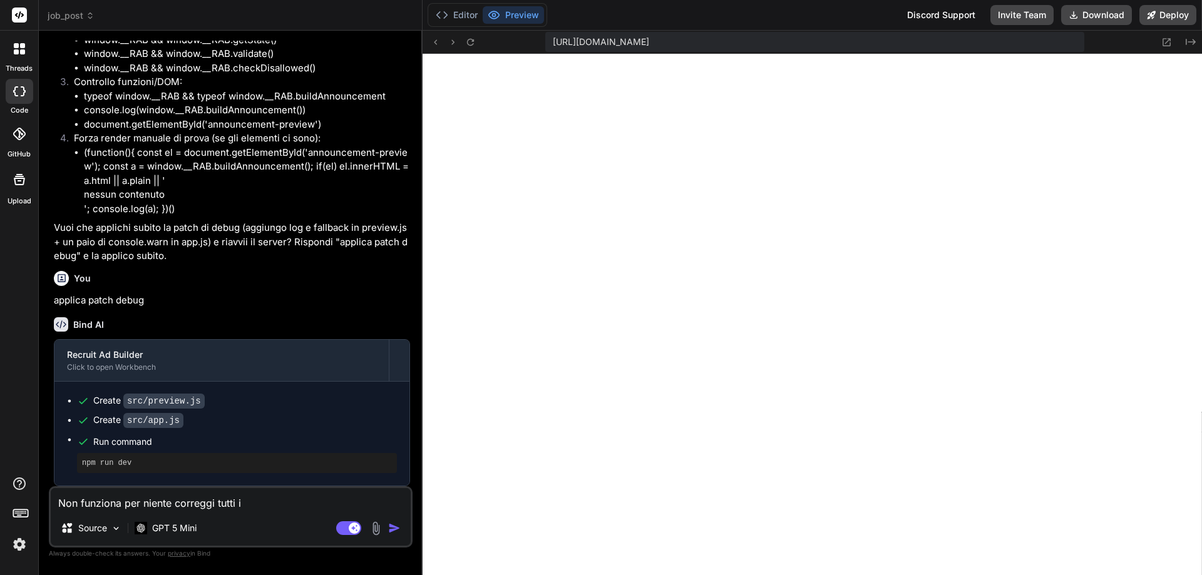
type textarea "Non funziona per niente correggi tutti i"
type textarea "x"
type textarea "Non funziona per niente correggi tutti i b"
type textarea "x"
type textarea "Non funziona per niente correggi tutti i bu"
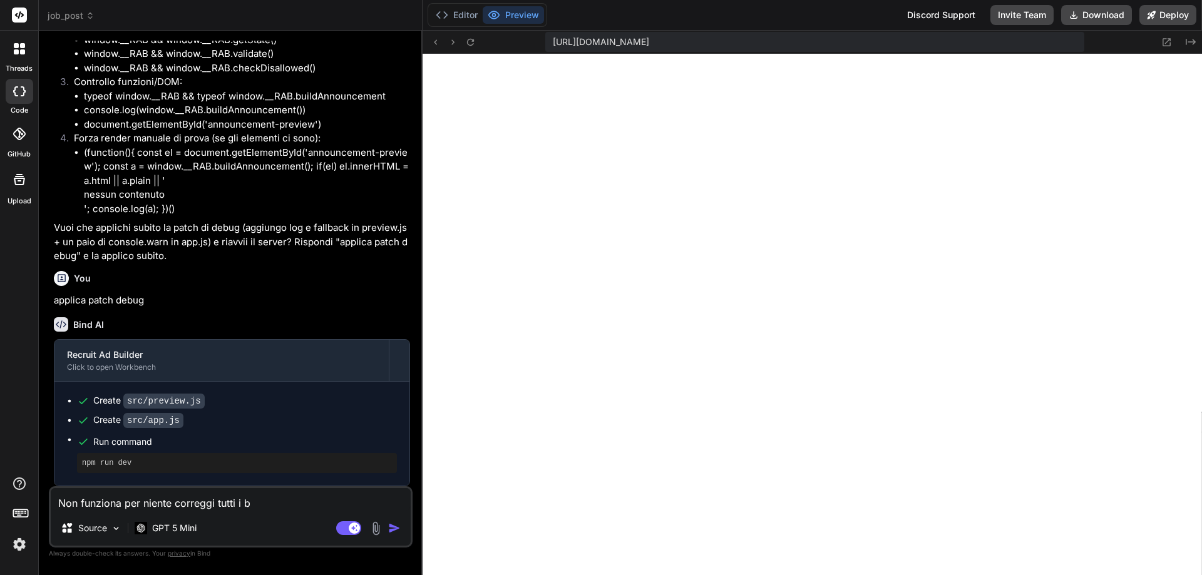
type textarea "x"
type textarea "Non funziona per niente correggi tutti i bug"
type textarea "x"
type textarea "Non funziona per niente correggi tutti i bug"
type textarea "x"
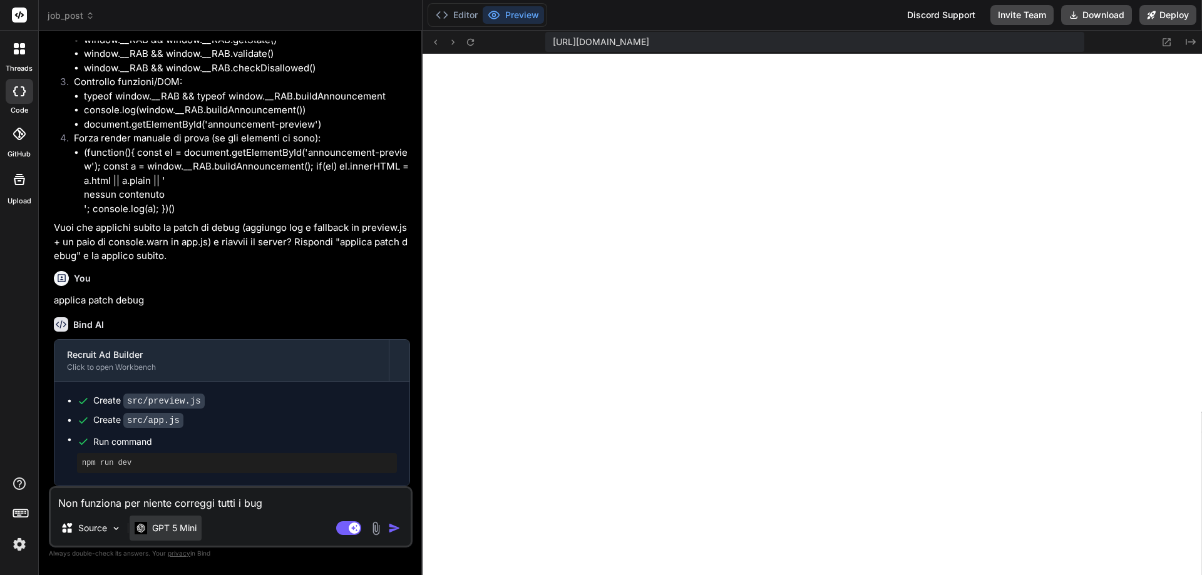
type textarea "Non funziona per niente correggi tutti i bug"
click at [200, 526] on div "GPT 5 Mini" at bounding box center [166, 528] width 72 height 25
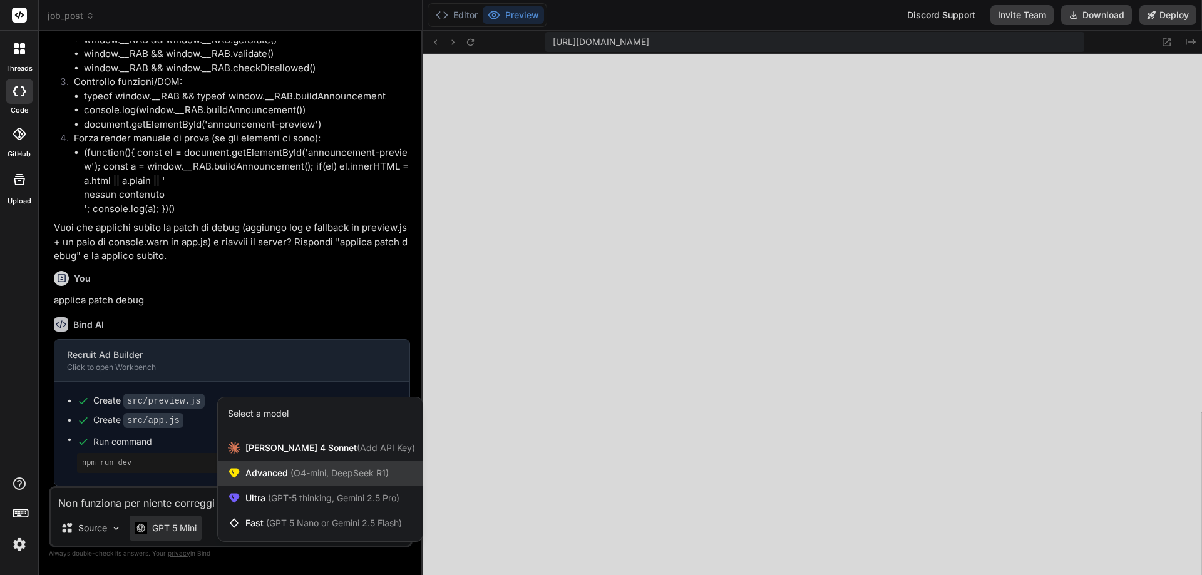
click at [271, 467] on span "Advanced (O4-mini, DeepSeek R1)" at bounding box center [316, 473] width 143 height 13
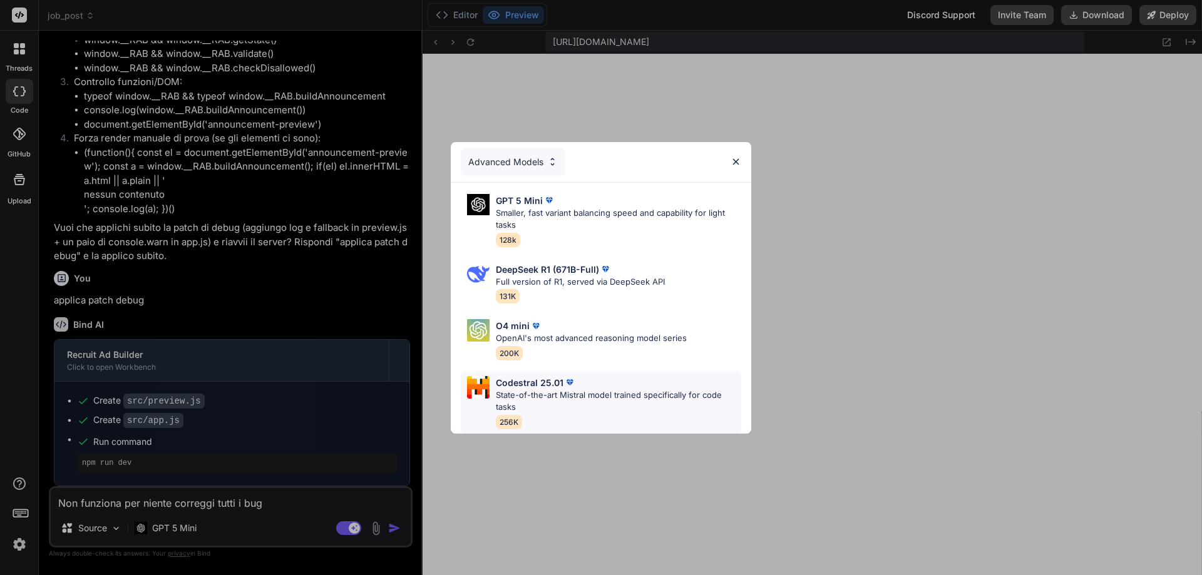
click at [540, 391] on p "State-of-the-art Mistral model trained specifically for code tasks" at bounding box center [618, 401] width 245 height 24
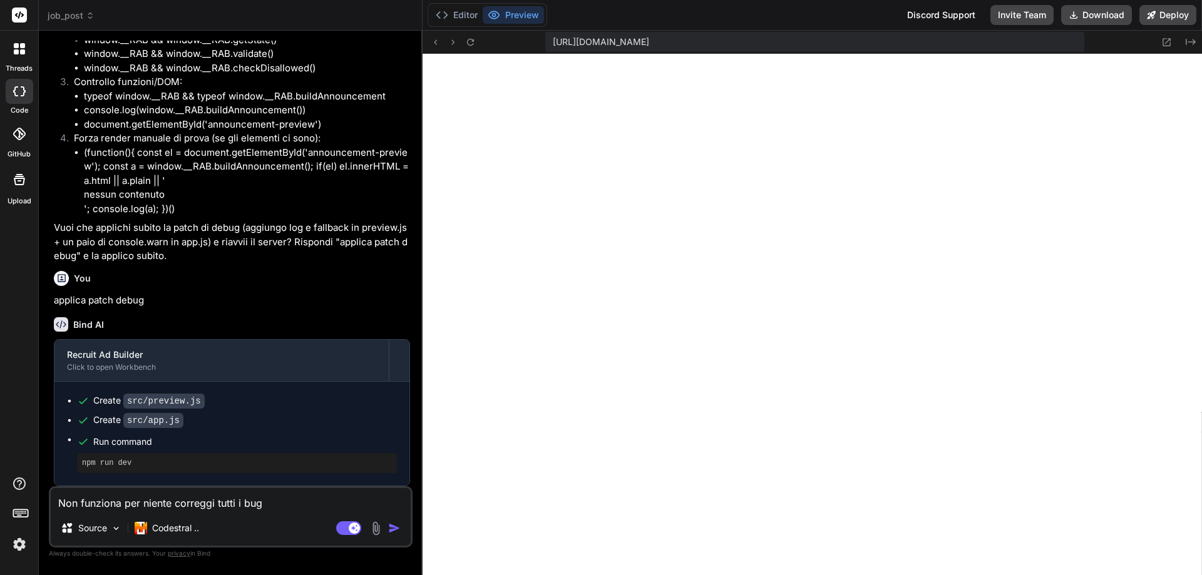
click at [391, 528] on img "button" at bounding box center [394, 528] width 13 height 13
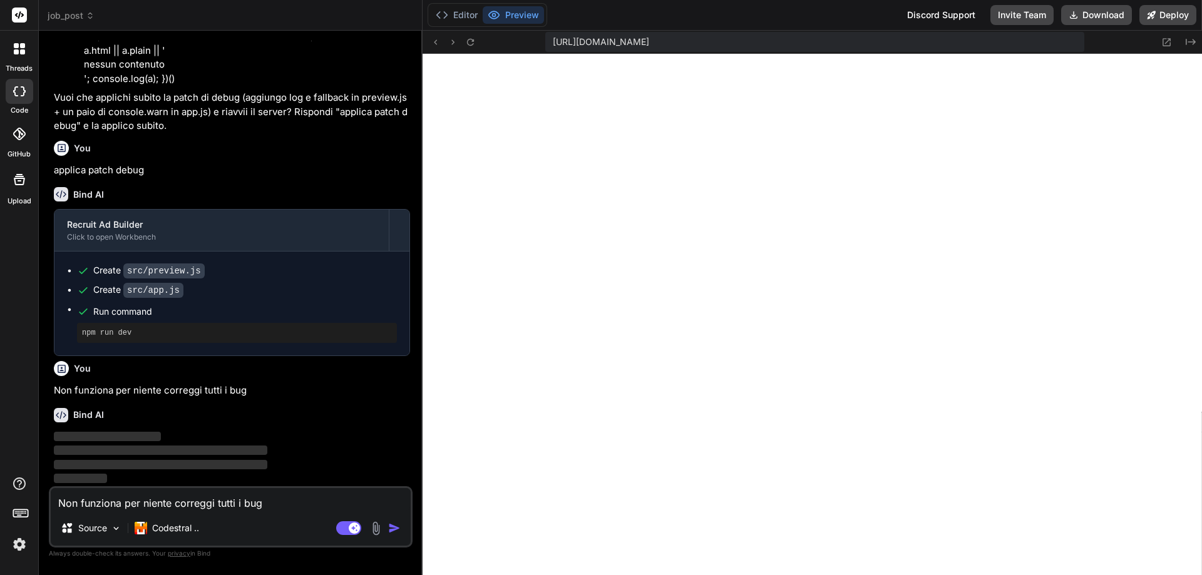
scroll to position [2041, 0]
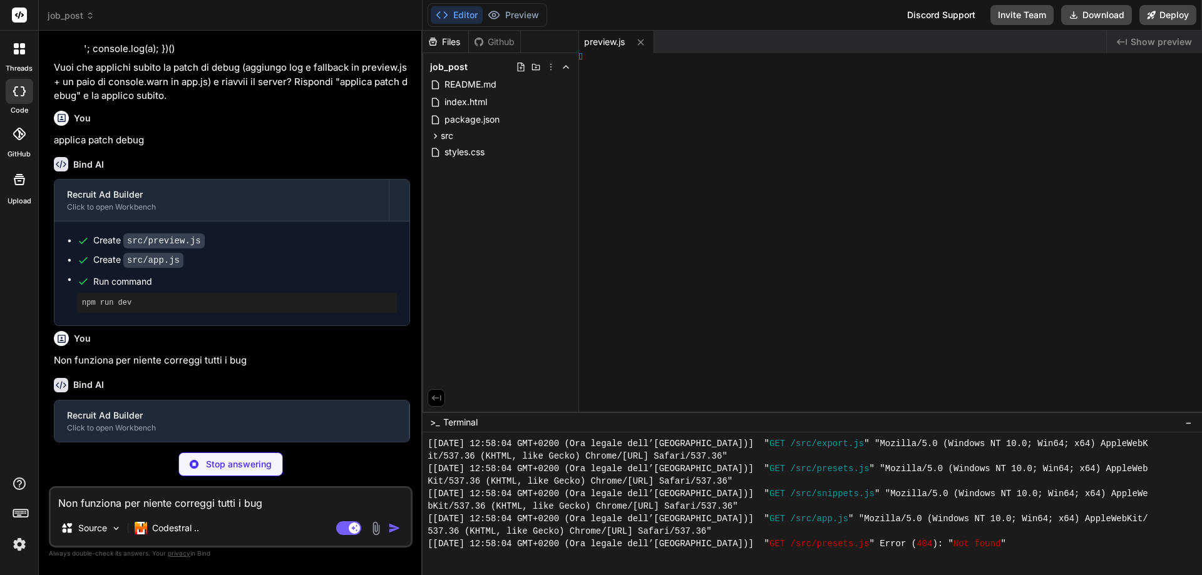
type textarea "x"
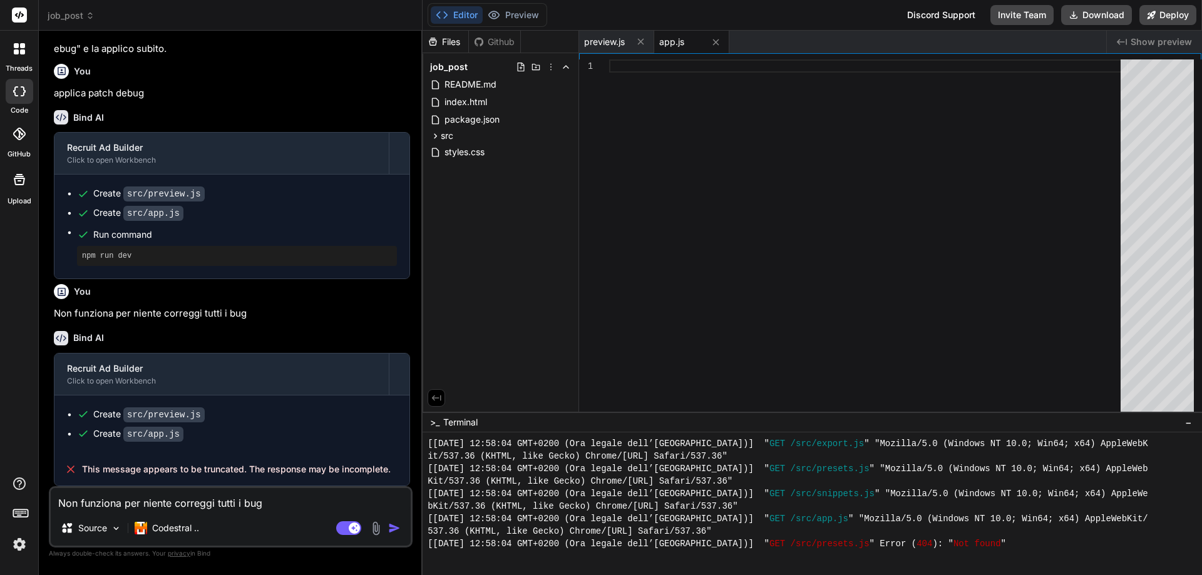
scroll to position [2117, 0]
click at [510, 12] on button "Preview" at bounding box center [513, 15] width 61 height 18
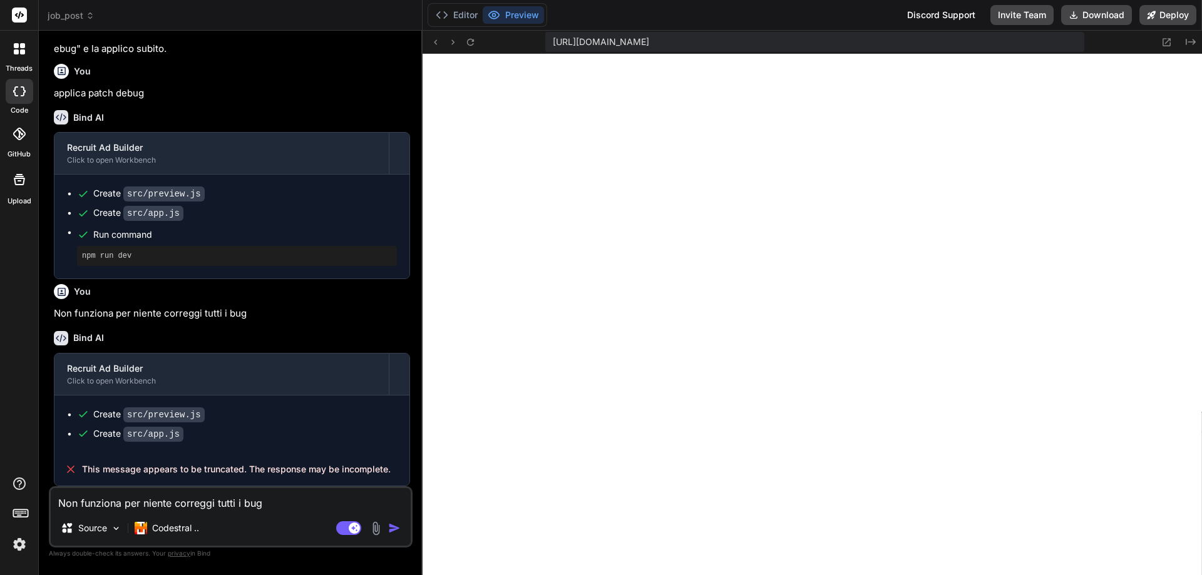
click at [137, 497] on textarea "Non funziona per niente correggi tutti i bug" at bounding box center [231, 499] width 360 height 23
type textarea "r"
type textarea "x"
type textarea "ri"
type textarea "x"
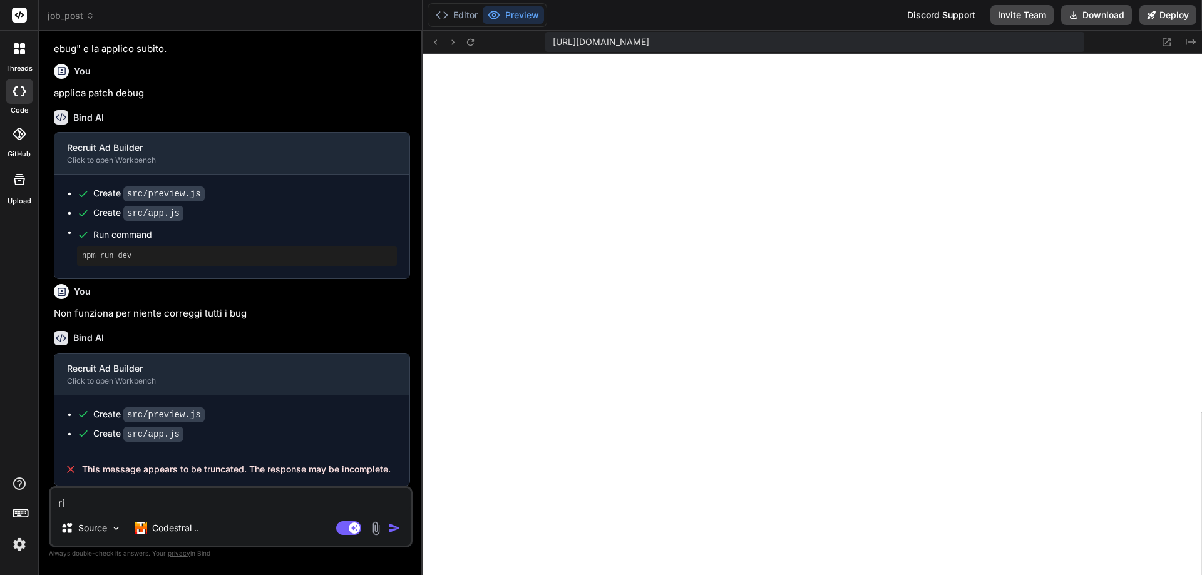
type textarea "rip"
type textarea "x"
type textarea "ripr"
type textarea "x"
type textarea "ripro"
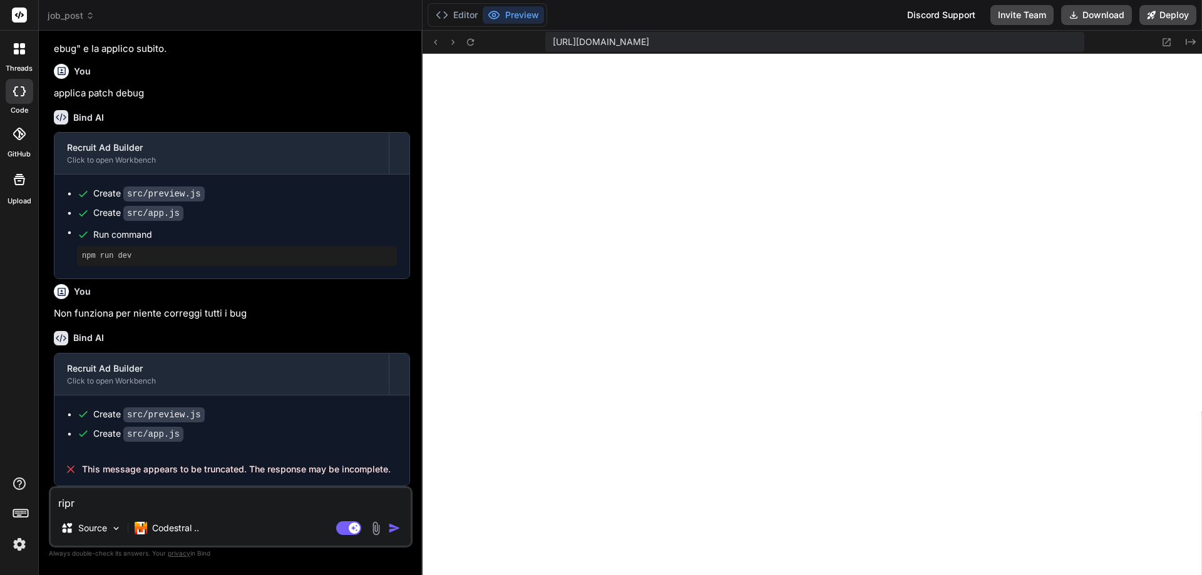
type textarea "x"
type textarea "riprov"
type textarea "x"
type textarea "riprova"
type textarea "x"
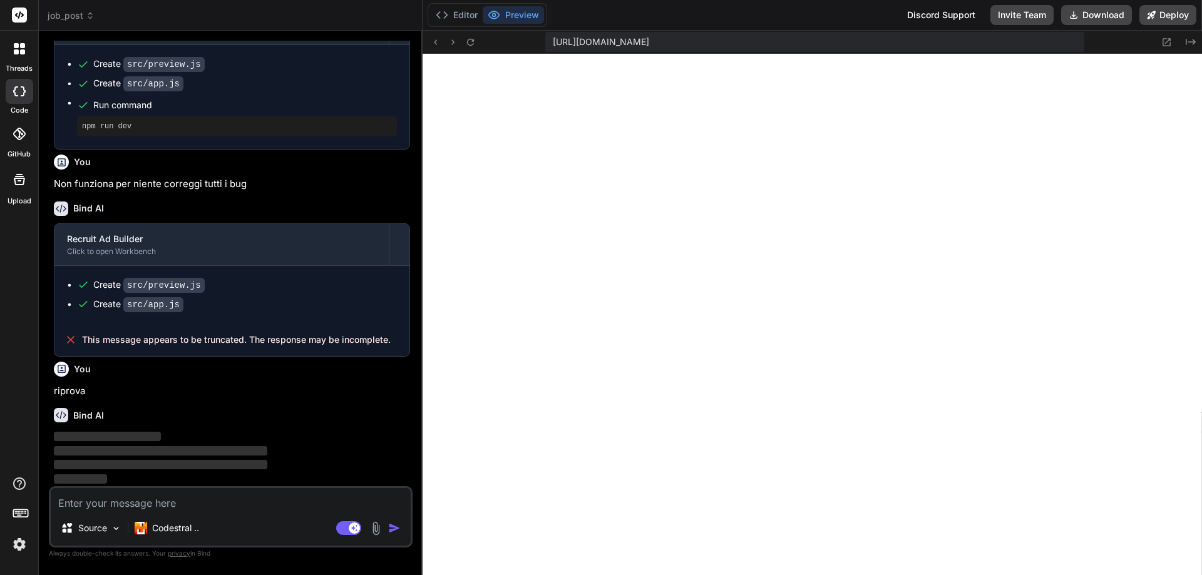
scroll to position [2247, 0]
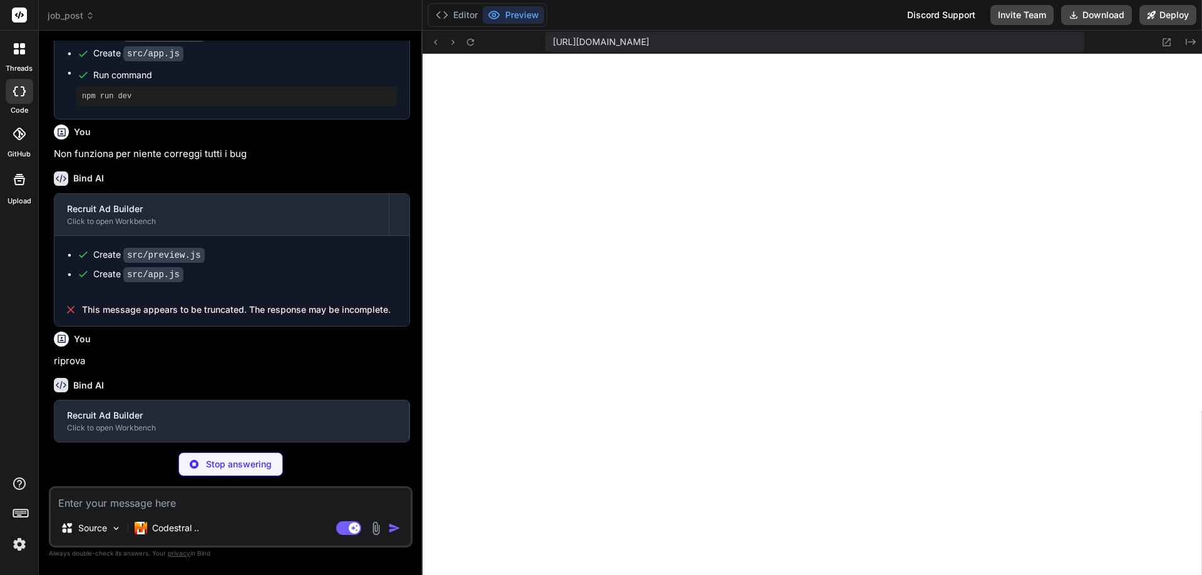
type textarea "x"
type textarea "} document.addEventListener("DOMContentLoaded", init);"
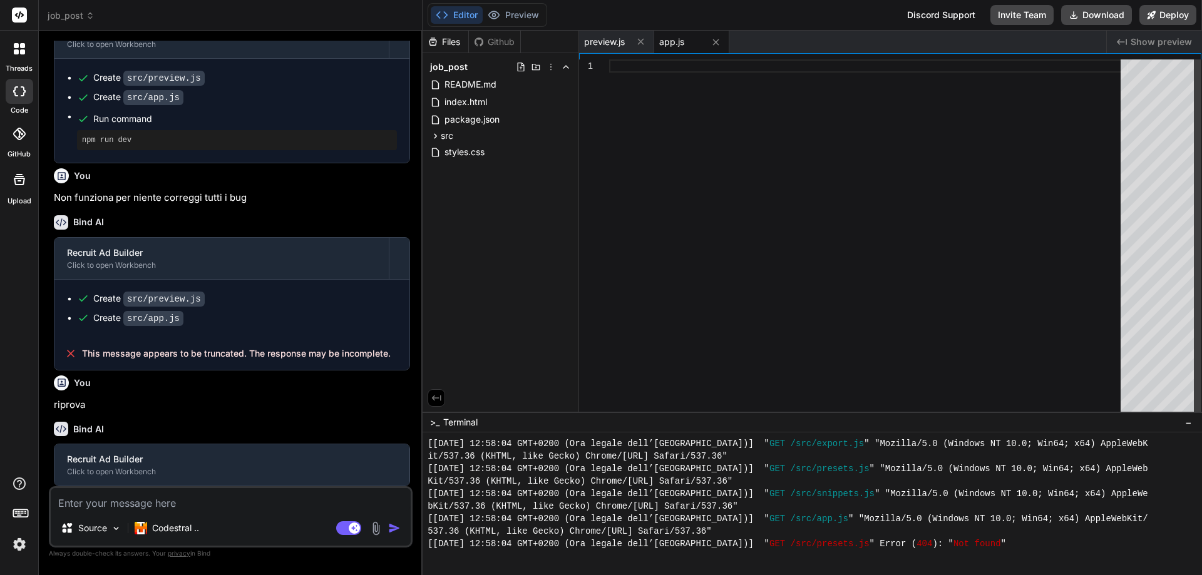
type textarea "x"
